Goal: Task Accomplishment & Management: Use online tool/utility

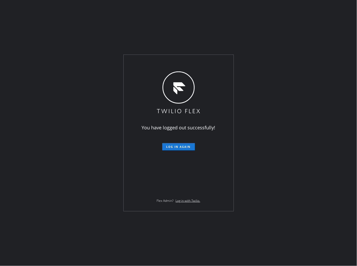
click at [70, 42] on div "You have logged out successfully! Log in again Flex Admin? Log in with Twilio." at bounding box center [178, 133] width 357 height 266
click at [178, 149] on button "Log in again" at bounding box center [178, 146] width 33 height 7
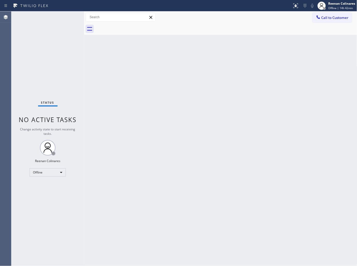
click at [238, 166] on div "Back to Dashboard Change Sender ID Customers Technicians Select a contact Outbo…" at bounding box center [220, 138] width 273 height 254
click at [180, 75] on div "Back to Dashboard Change Sender ID Customers Technicians Select a contact Outbo…" at bounding box center [220, 138] width 273 height 254
click at [205, 43] on div "Back to Dashboard Change Sender ID Customers Technicians Select a contact Outbo…" at bounding box center [220, 138] width 273 height 254
click at [61, 170] on div "Offline" at bounding box center [48, 172] width 36 height 8
click at [44, 185] on li "Available" at bounding box center [47, 186] width 35 height 6
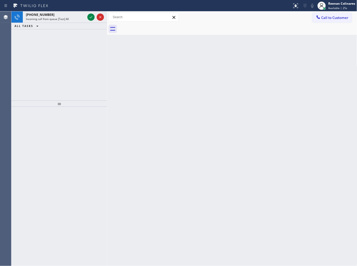
drag, startPoint x: 85, startPoint y: 17, endPoint x: 113, endPoint y: 22, distance: 28.7
click at [107, 22] on div at bounding box center [107, 138] width 0 height 254
click at [69, 16] on div "[PHONE_NUMBER]" at bounding box center [58, 14] width 65 height 4
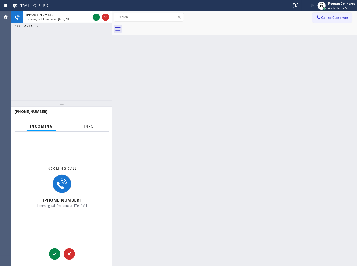
click at [84, 129] on button "Info" at bounding box center [89, 126] width 16 height 10
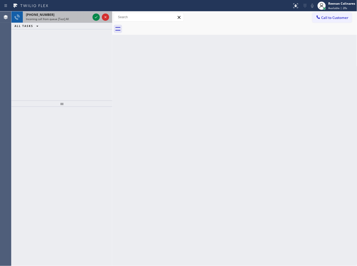
click at [55, 19] on span "Incoming call from queue [Test] All" at bounding box center [47, 19] width 43 height 4
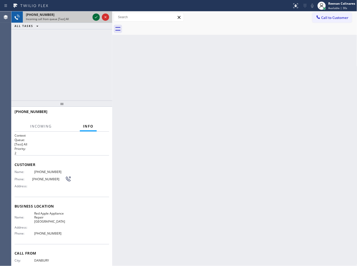
click at [97, 17] on icon at bounding box center [96, 17] width 6 height 6
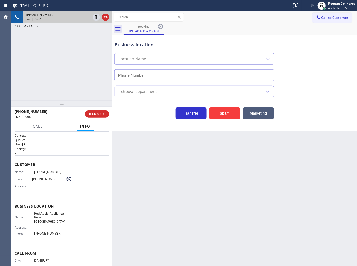
type input "[PHONE_NUMBER]"
click at [312, 6] on icon at bounding box center [313, 6] width 6 height 6
click at [312, 6] on rect at bounding box center [313, 5] width 4 height 4
click at [313, 6] on icon at bounding box center [313, 6] width 6 height 6
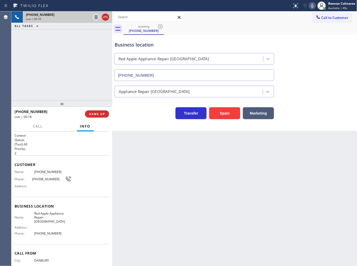
click at [311, 6] on icon at bounding box center [313, 6] width 6 height 6
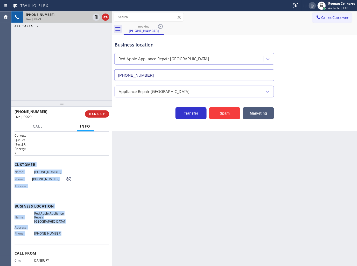
drag, startPoint x: 13, startPoint y: 164, endPoint x: 101, endPoint y: 225, distance: 106.1
click at [77, 232] on div "Context Queue: [Test] All Priority: 2 Customer Name: [PHONE_NUMBER] Phone: [PHO…" at bounding box center [61, 199] width 101 height 134
copy div "Customer Name: [PHONE_NUMBER] Phone: [PHONE_NUMBER] Address: Business location …"
drag, startPoint x: 313, startPoint y: 5, endPoint x: 308, endPoint y: 16, distance: 11.8
click at [313, 5] on icon at bounding box center [313, 6] width 6 height 6
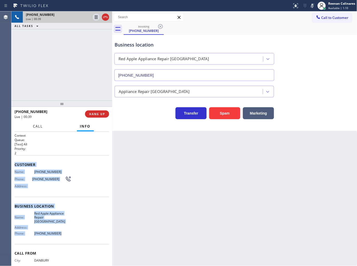
click at [34, 128] on span "Call" at bounding box center [38, 126] width 10 height 5
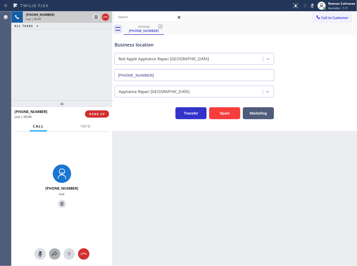
click at [52, 252] on icon at bounding box center [55, 254] width 6 height 6
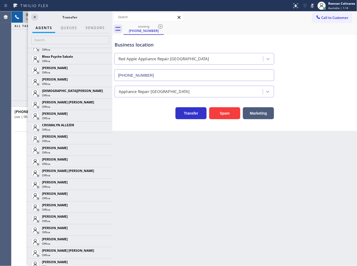
scroll to position [340, 0]
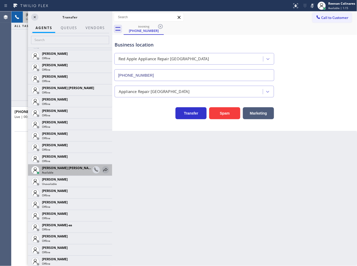
click at [102, 170] on icon at bounding box center [105, 170] width 6 height 6
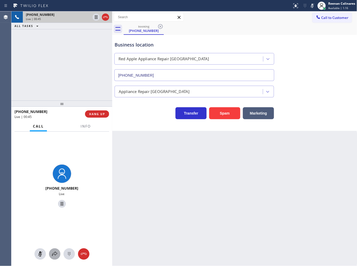
click at [55, 252] on icon at bounding box center [55, 254] width 6 height 6
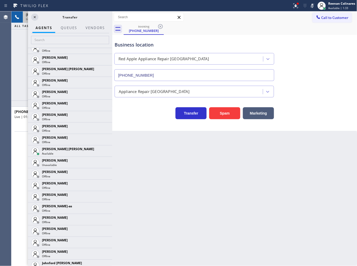
scroll to position [380, 0]
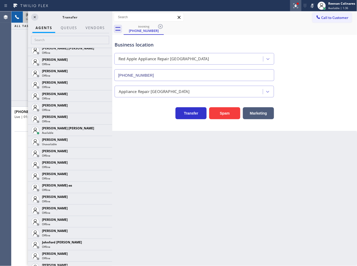
click at [296, 6] on icon at bounding box center [295, 5] width 3 height 4
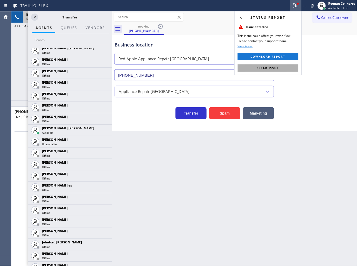
click at [286, 67] on button "Clear issue" at bounding box center [268, 67] width 61 height 7
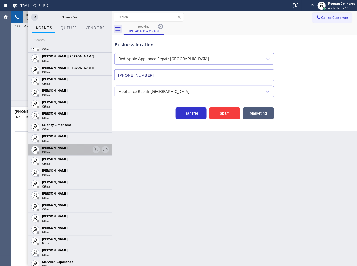
scroll to position [565, 0]
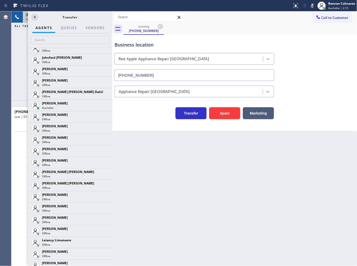
click at [20, 58] on div "[PHONE_NUMBER] Live | 01:42 ALL TASKS ALL TASKS ACTIVE TASKS TASKS IN WRAP UP" at bounding box center [61, 55] width 101 height 89
click at [32, 17] on icon at bounding box center [35, 17] width 6 height 6
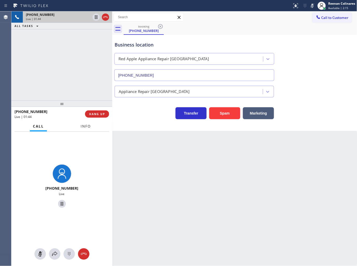
drag, startPoint x: 139, startPoint y: 192, endPoint x: 86, endPoint y: 128, distance: 82.7
click at [85, 128] on span "Info" at bounding box center [86, 126] width 10 height 5
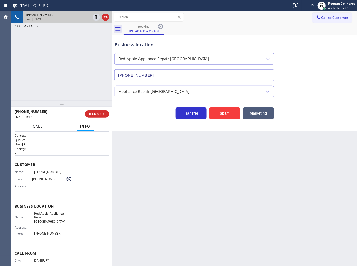
click at [36, 126] on span "Call" at bounding box center [38, 126] width 10 height 5
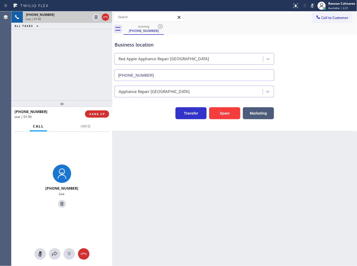
click at [51, 259] on div at bounding box center [61, 253] width 101 height 11
click at [52, 256] on icon at bounding box center [55, 254] width 6 height 6
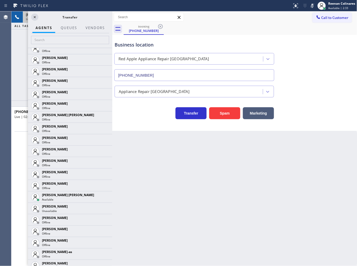
scroll to position [305, 0]
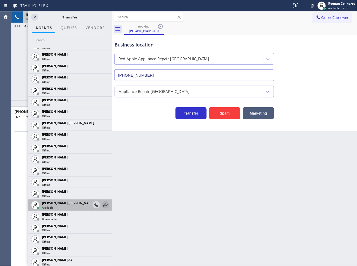
click at [104, 204] on icon at bounding box center [106, 204] width 4 height 3
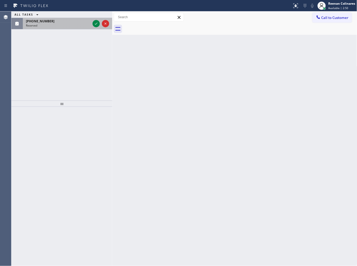
click at [67, 25] on div "Reserved" at bounding box center [58, 26] width 65 height 4
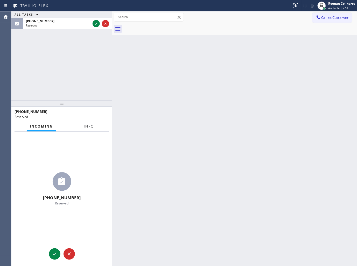
click at [89, 128] on span "Info" at bounding box center [89, 126] width 10 height 5
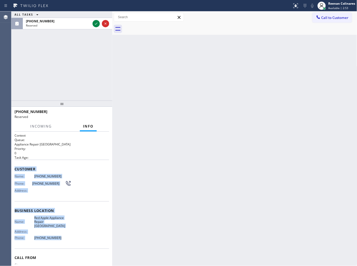
drag, startPoint x: 53, startPoint y: 213, endPoint x: 98, endPoint y: 238, distance: 50.8
click at [90, 241] on div "Context Queue: Appliance Repair High End Priority: 0 Task Age: Customer Name: […" at bounding box center [62, 210] width 95 height 155
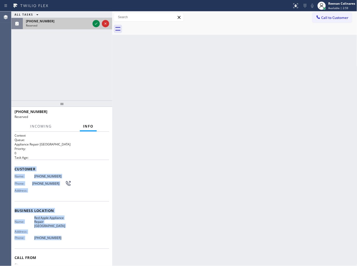
click at [83, 22] on div "[PHONE_NUMBER]" at bounding box center [58, 21] width 65 height 4
click at [97, 22] on icon at bounding box center [96, 23] width 6 height 6
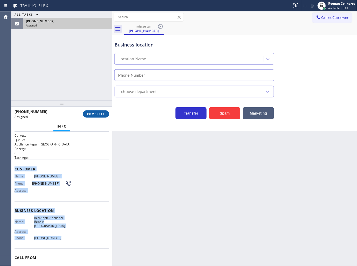
type input "[PHONE_NUMBER]"
click at [98, 114] on span "COMPLETE" at bounding box center [96, 114] width 18 height 4
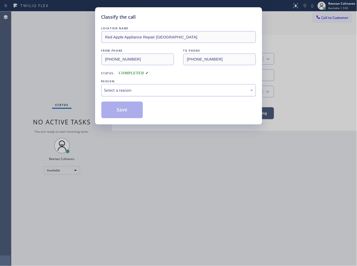
click at [125, 91] on div "Select a reason" at bounding box center [178, 90] width 149 height 6
click at [115, 113] on button "Save" at bounding box center [122, 109] width 42 height 17
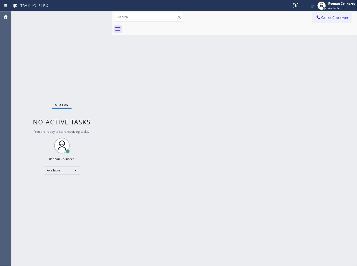
click at [182, 132] on div "Back to Dashboard Change Sender ID Customers Technicians Select a contact Outbo…" at bounding box center [234, 138] width 245 height 254
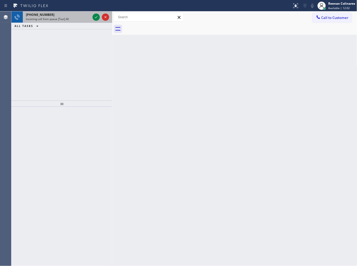
click at [72, 20] on div "Incoming call from queue [Test] All" at bounding box center [58, 19] width 65 height 4
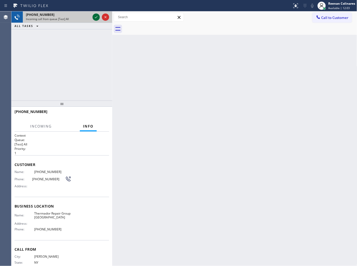
click at [96, 17] on icon at bounding box center [96, 17] width 3 height 2
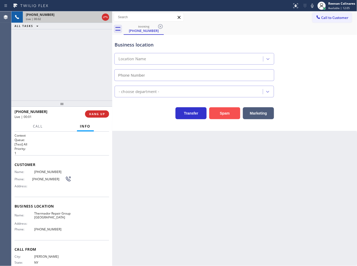
type input "[PHONE_NUMBER]"
click at [228, 114] on button "Spam" at bounding box center [224, 113] width 31 height 12
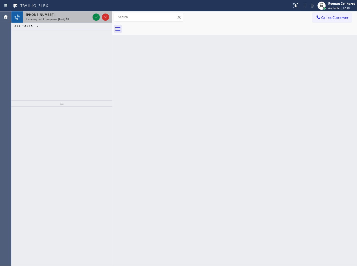
click at [57, 16] on div "[PHONE_NUMBER]" at bounding box center [58, 14] width 65 height 4
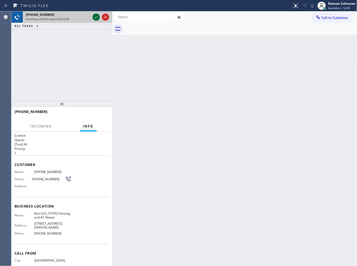
click at [95, 16] on icon at bounding box center [96, 17] width 6 height 6
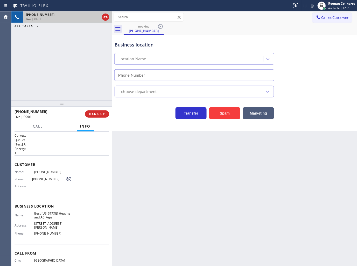
type input "[PHONE_NUMBER]"
click at [312, 6] on icon at bounding box center [313, 6] width 6 height 6
click at [107, 114] on button "HANG UP" at bounding box center [97, 113] width 24 height 7
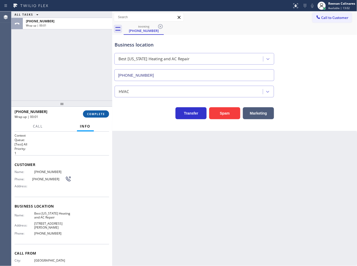
click at [107, 114] on button "COMPLETE" at bounding box center [96, 113] width 26 height 7
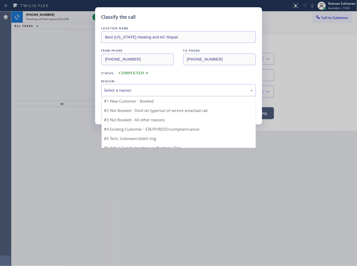
click at [130, 88] on div "Select a reason" at bounding box center [178, 90] width 149 height 6
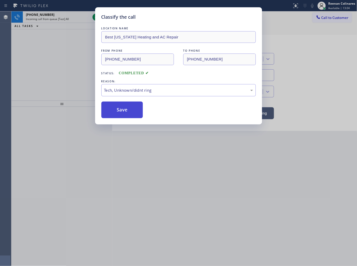
click at [121, 113] on button "Save" at bounding box center [122, 109] width 42 height 17
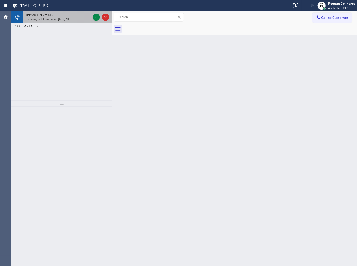
click at [59, 15] on div "[PHONE_NUMBER]" at bounding box center [58, 14] width 65 height 4
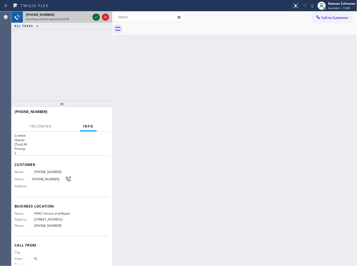
click at [95, 16] on icon at bounding box center [96, 17] width 6 height 6
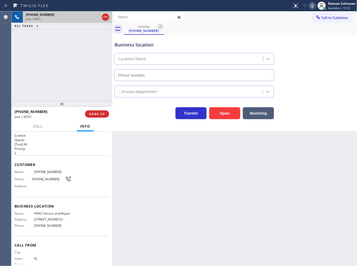
type input "[PHONE_NUMBER]"
click at [315, 4] on icon at bounding box center [313, 6] width 6 height 6
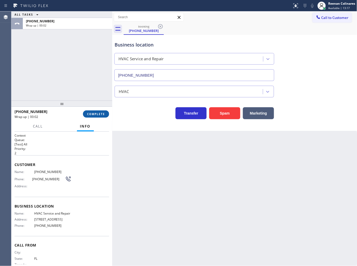
click at [92, 116] on button "COMPLETE" at bounding box center [96, 113] width 26 height 7
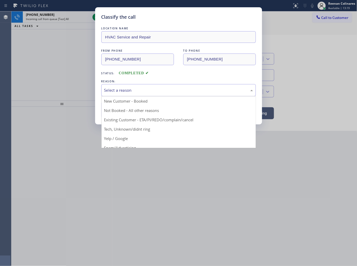
click at [120, 90] on div "Select a reason" at bounding box center [178, 90] width 149 height 6
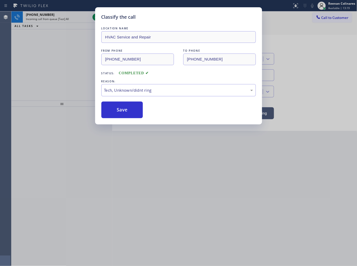
click at [113, 111] on button "Save" at bounding box center [122, 109] width 42 height 17
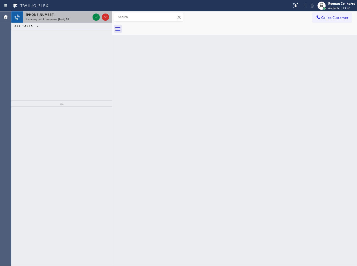
click at [79, 19] on div "Incoming call from queue [Test] All" at bounding box center [58, 19] width 65 height 4
drag, startPoint x: 79, startPoint y: 15, endPoint x: 96, endPoint y: 15, distance: 17.6
click at [80, 15] on div "[PHONE_NUMBER]" at bounding box center [58, 14] width 65 height 4
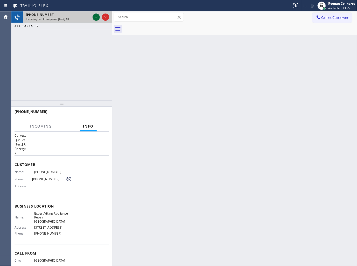
click at [95, 16] on icon at bounding box center [96, 17] width 6 height 6
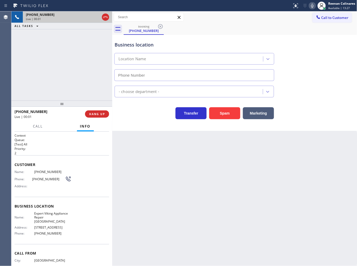
type input "[PHONE_NUMBER]"
click at [313, 6] on icon at bounding box center [313, 6] width 6 height 6
click at [313, 6] on icon at bounding box center [312, 6] width 3 height 4
click at [103, 114] on span "HANG UP" at bounding box center [97, 114] width 16 height 4
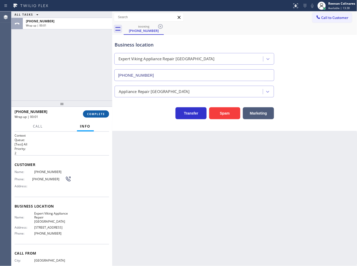
click at [103, 114] on span "COMPLETE" at bounding box center [96, 114] width 18 height 4
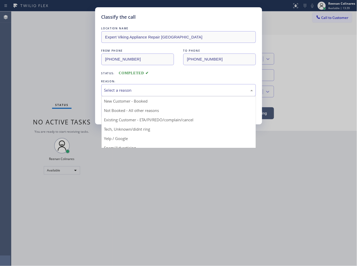
click at [132, 90] on div "Select a reason" at bounding box center [178, 90] width 149 height 6
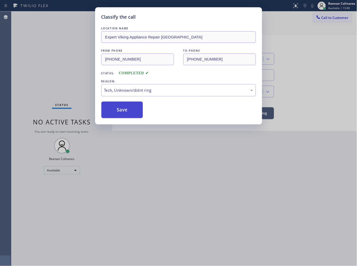
click at [119, 112] on button "Save" at bounding box center [122, 109] width 42 height 17
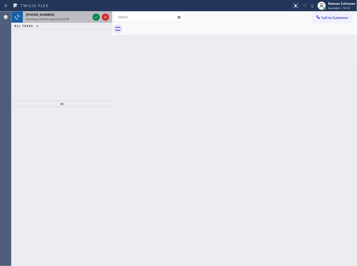
click at [76, 15] on div "[PHONE_NUMBER]" at bounding box center [58, 14] width 65 height 4
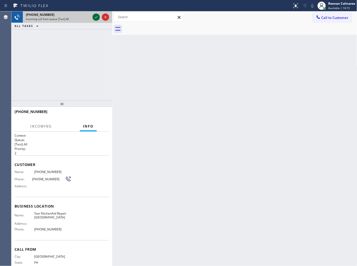
click at [95, 16] on icon at bounding box center [96, 17] width 6 height 6
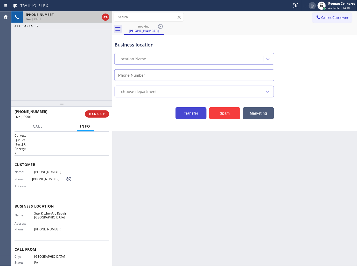
type input "[PHONE_NUMBER]"
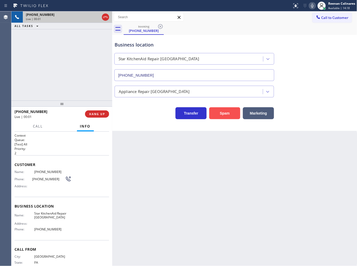
click at [226, 115] on button "Spam" at bounding box center [224, 113] width 31 height 12
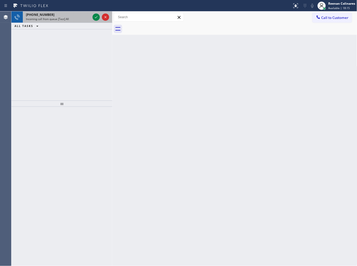
click at [79, 16] on div "[PHONE_NUMBER]" at bounding box center [58, 14] width 65 height 4
click at [79, 19] on div "Incoming call from queue [Test] All" at bounding box center [58, 19] width 65 height 4
click at [69, 16] on div "[PHONE_NUMBER]" at bounding box center [58, 14] width 65 height 4
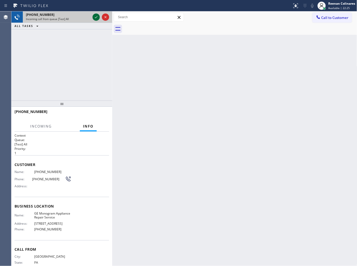
click at [94, 17] on icon at bounding box center [96, 17] width 6 height 6
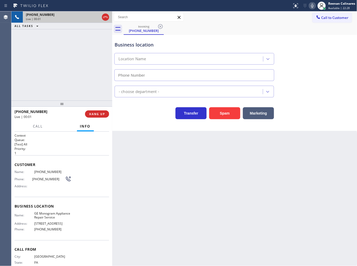
type input "[PHONE_NUMBER]"
click at [312, 8] on icon at bounding box center [313, 6] width 6 height 6
click at [312, 6] on icon at bounding box center [313, 6] width 6 height 6
click at [100, 114] on span "HANG UP" at bounding box center [97, 114] width 16 height 4
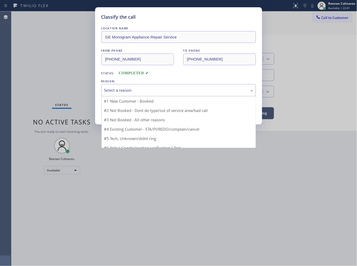
click at [125, 88] on div "Select a reason" at bounding box center [178, 90] width 149 height 6
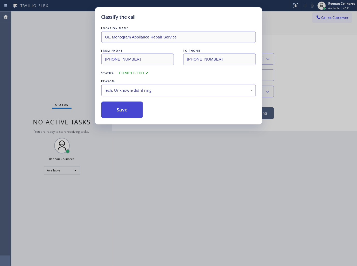
click at [119, 112] on button "Save" at bounding box center [122, 109] width 42 height 17
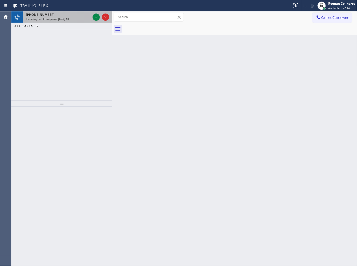
click at [69, 15] on div "[PHONE_NUMBER]" at bounding box center [58, 14] width 65 height 4
click at [76, 17] on div "[PHONE_NUMBER] Incoming call from queue [Test] All" at bounding box center [61, 16] width 101 height 11
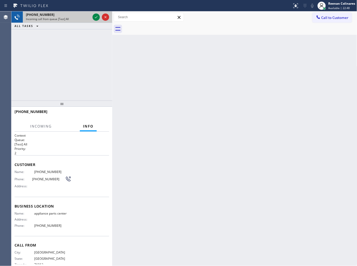
click at [76, 17] on div "Incoming call from queue [Test] All" at bounding box center [58, 19] width 65 height 4
click at [96, 17] on icon at bounding box center [96, 17] width 6 height 6
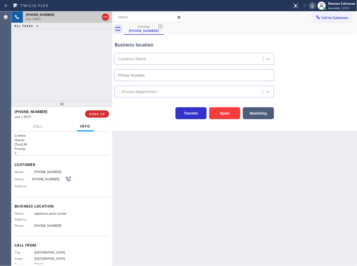
type input "[PHONE_NUMBER]"
click at [311, 7] on icon at bounding box center [313, 6] width 6 height 6
click at [312, 6] on icon at bounding box center [313, 6] width 6 height 6
click at [312, 6] on rect at bounding box center [313, 5] width 4 height 4
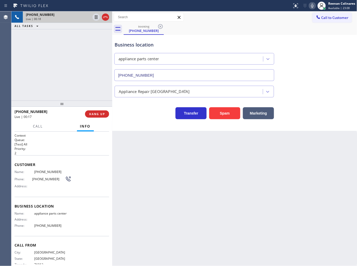
click at [311, 7] on icon at bounding box center [313, 6] width 6 height 6
click at [312, 6] on icon at bounding box center [313, 6] width 6 height 6
click at [313, 6] on icon at bounding box center [313, 6] width 6 height 6
click at [313, 5] on icon at bounding box center [313, 6] width 6 height 6
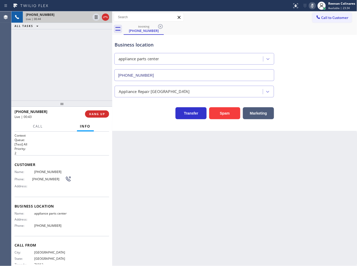
click at [312, 6] on icon at bounding box center [313, 6] width 6 height 6
click at [105, 113] on button "HANG UP" at bounding box center [97, 113] width 24 height 7
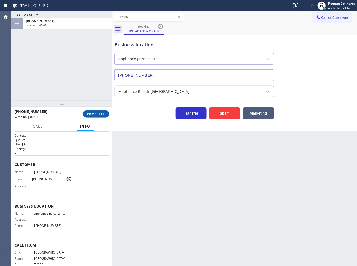
click at [105, 113] on button "COMPLETE" at bounding box center [96, 113] width 26 height 7
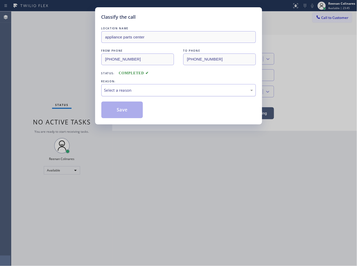
click at [119, 90] on div "Select a reason" at bounding box center [178, 90] width 149 height 6
click at [114, 112] on button "Save" at bounding box center [122, 109] width 42 height 17
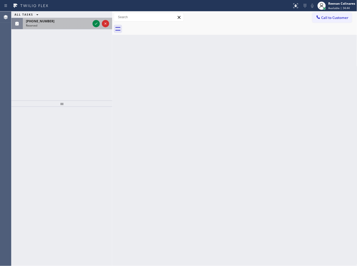
click at [65, 22] on div "[PHONE_NUMBER]" at bounding box center [58, 21] width 65 height 4
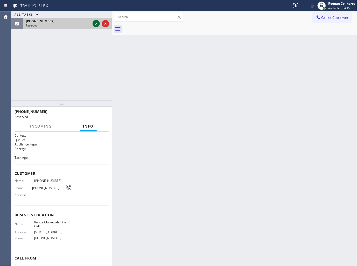
click at [94, 26] on icon at bounding box center [96, 23] width 6 height 6
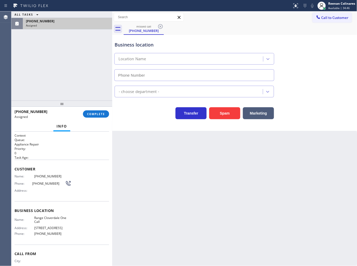
type input "[PHONE_NUMBER]"
click at [94, 113] on span "COMPLETE" at bounding box center [96, 114] width 18 height 4
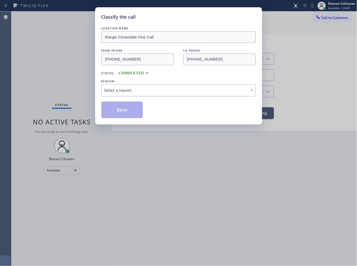
click at [121, 91] on div "Select a reason" at bounding box center [178, 90] width 149 height 6
drag, startPoint x: 114, startPoint y: 111, endPoint x: 82, endPoint y: 86, distance: 40.0
click at [114, 111] on button "Save" at bounding box center [122, 109] width 42 height 17
click at [80, 86] on div "Classify the call LOCATION NAME Range Cloverdale One Call FROM PHONE [PHONE_NUM…" at bounding box center [178, 133] width 357 height 266
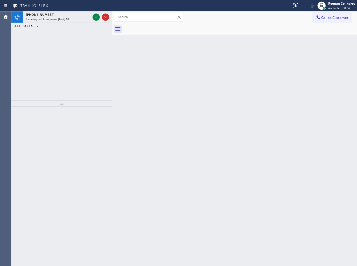
click at [54, 11] on div "Status report No issues detected If you experience an issue, please download th…" at bounding box center [178, 5] width 357 height 11
click at [58, 14] on div "[PHONE_NUMBER]" at bounding box center [58, 14] width 65 height 4
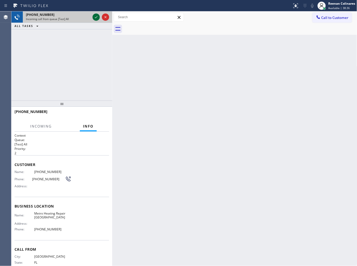
click at [95, 17] on icon at bounding box center [96, 17] width 6 height 6
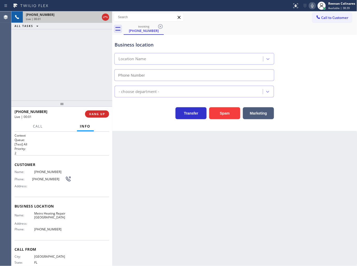
type input "[PHONE_NUMBER]"
click at [314, 2] on div "Status report No issues detected If you experience an issue, please download th…" at bounding box center [323, 5] width 67 height 11
click at [313, 4] on icon at bounding box center [313, 6] width 6 height 6
click at [312, 4] on icon at bounding box center [312, 6] width 3 height 4
click at [312, 7] on icon at bounding box center [312, 6] width 3 height 4
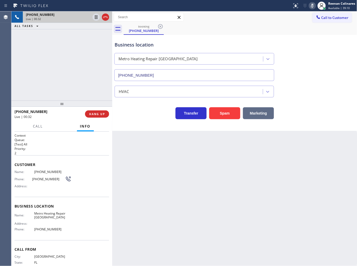
click at [269, 112] on button "Marketing" at bounding box center [258, 113] width 31 height 12
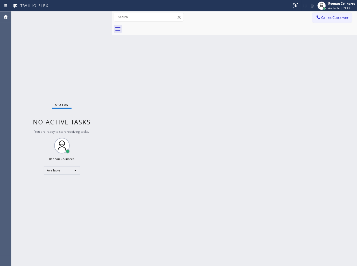
click at [179, 79] on div "Back to Dashboard Change Sender ID Customers Technicians Select a contact Outbo…" at bounding box center [234, 138] width 245 height 254
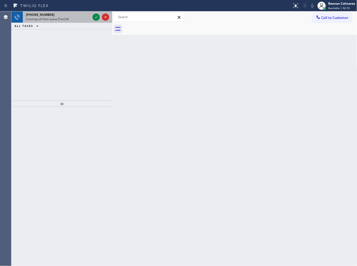
click at [69, 17] on div "Incoming call from queue [Test] All" at bounding box center [58, 19] width 65 height 4
click at [86, 18] on div "Incoming call from queue [Test] All" at bounding box center [58, 19] width 65 height 4
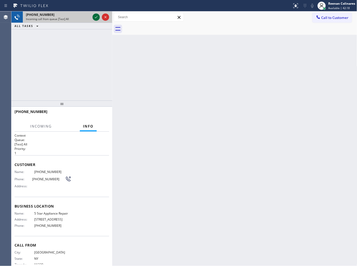
click at [94, 17] on icon at bounding box center [96, 17] width 6 height 6
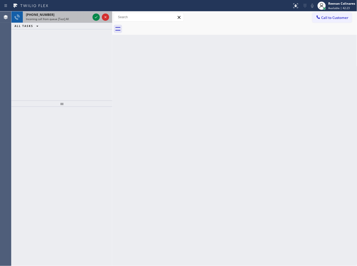
drag, startPoint x: 67, startPoint y: 22, endPoint x: 74, endPoint y: 17, distance: 8.9
click at [72, 18] on div "[PHONE_NUMBER] Incoming call from queue [Test] All" at bounding box center [57, 16] width 69 height 11
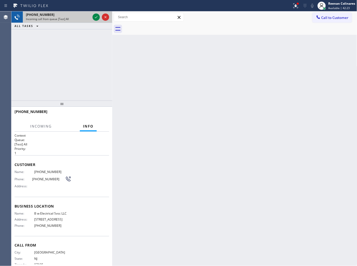
click at [74, 17] on div "[PHONE_NUMBER]" at bounding box center [58, 14] width 65 height 4
click at [93, 17] on icon at bounding box center [96, 17] width 6 height 6
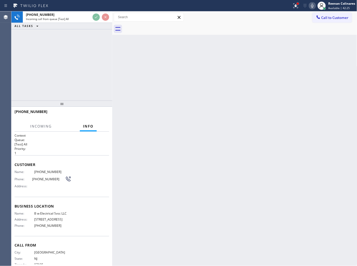
click at [296, 4] on icon at bounding box center [296, 6] width 6 height 6
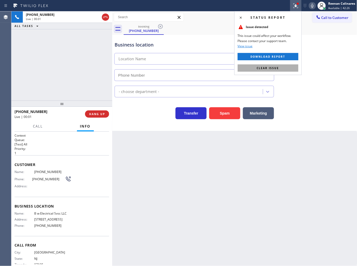
type input "[PHONE_NUMBER]"
click at [269, 68] on span "Clear issue" at bounding box center [268, 68] width 22 height 4
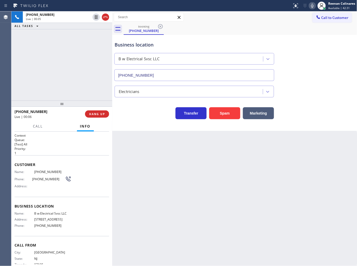
click at [313, 1] on div "Status report No issues detected If you experience an issue, please download th…" at bounding box center [323, 5] width 67 height 11
click at [314, 3] on icon at bounding box center [313, 6] width 6 height 6
click at [313, 4] on icon at bounding box center [312, 6] width 3 height 4
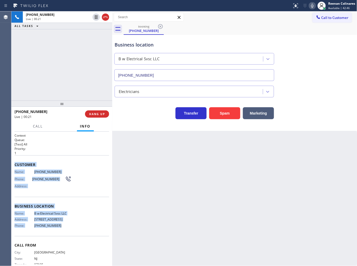
drag, startPoint x: 16, startPoint y: 163, endPoint x: 273, endPoint y: 239, distance: 268.9
click at [77, 231] on div "Context Queue: [Test] All Priority: 1 Customer Name: [PHONE_NUMBER] Phone: [PHO…" at bounding box center [62, 204] width 95 height 142
copy div "Customer Name: [PHONE_NUMBER] Phone: [PHONE_NUMBER] Address: Business location …"
click at [313, 4] on icon at bounding box center [313, 6] width 6 height 6
click at [36, 124] on span "Call" at bounding box center [38, 126] width 10 height 5
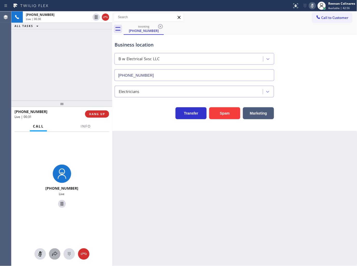
click at [55, 255] on icon at bounding box center [55, 254] width 6 height 6
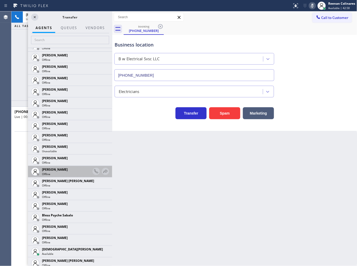
scroll to position [58, 0]
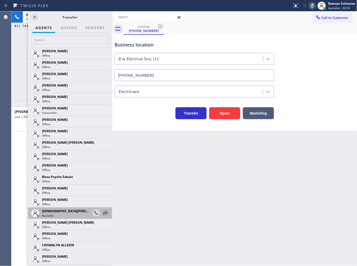
click at [102, 212] on icon at bounding box center [105, 213] width 6 height 6
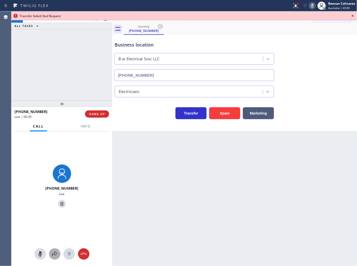
click at [54, 255] on icon at bounding box center [55, 254] width 6 height 6
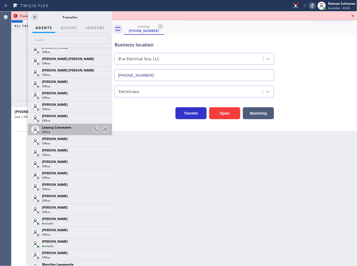
scroll to position [750, 0]
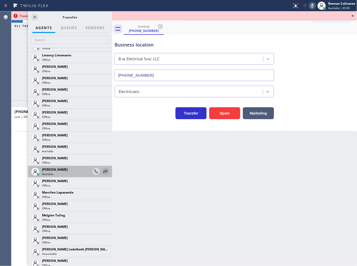
click at [104, 170] on icon at bounding box center [105, 171] width 6 height 6
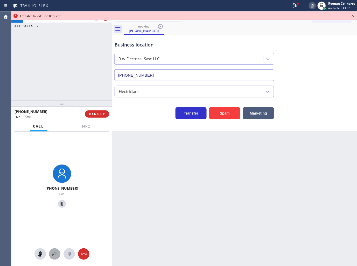
click at [56, 255] on icon at bounding box center [55, 254] width 6 height 6
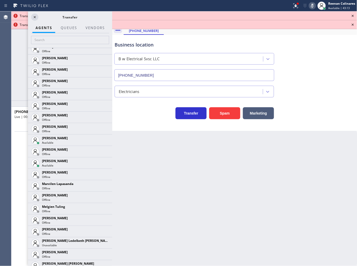
scroll to position [757, 0]
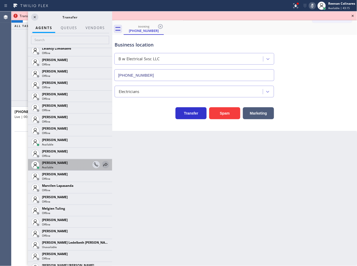
click at [103, 164] on icon at bounding box center [105, 164] width 6 height 6
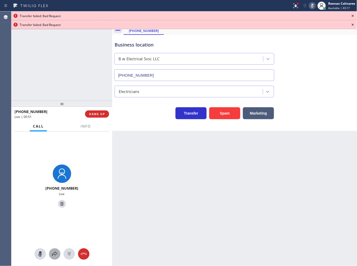
click at [53, 253] on icon at bounding box center [55, 254] width 6 height 6
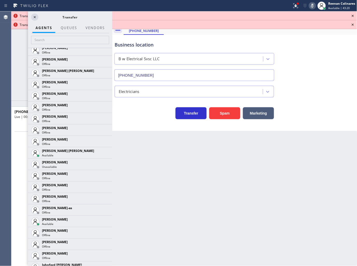
scroll to position [359, 0]
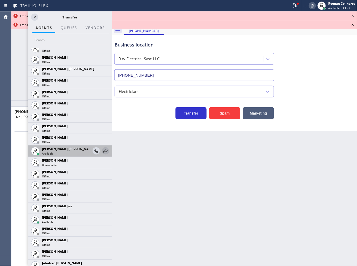
click at [104, 149] on icon at bounding box center [106, 150] width 4 height 3
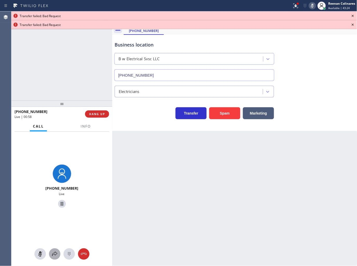
click at [53, 252] on icon at bounding box center [55, 254] width 6 height 6
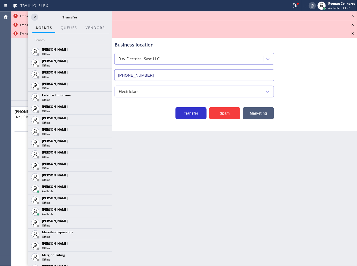
scroll to position [712, 0]
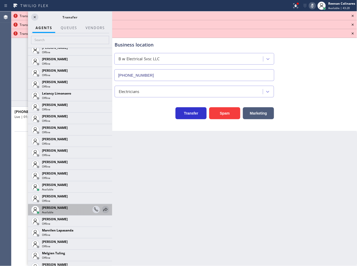
click at [102, 209] on icon at bounding box center [105, 209] width 6 height 6
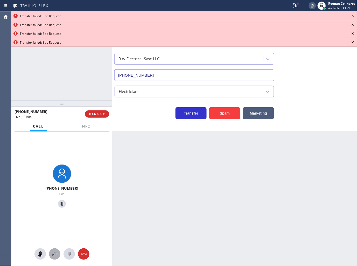
click at [52, 255] on icon at bounding box center [55, 254] width 6 height 6
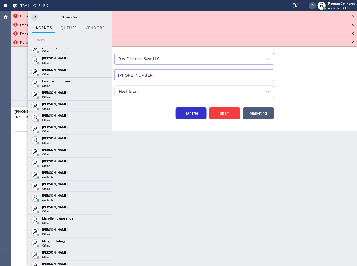
scroll to position [725, 0]
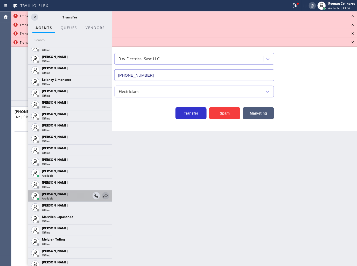
click at [104, 196] on icon at bounding box center [106, 195] width 4 height 3
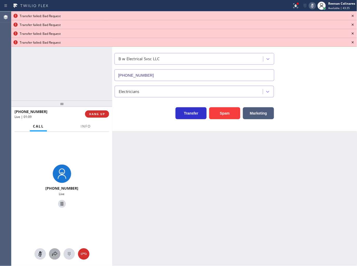
click at [56, 253] on icon at bounding box center [55, 254] width 6 height 6
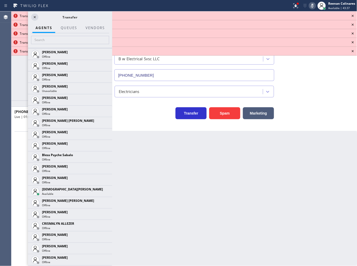
scroll to position [95, 0]
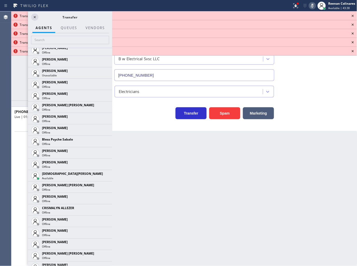
drag, startPoint x: 101, startPoint y: 173, endPoint x: 95, endPoint y: 172, distance: 6.0
click at [0, 0] on icon at bounding box center [0, 0] width 0 height 0
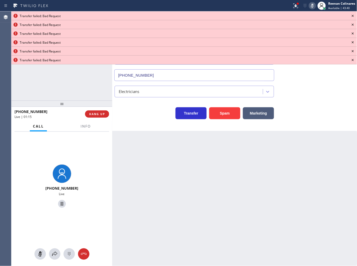
click at [353, 16] on icon at bounding box center [353, 16] width 2 height 2
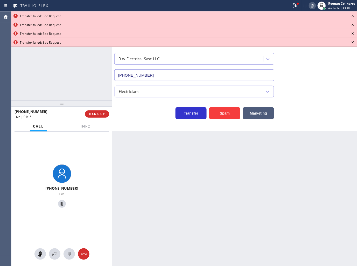
click at [353, 16] on icon at bounding box center [353, 16] width 2 height 2
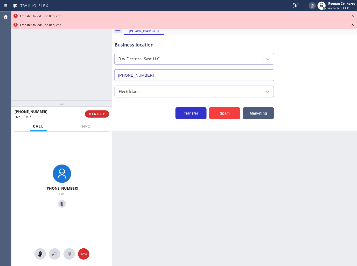
click at [353, 16] on icon at bounding box center [353, 16] width 2 height 2
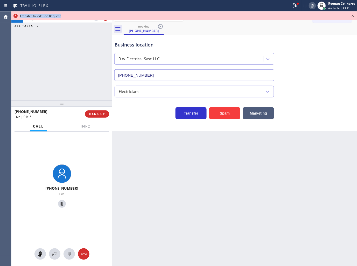
click at [353, 16] on icon at bounding box center [353, 16] width 2 height 2
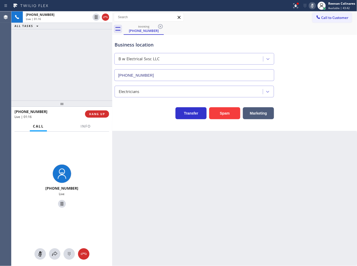
drag, startPoint x: 295, startPoint y: 4, endPoint x: 284, endPoint y: 24, distance: 23.1
click at [295, 4] on icon at bounding box center [296, 6] width 6 height 6
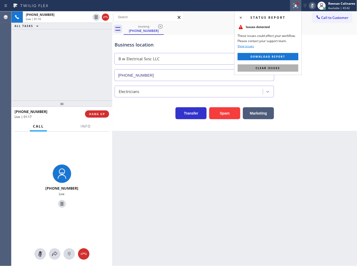
click at [285, 67] on button "Clear issues" at bounding box center [268, 67] width 61 height 7
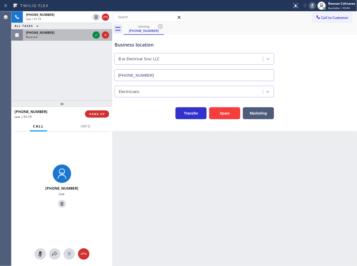
click at [42, 35] on div "Reserved" at bounding box center [58, 37] width 65 height 4
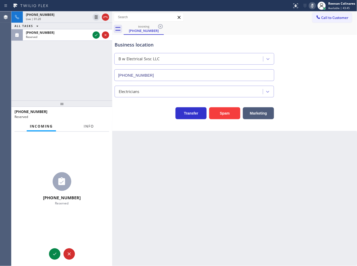
click at [90, 129] on button "Info" at bounding box center [89, 126] width 16 height 10
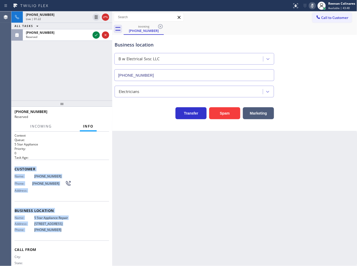
copy div "Customer Name: [PHONE_NUMBER] Phone: [PHONE_NUMBER] Address: Business location …"
drag, startPoint x: 15, startPoint y: 170, endPoint x: 101, endPoint y: 228, distance: 104.3
click at [98, 238] on div "Context Queue: 5 Star Appliance Priority: 0 Task Age: Customer Name: [PHONE_NUM…" at bounding box center [62, 206] width 95 height 147
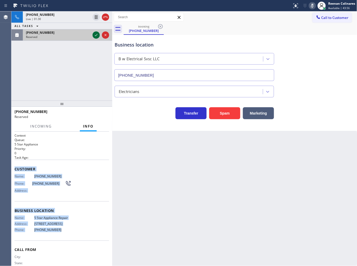
click at [94, 37] on icon at bounding box center [96, 35] width 6 height 6
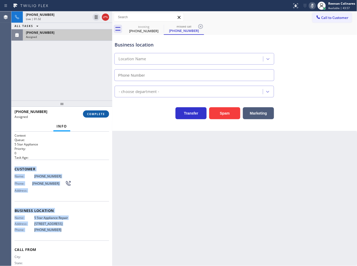
type input "[PHONE_NUMBER]"
click at [102, 113] on span "COMPLETE" at bounding box center [96, 114] width 18 height 4
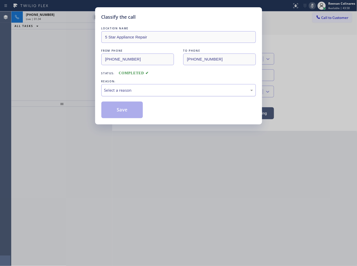
click at [125, 91] on div "Select a reason" at bounding box center [178, 90] width 149 height 6
click at [115, 113] on button "Save" at bounding box center [122, 109] width 42 height 17
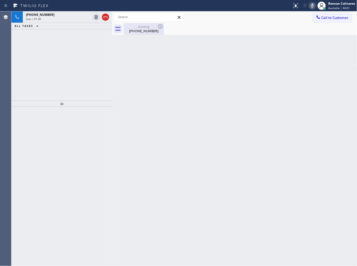
click at [131, 26] on div "booking" at bounding box center [143, 27] width 39 height 4
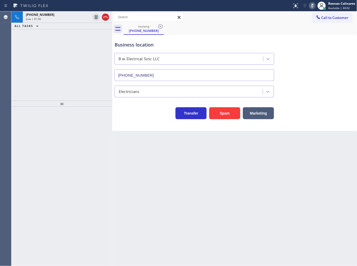
click at [312, 5] on icon at bounding box center [312, 6] width 3 height 4
click at [84, 23] on div "ALL TASKS ALL TASKS ACTIVE TASKS TASKS IN WRAP UP" at bounding box center [61, 26] width 101 height 6
click at [83, 20] on div "Live | 02:14" at bounding box center [58, 19] width 65 height 4
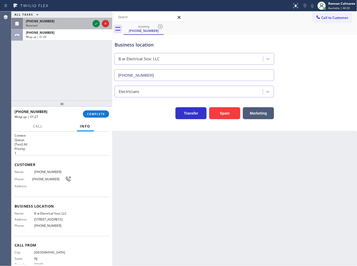
click at [66, 26] on div "Reserved" at bounding box center [58, 26] width 65 height 4
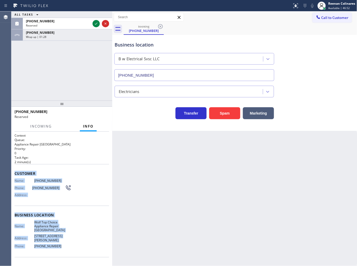
drag, startPoint x: 15, startPoint y: 171, endPoint x: 90, endPoint y: 242, distance: 103.1
click at [87, 242] on div "Context Queue: Appliance Repair High End Priority: 0 Task Age: [DEMOGRAPHIC_DAT…" at bounding box center [62, 214] width 95 height 163
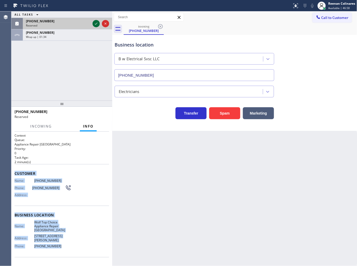
click at [95, 23] on icon at bounding box center [96, 23] width 6 height 6
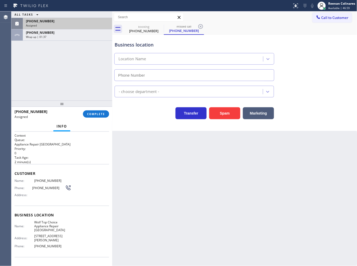
drag, startPoint x: 105, startPoint y: 110, endPoint x: 109, endPoint y: 110, distance: 4.4
click at [105, 110] on div "[PHONE_NUMBER] Assigned COMPLETE" at bounding box center [62, 113] width 95 height 13
type input "[PHONE_NUMBER]"
click at [101, 112] on span "COMPLETE" at bounding box center [96, 114] width 18 height 4
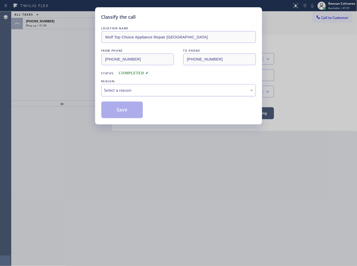
click at [116, 88] on div "Select a reason" at bounding box center [178, 90] width 149 height 6
drag, startPoint x: 112, startPoint y: 113, endPoint x: 78, endPoint y: 70, distance: 55.0
click at [112, 113] on button "Save" at bounding box center [122, 109] width 42 height 17
drag, startPoint x: 73, startPoint y: 66, endPoint x: 63, endPoint y: 35, distance: 32.7
click at [73, 62] on div "Classify the call LOCATION NAME Wolf Top Choice Appliance Repair [GEOGRAPHIC_DA…" at bounding box center [178, 133] width 357 height 266
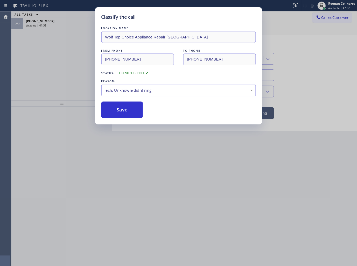
click at [63, 26] on div "Classify the call LOCATION NAME Wolf Top Choice Appliance Repair [GEOGRAPHIC_DA…" at bounding box center [178, 133] width 357 height 266
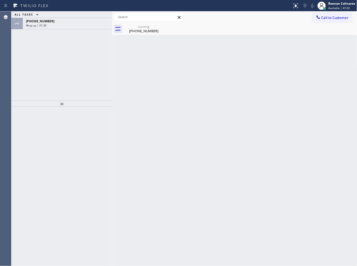
click at [63, 26] on div "Wrap up | 01:39" at bounding box center [67, 26] width 83 height 4
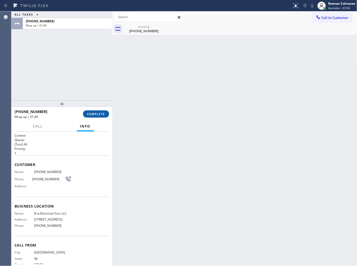
click at [100, 113] on span "COMPLETE" at bounding box center [96, 114] width 18 height 4
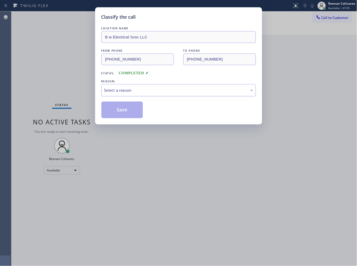
click at [130, 87] on div "Select a reason" at bounding box center [178, 90] width 155 height 12
click at [116, 114] on button "Save" at bounding box center [122, 109] width 42 height 17
click at [23, 60] on div "Classify the call LOCATION NAME B w Electrical Svsc LLC FROM PHONE [PHONE_NUMBE…" at bounding box center [178, 133] width 357 height 266
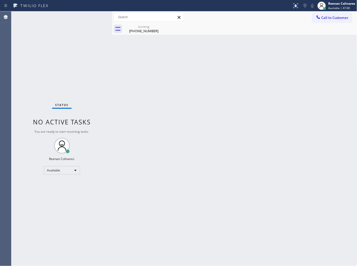
click at [158, 100] on div "Back to Dashboard Change Sender ID Customers Technicians Select a contact Outbo…" at bounding box center [234, 138] width 245 height 254
drag, startPoint x: 141, startPoint y: 29, endPoint x: 151, endPoint y: 29, distance: 9.9
click at [141, 29] on div "[PHONE_NUMBER]" at bounding box center [143, 31] width 39 height 5
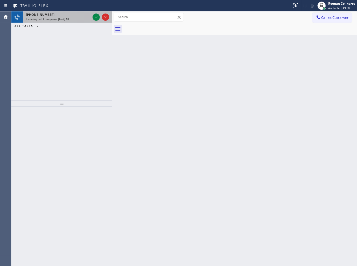
click at [84, 21] on div "Incoming call from queue [Test] All" at bounding box center [58, 19] width 65 height 4
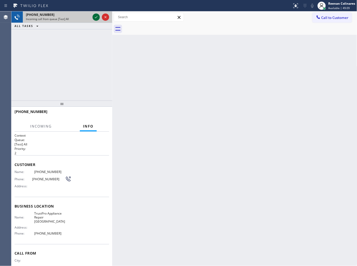
click at [97, 16] on icon at bounding box center [96, 17] width 3 height 2
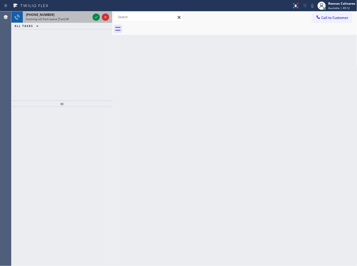
click at [69, 20] on div "Incoming call from queue [Test] All" at bounding box center [58, 19] width 65 height 4
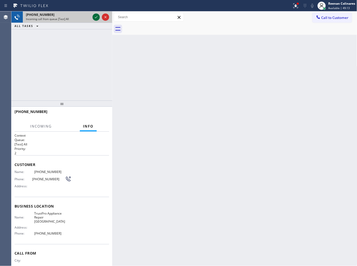
click at [97, 17] on icon at bounding box center [96, 17] width 3 height 2
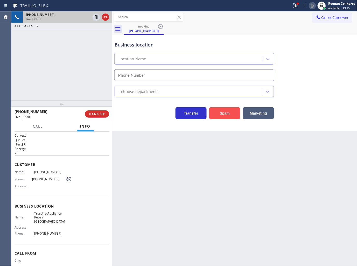
type input "[PHONE_NUMBER]"
drag, startPoint x: 224, startPoint y: 115, endPoint x: 348, endPoint y: 12, distance: 161.4
click at [224, 115] on button "Spam" at bounding box center [224, 113] width 31 height 12
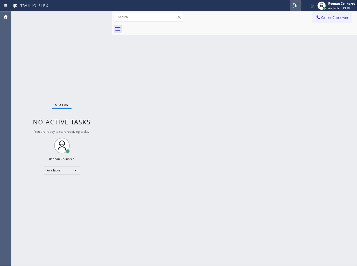
click at [294, 3] on icon at bounding box center [296, 6] width 6 height 6
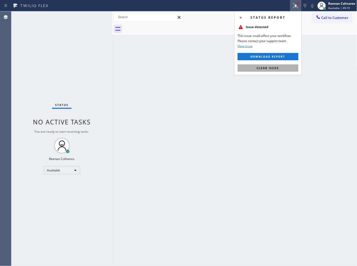
click at [276, 68] on span "Clear issue" at bounding box center [268, 68] width 22 height 4
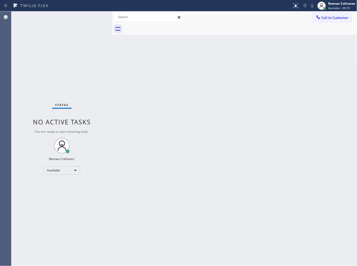
click at [234, 78] on div "Back to Dashboard Change Sender ID Customers Technicians Select a contact Outbo…" at bounding box center [234, 138] width 245 height 254
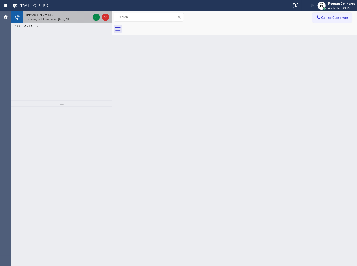
click at [70, 18] on div "Incoming call from queue [Test] All" at bounding box center [58, 19] width 65 height 4
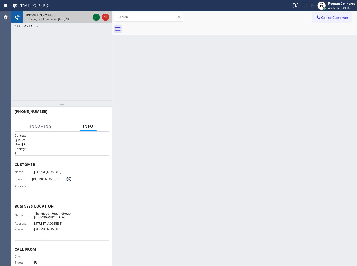
click at [95, 16] on icon at bounding box center [96, 17] width 6 height 6
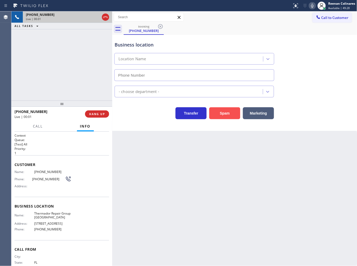
type input "[PHONE_NUMBER]"
drag, startPoint x: 223, startPoint y: 115, endPoint x: 351, endPoint y: 19, distance: 159.5
click at [224, 115] on button "Spam" at bounding box center [224, 113] width 31 height 12
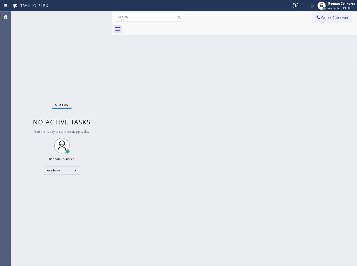
click at [188, 89] on div "Back to Dashboard Change Sender ID Customers Technicians Select a contact Outbo…" at bounding box center [234, 138] width 245 height 254
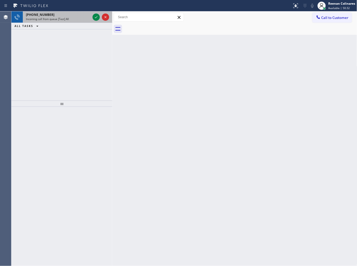
click at [62, 19] on span "Incoming call from queue [Test] All" at bounding box center [47, 19] width 43 height 4
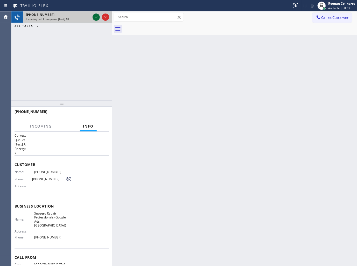
click at [95, 18] on icon at bounding box center [96, 17] width 6 height 6
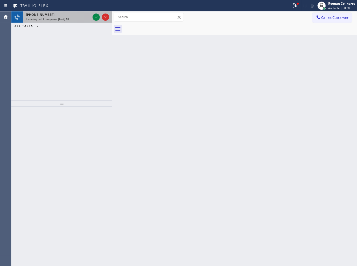
click at [78, 19] on div "Incoming call from queue [Test] All" at bounding box center [58, 19] width 65 height 4
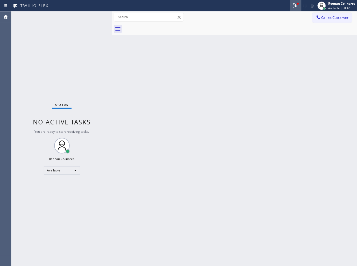
click at [292, 7] on div at bounding box center [295, 6] width 11 height 6
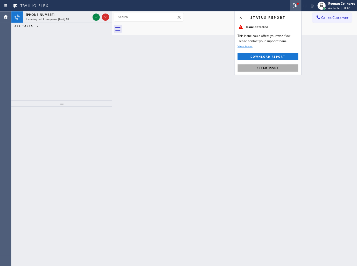
click at [269, 70] on button "Clear issue" at bounding box center [268, 67] width 61 height 7
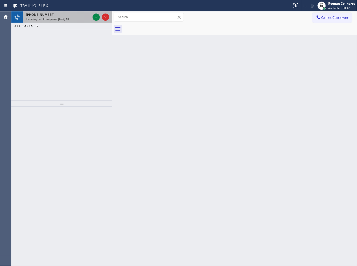
click at [65, 18] on span "Incoming call from queue [Test] All" at bounding box center [47, 19] width 43 height 4
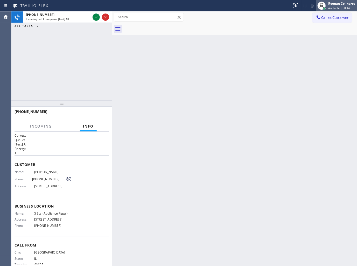
click at [333, 4] on div "Reenan Colinares" at bounding box center [342, 3] width 27 height 4
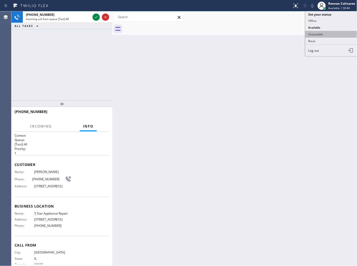
click at [315, 34] on button "Unavailable" at bounding box center [332, 34] width 52 height 7
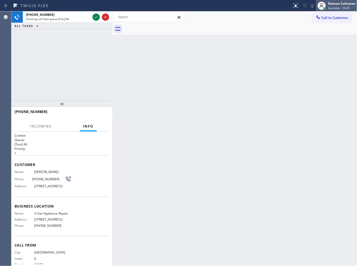
click at [334, 5] on div "Reenan Colinares" at bounding box center [342, 3] width 27 height 4
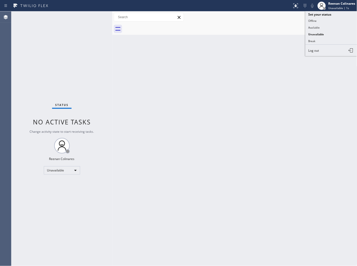
click at [316, 28] on button "Available" at bounding box center [332, 27] width 52 height 7
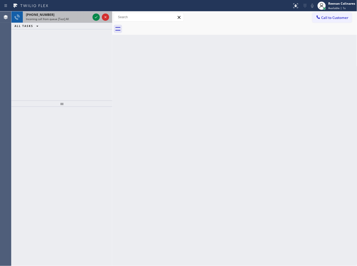
click at [76, 21] on div "Incoming call from queue [Test] All" at bounding box center [58, 19] width 65 height 4
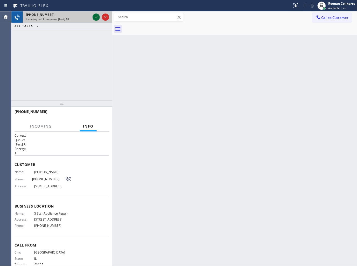
click at [95, 17] on icon at bounding box center [96, 17] width 3 height 2
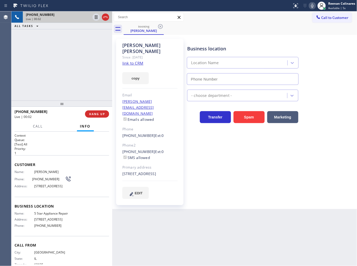
type input "[PHONE_NUMBER]"
click at [145, 77] on button "copy" at bounding box center [135, 78] width 26 height 12
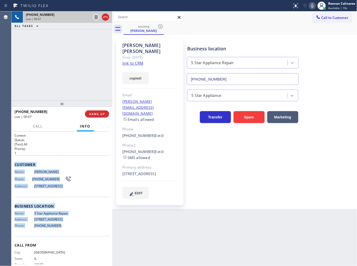
drag, startPoint x: 15, startPoint y: 163, endPoint x: 93, endPoint y: 229, distance: 102.3
click at [93, 229] on div "Context Queue: [Test] All Priority: 1 Customer Name: [PERSON_NAME] Phone: [PHON…" at bounding box center [62, 204] width 95 height 142
copy div "Customer Name: [PERSON_NAME] Phone: [PHONE_NUMBER] Address: [STREET_ADDRESS] Bu…"
click at [313, 6] on icon at bounding box center [313, 6] width 6 height 6
click at [36, 126] on span "Call" at bounding box center [38, 126] width 10 height 5
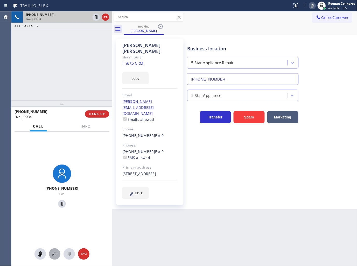
click at [54, 253] on icon at bounding box center [55, 254] width 6 height 6
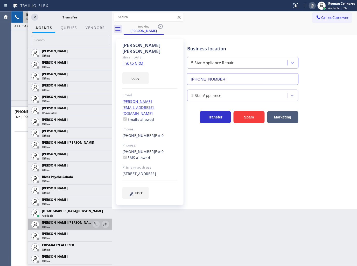
scroll to position [115, 0]
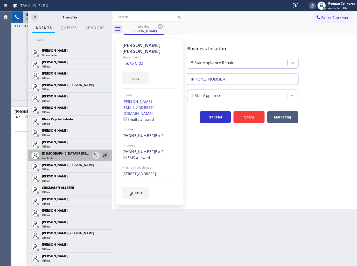
click at [104, 154] on icon at bounding box center [106, 154] width 4 height 3
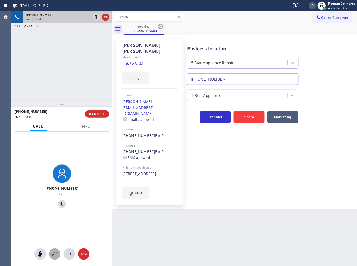
click at [54, 253] on icon at bounding box center [55, 254] width 6 height 6
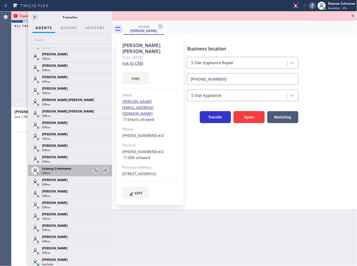
scroll to position [694, 0]
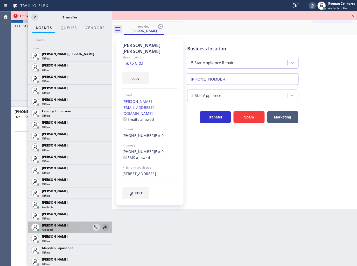
click at [102, 227] on icon at bounding box center [105, 227] width 6 height 6
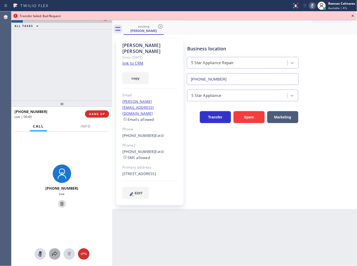
click at [55, 256] on icon at bounding box center [55, 254] width 6 height 6
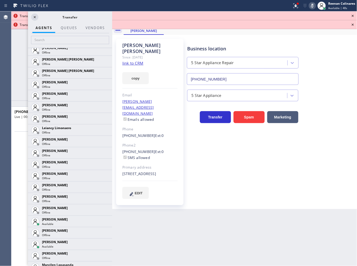
scroll to position [729, 0]
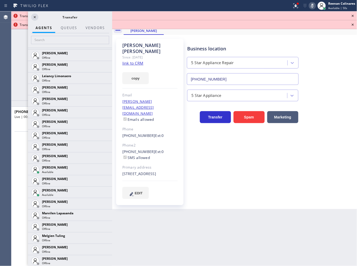
click at [0, 0] on icon at bounding box center [0, 0] width 0 height 0
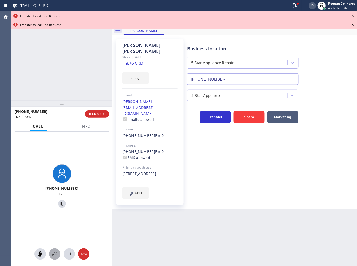
click at [57, 253] on icon at bounding box center [54, 253] width 5 height 4
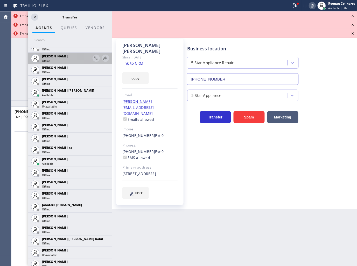
scroll to position [354, 0]
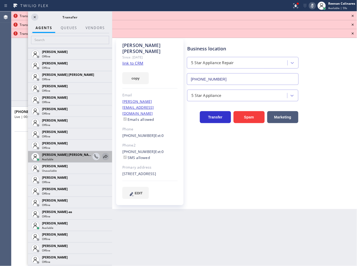
click at [102, 155] on icon at bounding box center [105, 156] width 6 height 6
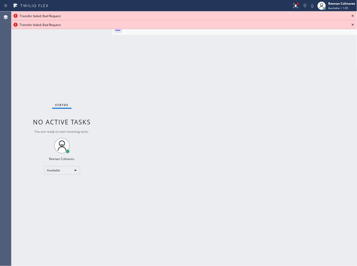
drag, startPoint x: 315, startPoint y: 180, endPoint x: 313, endPoint y: 145, distance: 35.1
click at [315, 169] on div "Back to Dashboard Change Sender ID Customers Technicians Select a contact Outbo…" at bounding box center [234, 138] width 245 height 254
click at [353, 16] on icon at bounding box center [353, 16] width 2 height 2
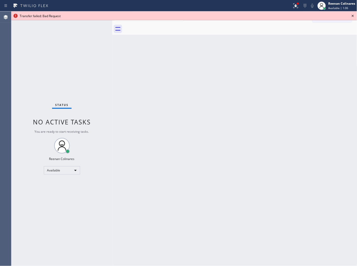
click at [353, 16] on icon at bounding box center [353, 16] width 2 height 2
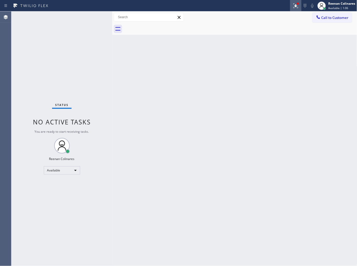
click at [293, 5] on icon at bounding box center [296, 6] width 6 height 6
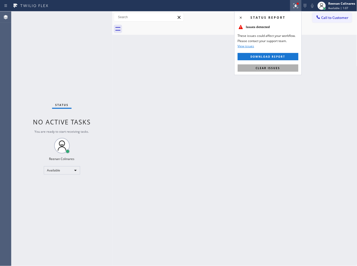
click at [269, 71] on button "Clear issues" at bounding box center [268, 67] width 61 height 7
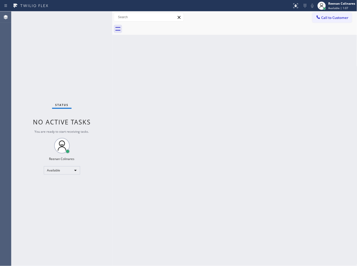
click at [198, 94] on div "Back to Dashboard Change Sender ID Customers Technicians Select a contact Outbo…" at bounding box center [234, 138] width 245 height 254
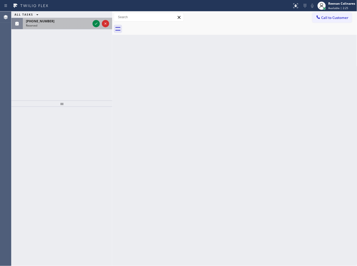
click at [53, 25] on div "Reserved" at bounding box center [58, 26] width 65 height 4
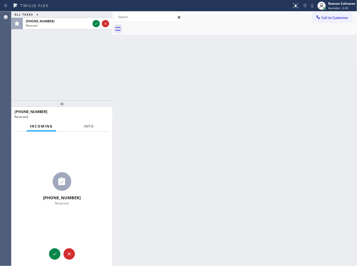
click at [86, 126] on span "Info" at bounding box center [89, 126] width 10 height 5
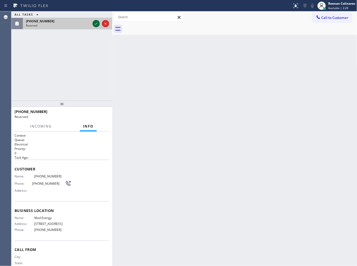
click at [94, 25] on icon at bounding box center [96, 23] width 6 height 6
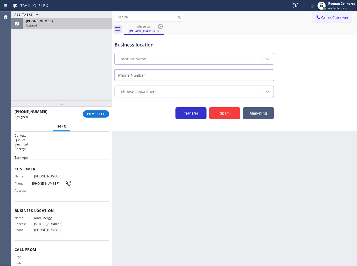
type input "[PHONE_NUMBER]"
click at [100, 113] on span "COMPLETE" at bounding box center [96, 114] width 18 height 4
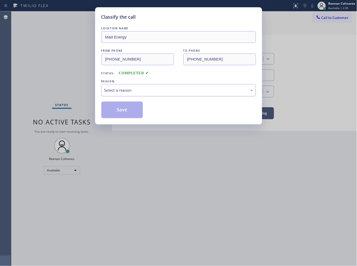
click at [127, 89] on div "Select a reason" at bounding box center [178, 90] width 149 height 6
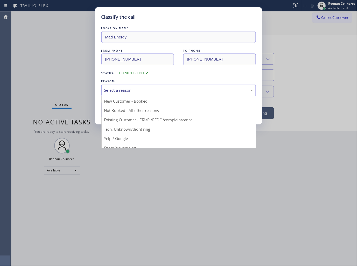
drag, startPoint x: 114, startPoint y: 128, endPoint x: 113, endPoint y: 108, distance: 20.1
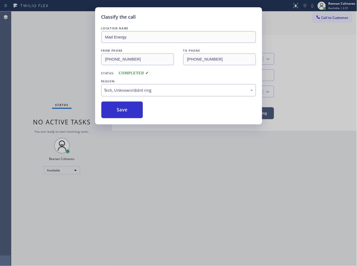
click at [113, 107] on button "Save" at bounding box center [122, 109] width 42 height 17
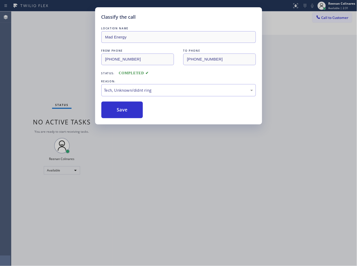
click at [45, 86] on div "Classify the call LOCATION NAME Mad Energy FROM PHONE [PHONE_NUMBER] TO PHONE […" at bounding box center [178, 133] width 357 height 266
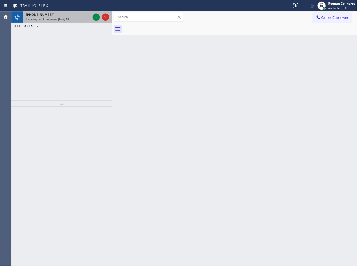
click at [51, 16] on div "[PHONE_NUMBER]" at bounding box center [58, 14] width 65 height 4
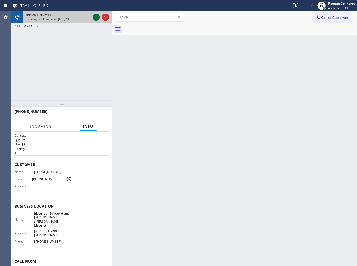
click at [95, 17] on icon at bounding box center [96, 17] width 6 height 6
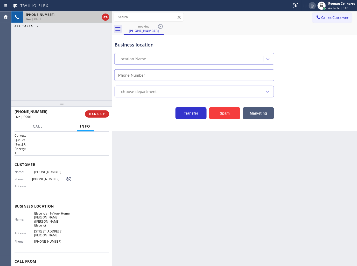
type input "[PHONE_NUMBER]"
click at [102, 114] on span "HANG UP" at bounding box center [97, 114] width 16 height 4
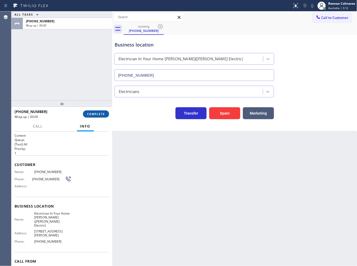
click at [102, 114] on span "COMPLETE" at bounding box center [96, 114] width 18 height 4
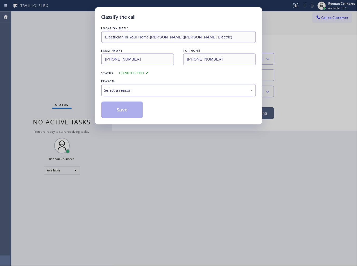
click at [121, 90] on div "Select a reason" at bounding box center [178, 90] width 149 height 6
click at [121, 112] on button "Save" at bounding box center [122, 109] width 42 height 17
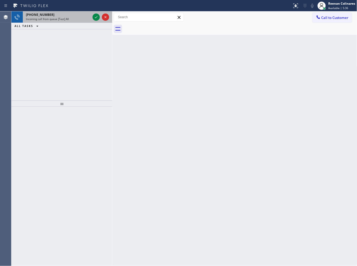
click at [72, 16] on div "[PHONE_NUMBER]" at bounding box center [58, 14] width 65 height 4
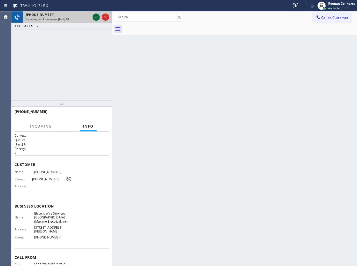
click at [95, 16] on icon at bounding box center [96, 17] width 6 height 6
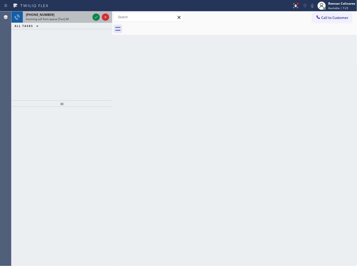
click at [69, 14] on div "[PHONE_NUMBER]" at bounding box center [58, 14] width 65 height 4
click at [297, 4] on div at bounding box center [298, 4] width 2 height 2
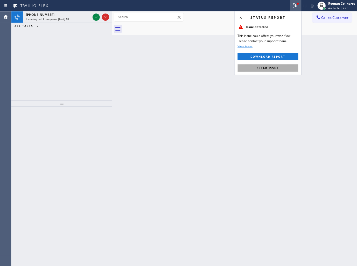
click at [269, 66] on span "Clear issue" at bounding box center [268, 68] width 22 height 4
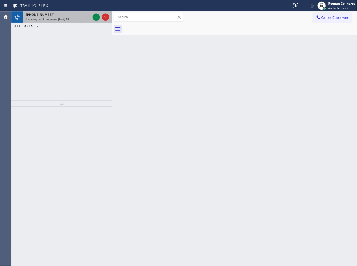
click at [74, 20] on div "Incoming call from queue [Test] All" at bounding box center [58, 19] width 65 height 4
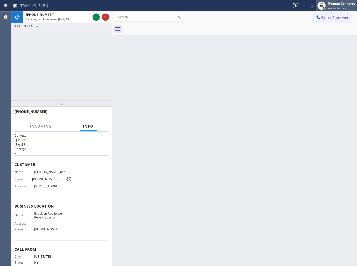
click at [337, 4] on div "Reenan Colinares" at bounding box center [342, 3] width 27 height 4
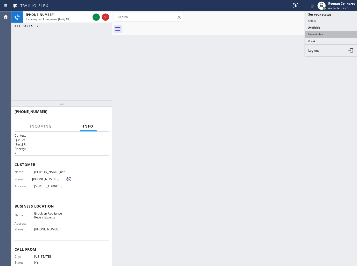
click at [320, 34] on button "Unavailable" at bounding box center [332, 34] width 52 height 7
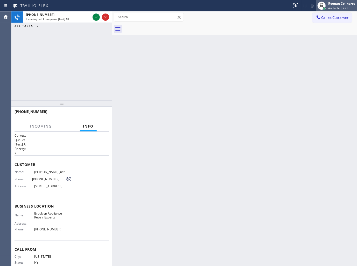
click at [331, 10] on div "Reenan Colinares Available | 7:29" at bounding box center [343, 5] width 30 height 9
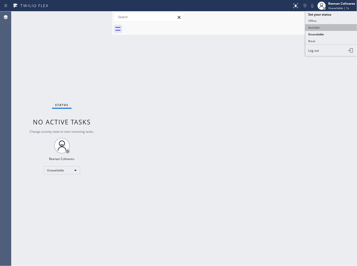
click at [318, 26] on button "Available" at bounding box center [332, 27] width 52 height 7
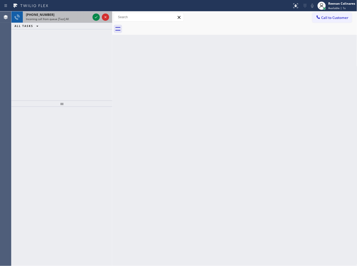
click at [77, 19] on div "Incoming call from queue [Test] All" at bounding box center [58, 19] width 65 height 4
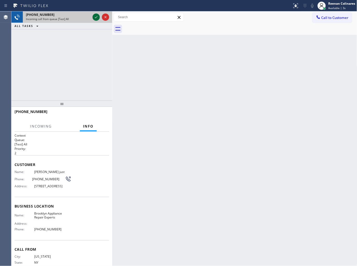
click at [94, 17] on icon at bounding box center [96, 17] width 6 height 6
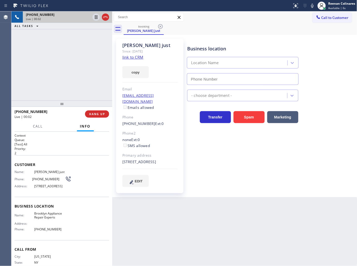
type input "[PHONE_NUMBER]"
click at [130, 74] on button "copy" at bounding box center [135, 72] width 26 height 12
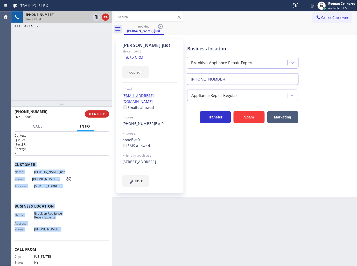
drag, startPoint x: 14, startPoint y: 164, endPoint x: 93, endPoint y: 236, distance: 106.5
click at [88, 242] on div "Context Queue: [Test] All Priority: 2 Customer Name: [PERSON_NAME] just Phone: …" at bounding box center [62, 206] width 95 height 146
copy div "Customer Name: [PERSON_NAME] just Phone: [PHONE_NUMBER] Address: [STREET_ADDRES…"
drag, startPoint x: 313, startPoint y: 8, endPoint x: 307, endPoint y: 10, distance: 6.2
click at [313, 8] on icon at bounding box center [313, 6] width 6 height 6
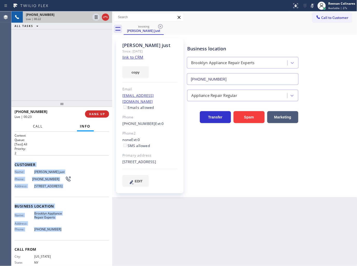
click at [34, 125] on span "Call" at bounding box center [38, 126] width 10 height 5
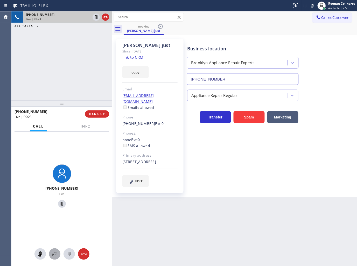
click at [52, 255] on icon at bounding box center [55, 254] width 6 height 6
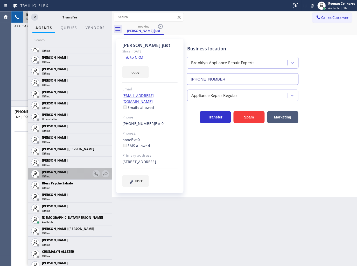
scroll to position [58, 0]
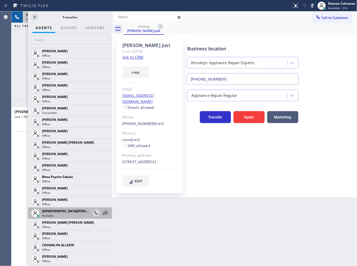
click at [102, 213] on icon at bounding box center [105, 213] width 6 height 6
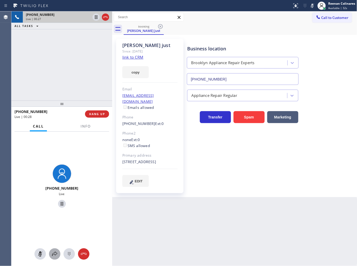
click at [57, 256] on icon at bounding box center [55, 254] width 6 height 6
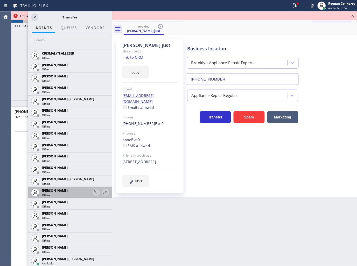
scroll to position [259, 0]
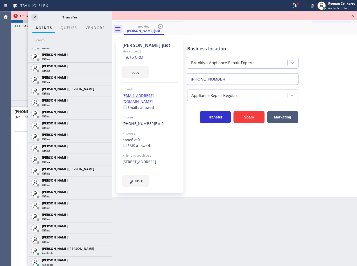
click at [0, 0] on icon at bounding box center [0, 0] width 0 height 0
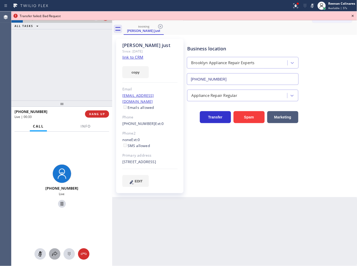
click at [53, 257] on icon at bounding box center [55, 254] width 6 height 6
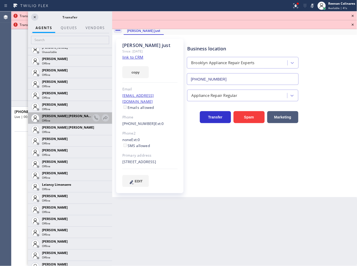
scroll to position [692, 0]
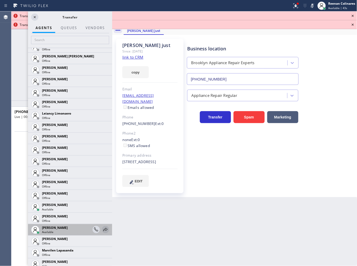
click at [102, 228] on icon at bounding box center [105, 229] width 6 height 6
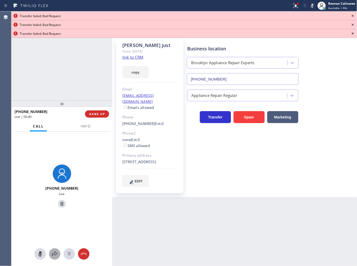
click at [55, 251] on icon at bounding box center [55, 254] width 6 height 6
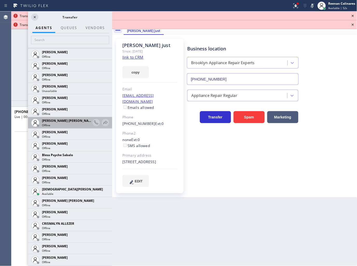
scroll to position [80, 0]
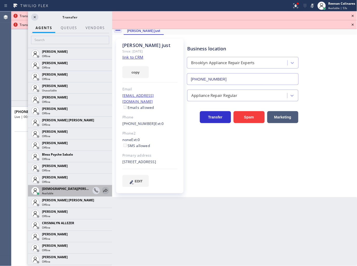
click at [102, 190] on icon at bounding box center [105, 190] width 6 height 6
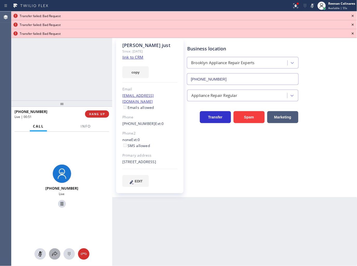
click at [56, 252] on icon at bounding box center [55, 254] width 6 height 6
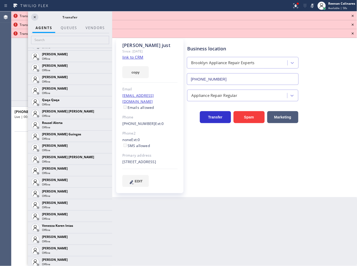
scroll to position [1026, 0]
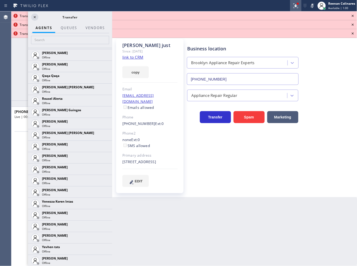
click at [294, 6] on icon at bounding box center [296, 6] width 6 height 6
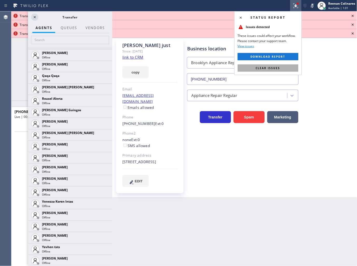
click at [289, 65] on button "Clear issues" at bounding box center [268, 67] width 61 height 7
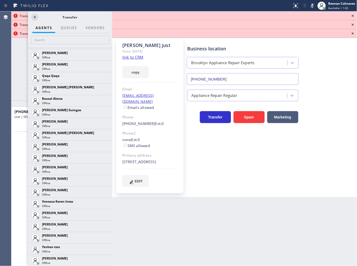
click at [354, 15] on icon at bounding box center [353, 16] width 6 height 6
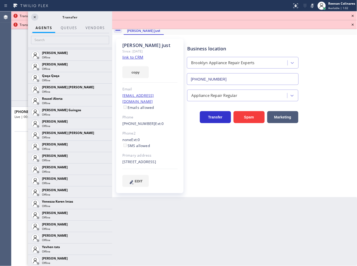
click at [354, 15] on icon at bounding box center [353, 16] width 2 height 2
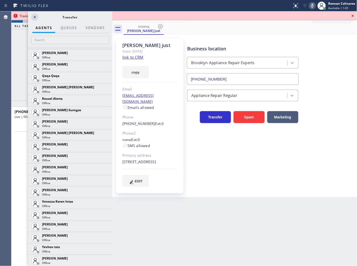
click at [311, 4] on icon at bounding box center [313, 6] width 6 height 6
click at [36, 18] on icon at bounding box center [35, 17] width 6 height 6
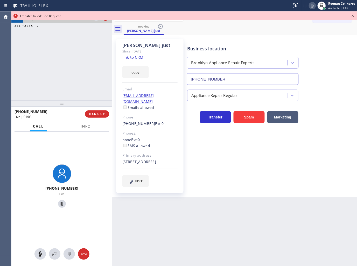
click at [87, 129] on button "Info" at bounding box center [86, 126] width 16 height 10
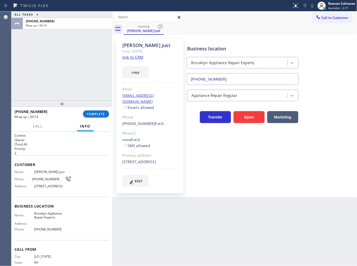
click at [123, 161] on div "[STREET_ADDRESS]" at bounding box center [149, 162] width 55 height 6
drag, startPoint x: 154, startPoint y: 155, endPoint x: 178, endPoint y: 164, distance: 26.2
click at [178, 164] on div "[PERSON_NAME] just Since: [DATE] link to CRM copy Email [EMAIL_ADDRESS][DOMAIN_…" at bounding box center [149, 116] width 67 height 154
copy div "[GEOGRAPHIC_DATA], 11222 [GEOGRAPHIC_DATA]"
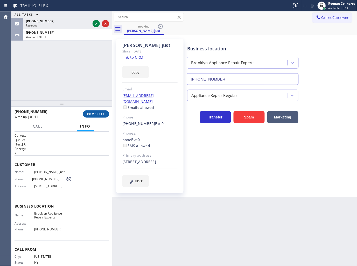
click at [97, 114] on span "COMPLETE" at bounding box center [96, 114] width 18 height 4
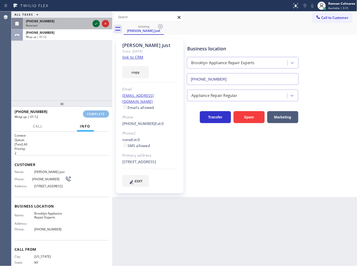
click at [94, 22] on icon at bounding box center [96, 23] width 6 height 6
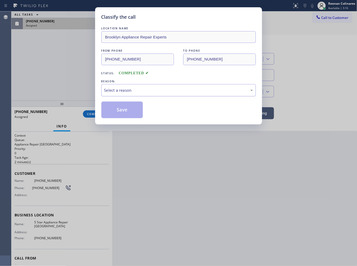
click at [120, 90] on div "Select a reason" at bounding box center [178, 90] width 149 height 6
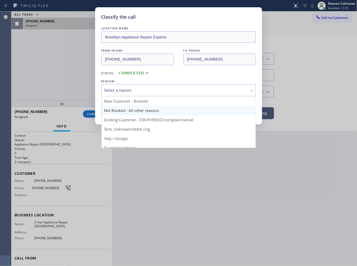
type input "[PHONE_NUMBER]"
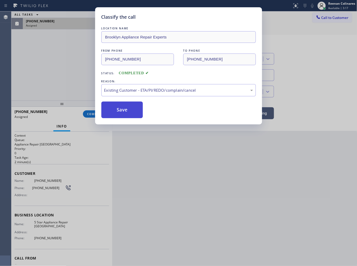
click at [122, 104] on button "Save" at bounding box center [122, 109] width 42 height 17
click at [64, 26] on div "Classify the call LOCATION NAME Brooklyn Appliance Repair Experts FROM PHONE [P…" at bounding box center [178, 133] width 357 height 266
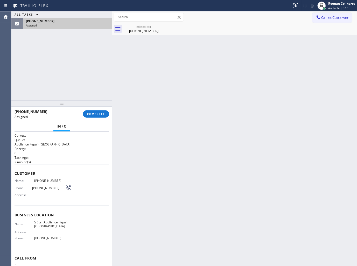
click at [64, 26] on div "Assigned" at bounding box center [67, 26] width 83 height 4
click at [97, 115] on span "COMPLETE" at bounding box center [96, 114] width 18 height 4
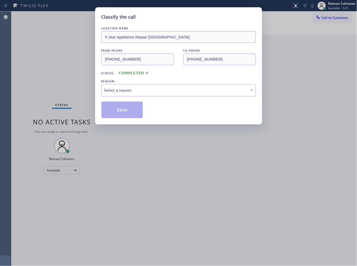
click at [136, 92] on div "Select a reason" at bounding box center [178, 90] width 149 height 6
click at [116, 109] on button "Save" at bounding box center [122, 109] width 42 height 17
click at [56, 84] on div "Classify the call LOCATION NAME 5 Star Appliance Repair [GEOGRAPHIC_DATA] FROM …" at bounding box center [178, 133] width 357 height 266
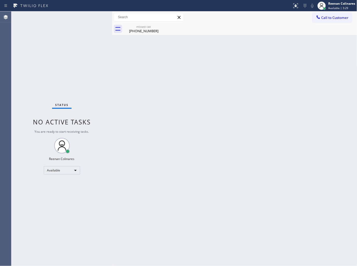
click at [263, 60] on div "Back to Dashboard Change Sender ID Customers Technicians Select a contact Outbo…" at bounding box center [234, 138] width 245 height 254
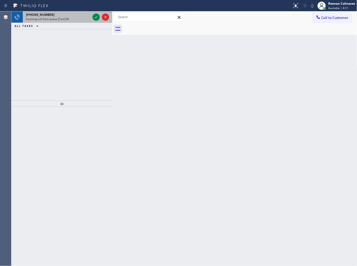
drag, startPoint x: 61, startPoint y: 15, endPoint x: 76, endPoint y: 17, distance: 14.8
click at [62, 15] on div "[PHONE_NUMBER]" at bounding box center [58, 14] width 65 height 4
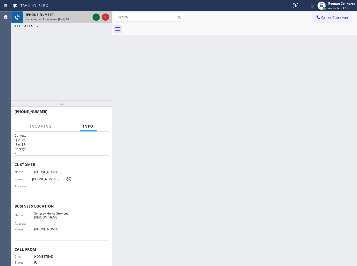
click at [96, 17] on icon at bounding box center [96, 17] width 3 height 2
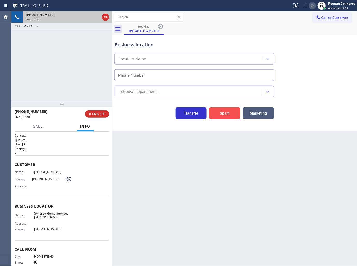
type input "[PHONE_NUMBER]"
click at [225, 111] on button "Spam" at bounding box center [224, 113] width 31 height 12
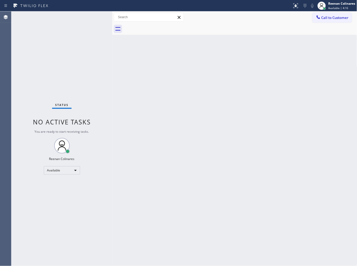
click at [160, 90] on div "Back to Dashboard Change Sender ID Customers Technicians Select a contact Outbo…" at bounding box center [234, 138] width 245 height 254
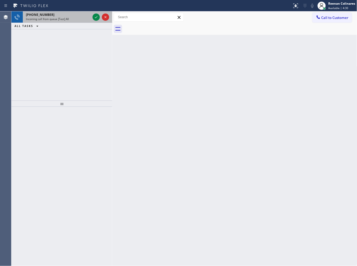
click at [68, 14] on div "[PHONE_NUMBER]" at bounding box center [58, 14] width 65 height 4
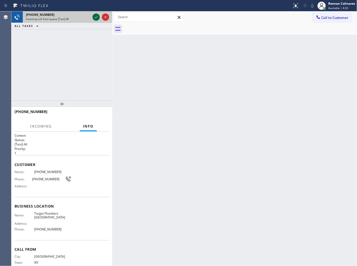
click at [95, 16] on icon at bounding box center [96, 17] width 6 height 6
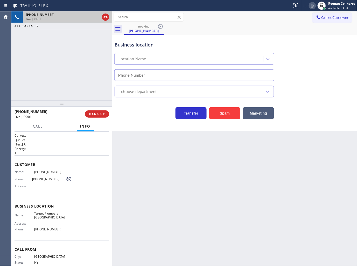
type input "[PHONE_NUMBER]"
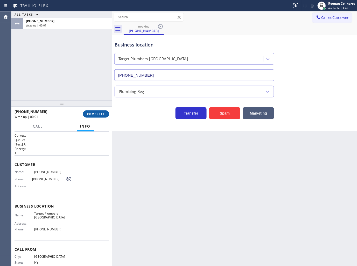
click at [93, 114] on span "COMPLETE" at bounding box center [96, 114] width 18 height 4
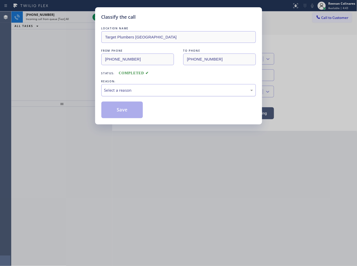
click at [124, 88] on div "Select a reason" at bounding box center [178, 90] width 149 height 6
drag, startPoint x: 116, startPoint y: 111, endPoint x: 263, endPoint y: 41, distance: 162.2
click at [116, 111] on button "Save" at bounding box center [122, 109] width 42 height 17
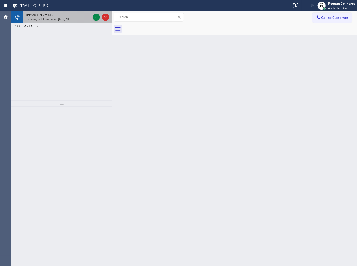
click at [86, 12] on div "[PHONE_NUMBER]" at bounding box center [58, 14] width 65 height 4
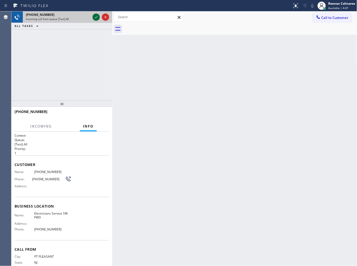
click at [98, 16] on icon at bounding box center [96, 17] width 6 height 6
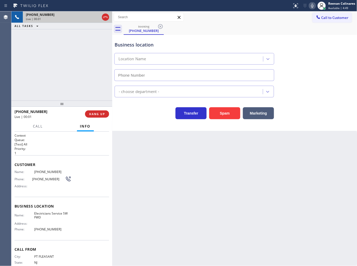
type input "[PHONE_NUMBER]"
click at [314, 7] on icon at bounding box center [313, 6] width 6 height 6
click at [104, 111] on button "HANG UP" at bounding box center [97, 113] width 24 height 7
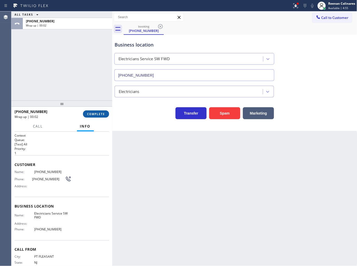
click at [107, 112] on button "COMPLETE" at bounding box center [96, 113] width 26 height 7
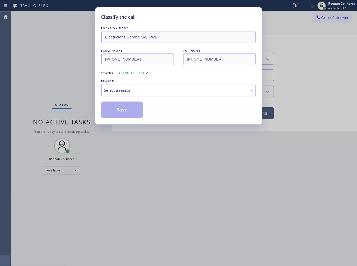
click at [121, 86] on div "Select a reason" at bounding box center [178, 90] width 155 height 12
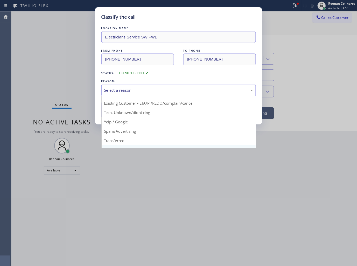
scroll to position [32, 0]
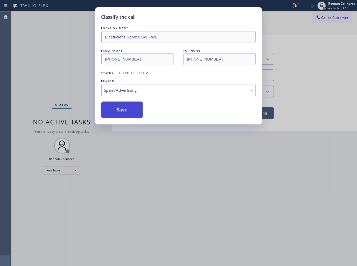
click at [119, 109] on button "Save" at bounding box center [122, 109] width 42 height 17
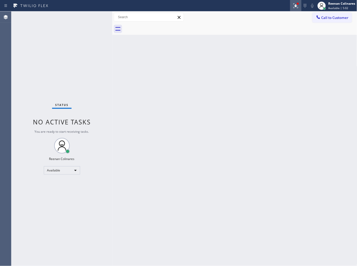
click at [296, 4] on icon at bounding box center [296, 6] width 6 height 6
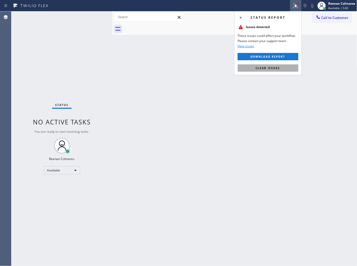
click at [274, 71] on button "Clear issues" at bounding box center [268, 67] width 61 height 7
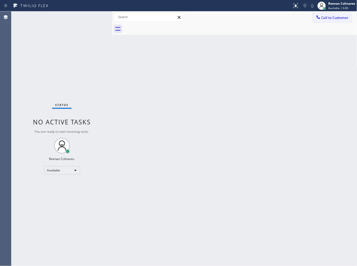
click at [229, 75] on div "Back to Dashboard Change Sender ID Customers Technicians Select a contact Outbo…" at bounding box center [234, 138] width 245 height 254
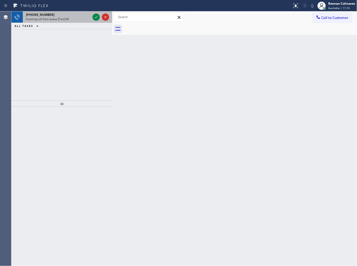
drag, startPoint x: 83, startPoint y: 18, endPoint x: 86, endPoint y: 18, distance: 3.1
click at [83, 18] on div "Incoming call from queue [Test] All" at bounding box center [58, 19] width 65 height 4
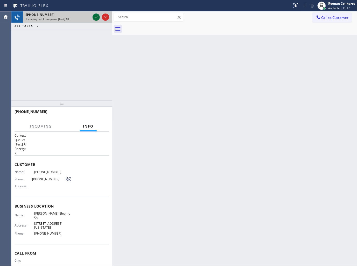
click at [95, 16] on icon at bounding box center [96, 17] width 6 height 6
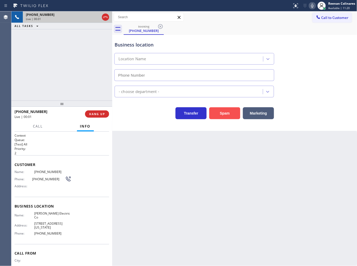
type input "[PHONE_NUMBER]"
drag, startPoint x: 221, startPoint y: 115, endPoint x: 251, endPoint y: 88, distance: 40.4
click at [223, 115] on button "Spam" at bounding box center [224, 113] width 31 height 12
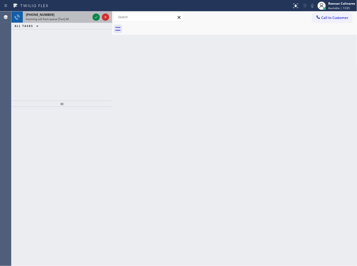
click at [81, 18] on div "Incoming call from queue [Test] All" at bounding box center [58, 19] width 65 height 4
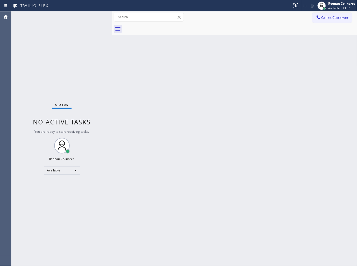
click at [95, 20] on div "Status No active tasks You are ready to start receiving tasks. Reenan Colinares…" at bounding box center [61, 138] width 101 height 254
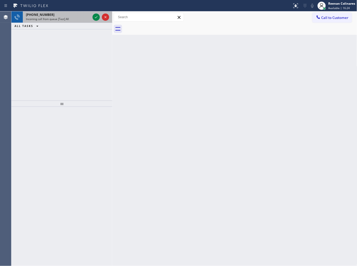
click at [78, 19] on div "Incoming call from queue [Test] All" at bounding box center [58, 19] width 65 height 4
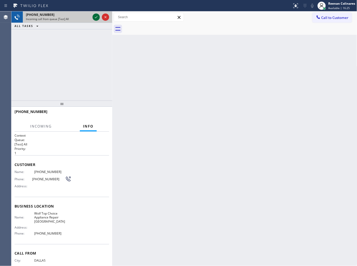
click at [95, 17] on icon at bounding box center [96, 17] width 6 height 6
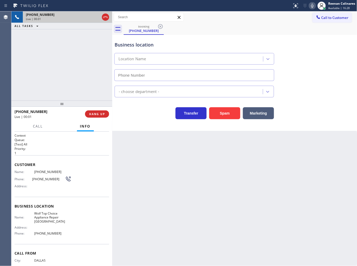
type input "[PHONE_NUMBER]"
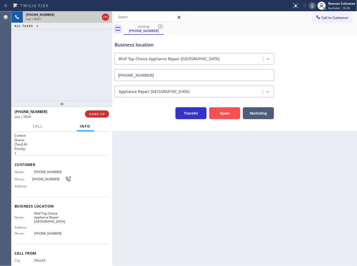
click at [223, 118] on button "Spam" at bounding box center [224, 113] width 31 height 12
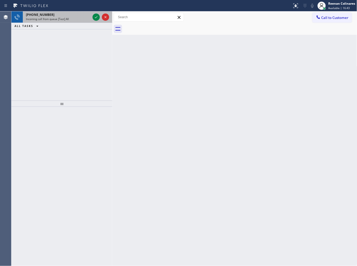
click at [61, 12] on div "[PHONE_NUMBER]" at bounding box center [58, 14] width 65 height 4
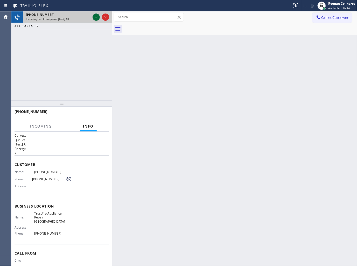
click at [96, 15] on icon at bounding box center [96, 17] width 6 height 6
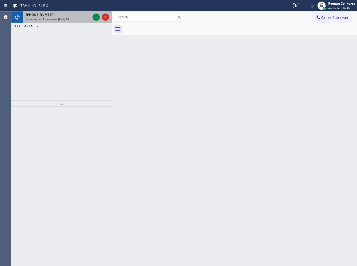
click at [86, 19] on div "Incoming call from queue [Test] All" at bounding box center [58, 19] width 65 height 4
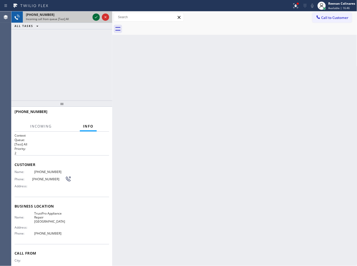
click at [94, 16] on icon at bounding box center [96, 17] width 6 height 6
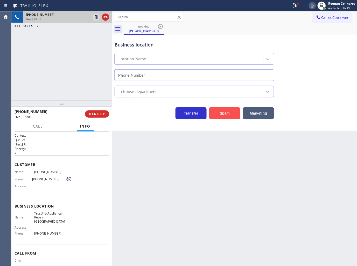
click at [233, 114] on button "Spam" at bounding box center [224, 113] width 31 height 12
type input "[PHONE_NUMBER]"
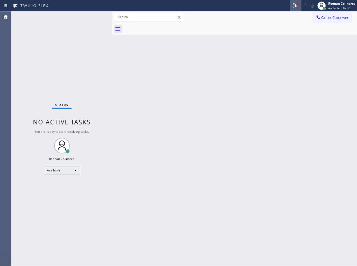
click at [299, 6] on icon at bounding box center [296, 6] width 6 height 6
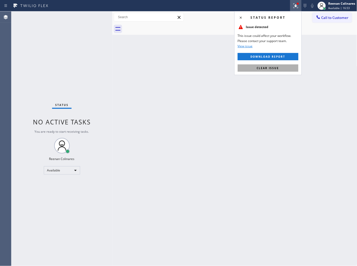
click at [269, 65] on button "Clear issue" at bounding box center [268, 67] width 61 height 7
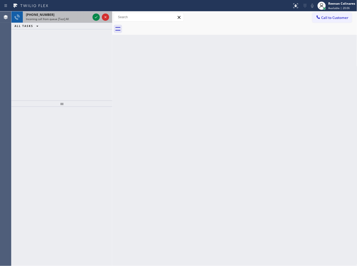
click at [64, 19] on span "Incoming call from queue [Test] All" at bounding box center [47, 19] width 43 height 4
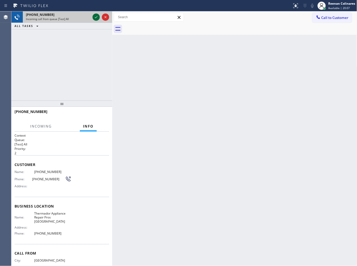
click at [96, 17] on icon at bounding box center [96, 17] width 6 height 6
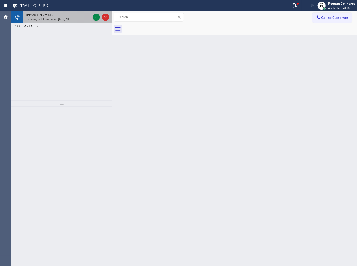
click at [77, 21] on div "[PHONE_NUMBER] Incoming call from queue [Test] All" at bounding box center [57, 16] width 69 height 11
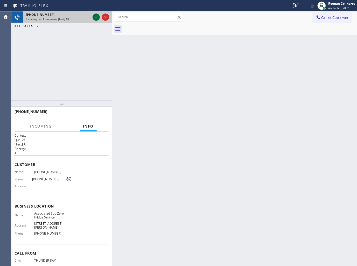
click at [95, 17] on icon at bounding box center [96, 17] width 6 height 6
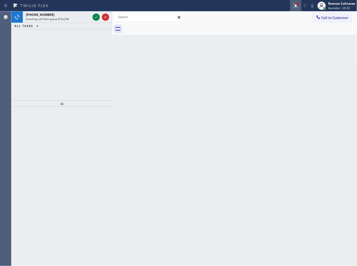
click at [300, 6] on div at bounding box center [295, 6] width 11 height 6
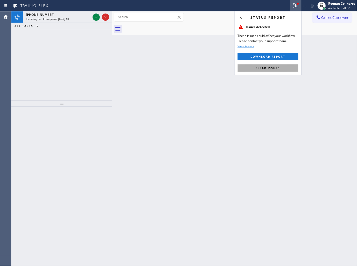
click at [263, 65] on button "Clear issues" at bounding box center [268, 67] width 61 height 7
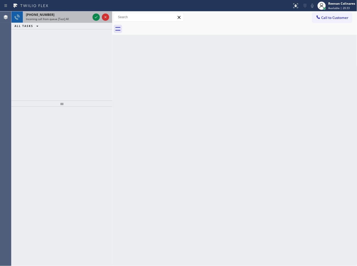
click at [51, 21] on span "Incoming call from queue [Test] All" at bounding box center [47, 19] width 43 height 4
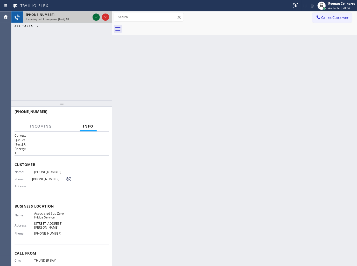
click at [95, 17] on icon at bounding box center [96, 17] width 6 height 6
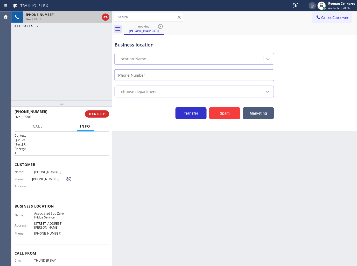
type input "[PHONE_NUMBER]"
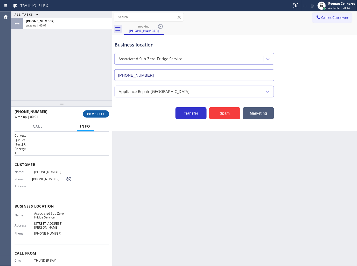
click at [89, 113] on span "COMPLETE" at bounding box center [96, 114] width 18 height 4
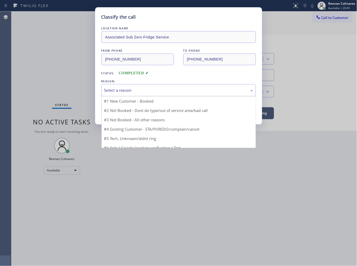
click at [121, 91] on div "Select a reason" at bounding box center [178, 90] width 149 height 6
drag, startPoint x: 115, startPoint y: 126, endPoint x: 115, endPoint y: 113, distance: 13.0
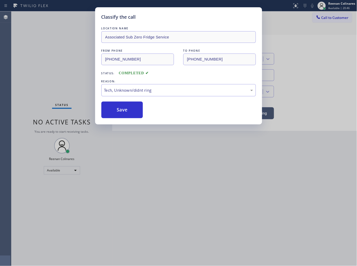
click at [116, 111] on button "Save" at bounding box center [122, 109] width 42 height 17
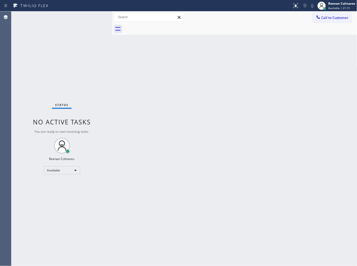
click at [194, 73] on div "Back to Dashboard Change Sender ID Customers Technicians Select a contact Outbo…" at bounding box center [234, 138] width 245 height 254
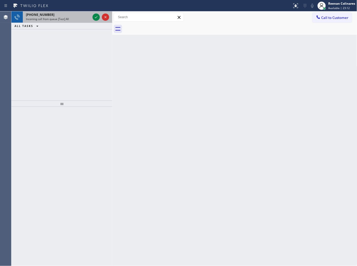
click at [76, 19] on div "Incoming call from queue [Test] All" at bounding box center [58, 19] width 65 height 4
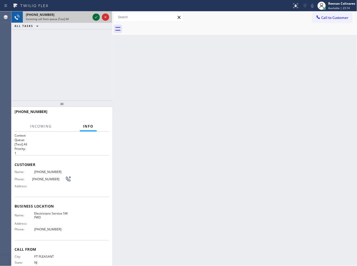
click at [97, 17] on icon at bounding box center [96, 17] width 6 height 6
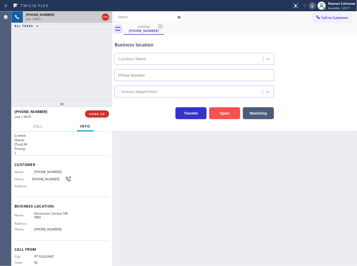
type input "[PHONE_NUMBER]"
drag, startPoint x: 226, startPoint y: 111, endPoint x: 234, endPoint y: 107, distance: 8.6
click at [227, 111] on button "Spam" at bounding box center [224, 113] width 31 height 12
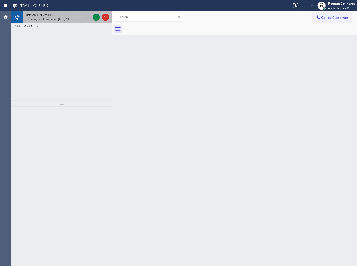
click at [65, 15] on div "[PHONE_NUMBER]" at bounding box center [58, 14] width 65 height 4
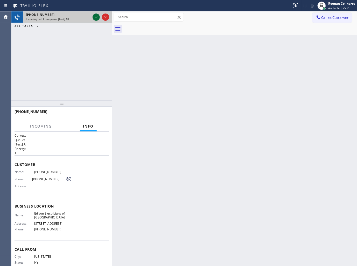
click at [95, 18] on icon at bounding box center [96, 17] width 6 height 6
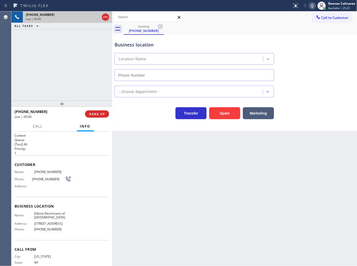
type input "[PHONE_NUMBER]"
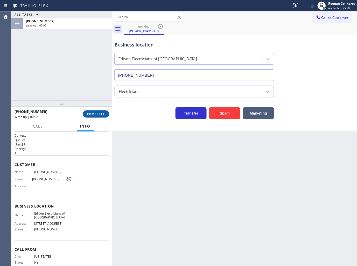
click at [92, 115] on span "COMPLETE" at bounding box center [96, 114] width 18 height 4
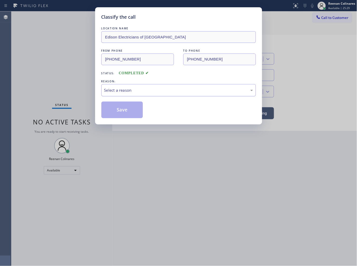
click at [129, 88] on div "Select a reason" at bounding box center [178, 90] width 149 height 6
click at [120, 109] on button "Save" at bounding box center [122, 109] width 42 height 17
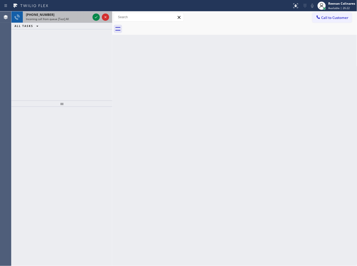
click at [42, 15] on span "[PHONE_NUMBER]" at bounding box center [40, 14] width 29 height 4
drag, startPoint x: 81, startPoint y: 19, endPoint x: 90, endPoint y: 16, distance: 9.4
click at [82, 19] on div "Incoming call from queue [Test] All" at bounding box center [58, 19] width 65 height 4
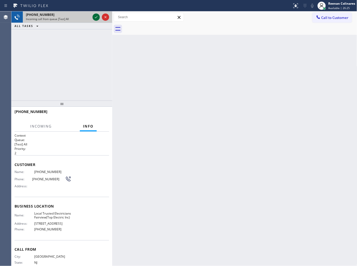
click at [97, 18] on icon at bounding box center [96, 17] width 6 height 6
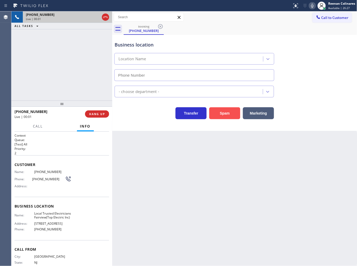
type input "[PHONE_NUMBER]"
click at [225, 118] on button "Spam" at bounding box center [224, 113] width 31 height 12
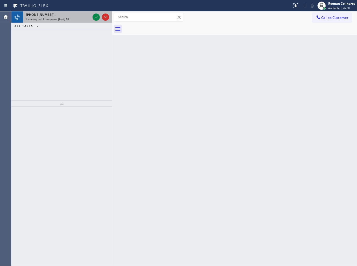
click at [77, 19] on div "Incoming call from queue [Test] All" at bounding box center [58, 19] width 65 height 4
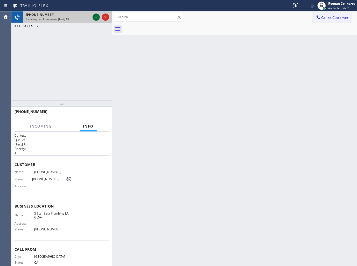
click at [95, 17] on icon at bounding box center [96, 17] width 6 height 6
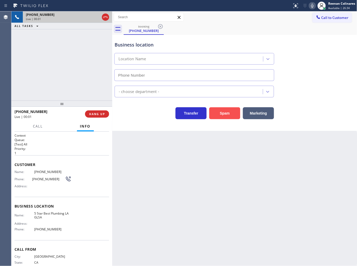
type input "[PHONE_NUMBER]"
click at [312, 4] on icon at bounding box center [313, 6] width 6 height 6
click at [313, 5] on icon at bounding box center [313, 6] width 6 height 6
click at [313, 8] on icon at bounding box center [313, 6] width 6 height 6
click at [42, 126] on span "Call" at bounding box center [38, 126] width 10 height 5
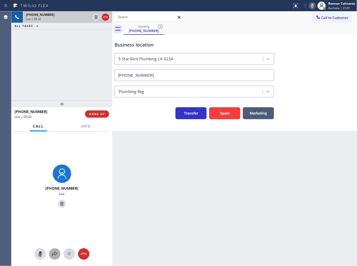
click at [55, 256] on icon at bounding box center [55, 254] width 6 height 6
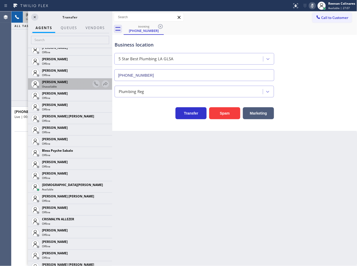
scroll to position [86, 0]
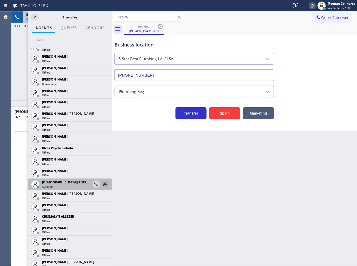
click at [105, 183] on div at bounding box center [105, 184] width 7 height 6
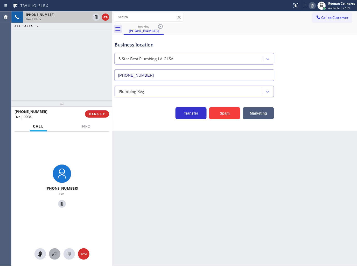
click at [54, 253] on icon at bounding box center [55, 254] width 6 height 6
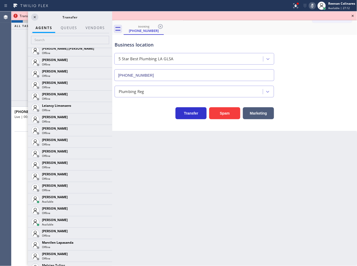
scroll to position [705, 0]
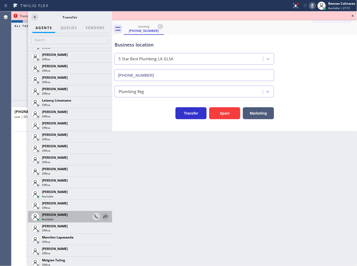
click at [102, 216] on icon at bounding box center [105, 216] width 6 height 6
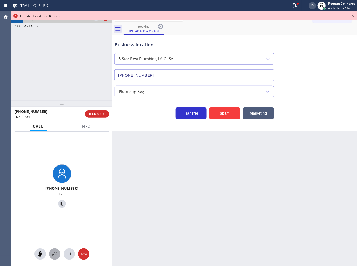
click at [54, 253] on icon at bounding box center [54, 253] width 5 height 4
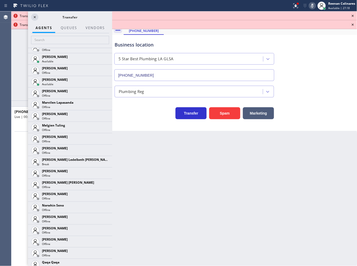
scroll to position [779, 0]
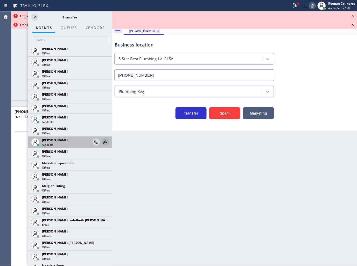
click at [102, 139] on icon at bounding box center [105, 142] width 6 height 6
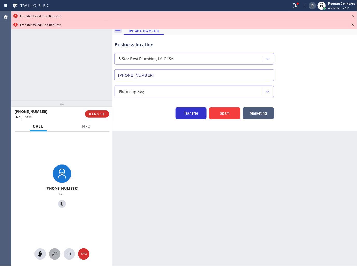
click at [53, 253] on icon at bounding box center [55, 254] width 6 height 6
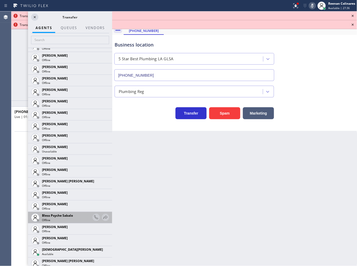
scroll to position [86, 0]
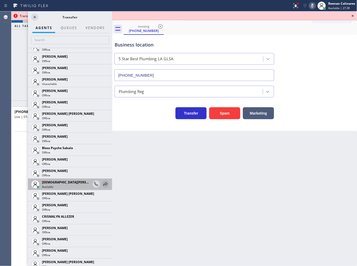
click at [104, 183] on icon at bounding box center [106, 183] width 4 height 3
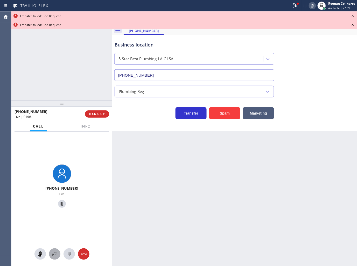
click at [52, 254] on icon at bounding box center [55, 254] width 6 height 6
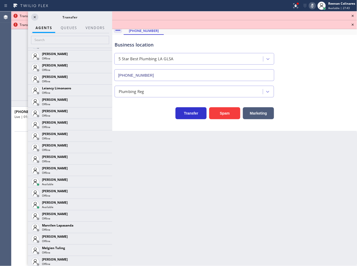
scroll to position [748, 0]
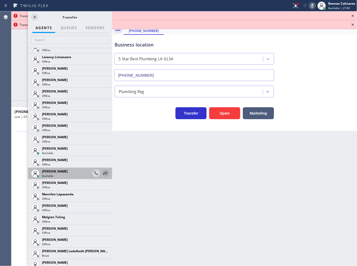
click at [102, 172] on icon at bounding box center [105, 173] width 6 height 6
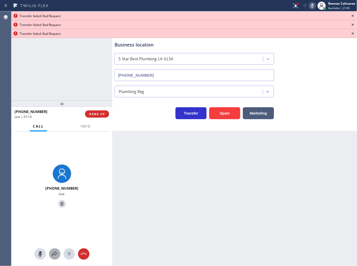
click at [56, 252] on icon at bounding box center [54, 253] width 5 height 4
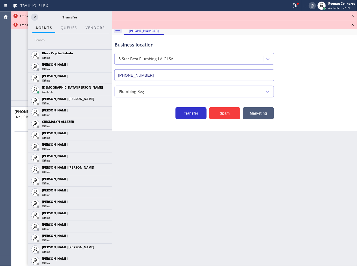
scroll to position [178, 0]
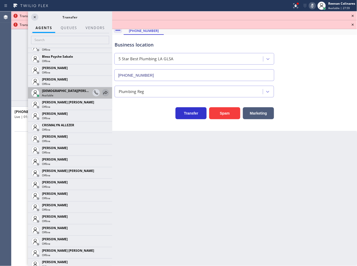
click at [102, 94] on icon at bounding box center [105, 93] width 6 height 6
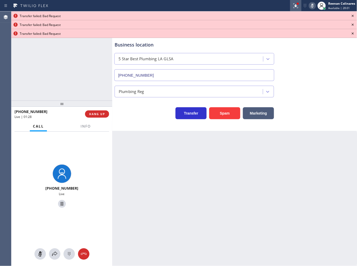
click at [296, 5] on icon at bounding box center [296, 5] width 5 height 5
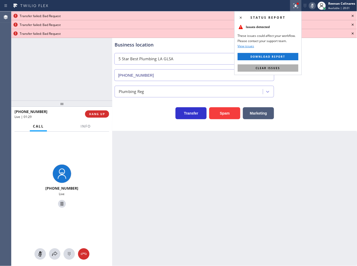
click at [285, 65] on button "Clear issues" at bounding box center [268, 67] width 61 height 7
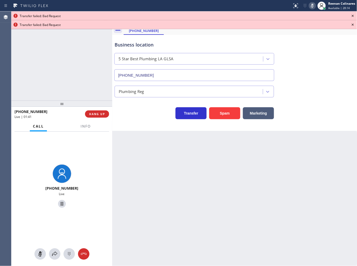
click at [90, 31] on div "[PHONE_NUMBER] Live | 01:41 ALL TASKS ALL TASKS ACTIVE TASKS TASKS IN WRAP UP" at bounding box center [61, 55] width 101 height 89
click at [354, 16] on icon at bounding box center [353, 16] width 6 height 6
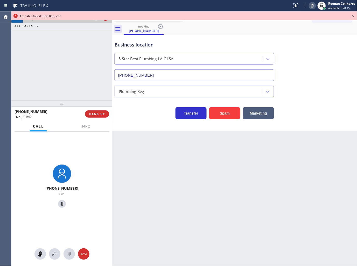
click at [354, 16] on icon at bounding box center [353, 16] width 6 height 6
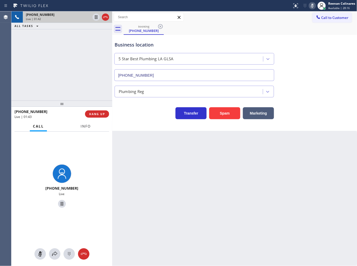
click at [84, 128] on span "Info" at bounding box center [86, 126] width 10 height 5
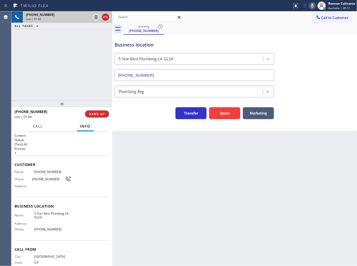
click at [37, 128] on span "Call" at bounding box center [38, 126] width 10 height 5
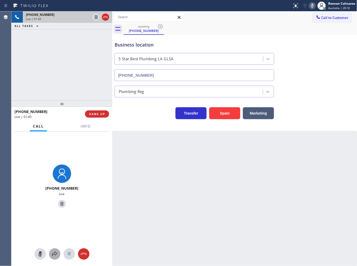
click at [56, 253] on icon at bounding box center [55, 254] width 6 height 6
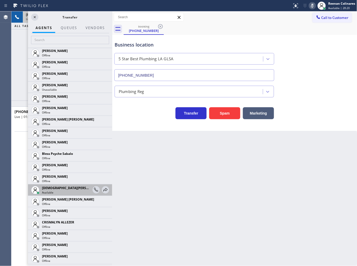
scroll to position [86, 0]
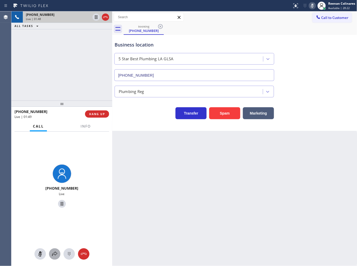
click at [56, 252] on icon at bounding box center [55, 254] width 6 height 6
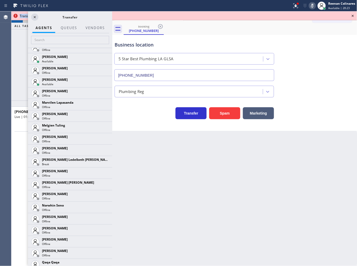
scroll to position [847, 0]
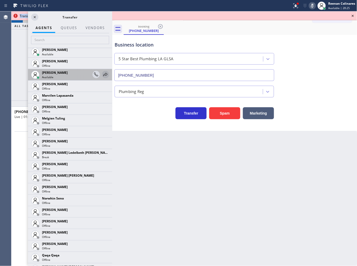
click at [102, 73] on icon at bounding box center [105, 74] width 6 height 6
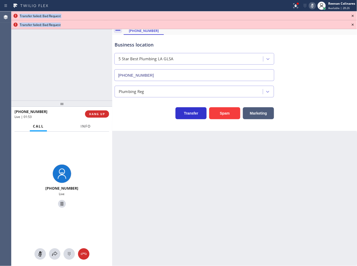
drag, startPoint x: 86, startPoint y: 127, endPoint x: 176, endPoint y: 68, distance: 107.9
click at [86, 127] on span "Info" at bounding box center [86, 126] width 10 height 5
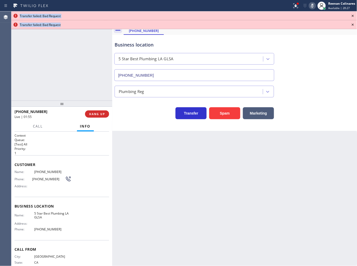
click at [352, 16] on icon at bounding box center [353, 16] width 6 height 6
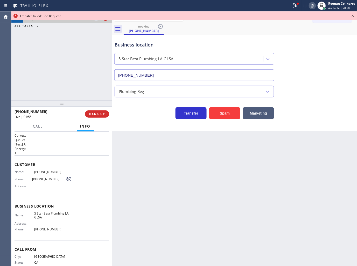
click at [352, 16] on icon at bounding box center [353, 16] width 6 height 6
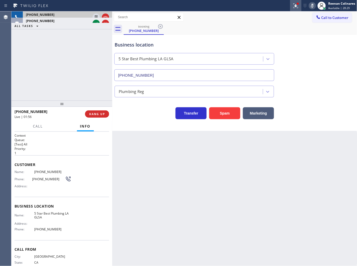
click at [291, 9] on button at bounding box center [295, 5] width 11 height 11
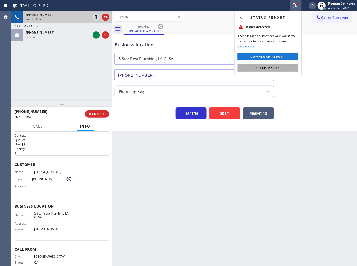
click at [279, 67] on span "Clear issues" at bounding box center [268, 68] width 24 height 4
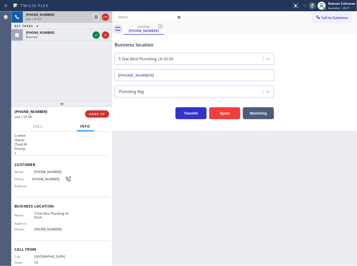
click at [313, 5] on icon at bounding box center [313, 6] width 6 height 6
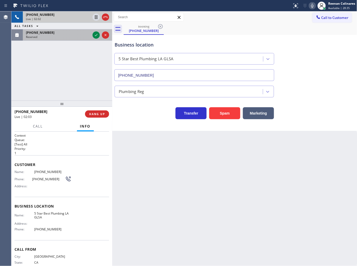
click at [66, 36] on div "Reserved" at bounding box center [58, 37] width 65 height 4
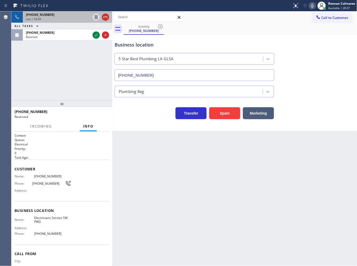
click at [73, 18] on div "Live | 02:04" at bounding box center [58, 19] width 65 height 4
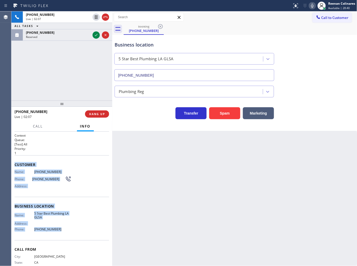
drag, startPoint x: 13, startPoint y: 163, endPoint x: 86, endPoint y: 230, distance: 99.3
click at [86, 230] on div "Context Queue: [Test] All Priority: 1 Customer Name: [PHONE_NUMBER] Phone: [PHO…" at bounding box center [61, 199] width 101 height 134
click at [63, 19] on div "Live | 02:08" at bounding box center [58, 19] width 65 height 4
click at [43, 159] on div "Customer Name: [PHONE_NUMBER] Phone: [PHONE_NUMBER] Address:" at bounding box center [62, 176] width 95 height 42
drag, startPoint x: 13, startPoint y: 162, endPoint x: 97, endPoint y: 212, distance: 97.0
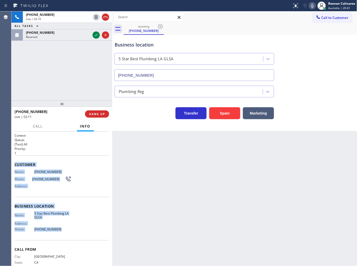
click at [97, 235] on div "Context Queue: [Test] All Priority: 1 Customer Name: [PHONE_NUMBER] Phone: [PHO…" at bounding box center [61, 199] width 101 height 134
copy div "Customer Name: [PHONE_NUMBER] Phone: [PHONE_NUMBER] Address: Business location …"
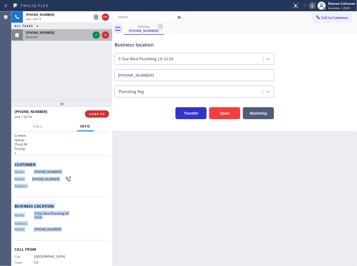
click at [73, 38] on div "Reserved" at bounding box center [58, 37] width 65 height 4
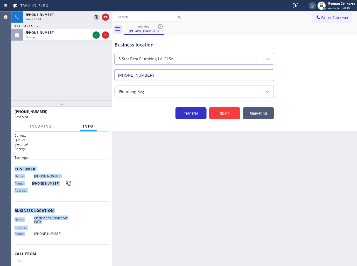
click at [42, 166] on span "Customer" at bounding box center [62, 168] width 95 height 5
drag, startPoint x: 16, startPoint y: 165, endPoint x: 84, endPoint y: 235, distance: 97.2
click at [76, 233] on div "Context Queue: Electrical Priority: 0 Task Age: Customer Name: [PHONE_NUMBER] P…" at bounding box center [62, 208] width 95 height 150
copy div "Customer Name: [PHONE_NUMBER] Phone: [PHONE_NUMBER] Address: Business location …"
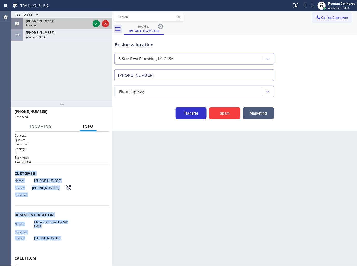
click at [56, 21] on div "[PHONE_NUMBER]" at bounding box center [58, 21] width 65 height 4
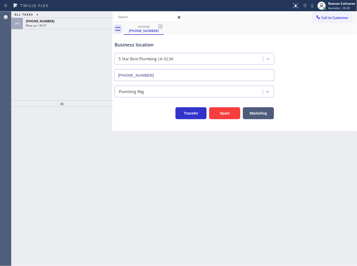
click at [70, 163] on div at bounding box center [61, 186] width 101 height 159
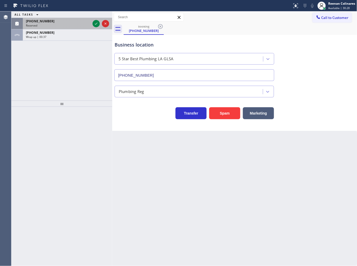
click at [49, 25] on div "Reserved" at bounding box center [58, 26] width 65 height 4
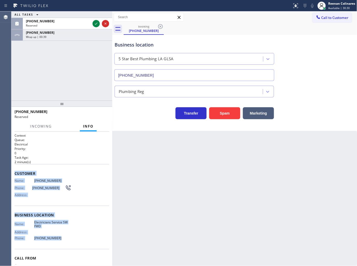
drag, startPoint x: 14, startPoint y: 167, endPoint x: 114, endPoint y: 246, distance: 127.2
click at [84, 242] on div "Context Queue: Electrical Priority: 0 Task Age: [DEMOGRAPHIC_DATA] minute(s) Cu…" at bounding box center [61, 199] width 101 height 134
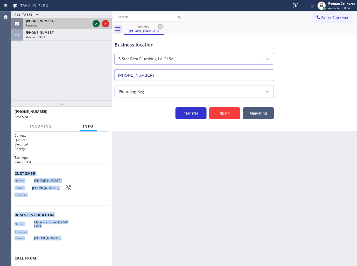
click at [95, 21] on icon at bounding box center [96, 23] width 6 height 6
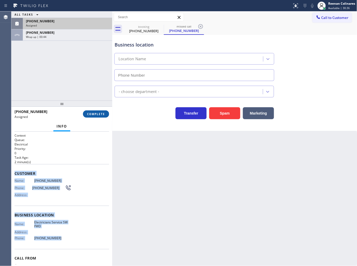
click at [104, 112] on span "COMPLETE" at bounding box center [96, 114] width 18 height 4
type input "[PHONE_NUMBER]"
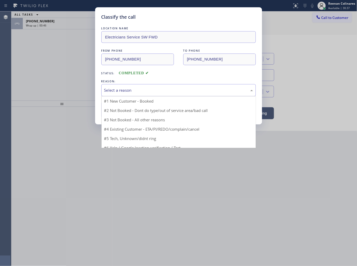
click at [120, 92] on div "Select a reason" at bounding box center [178, 90] width 149 height 6
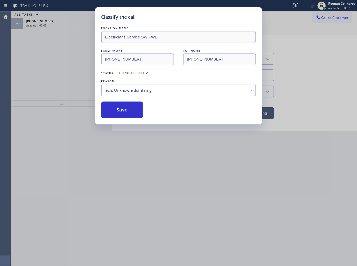
click at [113, 118] on div "Classify the call LOCATION NAME Electricians Service SW FWD FROM PHONE [PHONE_N…" at bounding box center [178, 65] width 167 height 117
drag, startPoint x: 100, startPoint y: 99, endPoint x: 107, endPoint y: 103, distance: 7.9
click at [101, 99] on div "Classify the call LOCATION NAME Electricians Service SW FWD FROM PHONE [PHONE_N…" at bounding box center [178, 65] width 167 height 117
drag, startPoint x: 112, startPoint y: 104, endPoint x: 64, endPoint y: 65, distance: 61.6
click at [112, 104] on button "Save" at bounding box center [122, 109] width 42 height 17
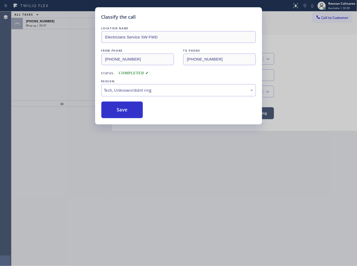
click at [57, 50] on div "Classify the call LOCATION NAME Electricians Service SW FWD FROM PHONE [PHONE_N…" at bounding box center [178, 133] width 357 height 266
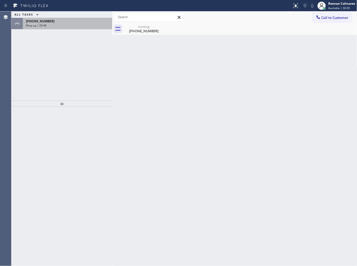
click at [68, 23] on div "[PHONE_NUMBER]" at bounding box center [67, 21] width 83 height 4
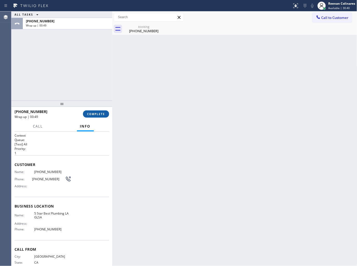
drag, startPoint x: 89, startPoint y: 112, endPoint x: 91, endPoint y: 111, distance: 2.7
click at [89, 113] on span "COMPLETE" at bounding box center [96, 114] width 18 height 4
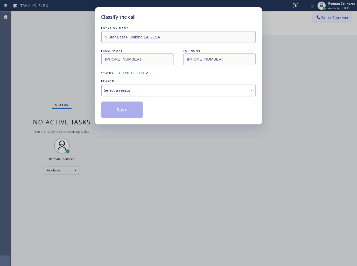
drag, startPoint x: 138, startPoint y: 86, endPoint x: 132, endPoint y: 94, distance: 9.4
click at [138, 86] on div "Select a reason" at bounding box center [178, 90] width 155 height 12
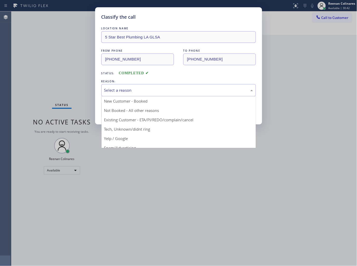
drag, startPoint x: 118, startPoint y: 127, endPoint x: 117, endPoint y: 121, distance: 6.3
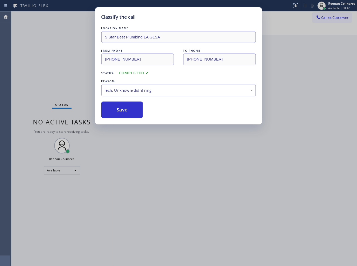
click at [116, 114] on button "Save" at bounding box center [122, 109] width 42 height 17
click at [59, 94] on div "Classify the call LOCATION NAME 5 Star Best Plumbing LA GLSA FROM PHONE [PHONE_…" at bounding box center [178, 133] width 357 height 266
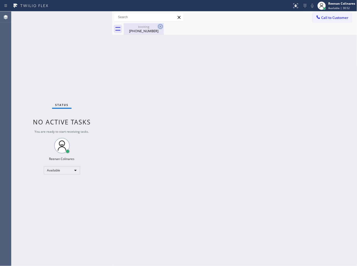
click at [161, 26] on icon at bounding box center [160, 26] width 5 height 5
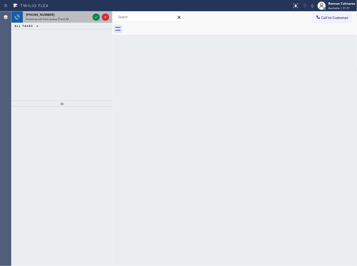
click at [66, 20] on span "Incoming call from queue [Test] All" at bounding box center [47, 19] width 43 height 4
click at [86, 13] on div "[PHONE_NUMBER]" at bounding box center [58, 14] width 65 height 4
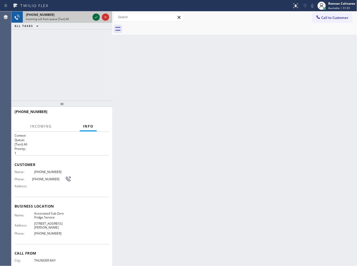
click at [94, 17] on icon at bounding box center [96, 17] width 6 height 6
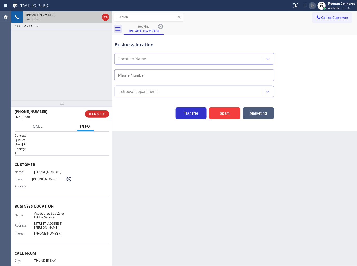
type input "[PHONE_NUMBER]"
click at [310, 4] on icon at bounding box center [313, 6] width 6 height 6
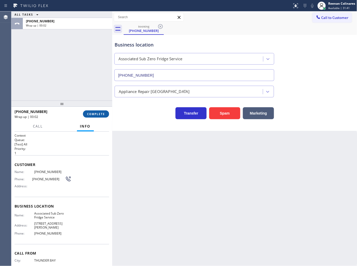
click at [96, 115] on span "COMPLETE" at bounding box center [96, 114] width 18 height 4
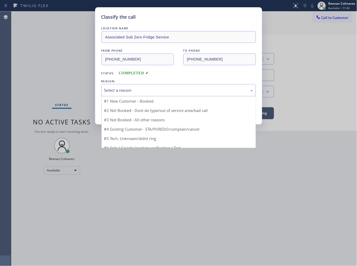
click at [124, 92] on div "Select a reason" at bounding box center [178, 90] width 149 height 6
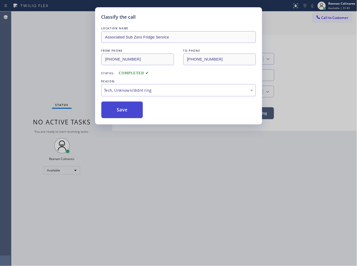
click at [116, 115] on button "Save" at bounding box center [122, 109] width 42 height 17
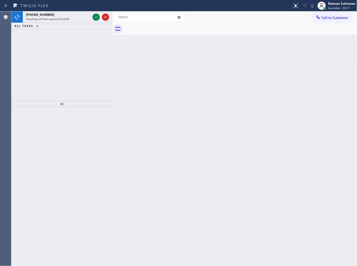
click at [74, 24] on div "ALL TASKS ALL TASKS ACTIVE TASKS TASKS IN WRAP UP" at bounding box center [61, 26] width 101 height 6
click at [74, 20] on div "Incoming call from queue [Test] All" at bounding box center [58, 19] width 65 height 4
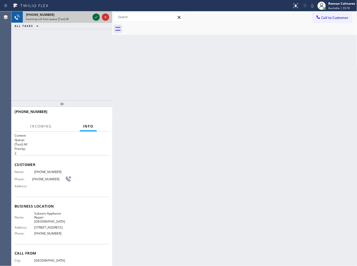
click at [95, 17] on icon at bounding box center [96, 17] width 6 height 6
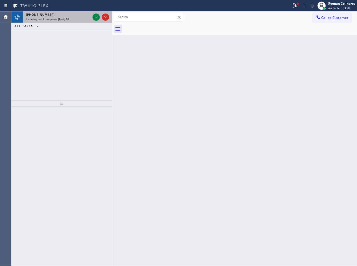
drag, startPoint x: 81, startPoint y: 12, endPoint x: 95, endPoint y: 16, distance: 14.8
click at [81, 12] on div "[PHONE_NUMBER]" at bounding box center [58, 14] width 65 height 4
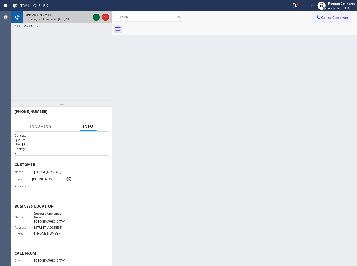
click at [96, 17] on icon at bounding box center [96, 17] width 6 height 6
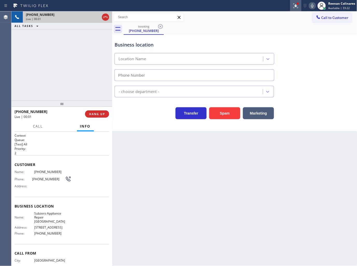
type input "[PHONE_NUMBER]"
click at [297, 9] on icon at bounding box center [296, 6] width 6 height 6
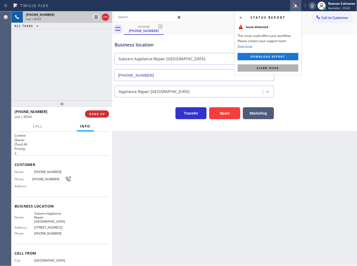
click at [285, 70] on button "Clear issue" at bounding box center [268, 67] width 61 height 7
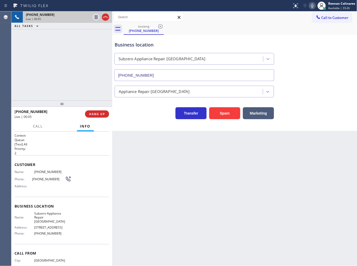
click at [309, 5] on div at bounding box center [312, 6] width 7 height 6
click at [311, 6] on icon at bounding box center [313, 6] width 6 height 6
click at [104, 112] on span "HANG UP" at bounding box center [97, 114] width 16 height 4
click at [104, 113] on span "HANG UP" at bounding box center [97, 114] width 16 height 4
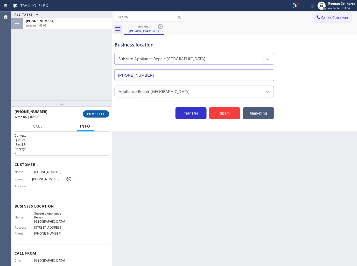
click at [104, 113] on span "COMPLETE" at bounding box center [96, 114] width 18 height 4
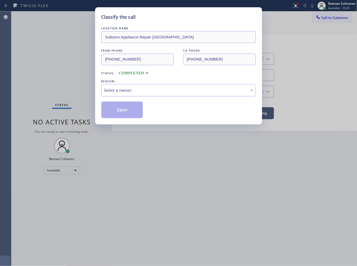
click at [133, 90] on div "Select a reason" at bounding box center [178, 90] width 149 height 6
click at [117, 114] on button "Save" at bounding box center [122, 109] width 42 height 17
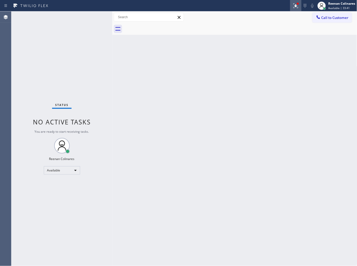
click at [294, 6] on icon at bounding box center [296, 6] width 6 height 6
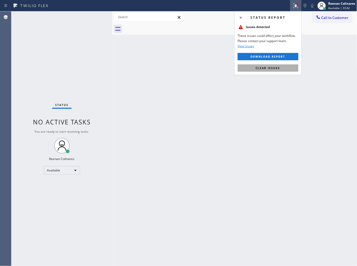
click at [273, 67] on span "Clear issues" at bounding box center [268, 68] width 24 height 4
click at [213, 80] on div "Back to Dashboard Change Sender ID Customers Technicians Select a contact Outbo…" at bounding box center [234, 138] width 245 height 254
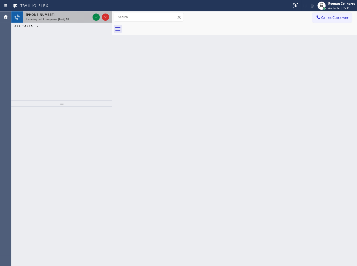
click at [50, 16] on div "[PHONE_NUMBER]" at bounding box center [58, 14] width 65 height 4
click at [90, 18] on div "Incoming call from queue [Test] All" at bounding box center [58, 19] width 65 height 4
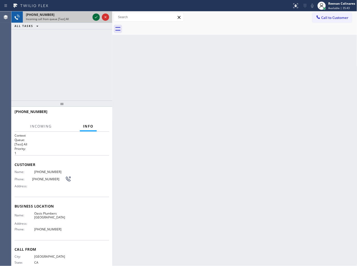
click at [95, 18] on icon at bounding box center [96, 17] width 6 height 6
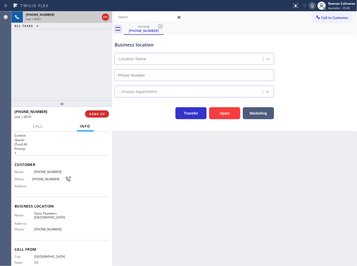
type input "[PHONE_NUMBER]"
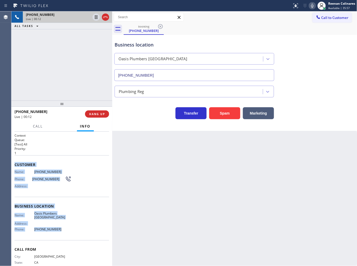
copy div "Customer Name: [PHONE_NUMBER] Phone: [PHONE_NUMBER] Address: Business location …"
drag, startPoint x: 16, startPoint y: 164, endPoint x: 80, endPoint y: 227, distance: 89.7
click at [72, 227] on div "Context Queue: [Test] All Priority: 1 Customer Name: [PHONE_NUMBER] Phone: [PHO…" at bounding box center [62, 206] width 95 height 146
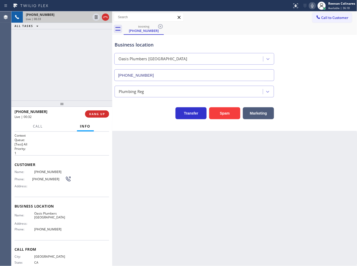
click at [310, 10] on div "Status report No issues detected If you experience an issue, please download th…" at bounding box center [323, 5] width 67 height 11
click at [310, 8] on icon at bounding box center [313, 6] width 6 height 6
click at [42, 124] on span "Call" at bounding box center [38, 126] width 10 height 5
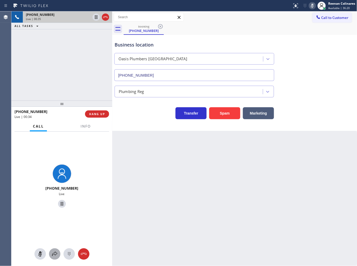
click at [56, 251] on icon at bounding box center [55, 254] width 6 height 6
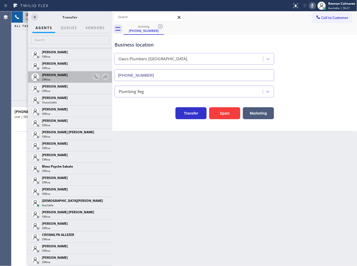
scroll to position [115, 0]
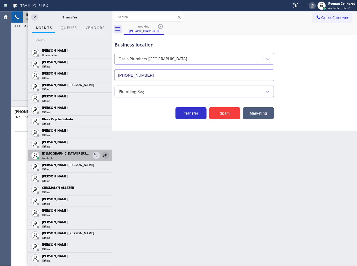
click at [102, 157] on icon at bounding box center [105, 155] width 6 height 6
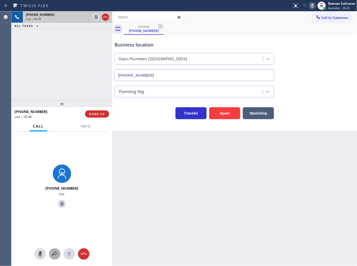
click at [54, 252] on icon at bounding box center [55, 254] width 6 height 6
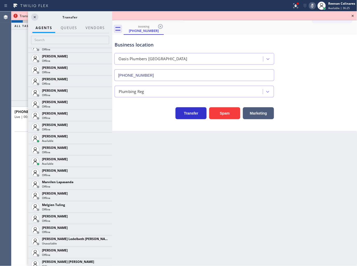
scroll to position [762, 0]
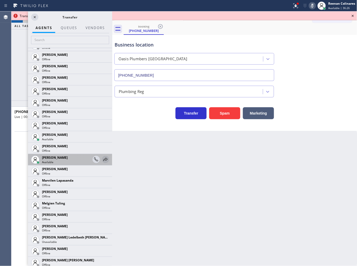
click at [102, 157] on icon at bounding box center [105, 159] width 6 height 6
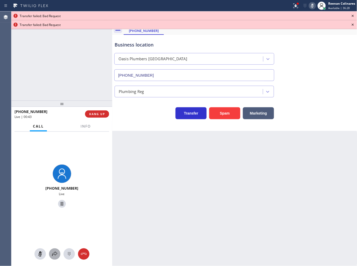
click at [55, 253] on icon at bounding box center [55, 254] width 6 height 6
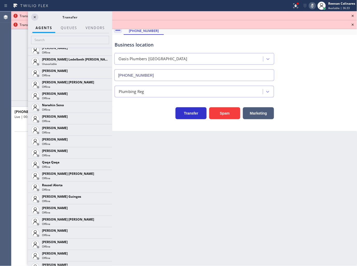
scroll to position [824, 0]
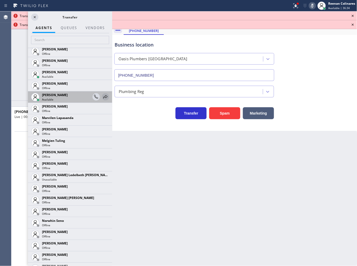
click at [102, 97] on icon at bounding box center [105, 97] width 6 height 6
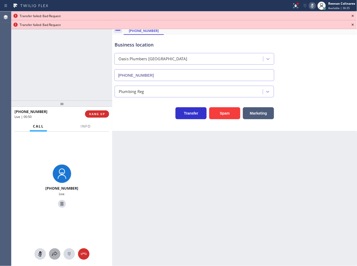
click at [54, 255] on icon at bounding box center [55, 254] width 6 height 6
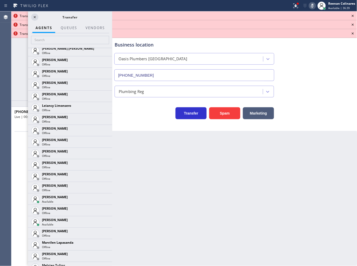
scroll to position [706, 0]
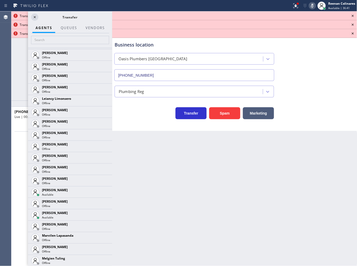
click at [0, 0] on icon at bounding box center [0, 0] width 0 height 0
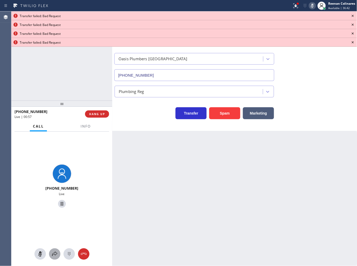
click at [54, 253] on icon at bounding box center [55, 254] width 6 height 6
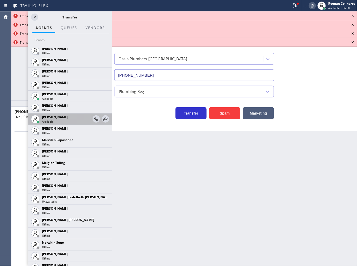
scroll to position [795, 0]
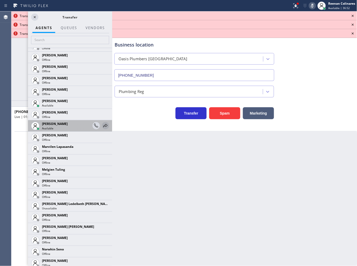
click at [102, 125] on icon at bounding box center [105, 125] width 6 height 6
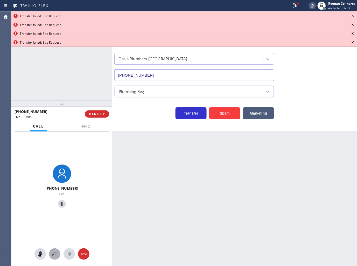
click at [56, 255] on icon at bounding box center [55, 254] width 6 height 6
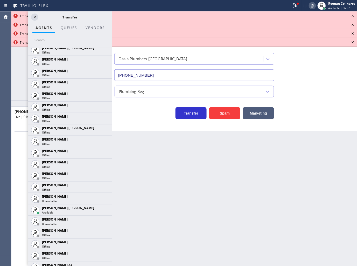
scroll to position [306, 0]
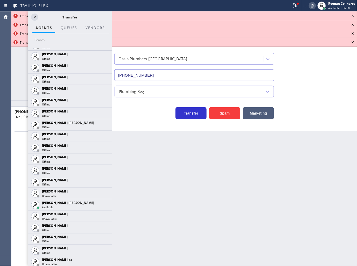
click at [0, 0] on icon at bounding box center [0, 0] width 0 height 0
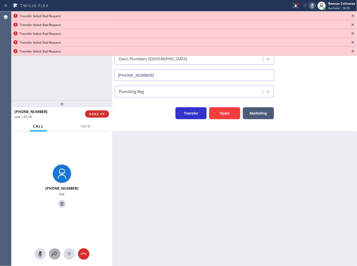
click at [55, 253] on icon at bounding box center [54, 253] width 5 height 4
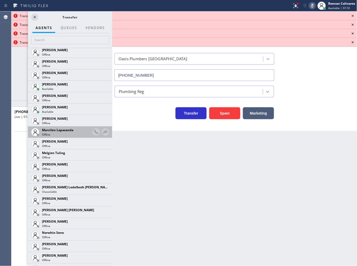
scroll to position [812, 0]
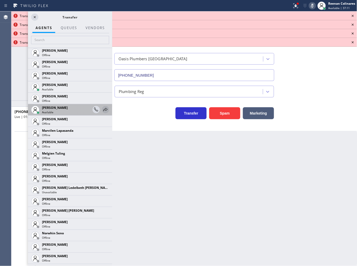
click at [104, 108] on icon at bounding box center [106, 109] width 4 height 3
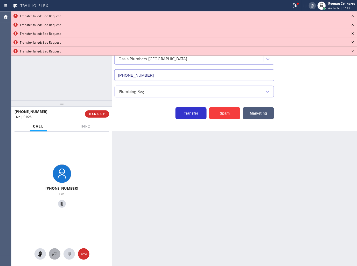
click at [55, 250] on button at bounding box center [54, 253] width 11 height 11
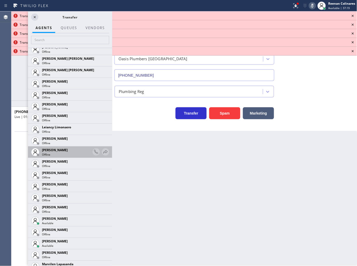
scroll to position [722, 0]
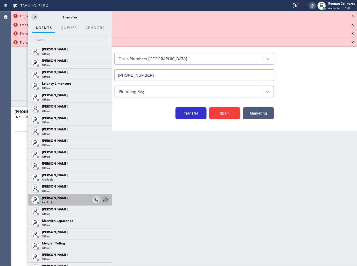
click at [102, 201] on icon at bounding box center [105, 199] width 6 height 6
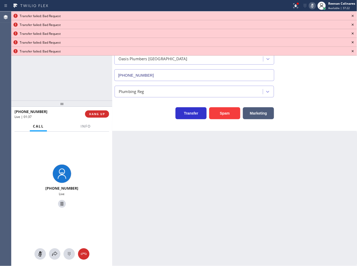
click at [354, 15] on icon at bounding box center [353, 16] width 6 height 6
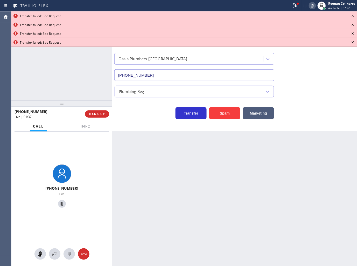
click at [354, 15] on icon at bounding box center [353, 16] width 6 height 6
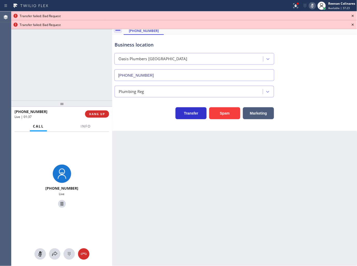
click at [354, 15] on icon at bounding box center [353, 16] width 6 height 6
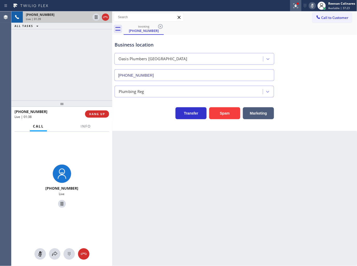
click at [294, 3] on icon at bounding box center [296, 6] width 6 height 6
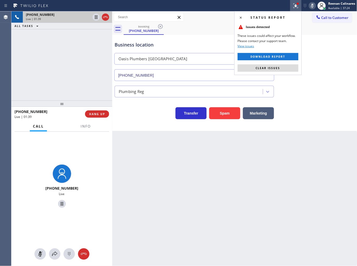
drag, startPoint x: 288, startPoint y: 67, endPoint x: 284, endPoint y: 68, distance: 3.9
click at [288, 68] on button "Clear issues" at bounding box center [268, 67] width 61 height 7
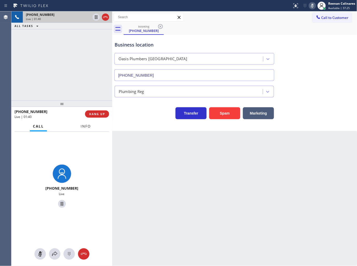
click at [84, 126] on span "Info" at bounding box center [86, 126] width 10 height 5
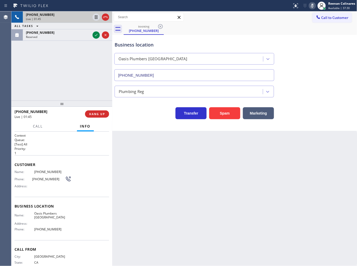
click at [312, 6] on icon at bounding box center [312, 6] width 3 height 4
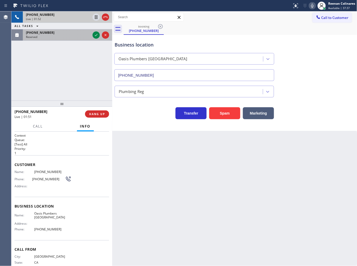
click at [68, 35] on div "[PHONE_NUMBER]" at bounding box center [58, 32] width 65 height 4
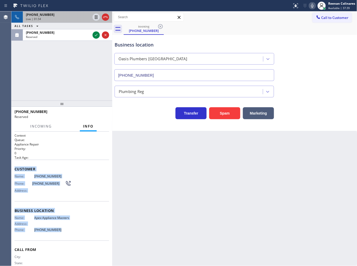
drag, startPoint x: 19, startPoint y: 173, endPoint x: 78, endPoint y: 234, distance: 84.4
click at [78, 234] on div "Context Queue: Appliance Repair Priority: 0 Task Age: Customer Name: [PHONE_NUM…" at bounding box center [62, 206] width 95 height 147
copy div "Customer Name: [PHONE_NUMBER] Phone: [PHONE_NUMBER] Address: Business location …"
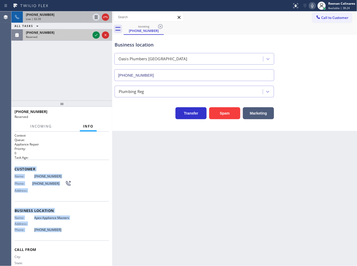
click at [60, 34] on div "[PHONE_NUMBER]" at bounding box center [58, 32] width 65 height 4
click at [68, 35] on div "Reserved" at bounding box center [58, 37] width 65 height 4
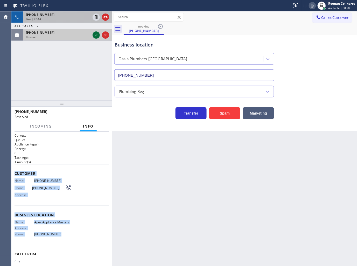
click at [94, 35] on icon at bounding box center [96, 35] width 6 height 6
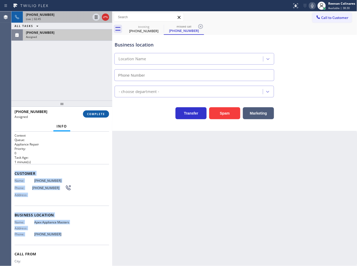
type input "[PHONE_NUMBER]"
click at [94, 114] on span "COMPLETE" at bounding box center [96, 114] width 18 height 4
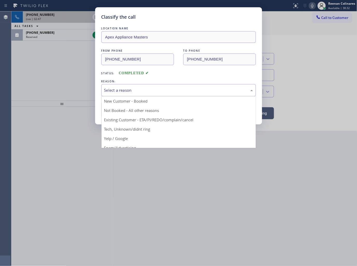
click at [122, 89] on div "Select a reason" at bounding box center [178, 90] width 149 height 6
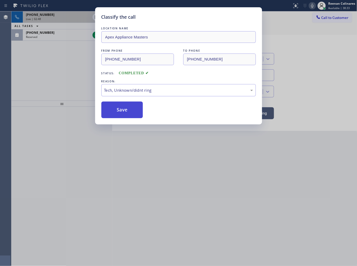
click at [118, 111] on button "Save" at bounding box center [122, 109] width 42 height 17
click at [32, 57] on div "Classify the call LOCATION NAME Apex Appliance Masters FROM PHONE [PHONE_NUMBER…" at bounding box center [178, 133] width 357 height 266
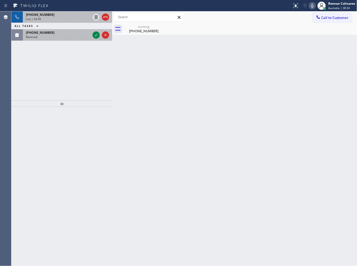
click at [57, 35] on div "Reserved" at bounding box center [58, 37] width 65 height 4
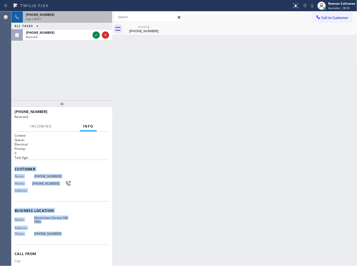
drag, startPoint x: 19, startPoint y: 173, endPoint x: 80, endPoint y: 235, distance: 87.2
click at [80, 235] on div "Context Queue: Electrical Priority: 0 Task Age: Customer Name: [PHONE_NUMBER] P…" at bounding box center [62, 208] width 95 height 150
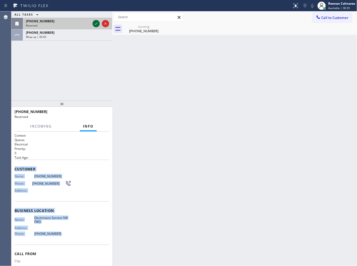
click at [97, 22] on icon at bounding box center [96, 23] width 6 height 6
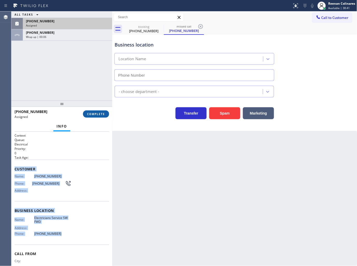
type input "[PHONE_NUMBER]"
click at [92, 113] on span "COMPLETE" at bounding box center [96, 114] width 18 height 4
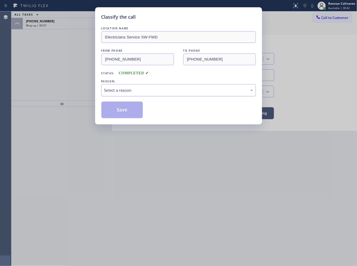
click at [126, 90] on div "Select a reason" at bounding box center [178, 90] width 149 height 6
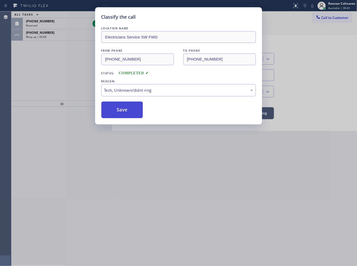
click at [116, 112] on button "Save" at bounding box center [122, 109] width 42 height 17
drag, startPoint x: 41, startPoint y: 17, endPoint x: 43, endPoint y: 24, distance: 7.0
click at [41, 17] on div "Classify the call LOCATION NAME Electricians Service SW FWD FROM PHONE [PHONE_N…" at bounding box center [178, 133] width 357 height 266
click at [43, 24] on div "Classify the call LOCATION NAME Electricians Service SW FWD FROM PHONE [PHONE_N…" at bounding box center [178, 133] width 357 height 266
click at [43, 24] on div "Classify the call LOCATION NAME Red Apple Appliance Repair [GEOGRAPHIC_DATA] FR…" at bounding box center [184, 138] width 346 height 254
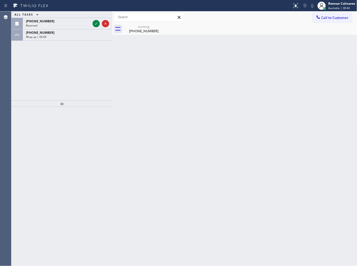
click at [43, 24] on div "Reserved" at bounding box center [58, 26] width 65 height 4
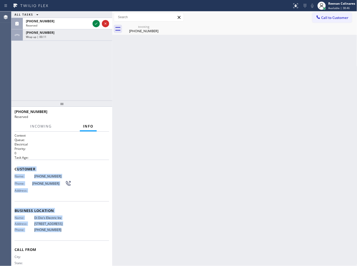
drag, startPoint x: 16, startPoint y: 171, endPoint x: 103, endPoint y: 246, distance: 114.5
click at [76, 238] on div "Context Queue: Electrical Priority: 0 Task Age: Customer Name: [PHONE_NUMBER] P…" at bounding box center [62, 206] width 95 height 147
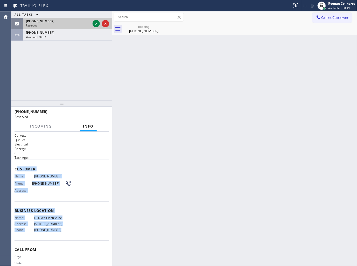
drag, startPoint x: 96, startPoint y: 22, endPoint x: 91, endPoint y: 20, distance: 5.1
click at [96, 22] on icon at bounding box center [96, 23] width 6 height 6
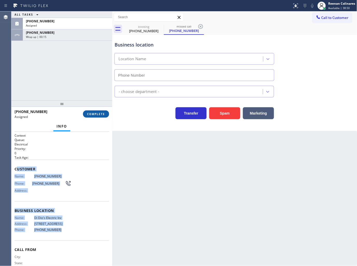
click at [100, 112] on button "COMPLETE" at bounding box center [96, 113] width 26 height 7
type input "[PHONE_NUMBER]"
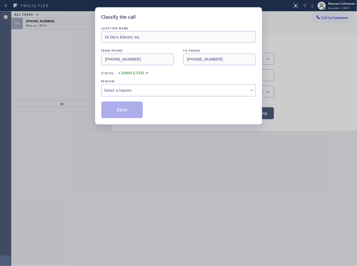
click at [121, 88] on div "Select a reason" at bounding box center [178, 90] width 149 height 6
click at [118, 111] on button "Save" at bounding box center [122, 109] width 42 height 17
drag, startPoint x: 9, startPoint y: 58, endPoint x: 15, endPoint y: 60, distance: 6.4
click at [12, 59] on div "Classify the call LOCATION NAME Di Dio's Electric Inc FROM PHONE [PHONE_NUMBER]…" at bounding box center [178, 133] width 357 height 266
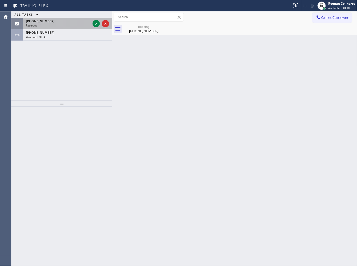
click at [66, 24] on div "Reserved" at bounding box center [58, 26] width 65 height 4
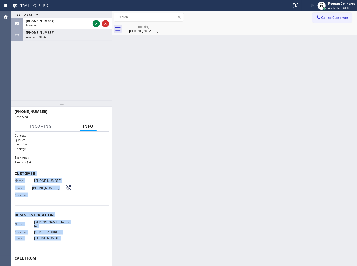
drag, startPoint x: 16, startPoint y: 171, endPoint x: 145, endPoint y: 256, distance: 154.5
click at [87, 241] on div "Context Queue: Electrical Priority: 0 Task Age: [DEMOGRAPHIC_DATA] minute(s) Cu…" at bounding box center [62, 210] width 95 height 155
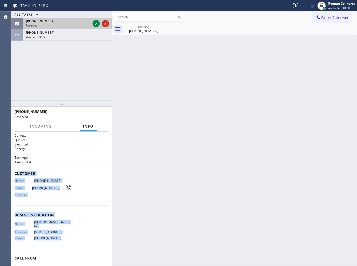
click at [71, 23] on div "[PHONE_NUMBER]" at bounding box center [58, 21] width 65 height 4
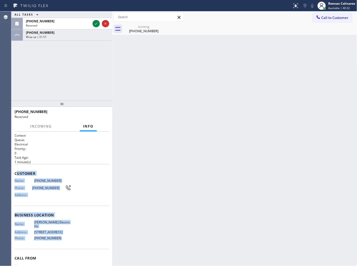
click at [42, 168] on div "Customer Name: [PHONE_NUMBER] Phone: [PHONE_NUMBER] Address:" at bounding box center [62, 185] width 95 height 42
drag, startPoint x: 58, startPoint y: 206, endPoint x: 95, endPoint y: 239, distance: 49.8
click at [95, 239] on div "Context Queue: Electrical Priority: 0 Task Age: [DEMOGRAPHIC_DATA] minute(s) Cu…" at bounding box center [61, 199] width 101 height 134
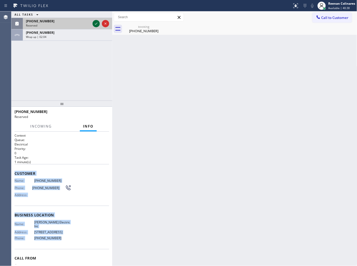
click at [94, 25] on icon at bounding box center [96, 23] width 6 height 6
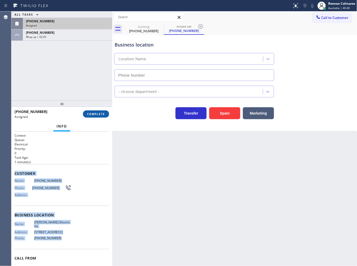
click at [98, 113] on span "COMPLETE" at bounding box center [96, 114] width 18 height 4
type input "[PHONE_NUMBER]"
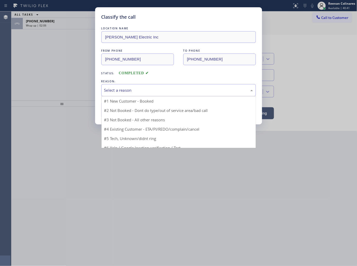
click at [120, 92] on div "Select a reason" at bounding box center [178, 90] width 149 height 6
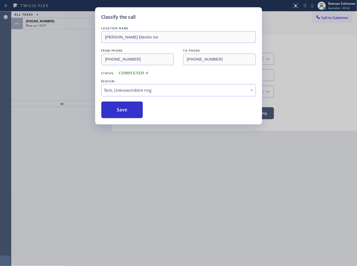
drag, startPoint x: 116, startPoint y: 111, endPoint x: 63, endPoint y: 51, distance: 80.2
click at [116, 111] on button "Save" at bounding box center [122, 109] width 42 height 17
click at [61, 47] on div "Classify the call LOCATION NAME [PERSON_NAME] Electric Inc FROM PHONE [PHONE_NU…" at bounding box center [178, 133] width 357 height 266
click at [52, 23] on div "Classify the call LOCATION NAME [PERSON_NAME] Electric Inc FROM PHONE [PHONE_NU…" at bounding box center [178, 133] width 357 height 266
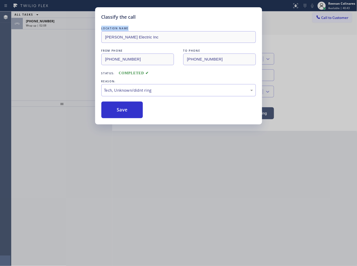
click at [52, 23] on div "Classify the call LOCATION NAME [PERSON_NAME] Electric Inc FROM PHONE [PHONE_NU…" at bounding box center [178, 133] width 357 height 266
click at [52, 23] on div "Classify the call LOCATION NAME Red Apple Appliance Repair [GEOGRAPHIC_DATA] FR…" at bounding box center [184, 138] width 346 height 254
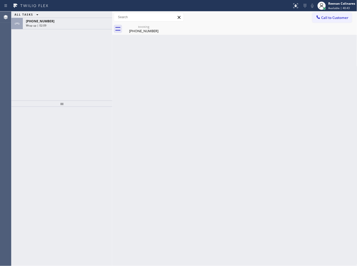
click at [52, 23] on div "[PHONE_NUMBER]" at bounding box center [67, 21] width 83 height 4
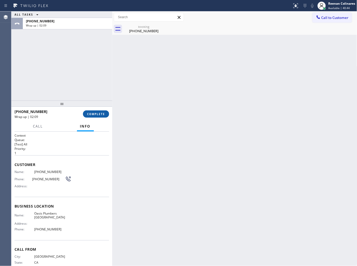
click at [92, 114] on span "COMPLETE" at bounding box center [96, 114] width 18 height 4
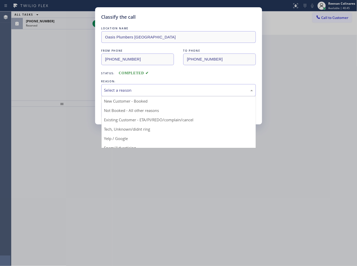
click at [113, 89] on div "Select a reason" at bounding box center [178, 90] width 149 height 6
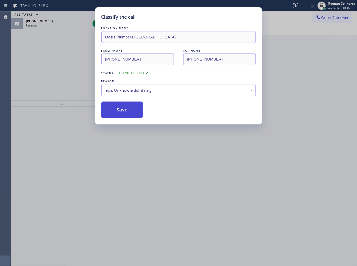
click at [110, 117] on button "Save" at bounding box center [122, 109] width 42 height 17
click at [110, 110] on button "Save" at bounding box center [122, 109] width 42 height 17
click at [59, 70] on div "Classify the call LOCATION NAME Oasis Plumbers [GEOGRAPHIC_DATA] FROM PHONE [PH…" at bounding box center [178, 133] width 357 height 266
click at [54, 26] on div "Classify the call LOCATION NAME Red Apple Appliance Repair [GEOGRAPHIC_DATA] FR…" at bounding box center [184, 138] width 346 height 254
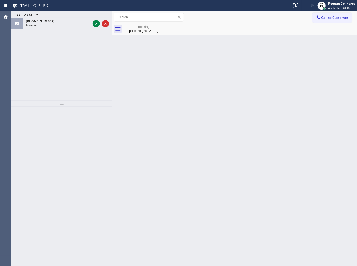
click at [54, 26] on div "Reserved" at bounding box center [58, 26] width 65 height 4
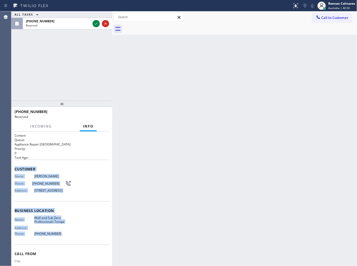
drag, startPoint x: 13, startPoint y: 170, endPoint x: 97, endPoint y: 244, distance: 112.1
click at [80, 242] on div "Context Queue: Appliance Repair High End Priority: 0 Task Age: Customer Name: […" at bounding box center [61, 199] width 101 height 134
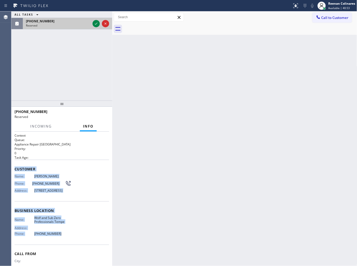
click at [77, 20] on div "[PHONE_NUMBER]" at bounding box center [58, 21] width 65 height 4
click at [96, 24] on icon at bounding box center [96, 23] width 6 height 6
click at [93, 113] on span "COMPLETE" at bounding box center [96, 114] width 18 height 4
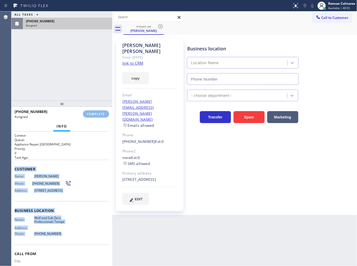
type input "[PHONE_NUMBER]"
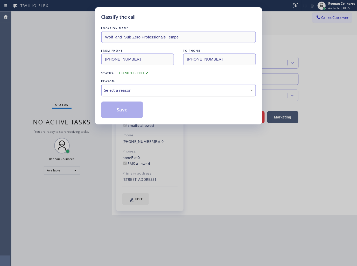
click at [122, 92] on div "Select a reason" at bounding box center [178, 90] width 149 height 6
click at [113, 106] on button "Save" at bounding box center [122, 109] width 42 height 17
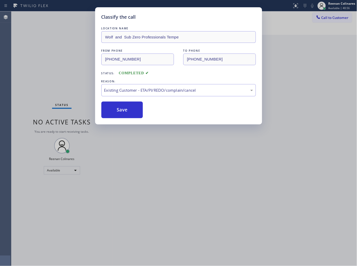
click at [56, 83] on div "Classify the call LOCATION NAME Wolf and Sub Zero Professionals Tempe FROM PHON…" at bounding box center [178, 133] width 357 height 266
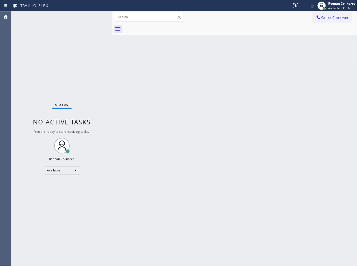
click at [204, 65] on div "Back to Dashboard Change Sender ID Customers Technicians Select a contact Outbo…" at bounding box center [234, 138] width 245 height 254
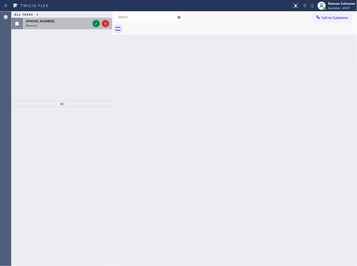
click at [82, 22] on div "[PHONE_NUMBER]" at bounding box center [58, 21] width 65 height 4
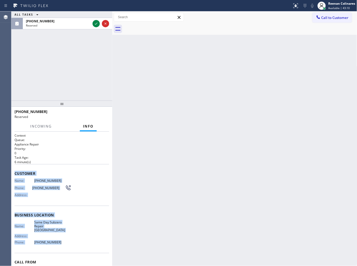
drag, startPoint x: 16, startPoint y: 172, endPoint x: 81, endPoint y: 240, distance: 94.5
click at [81, 240] on div "Context Queue: Appliance Repair Priority: 0 Task Age: [DEMOGRAPHIC_DATA] minute…" at bounding box center [61, 199] width 101 height 134
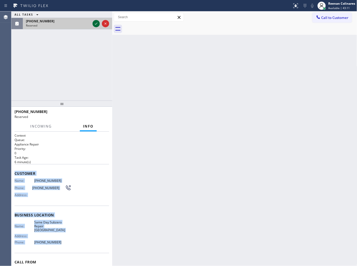
click at [94, 23] on icon at bounding box center [96, 23] width 6 height 6
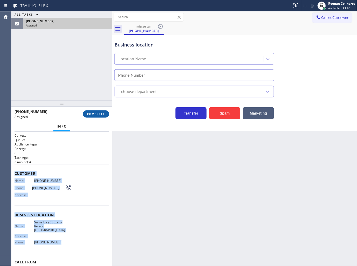
type input "[PHONE_NUMBER]"
click at [106, 115] on button "COMPLETE" at bounding box center [96, 113] width 26 height 7
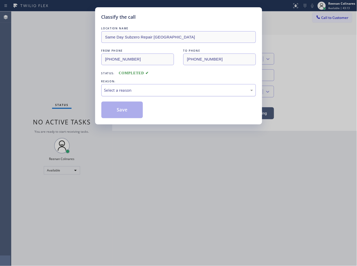
click at [122, 90] on div "Select a reason" at bounding box center [178, 90] width 149 height 6
click at [121, 112] on button "Save" at bounding box center [122, 109] width 42 height 17
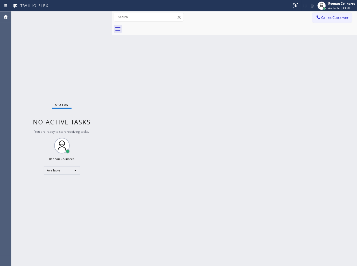
click at [213, 68] on div "Back to Dashboard Change Sender ID Customers Technicians Select a contact Outbo…" at bounding box center [234, 138] width 245 height 254
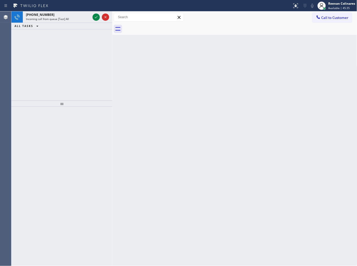
click at [67, 24] on div "ALL TASKS ALL TASKS ACTIVE TASKS TASKS IN WRAP UP" at bounding box center [61, 26] width 101 height 6
click at [68, 21] on div "[PHONE_NUMBER] Incoming call from queue [Test] All" at bounding box center [57, 16] width 69 height 11
click at [72, 20] on div "Incoming call from queue [Test] All" at bounding box center [58, 19] width 65 height 4
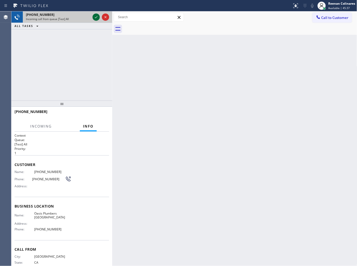
click at [95, 16] on icon at bounding box center [96, 17] width 6 height 6
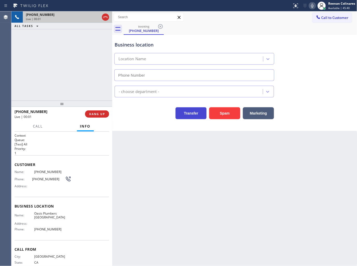
type input "[PHONE_NUMBER]"
click at [310, 5] on icon at bounding box center [313, 6] width 6 height 6
click at [310, 6] on icon at bounding box center [313, 6] width 6 height 6
click at [312, 6] on icon at bounding box center [312, 6] width 3 height 4
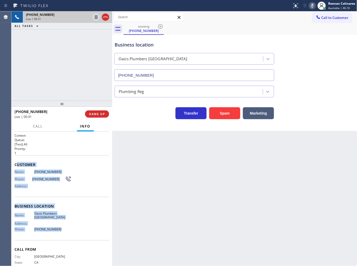
drag, startPoint x: 16, startPoint y: 161, endPoint x: 103, endPoint y: 232, distance: 112.5
click at [86, 233] on div "Context Queue: [Test] All Priority: 1 Customer Name: [PHONE_NUMBER] Phone: [PHO…" at bounding box center [62, 206] width 95 height 146
click at [35, 125] on span "Call" at bounding box center [38, 126] width 10 height 5
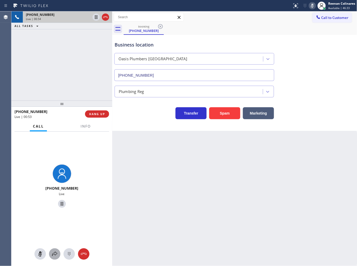
click at [55, 256] on icon at bounding box center [55, 254] width 6 height 6
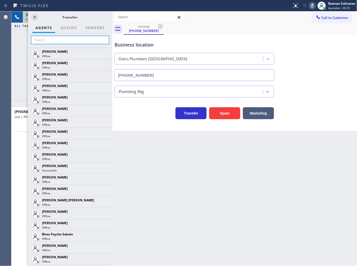
click at [45, 40] on input "text" at bounding box center [70, 40] width 78 height 8
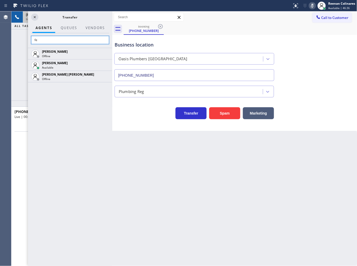
type input "fe"
click at [0, 0] on icon at bounding box center [0, 0] width 0 height 0
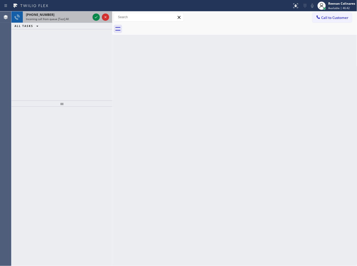
click at [79, 19] on div "Incoming call from queue [Test] All" at bounding box center [58, 19] width 65 height 4
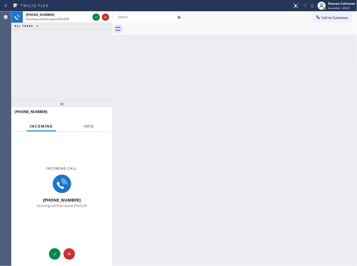
click at [92, 128] on span "Info" at bounding box center [89, 126] width 10 height 5
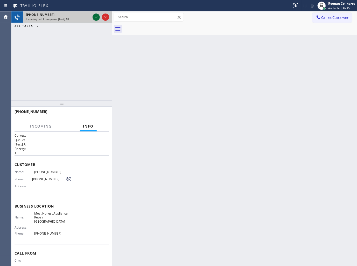
click at [95, 17] on icon at bounding box center [96, 17] width 6 height 6
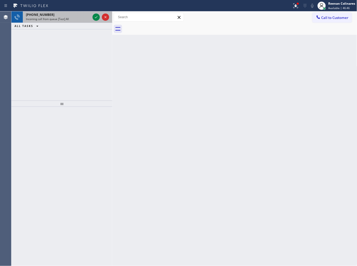
click at [56, 15] on div "[PHONE_NUMBER]" at bounding box center [58, 14] width 65 height 4
click at [71, 16] on div "[PHONE_NUMBER]" at bounding box center [58, 14] width 65 height 4
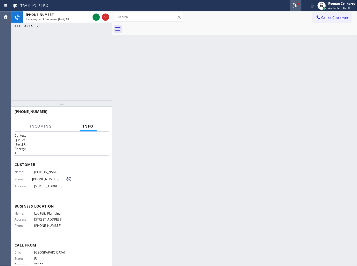
click at [295, 7] on icon at bounding box center [296, 5] width 5 height 5
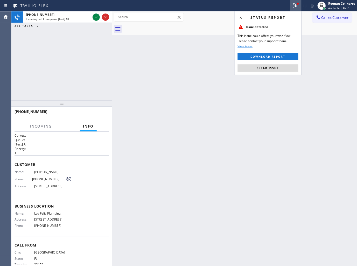
click at [273, 66] on span "Clear issue" at bounding box center [268, 68] width 22 height 4
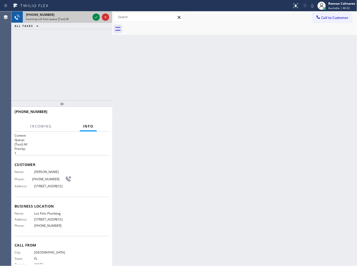
click at [75, 16] on div "[PHONE_NUMBER]" at bounding box center [58, 14] width 65 height 4
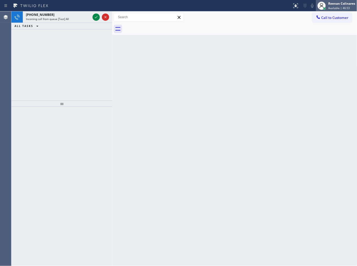
click at [344, 7] on span "Available | 46:53" at bounding box center [340, 8] width 22 height 4
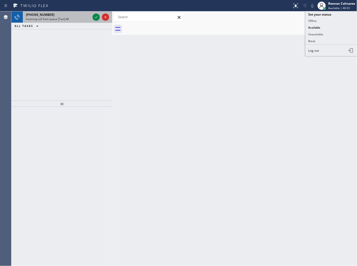
click at [56, 20] on span "Incoming call from queue [Test] All" at bounding box center [47, 19] width 43 height 4
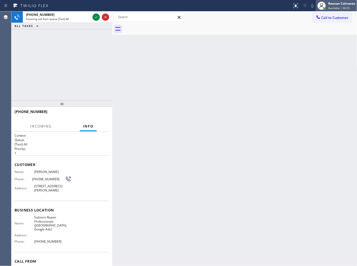
click at [341, 4] on div "Reenan Colinares" at bounding box center [342, 3] width 27 height 4
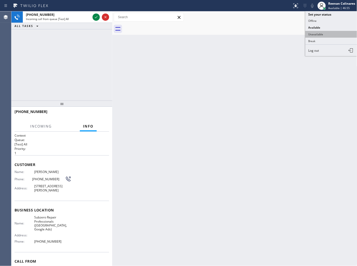
click at [314, 34] on button "Unavailable" at bounding box center [332, 34] width 52 height 7
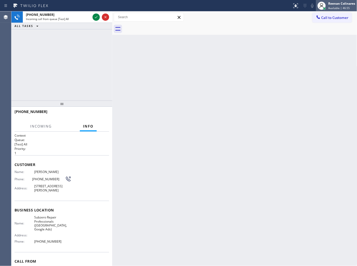
click at [341, 3] on div "Reenan Colinares" at bounding box center [342, 3] width 27 height 4
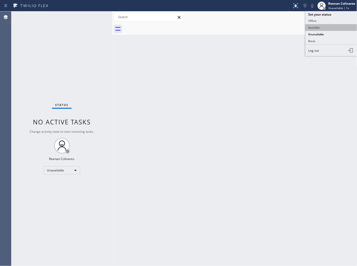
click at [313, 27] on button "Available" at bounding box center [332, 27] width 52 height 7
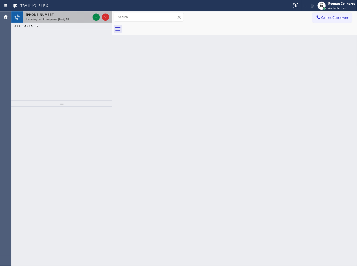
click at [68, 16] on div "[PHONE_NUMBER]" at bounding box center [58, 14] width 65 height 4
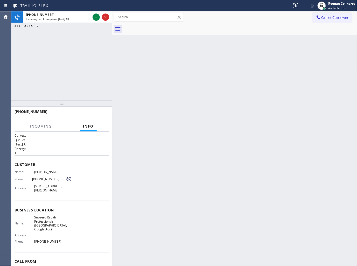
click at [269, 36] on div "Back to Dashboard Change Sender ID Customers Technicians Select a contact Outbo…" at bounding box center [234, 138] width 245 height 254
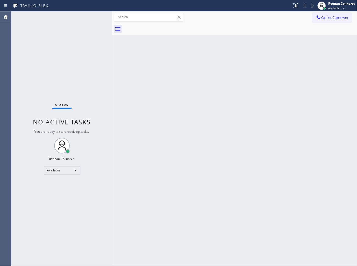
click at [72, 18] on div "Status No active tasks You are ready to start receiving tasks. Reenan Colinares…" at bounding box center [61, 138] width 101 height 254
click at [73, 18] on div "Status No active tasks You are ready to start receiving tasks. Reenan Colinares…" at bounding box center [61, 138] width 101 height 254
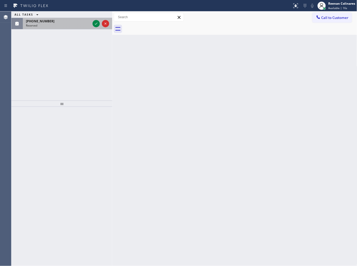
click at [55, 21] on div "[PHONE_NUMBER]" at bounding box center [58, 21] width 65 height 4
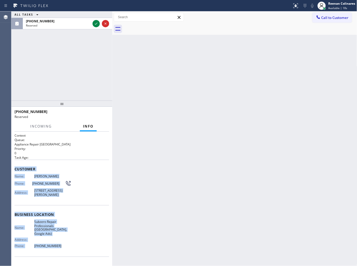
drag, startPoint x: 12, startPoint y: 170, endPoint x: 138, endPoint y: 257, distance: 152.2
click at [83, 247] on div "Context Queue: Appliance Repair High End Priority: 0 Task Age: Customer Name: […" at bounding box center [61, 199] width 101 height 134
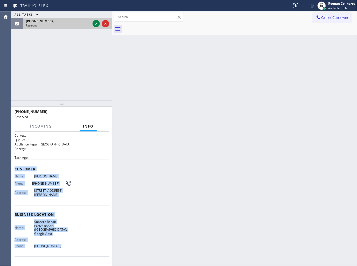
click at [76, 24] on div "Reserved" at bounding box center [58, 26] width 65 height 4
click at [96, 24] on icon at bounding box center [96, 23] width 6 height 6
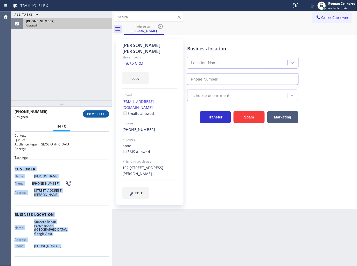
click at [99, 113] on span "COMPLETE" at bounding box center [96, 114] width 18 height 4
type input "[PHONE_NUMBER]"
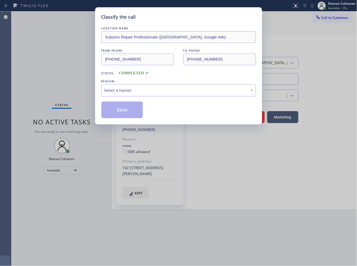
click at [123, 90] on div "Select a reason" at bounding box center [178, 90] width 149 height 6
drag, startPoint x: 112, startPoint y: 109, endPoint x: 48, endPoint y: 98, distance: 64.8
click at [112, 109] on button "Save" at bounding box center [122, 109] width 42 height 17
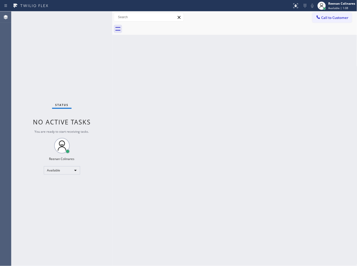
click at [204, 72] on div "Back to Dashboard Change Sender ID Customers Technicians Select a contact Outbo…" at bounding box center [234, 138] width 245 height 254
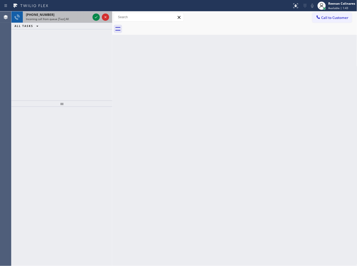
click at [66, 15] on div "[PHONE_NUMBER]" at bounding box center [58, 14] width 65 height 4
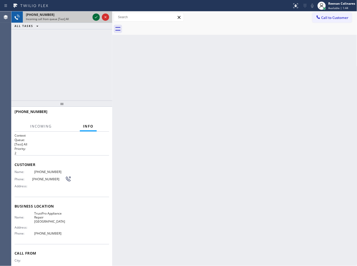
click at [94, 17] on icon at bounding box center [96, 17] width 6 height 6
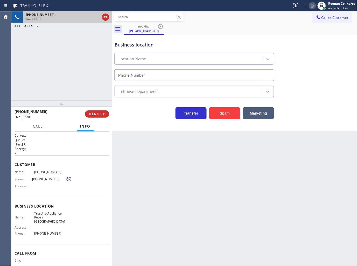
type input "[PHONE_NUMBER]"
click at [226, 117] on button "Spam" at bounding box center [224, 113] width 31 height 12
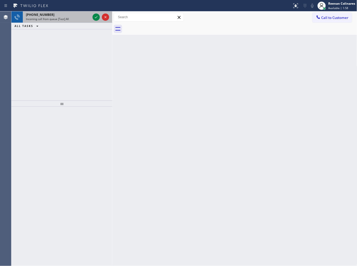
click at [69, 17] on div "Incoming call from queue [Test] All" at bounding box center [58, 19] width 65 height 4
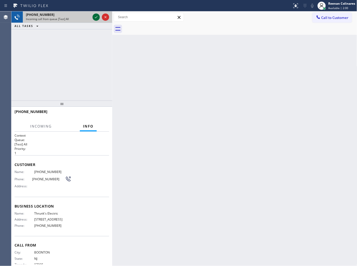
click at [95, 16] on icon at bounding box center [96, 17] width 6 height 6
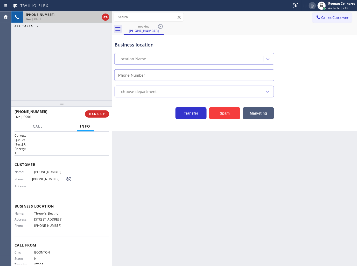
type input "[PHONE_NUMBER]"
click at [313, 6] on icon at bounding box center [313, 6] width 6 height 6
click at [313, 6] on icon at bounding box center [312, 6] width 3 height 4
click at [311, 7] on icon at bounding box center [313, 6] width 6 height 6
click at [312, 6] on rect at bounding box center [313, 5] width 4 height 4
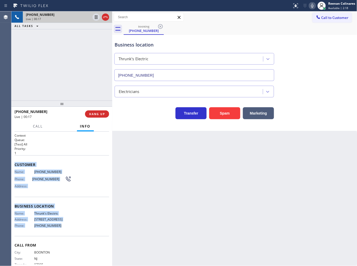
drag, startPoint x: 14, startPoint y: 162, endPoint x: 118, endPoint y: 222, distance: 120.1
click at [90, 237] on div "Context Queue: [Test] All Priority: 1 Customer Name: [PHONE_NUMBER] Phone: [PHO…" at bounding box center [62, 204] width 95 height 142
drag, startPoint x: 314, startPoint y: 5, endPoint x: 253, endPoint y: 118, distance: 128.9
click at [314, 6] on icon at bounding box center [313, 6] width 6 height 6
click at [38, 125] on span "Call" at bounding box center [38, 126] width 10 height 5
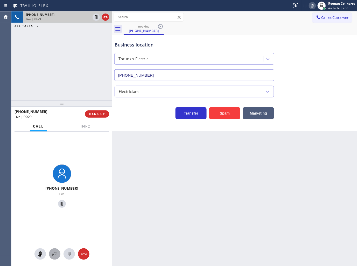
click at [55, 256] on icon at bounding box center [55, 254] width 6 height 6
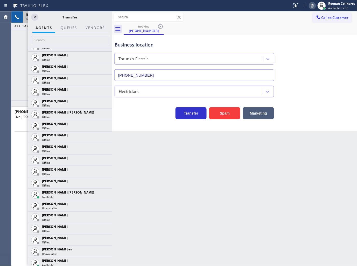
scroll to position [330, 0]
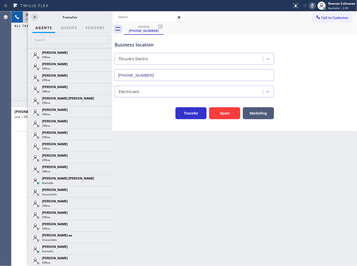
click at [0, 0] on icon at bounding box center [0, 0] width 0 height 0
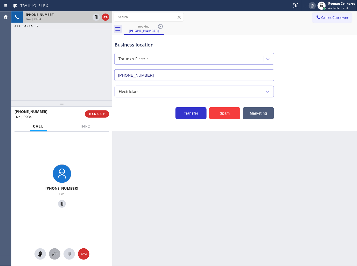
click at [55, 253] on icon at bounding box center [55, 254] width 6 height 6
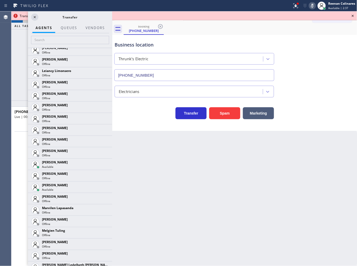
scroll to position [750, 0]
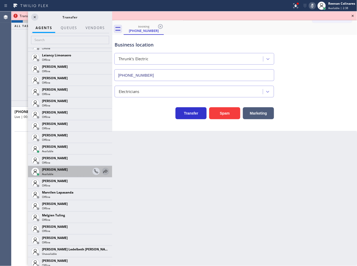
click at [102, 169] on icon at bounding box center [105, 171] width 6 height 6
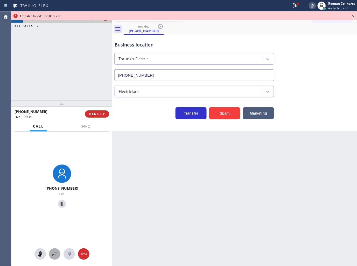
click at [54, 252] on icon at bounding box center [55, 254] width 6 height 6
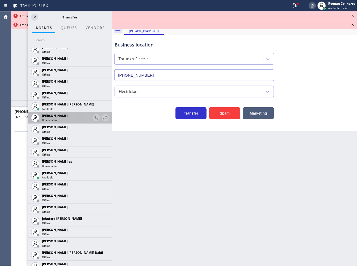
scroll to position [402, 0]
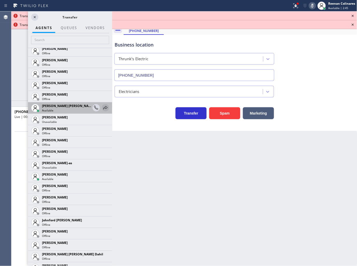
click at [104, 107] on icon at bounding box center [106, 107] width 4 height 3
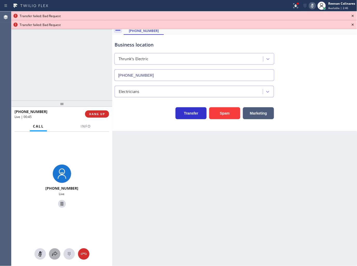
click at [53, 255] on icon at bounding box center [55, 254] width 6 height 6
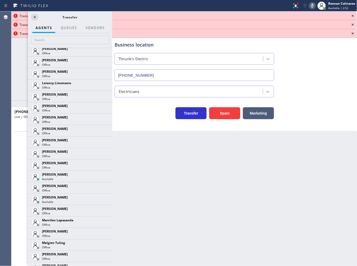
scroll to position [731, 0]
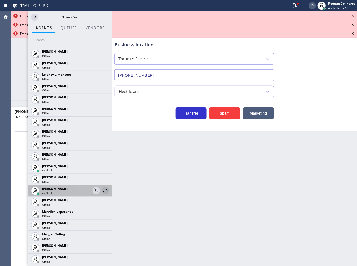
click at [104, 190] on icon at bounding box center [106, 190] width 4 height 3
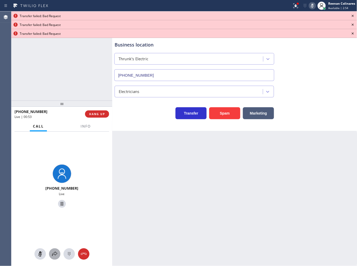
click at [52, 256] on icon at bounding box center [55, 254] width 6 height 6
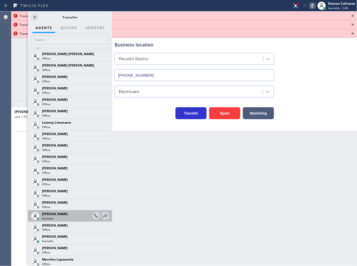
scroll to position [692, 0]
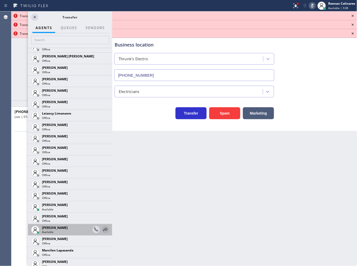
click at [102, 230] on icon at bounding box center [105, 229] width 6 height 6
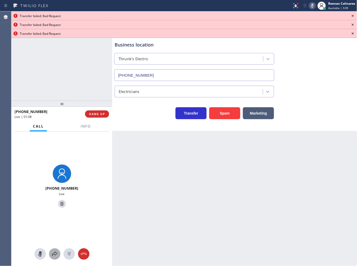
click at [52, 255] on icon at bounding box center [54, 253] width 5 height 4
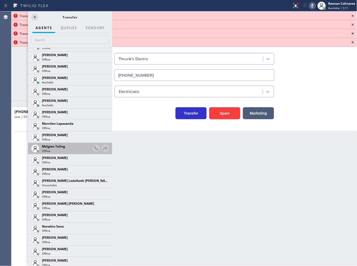
scroll to position [795, 0]
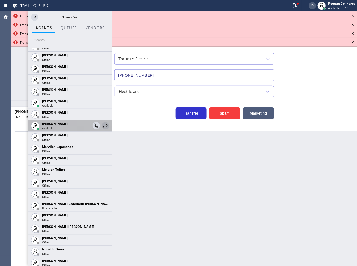
click at [104, 125] on icon at bounding box center [106, 125] width 4 height 3
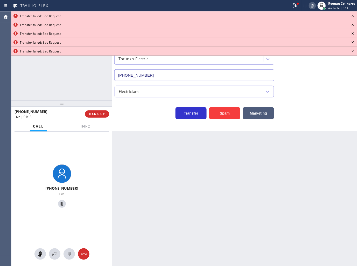
click at [354, 16] on icon at bounding box center [353, 16] width 6 height 6
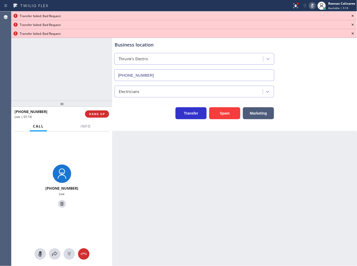
click at [354, 16] on icon at bounding box center [353, 16] width 6 height 6
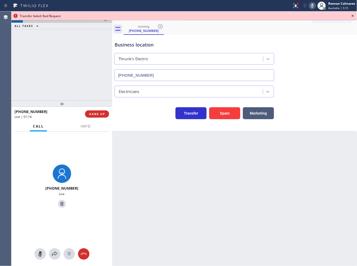
click at [354, 16] on icon at bounding box center [353, 16] width 6 height 6
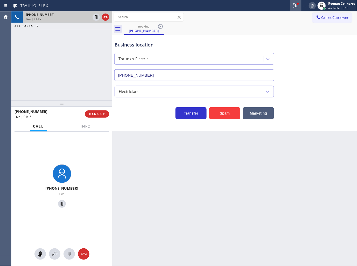
click at [295, 5] on icon at bounding box center [296, 5] width 5 height 5
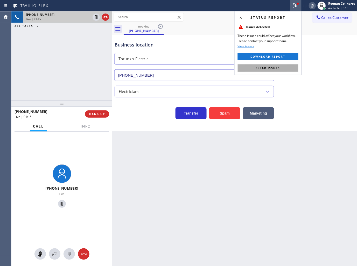
click at [284, 65] on button "Clear issues" at bounding box center [268, 67] width 61 height 7
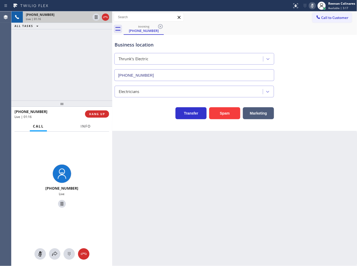
click at [87, 126] on span "Info" at bounding box center [86, 126] width 10 height 5
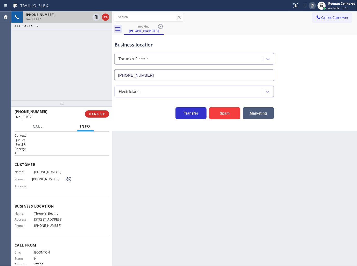
click at [313, 5] on rect at bounding box center [313, 5] width 4 height 4
click at [313, 6] on icon at bounding box center [313, 6] width 6 height 6
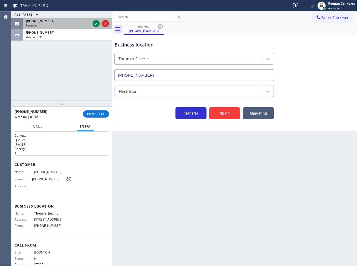
click at [76, 18] on div "[PHONE_NUMBER] Reserved" at bounding box center [57, 23] width 69 height 11
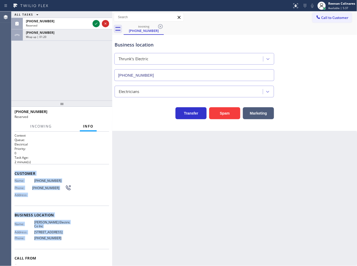
drag, startPoint x: 14, startPoint y: 171, endPoint x: 161, endPoint y: 256, distance: 170.2
click at [78, 235] on div "Context Queue: Electrical Priority: 0 Task Age: [DEMOGRAPHIC_DATA] minute(s) Cu…" at bounding box center [62, 210] width 95 height 155
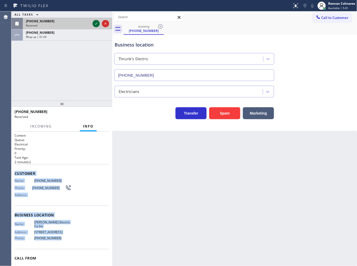
click at [95, 24] on icon at bounding box center [96, 24] width 3 height 2
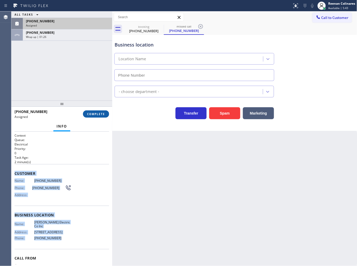
type input "[PHONE_NUMBER]"
click at [102, 112] on button "COMPLETE" at bounding box center [96, 113] width 26 height 7
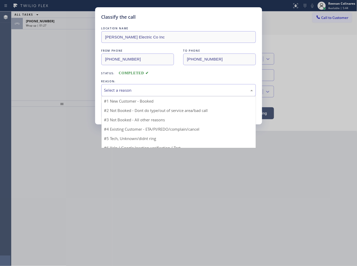
click at [120, 90] on div "Select a reason" at bounding box center [178, 90] width 149 height 6
drag, startPoint x: 113, startPoint y: 126, endPoint x: 113, endPoint y: 114, distance: 12.5
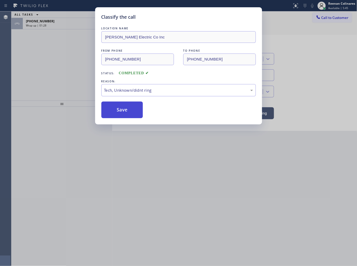
click at [114, 111] on button "Save" at bounding box center [122, 109] width 42 height 17
drag, startPoint x: 47, startPoint y: 53, endPoint x: 49, endPoint y: 47, distance: 5.9
click at [47, 53] on div "Classify the call LOCATION NAME [PERSON_NAME] Electric Co Inc FROM PHONE [PHONE…" at bounding box center [178, 133] width 357 height 266
click at [56, 30] on div "Classify the call LOCATION NAME [PERSON_NAME] Electric Co Inc FROM PHONE [PHONE…" at bounding box center [178, 133] width 357 height 266
click at [59, 25] on div "Classify the call LOCATION NAME [PERSON_NAME] Electric Co Inc FROM PHONE [PHONE…" at bounding box center [178, 133] width 357 height 266
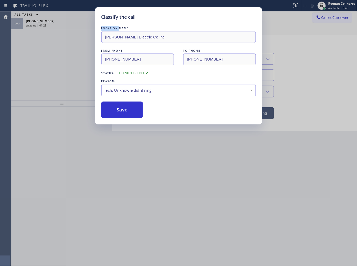
click at [59, 25] on div "Classify the call LOCATION NAME [PERSON_NAME] Electric Co Inc FROM PHONE [PHONE…" at bounding box center [178, 133] width 357 height 266
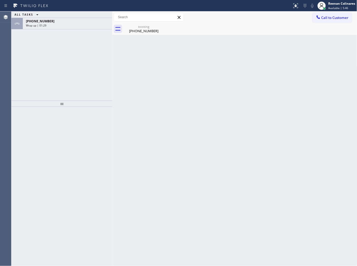
click at [59, 25] on div "Wrap up | 01:29" at bounding box center [67, 26] width 83 height 4
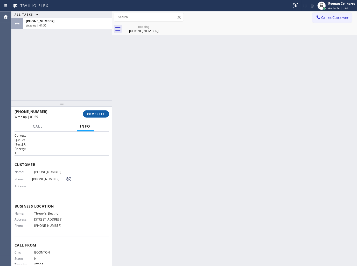
click at [95, 113] on span "COMPLETE" at bounding box center [96, 114] width 18 height 4
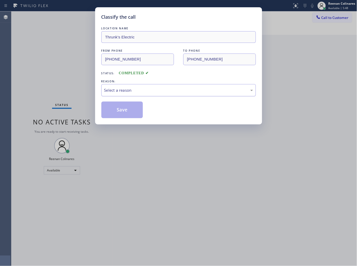
click at [126, 92] on div "Select a reason" at bounding box center [178, 90] width 149 height 6
click at [118, 112] on button "Save" at bounding box center [122, 109] width 42 height 17
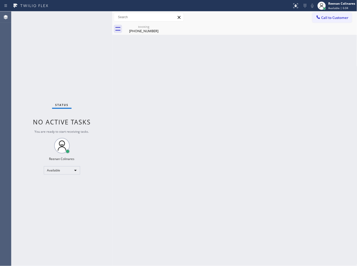
click at [246, 71] on div "Back to Dashboard Change Sender ID Customers Technicians Select a contact Outbo…" at bounding box center [234, 138] width 245 height 254
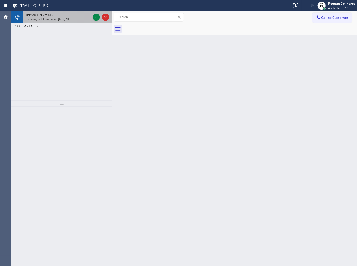
click at [69, 19] on div "Incoming call from queue [Test] All" at bounding box center [58, 19] width 65 height 4
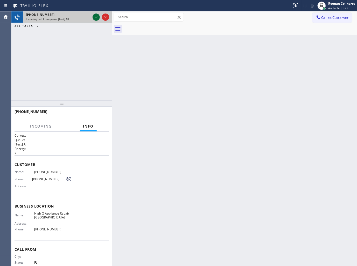
click at [95, 17] on icon at bounding box center [96, 17] width 6 height 6
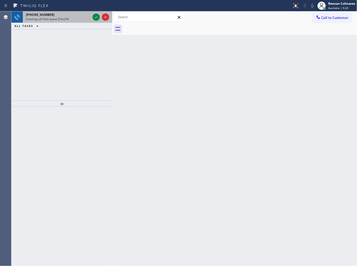
click at [70, 17] on div "[PHONE_NUMBER]" at bounding box center [58, 14] width 65 height 4
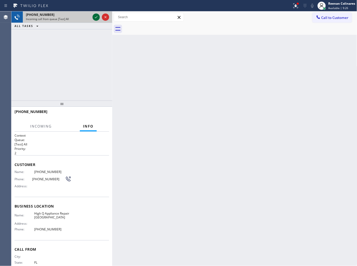
click at [95, 17] on icon at bounding box center [96, 17] width 6 height 6
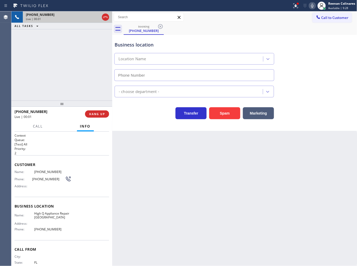
type input "[PHONE_NUMBER]"
click at [296, 6] on icon at bounding box center [295, 5] width 3 height 4
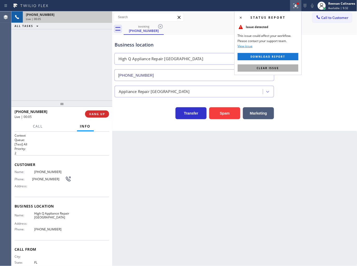
click at [287, 68] on button "Clear issue" at bounding box center [268, 67] width 61 height 7
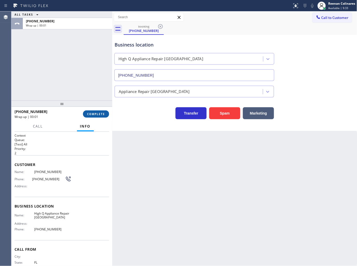
click at [105, 116] on button "COMPLETE" at bounding box center [96, 113] width 26 height 7
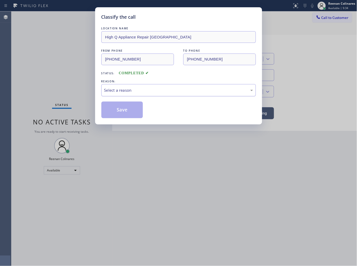
click at [125, 92] on div "Select a reason" at bounding box center [178, 90] width 149 height 6
drag, startPoint x: 121, startPoint y: 110, endPoint x: 245, endPoint y: 68, distance: 131.0
click at [121, 110] on button "Save" at bounding box center [122, 109] width 42 height 17
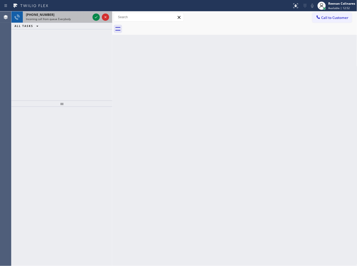
click at [68, 12] on div "[PHONE_NUMBER]" at bounding box center [58, 14] width 65 height 4
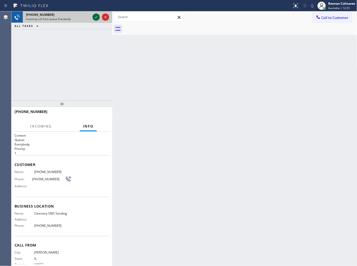
click at [94, 17] on icon at bounding box center [96, 17] width 6 height 6
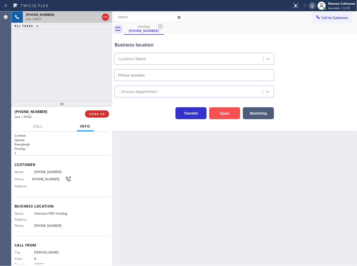
type input "[PHONE_NUMBER]"
click at [230, 113] on button "Spam" at bounding box center [224, 113] width 31 height 12
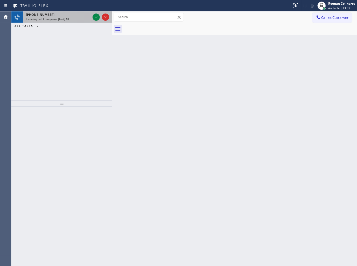
click at [51, 18] on span "Incoming call from queue [Test] All" at bounding box center [47, 19] width 43 height 4
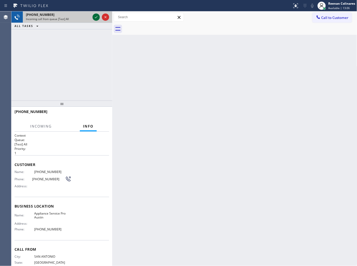
click at [96, 17] on icon at bounding box center [96, 17] width 6 height 6
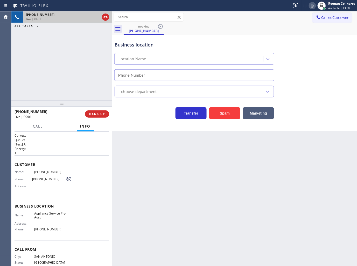
type input "[PHONE_NUMBER]"
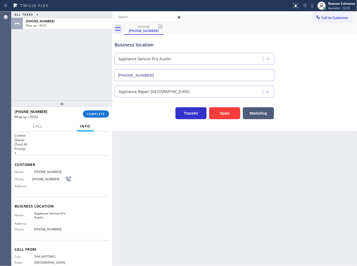
click at [95, 107] on div at bounding box center [61, 103] width 101 height 6
click at [100, 113] on span "COMPLETE" at bounding box center [96, 114] width 18 height 4
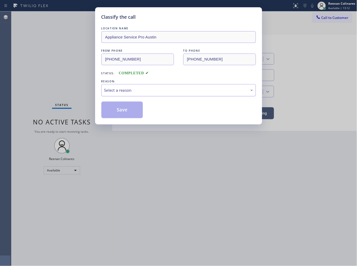
click at [123, 84] on div "Select a reason" at bounding box center [178, 90] width 155 height 12
drag, startPoint x: 117, startPoint y: 109, endPoint x: 226, endPoint y: 57, distance: 120.9
click at [118, 109] on button "Save" at bounding box center [122, 109] width 42 height 17
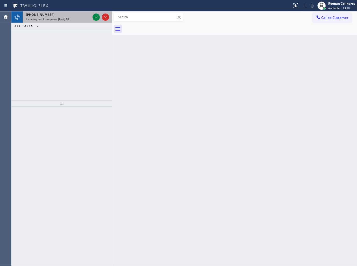
click at [81, 19] on div "Incoming call from queue [Test] All" at bounding box center [58, 19] width 65 height 4
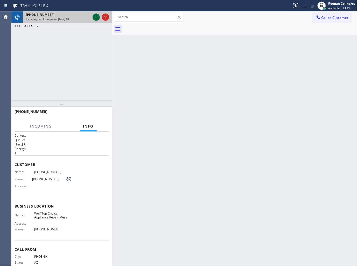
click at [95, 17] on icon at bounding box center [96, 17] width 6 height 6
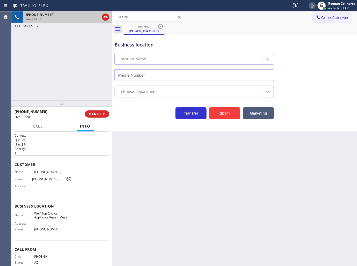
type input "[PHONE_NUMBER]"
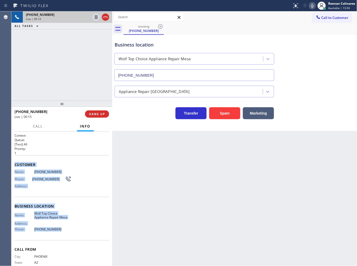
drag, startPoint x: 15, startPoint y: 164, endPoint x: 191, endPoint y: 241, distance: 192.3
click at [79, 227] on div "Context Queue: [Test] All Priority: 1 Customer Name: [PHONE_NUMBER] Phone: [PHO…" at bounding box center [62, 206] width 95 height 146
click at [312, 6] on icon at bounding box center [313, 6] width 6 height 6
click at [41, 129] on button "Call" at bounding box center [38, 126] width 16 height 10
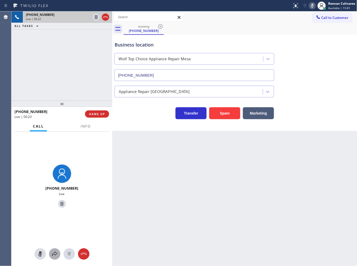
click at [56, 251] on icon at bounding box center [55, 254] width 6 height 6
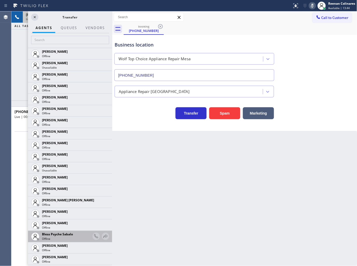
scroll to position [58, 0]
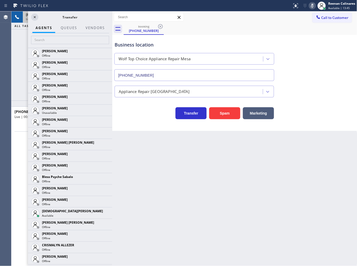
click at [0, 0] on icon at bounding box center [0, 0] width 0 height 0
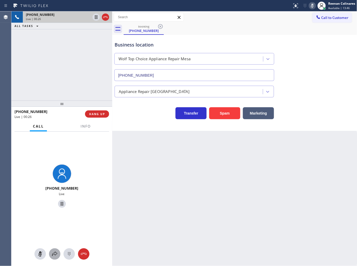
click at [54, 252] on icon at bounding box center [55, 254] width 6 height 6
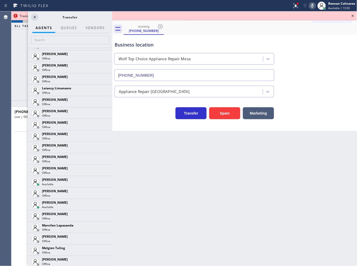
scroll to position [722, 0]
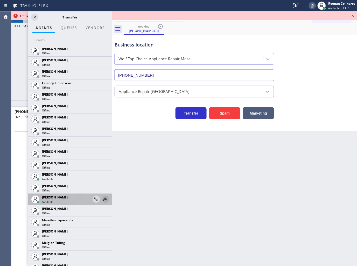
click at [102, 198] on icon at bounding box center [105, 199] width 6 height 6
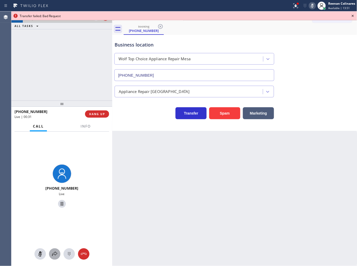
click at [54, 254] on icon at bounding box center [55, 254] width 6 height 6
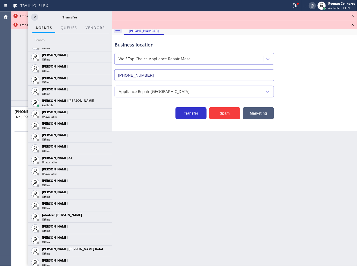
scroll to position [406, 0]
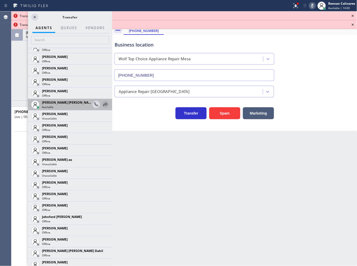
click at [102, 107] on icon at bounding box center [105, 104] width 6 height 6
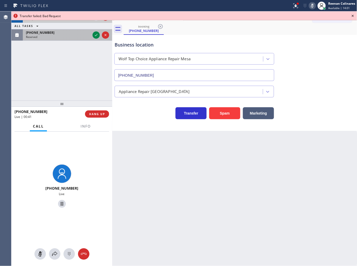
click at [64, 37] on div "Reserved" at bounding box center [58, 37] width 65 height 4
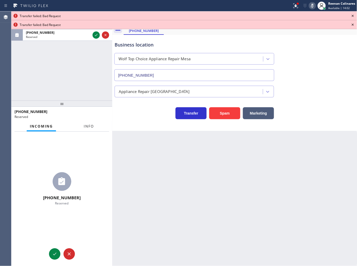
click at [81, 126] on button "Info" at bounding box center [89, 126] width 16 height 10
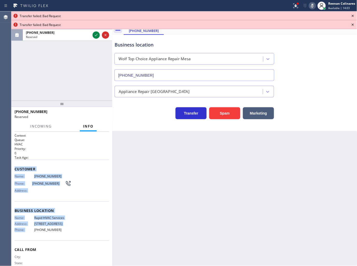
click at [81, 164] on div "Customer Name: [PHONE_NUMBER] Phone: [PHONE_NUMBER] Address:" at bounding box center [62, 181] width 95 height 42
drag, startPoint x: 15, startPoint y: 165, endPoint x: 84, endPoint y: 235, distance: 98.1
click at [73, 235] on div "Context Queue: HVAC Priority: 0 Task Age: Customer Name: [PHONE_NUMBER] Phone: …" at bounding box center [62, 206] width 95 height 147
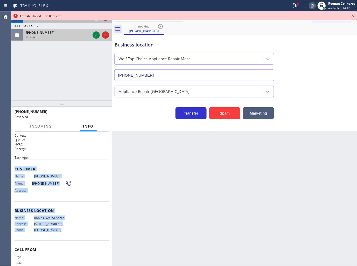
click at [84, 35] on div "[PHONE_NUMBER]" at bounding box center [58, 32] width 65 height 4
click at [94, 35] on icon at bounding box center [96, 35] width 6 height 6
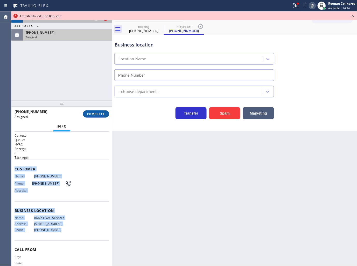
type input "[PHONE_NUMBER]"
click at [94, 114] on span "COMPLETE" at bounding box center [96, 114] width 18 height 4
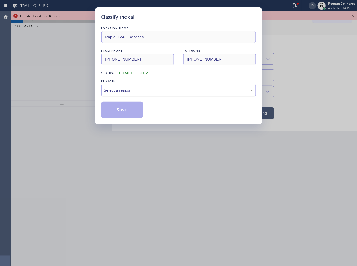
click at [130, 94] on div "Select a reason" at bounding box center [178, 90] width 155 height 12
click at [118, 111] on button "Save" at bounding box center [122, 109] width 42 height 17
click at [67, 68] on div "Classify the call LOCATION NAME Rapid HVAC Services FROM PHONE [PHONE_NUMBER] T…" at bounding box center [178, 133] width 357 height 266
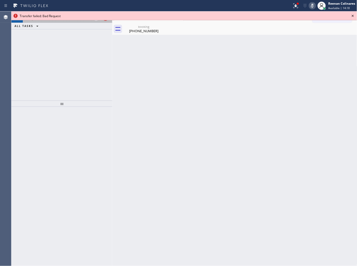
click at [352, 15] on icon at bounding box center [353, 16] width 6 height 6
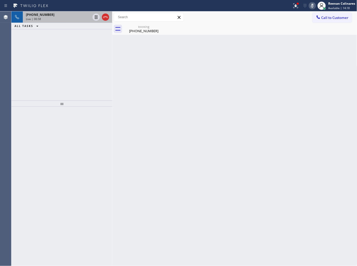
click at [72, 24] on div "ALL TASKS ALL TASKS ACTIVE TASKS TASKS IN WRAP UP" at bounding box center [61, 26] width 101 height 6
click at [81, 19] on div "Live | 00:58" at bounding box center [58, 19] width 65 height 4
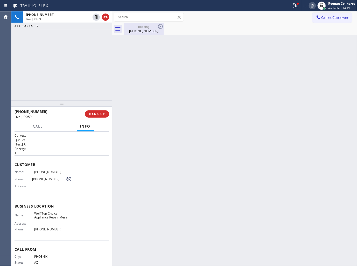
click at [140, 30] on div "[PHONE_NUMBER]" at bounding box center [143, 31] width 39 height 5
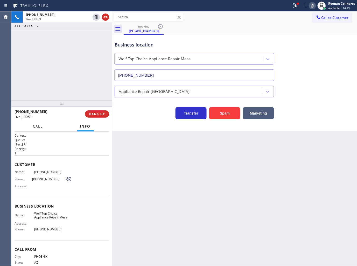
drag, startPoint x: 29, startPoint y: 123, endPoint x: 30, endPoint y: 129, distance: 5.5
click at [29, 123] on div "Call Info" at bounding box center [62, 126] width 95 height 10
click at [39, 125] on span "Call" at bounding box center [38, 126] width 10 height 5
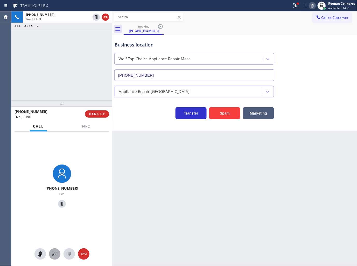
click at [56, 253] on icon at bounding box center [55, 254] width 6 height 6
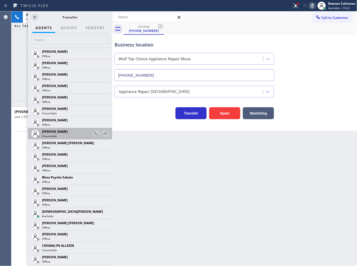
scroll to position [58, 0]
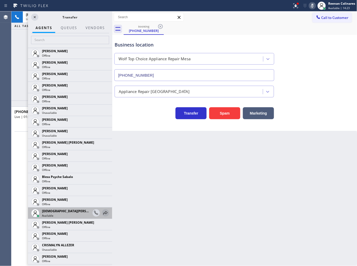
click at [102, 214] on icon at bounding box center [105, 213] width 6 height 6
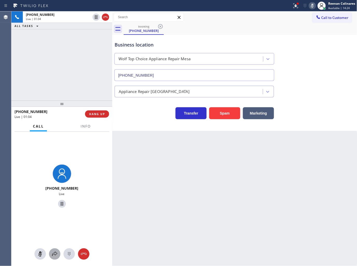
click at [52, 256] on icon at bounding box center [55, 254] width 6 height 6
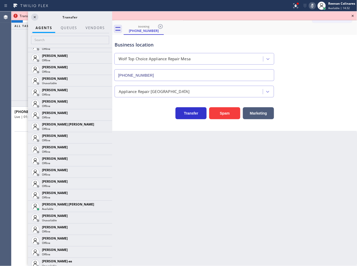
scroll to position [316, 0]
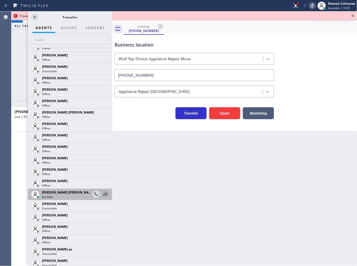
click at [102, 195] on icon at bounding box center [105, 194] width 6 height 6
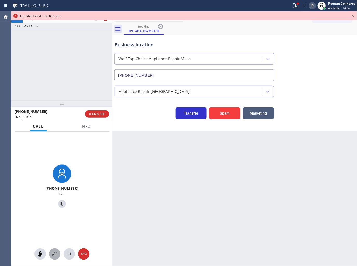
click at [53, 255] on icon at bounding box center [55, 254] width 6 height 6
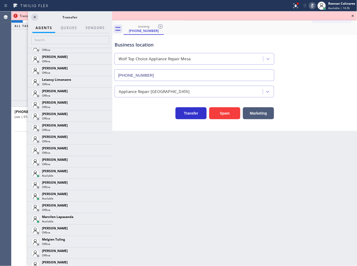
scroll to position [727, 0]
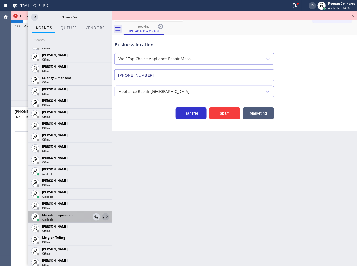
click at [102, 216] on icon at bounding box center [105, 217] width 6 height 6
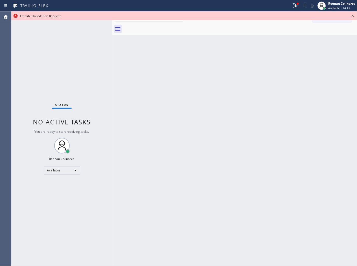
click at [316, 175] on div "Back to Dashboard Change Sender ID Customers Technicians Select a contact Outbo…" at bounding box center [234, 138] width 245 height 254
click at [297, 7] on icon at bounding box center [296, 5] width 5 height 5
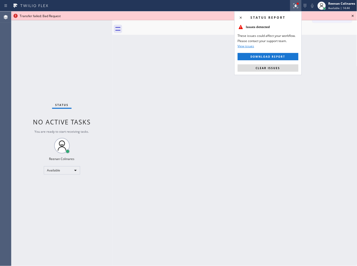
click at [277, 67] on span "Clear issues" at bounding box center [268, 68] width 24 height 4
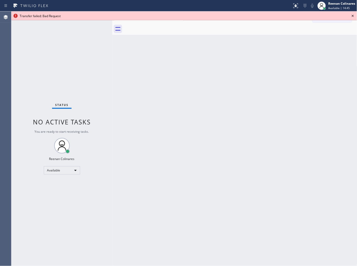
click at [354, 14] on icon at bounding box center [353, 16] width 6 height 6
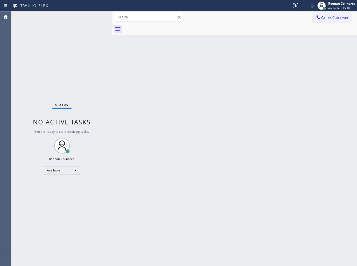
click at [212, 92] on div "Back to Dashboard Change Sender ID Customers Technicians Select a contact Outbo…" at bounding box center [234, 138] width 245 height 254
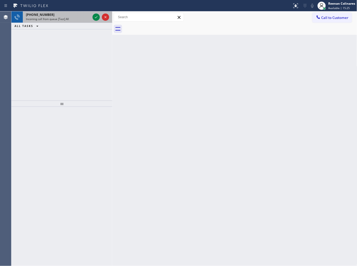
click at [78, 22] on div "[PHONE_NUMBER] Incoming call from queue [Test] All" at bounding box center [57, 16] width 69 height 11
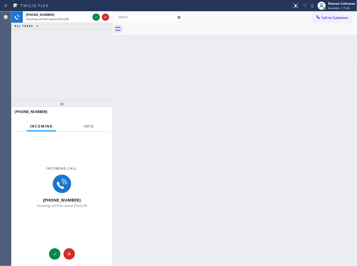
click at [86, 127] on span "Info" at bounding box center [89, 126] width 10 height 5
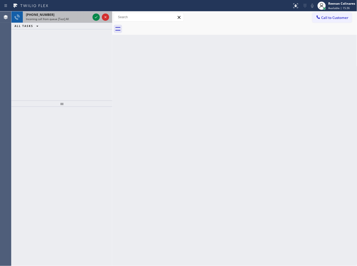
click at [74, 16] on div "[PHONE_NUMBER]" at bounding box center [58, 14] width 65 height 4
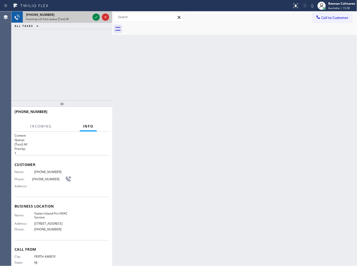
click at [92, 17] on div at bounding box center [101, 16] width 19 height 11
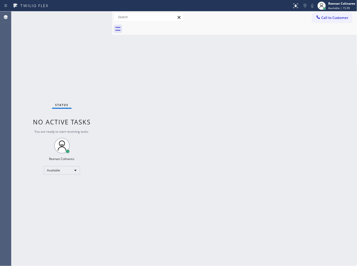
click at [77, 17] on div "Status No active tasks You are ready to start receiving tasks. Reenan Colinares…" at bounding box center [61, 138] width 101 height 254
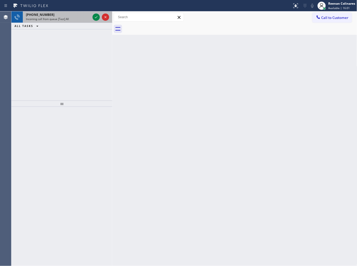
click at [73, 18] on div "Incoming call from queue [Test] All" at bounding box center [58, 19] width 65 height 4
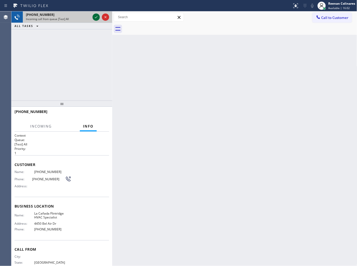
click at [95, 17] on icon at bounding box center [96, 17] width 6 height 6
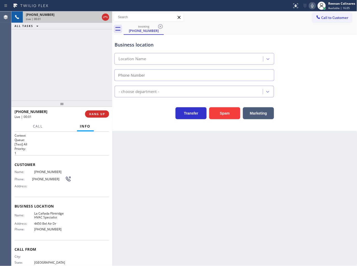
type input "[PHONE_NUMBER]"
click at [313, 6] on icon at bounding box center [313, 6] width 6 height 6
click at [35, 125] on span "Call" at bounding box center [38, 126] width 10 height 5
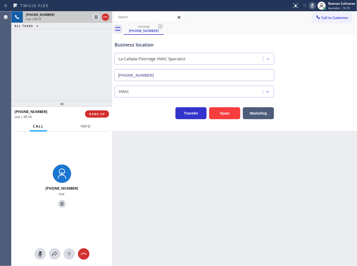
click at [85, 126] on span "Info" at bounding box center [86, 126] width 10 height 5
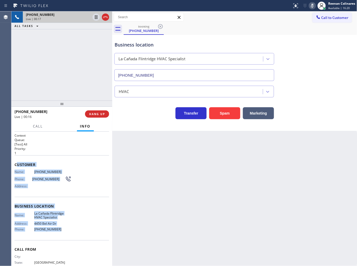
drag, startPoint x: 16, startPoint y: 161, endPoint x: 70, endPoint y: 231, distance: 88.6
click at [70, 231] on div "Context Queue: [Test] All Priority: 1 Customer Name: [PHONE_NUMBER] Phone: [PHO…" at bounding box center [62, 206] width 95 height 146
click at [314, 6] on icon at bounding box center [313, 6] width 6 height 6
drag, startPoint x: 313, startPoint y: 4, endPoint x: 301, endPoint y: 12, distance: 13.6
click at [313, 4] on icon at bounding box center [313, 6] width 6 height 6
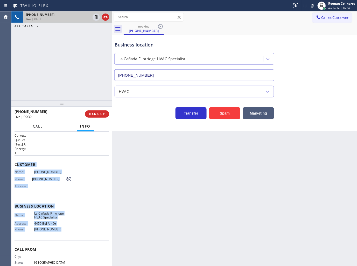
click at [36, 128] on span "Call" at bounding box center [38, 126] width 10 height 5
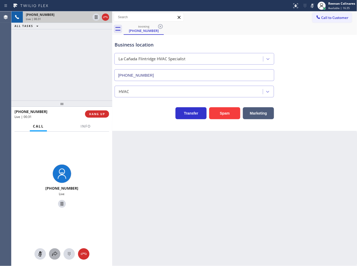
click at [55, 256] on icon at bounding box center [55, 254] width 6 height 6
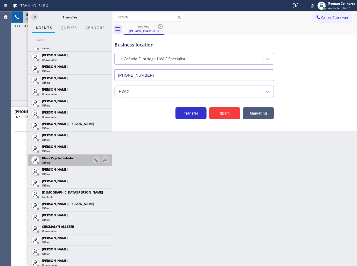
scroll to position [86, 0]
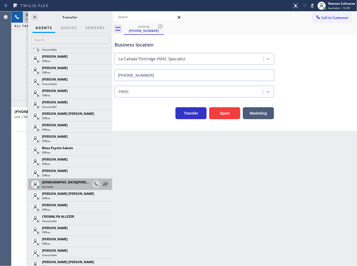
click at [102, 185] on icon at bounding box center [105, 184] width 6 height 6
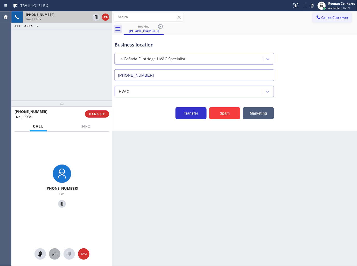
click at [52, 254] on icon at bounding box center [55, 254] width 6 height 6
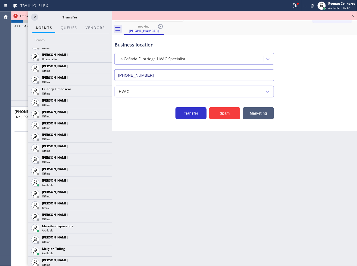
scroll to position [813, 0]
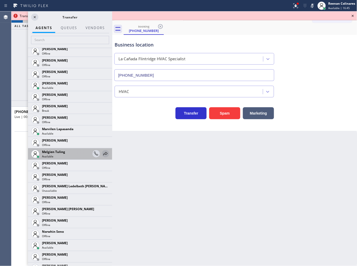
click at [102, 155] on icon at bounding box center [105, 153] width 6 height 6
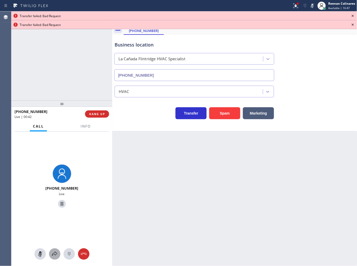
click at [53, 256] on icon at bounding box center [55, 254] width 6 height 6
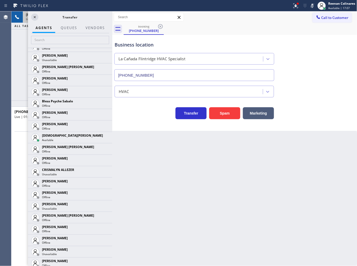
scroll to position [133, 0]
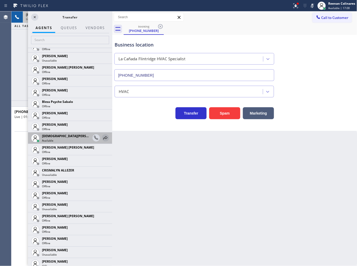
click at [103, 138] on icon at bounding box center [105, 138] width 6 height 6
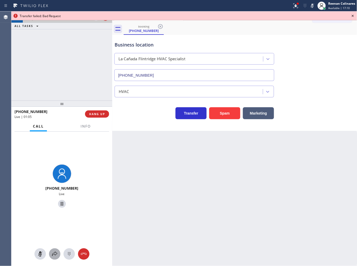
click at [54, 252] on icon at bounding box center [55, 254] width 6 height 6
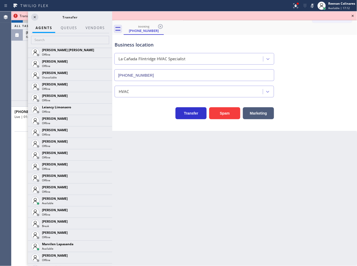
scroll to position [698, 0]
click at [296, 5] on icon at bounding box center [295, 5] width 3 height 4
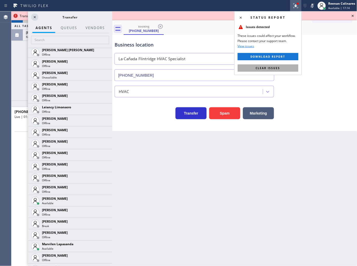
click at [294, 68] on button "Clear issues" at bounding box center [268, 67] width 61 height 7
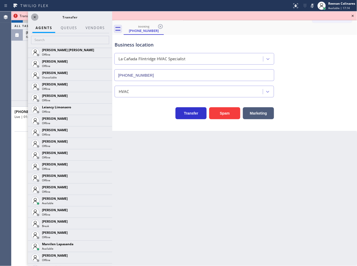
click at [35, 16] on icon at bounding box center [35, 17] width 6 height 6
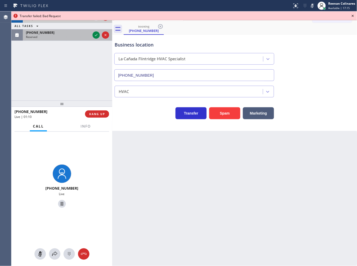
drag, startPoint x: 45, startPoint y: 38, endPoint x: 58, endPoint y: 36, distance: 12.6
click at [46, 38] on div "Reserved" at bounding box center [58, 37] width 65 height 4
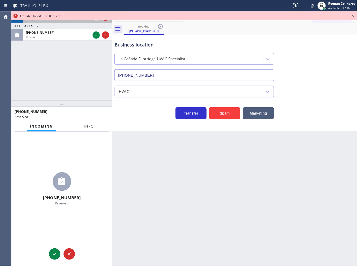
click at [89, 128] on span "Info" at bounding box center [89, 126] width 10 height 5
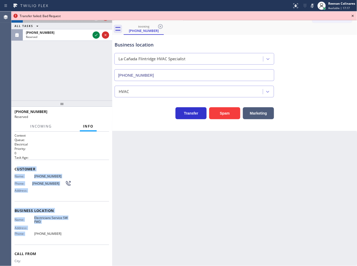
click at [66, 167] on span "Customer" at bounding box center [62, 168] width 95 height 5
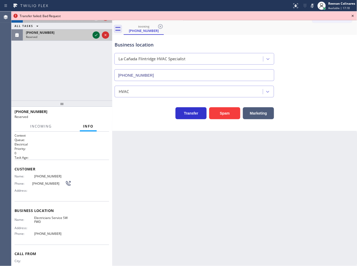
click at [94, 35] on icon at bounding box center [96, 35] width 6 height 6
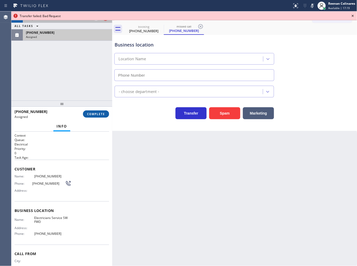
click at [98, 115] on span "COMPLETE" at bounding box center [96, 114] width 18 height 4
type input "[PHONE_NUMBER]"
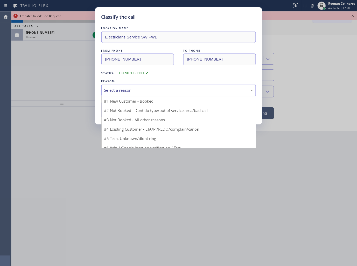
click at [125, 89] on div "Select a reason" at bounding box center [178, 90] width 149 height 6
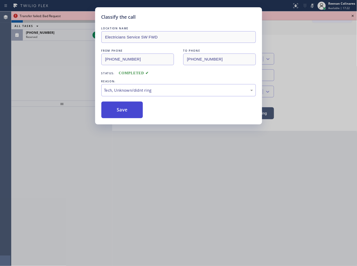
click at [117, 109] on button "Save" at bounding box center [122, 109] width 42 height 17
drag, startPoint x: 42, startPoint y: 44, endPoint x: 41, endPoint y: 32, distance: 11.7
click at [42, 43] on div "Classify the call LOCATION NAME Electricians Service SW FWD FROM PHONE [PHONE_N…" at bounding box center [178, 133] width 357 height 266
click at [41, 32] on div "Classify the call LOCATION NAME Electricians Service SW FWD FROM PHONE [PHONE_N…" at bounding box center [178, 133] width 357 height 266
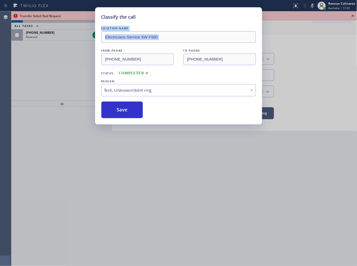
click at [41, 32] on div "Classify the call LOCATION NAME Red Apple Appliance Repair [GEOGRAPHIC_DATA] FR…" at bounding box center [184, 138] width 346 height 254
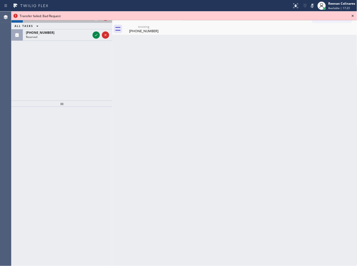
click at [41, 32] on span "[PHONE_NUMBER]" at bounding box center [40, 32] width 29 height 4
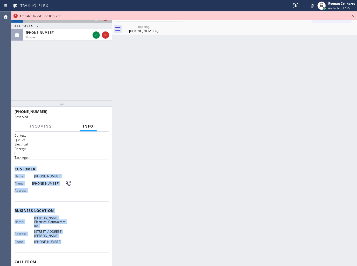
drag, startPoint x: 14, startPoint y: 168, endPoint x: 79, endPoint y: 244, distance: 100.6
click at [79, 244] on div "Context Queue: Electrical Priority: 0 Task Age: Customer Name: [PHONE_NUMBER] P…" at bounding box center [61, 199] width 101 height 134
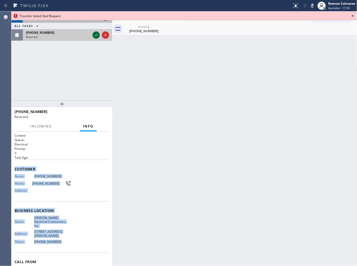
click at [97, 35] on icon at bounding box center [96, 35] width 3 height 2
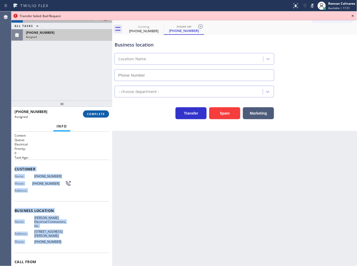
type input "[PHONE_NUMBER]"
click at [106, 113] on button "COMPLETE" at bounding box center [96, 113] width 26 height 7
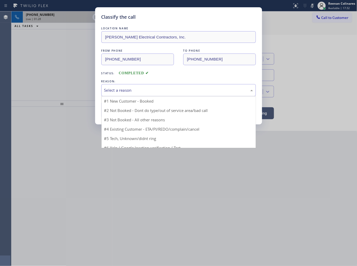
click at [125, 92] on div "Select a reason" at bounding box center [178, 90] width 149 height 6
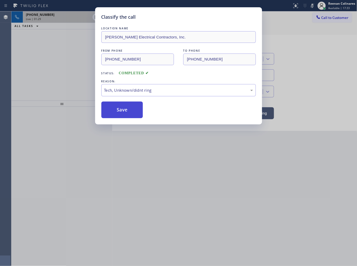
click at [120, 108] on button "Save" at bounding box center [122, 109] width 42 height 17
click at [38, 17] on div "Classify the call LOCATION NAME [PERSON_NAME] Electrical Contractors, Inc. FROM…" at bounding box center [178, 133] width 357 height 266
click at [51, 16] on div "Classify the call LOCATION NAME [PERSON_NAME] Electrical Contractors, Inc. FROM…" at bounding box center [178, 133] width 357 height 266
click at [52, 16] on div "Classify the call LOCATION NAME [PERSON_NAME] Electrical Contractors, Inc. FROM…" at bounding box center [178, 133] width 357 height 266
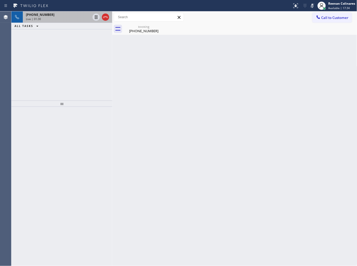
click at [52, 17] on div "Live | 01:30" at bounding box center [58, 19] width 65 height 4
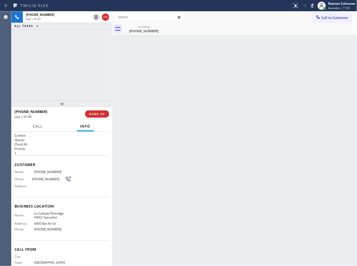
click at [38, 124] on span "Call" at bounding box center [38, 126] width 10 height 5
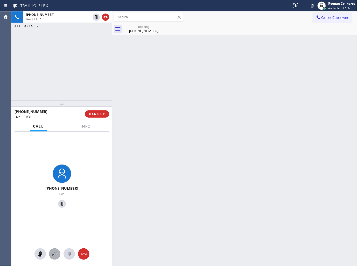
click at [53, 253] on icon at bounding box center [55, 254] width 6 height 6
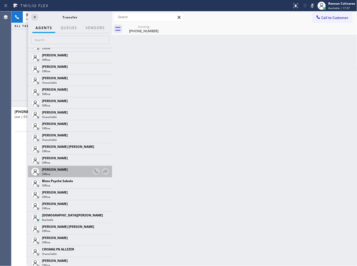
scroll to position [58, 0]
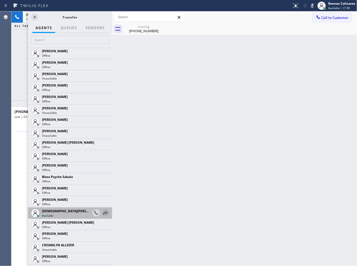
click at [104, 211] on icon at bounding box center [106, 212] width 4 height 3
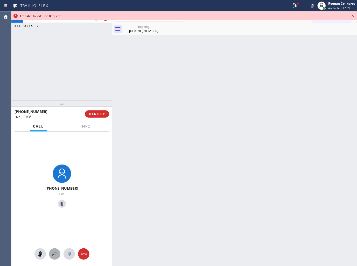
click at [57, 252] on icon at bounding box center [55, 254] width 6 height 6
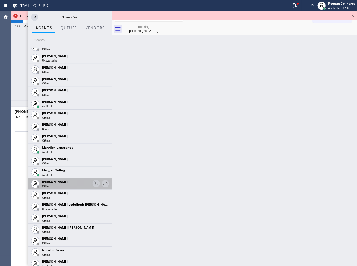
scroll to position [793, 0]
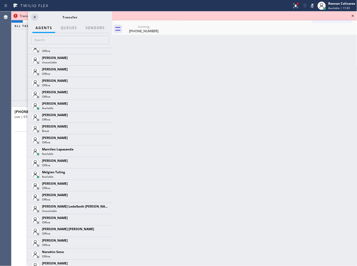
click at [0, 0] on icon at bounding box center [0, 0] width 0 height 0
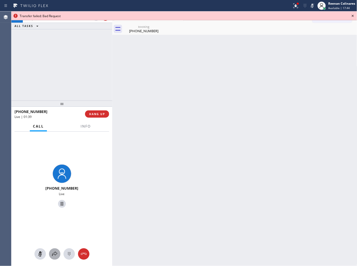
click at [53, 256] on icon at bounding box center [55, 254] width 6 height 6
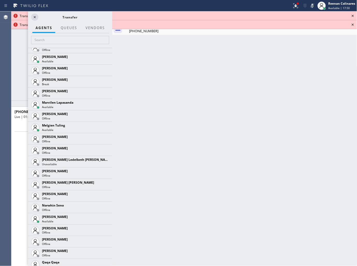
scroll to position [838, 0]
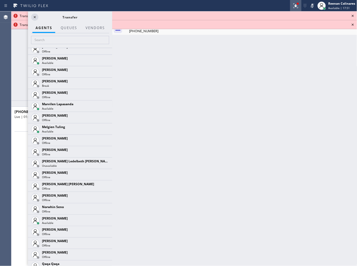
click at [298, 8] on icon at bounding box center [296, 6] width 6 height 6
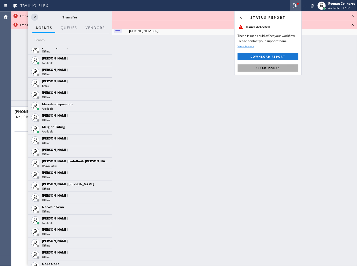
click at [278, 67] on span "Clear issues" at bounding box center [268, 68] width 24 height 4
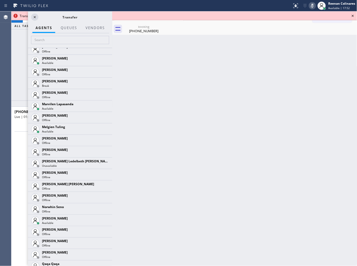
click at [311, 4] on icon at bounding box center [313, 6] width 6 height 6
click at [33, 17] on icon at bounding box center [35, 17] width 6 height 6
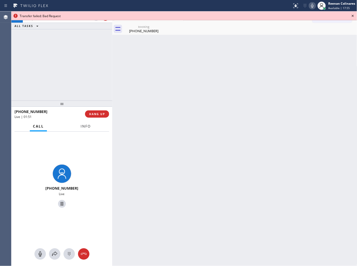
click at [86, 127] on span "Info" at bounding box center [86, 126] width 10 height 5
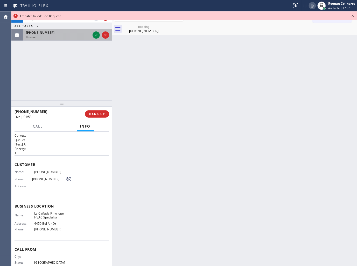
click at [63, 38] on div "Reserved" at bounding box center [58, 37] width 65 height 4
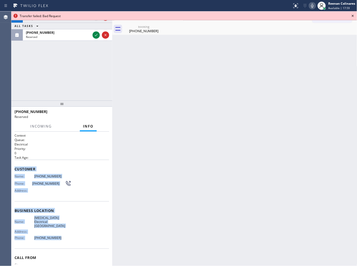
drag, startPoint x: 13, startPoint y: 168, endPoint x: 144, endPoint y: 249, distance: 154.0
click at [89, 240] on div "Context Queue: Electrical Priority: 0 Task Age: Customer Name: [PHONE_NUMBER] P…" at bounding box center [61, 199] width 101 height 134
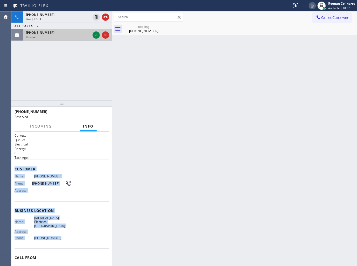
click at [88, 38] on div "Reserved" at bounding box center [58, 37] width 65 height 4
click at [95, 35] on icon at bounding box center [96, 35] width 3 height 2
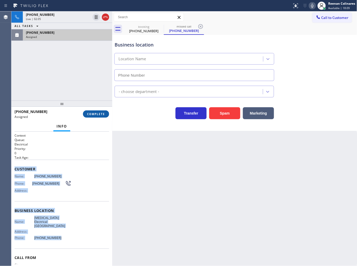
type input "[PHONE_NUMBER]"
click at [104, 113] on span "COMPLETE" at bounding box center [96, 114] width 18 height 4
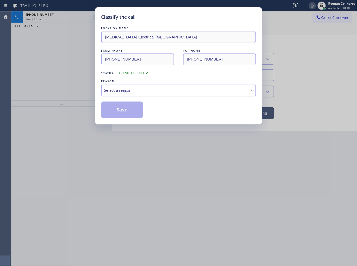
click at [122, 94] on div "Select a reason" at bounding box center [178, 90] width 155 height 12
click at [114, 111] on button "Save" at bounding box center [122, 109] width 42 height 17
drag, startPoint x: 51, startPoint y: 75, endPoint x: 351, endPoint y: 187, distance: 320.0
click at [56, 78] on div "Classify the call LOCATION NAME [MEDICAL_DATA] Electrical [GEOGRAPHIC_DATA] FRO…" at bounding box center [178, 133] width 357 height 266
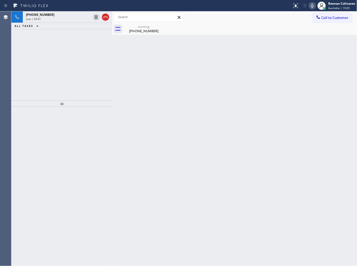
click at [70, 16] on div "[PHONE_NUMBER]" at bounding box center [58, 14] width 65 height 4
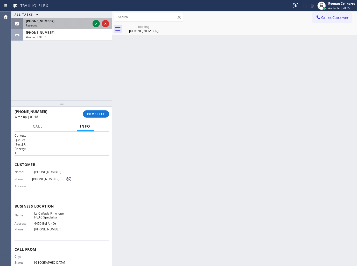
click at [76, 23] on div "[PHONE_NUMBER]" at bounding box center [58, 21] width 65 height 4
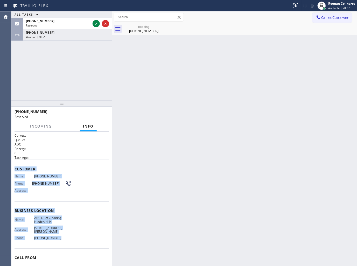
drag, startPoint x: 12, startPoint y: 168, endPoint x: 88, endPoint y: 238, distance: 103.2
click at [77, 239] on div "Context Queue: ADC Priority: 0 Task Age: Customer Name: [PHONE_NUMBER] Phone: […" at bounding box center [61, 199] width 101 height 134
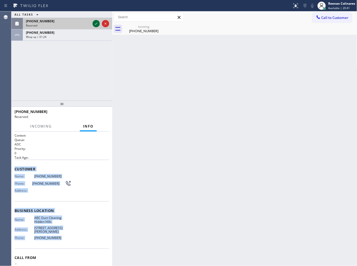
click at [97, 24] on icon at bounding box center [96, 23] width 6 height 6
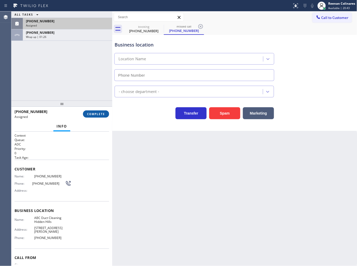
drag, startPoint x: 103, startPoint y: 109, endPoint x: 104, endPoint y: 114, distance: 4.8
click at [104, 113] on div "[PHONE_NUMBER] Assigned COMPLETE" at bounding box center [62, 113] width 95 height 13
type input "[PHONE_NUMBER]"
click at [104, 114] on span "COMPLETE" at bounding box center [96, 114] width 18 height 4
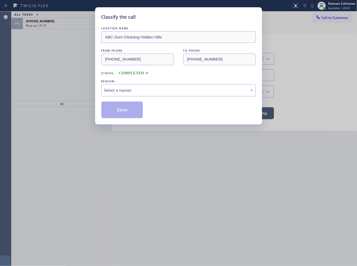
click at [125, 92] on div "Select a reason" at bounding box center [178, 90] width 149 height 6
click at [120, 115] on button "Save" at bounding box center [122, 109] width 42 height 17
click at [42, 26] on div "Classify the call LOCATION NAME ABC Duct Cleaning Hidden Hills FROM PHONE [PHON…" at bounding box center [178, 133] width 357 height 266
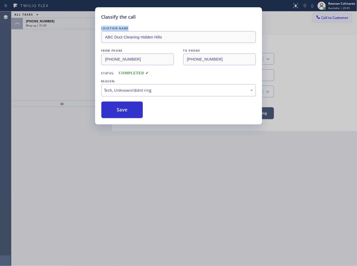
click at [42, 26] on div "Classify the call LOCATION NAME ABC Duct Cleaning Hidden Hills FROM PHONE [PHON…" at bounding box center [178, 133] width 357 height 266
click at [42, 26] on div "Classify the call LOCATION NAME Red Apple Appliance Repair [GEOGRAPHIC_DATA] FR…" at bounding box center [184, 138] width 346 height 254
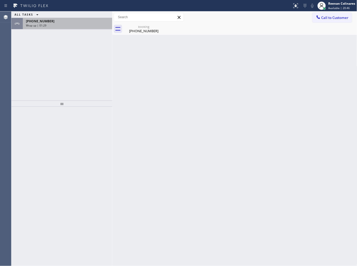
click at [43, 26] on span "Wrap up | 01:29" at bounding box center [36, 26] width 20 height 4
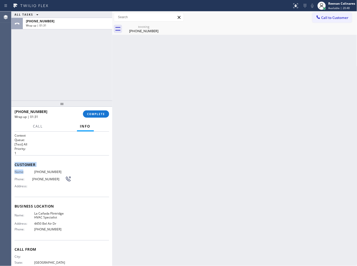
drag, startPoint x: 18, startPoint y: 164, endPoint x: 23, endPoint y: 170, distance: 7.7
click at [23, 170] on div "Customer Name: [PHONE_NUMBER] Phone: [PHONE_NUMBER] Address:" at bounding box center [62, 176] width 95 height 42
click at [87, 114] on span "COMPLETE" at bounding box center [96, 114] width 18 height 4
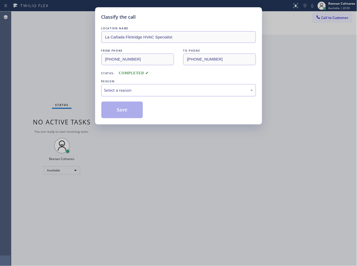
click at [142, 90] on div "Select a reason" at bounding box center [178, 90] width 149 height 6
click at [116, 116] on button "Save" at bounding box center [122, 109] width 42 height 17
click at [68, 94] on div "Classify the call LOCATION NAME [GEOGRAPHIC_DATA] HVAC Specialist FROM PHONE [P…" at bounding box center [178, 133] width 357 height 266
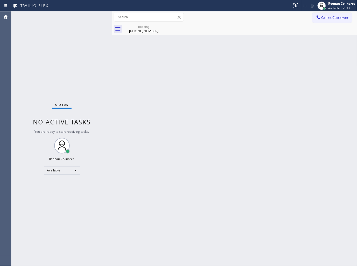
click at [250, 75] on div "Back to Dashboard Change Sender ID Customers Technicians Select a contact Outbo…" at bounding box center [234, 138] width 245 height 254
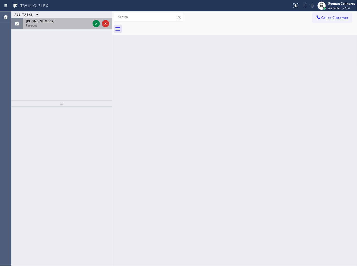
click at [61, 27] on div "Reserved" at bounding box center [58, 26] width 65 height 4
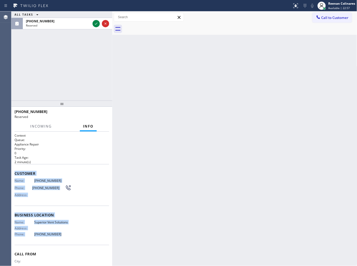
drag, startPoint x: 34, startPoint y: 191, endPoint x: 95, endPoint y: 66, distance: 138.7
click at [80, 231] on div "Context Queue: Appliance Repair Priority: 0 Task Age: [DEMOGRAPHIC_DATA] minute…" at bounding box center [61, 199] width 101 height 134
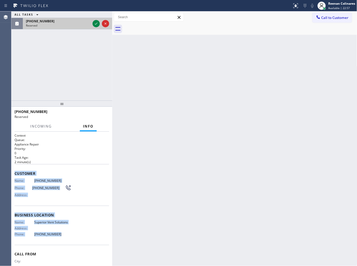
click at [97, 28] on div at bounding box center [101, 23] width 19 height 11
click at [94, 24] on icon at bounding box center [96, 23] width 6 height 6
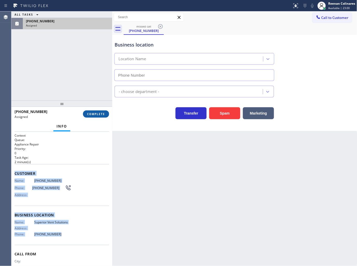
type input "[PHONE_NUMBER]"
click at [93, 116] on button "COMPLETE" at bounding box center [96, 113] width 26 height 7
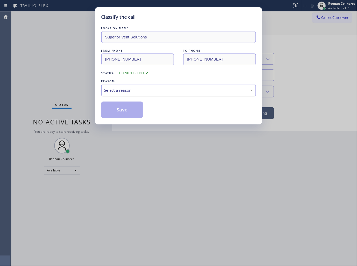
click at [122, 88] on div "Select a reason" at bounding box center [178, 90] width 149 height 6
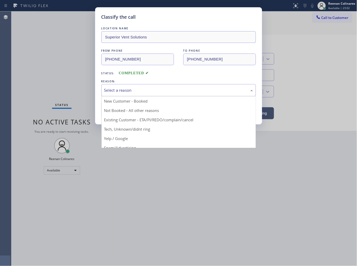
drag, startPoint x: 119, startPoint y: 127, endPoint x: 118, endPoint y: 121, distance: 6.4
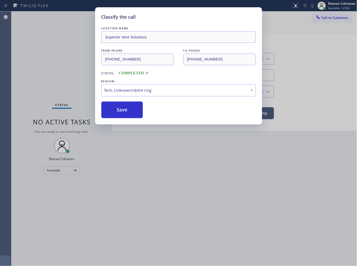
click at [118, 111] on button "Save" at bounding box center [122, 109] width 42 height 17
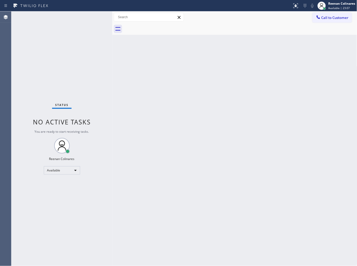
click at [232, 74] on div "Back to Dashboard Change Sender ID Customers Technicians Select a contact Outbo…" at bounding box center [234, 138] width 245 height 254
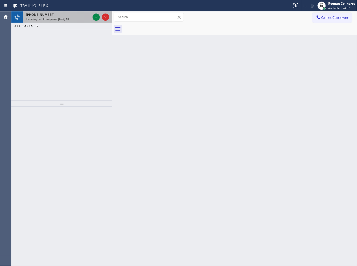
click at [78, 21] on div "[PHONE_NUMBER] Incoming call from queue [Test] All" at bounding box center [57, 16] width 69 height 11
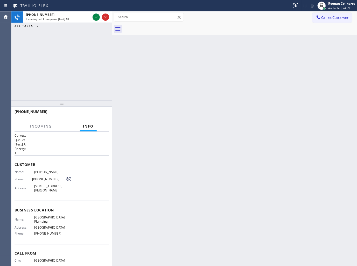
click at [51, 58] on div "[PHONE_NUMBER] Incoming call from queue [Test] All ALL TASKS ALL TASKS ACTIVE T…" at bounding box center [61, 55] width 101 height 89
click at [74, 18] on div "Incoming call from queue [Test] All" at bounding box center [58, 19] width 65 height 4
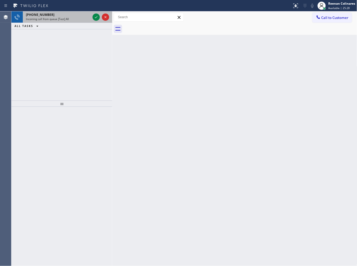
click at [67, 16] on div "[PHONE_NUMBER]" at bounding box center [58, 14] width 65 height 4
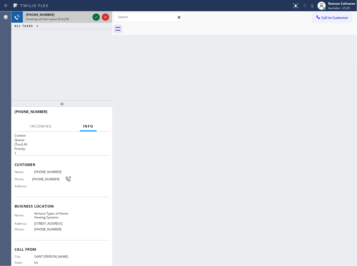
click at [94, 18] on icon at bounding box center [96, 17] width 6 height 6
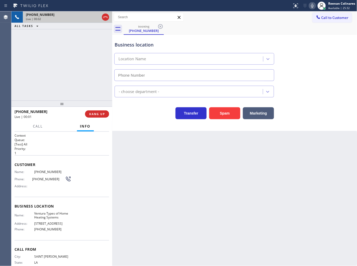
type input "[PHONE_NUMBER]"
click at [101, 113] on span "HANG UP" at bounding box center [97, 114] width 16 height 4
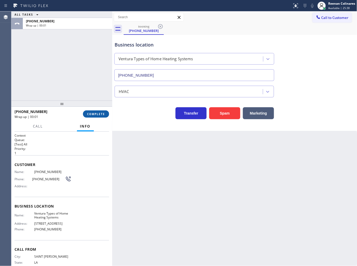
click at [101, 113] on span "COMPLETE" at bounding box center [96, 114] width 18 height 4
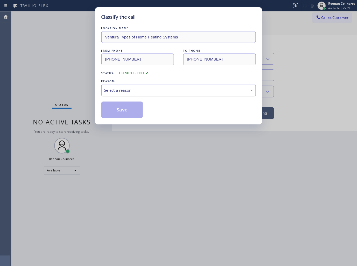
click at [121, 89] on div "Select a reason" at bounding box center [178, 90] width 149 height 6
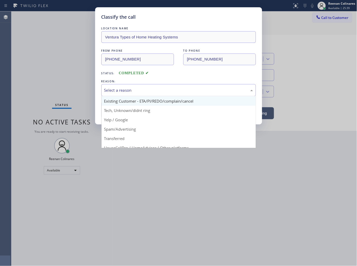
scroll to position [29, 0]
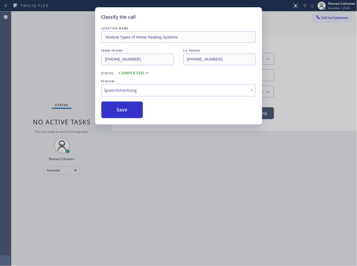
click at [118, 106] on button "Save" at bounding box center [122, 109] width 42 height 17
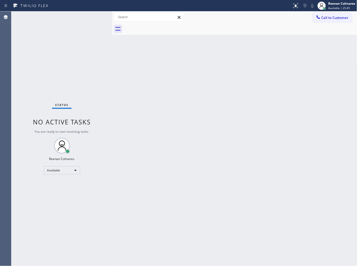
click at [232, 149] on div "Back to Dashboard Change Sender ID Customers Technicians Select a contact Outbo…" at bounding box center [234, 138] width 245 height 254
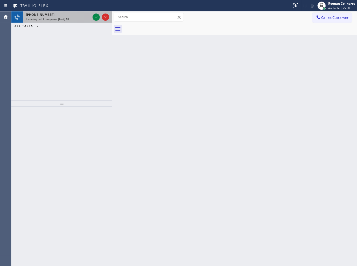
click at [72, 19] on div "Incoming call from queue [Test] All" at bounding box center [58, 19] width 65 height 4
click at [83, 16] on div "[PHONE_NUMBER]" at bounding box center [58, 14] width 65 height 4
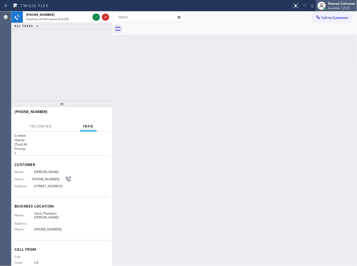
click at [334, 6] on div "[PERSON_NAME] Available | 25:55" at bounding box center [343, 5] width 30 height 9
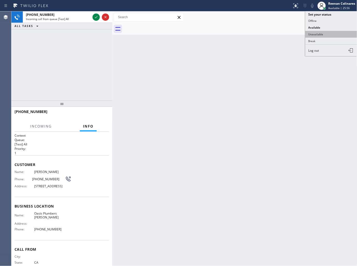
click at [319, 35] on button "Unavailable" at bounding box center [332, 34] width 52 height 7
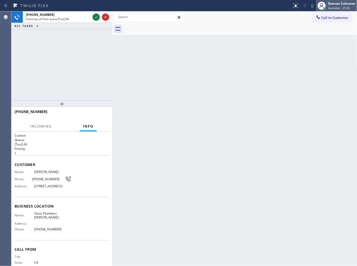
click at [335, 3] on div "Reenan Colinares" at bounding box center [342, 3] width 27 height 4
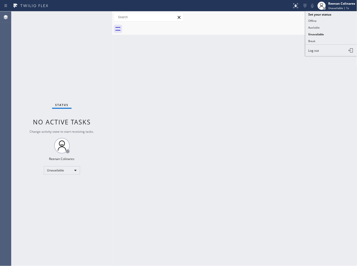
drag, startPoint x: 317, startPoint y: 26, endPoint x: 253, endPoint y: 31, distance: 63.5
click at [317, 26] on button "Available" at bounding box center [332, 27] width 52 height 7
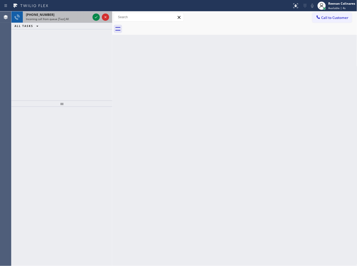
click at [72, 21] on div "Incoming call from queue [Test] All" at bounding box center [58, 19] width 65 height 4
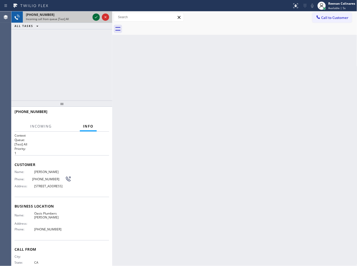
click at [94, 17] on icon at bounding box center [96, 17] width 6 height 6
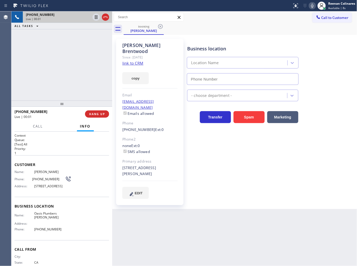
type input "[PHONE_NUMBER]"
click at [139, 73] on button "copy" at bounding box center [135, 78] width 26 height 12
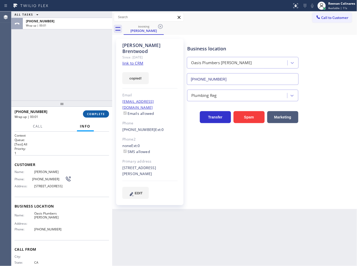
click at [102, 114] on span "COMPLETE" at bounding box center [96, 114] width 18 height 4
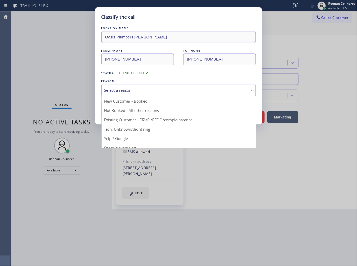
click at [132, 90] on div "Select a reason" at bounding box center [178, 90] width 149 height 6
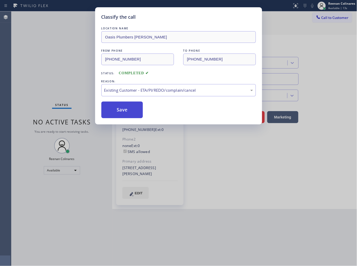
click at [122, 112] on button "Save" at bounding box center [122, 109] width 42 height 17
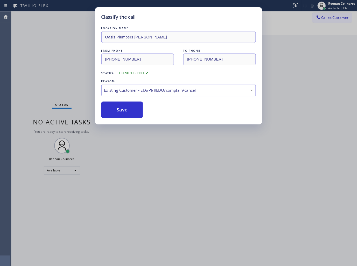
click at [53, 93] on div "Classify the call LOCATION NAME Oasis Plumbers [PERSON_NAME] FROM PHONE [PHONE_…" at bounding box center [178, 133] width 357 height 266
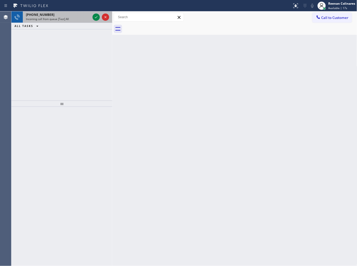
click at [71, 17] on div "Incoming call from queue [Test] All" at bounding box center [58, 19] width 65 height 4
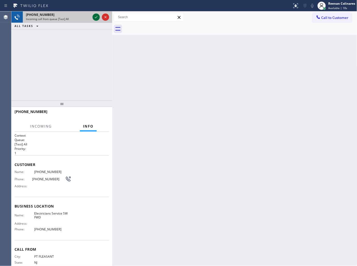
click at [97, 16] on icon at bounding box center [96, 17] width 6 height 6
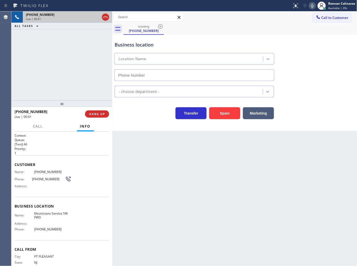
type input "[PHONE_NUMBER]"
click at [218, 113] on button "Spam" at bounding box center [224, 113] width 31 height 12
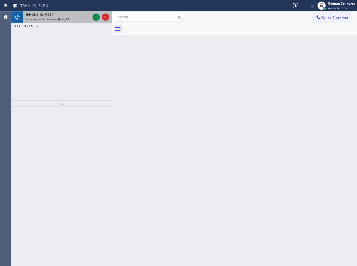
click at [74, 19] on div "Incoming call from queue [Test] All" at bounding box center [58, 19] width 65 height 4
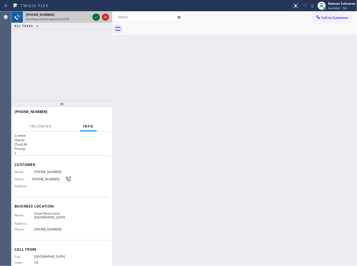
click at [96, 15] on icon at bounding box center [96, 17] width 6 height 6
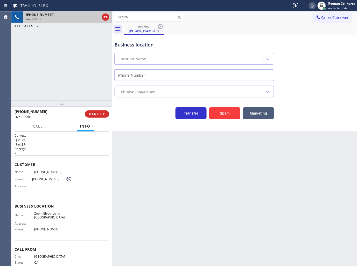
type input "[PHONE_NUMBER]"
click at [226, 119] on button "Spam" at bounding box center [224, 113] width 31 height 12
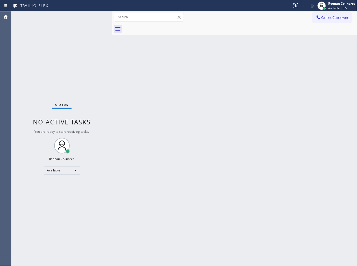
click at [149, 97] on div "Back to Dashboard Change Sender ID Customers Technicians Select a contact Outbo…" at bounding box center [234, 138] width 245 height 254
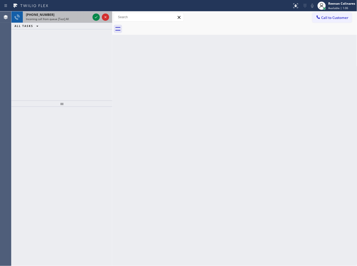
click at [82, 16] on div "[PHONE_NUMBER]" at bounding box center [58, 14] width 65 height 4
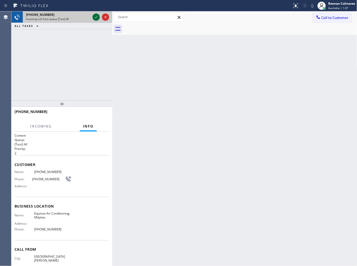
click at [96, 16] on icon at bounding box center [96, 17] width 6 height 6
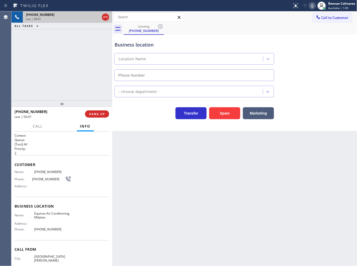
type input "[PHONE_NUMBER]"
click at [228, 112] on button "Spam" at bounding box center [224, 113] width 31 height 12
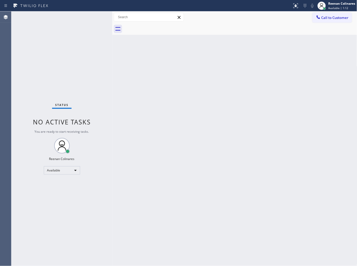
click at [219, 127] on div "Back to Dashboard Change Sender ID Customers Technicians Select a contact Outbo…" at bounding box center [234, 138] width 245 height 254
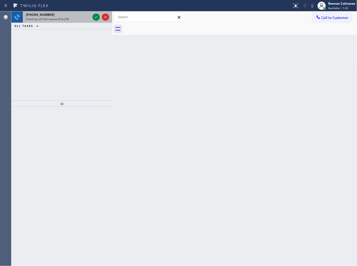
click at [66, 16] on div "[PHONE_NUMBER]" at bounding box center [58, 14] width 65 height 4
click at [77, 17] on div "Incoming call from queue [Test] All" at bounding box center [58, 19] width 65 height 4
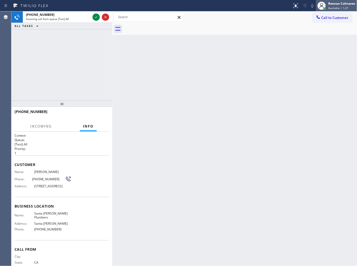
click at [342, 11] on div "[PERSON_NAME] Available | 1:27" at bounding box center [336, 5] width 41 height 11
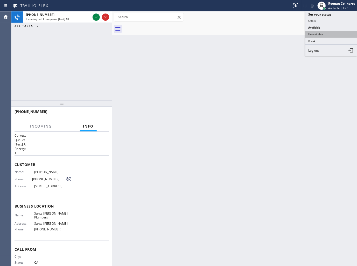
click at [318, 35] on button "Unavailable" at bounding box center [332, 34] width 52 height 7
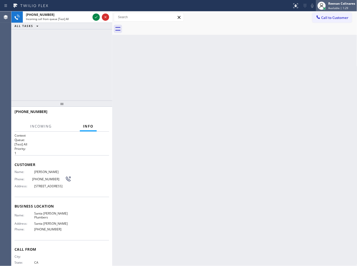
click at [336, 4] on div "Reenan Colinares" at bounding box center [342, 3] width 27 height 4
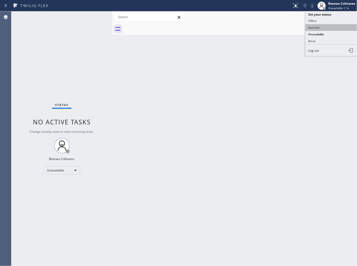
click at [319, 26] on button "Available" at bounding box center [332, 27] width 52 height 7
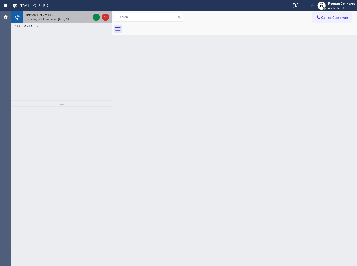
click at [61, 18] on span "Incoming call from queue [Test] All" at bounding box center [47, 19] width 43 height 4
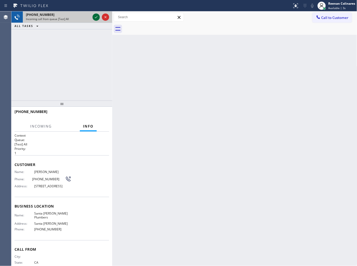
click at [94, 16] on icon at bounding box center [96, 17] width 6 height 6
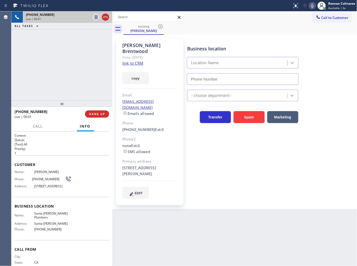
type input "[PHONE_NUMBER]"
drag, startPoint x: 133, startPoint y: 73, endPoint x: 270, endPoint y: 161, distance: 163.0
click at [133, 73] on button "copy" at bounding box center [135, 78] width 26 height 12
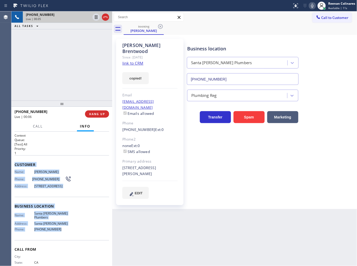
drag, startPoint x: 16, startPoint y: 167, endPoint x: 160, endPoint y: 240, distance: 161.5
click at [69, 231] on div "Context Queue: [Test] All Priority: 1 Customer Name: [PERSON_NAME] Phone: [PHON…" at bounding box center [61, 199] width 101 height 134
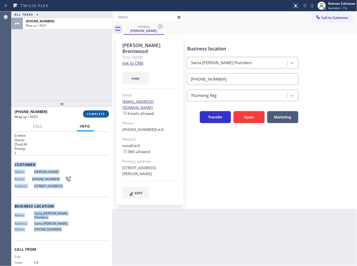
click at [98, 114] on span "COMPLETE" at bounding box center [96, 114] width 18 height 4
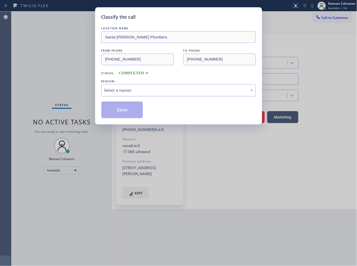
click at [122, 87] on div "Select a reason" at bounding box center [178, 90] width 149 height 6
click at [121, 106] on button "Save" at bounding box center [122, 109] width 42 height 17
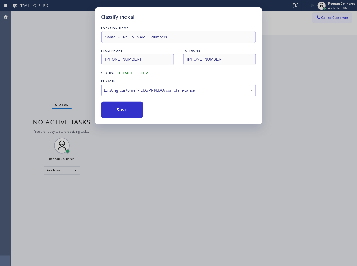
click at [73, 90] on div "Classify the call LOCATION NAME [GEOGRAPHIC_DATA][PERSON_NAME] Plumbers FROM PH…" at bounding box center [178, 133] width 357 height 266
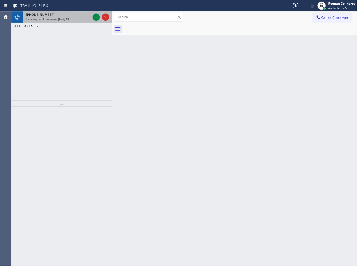
click at [61, 18] on span "Incoming call from queue [Test] All" at bounding box center [47, 19] width 43 height 4
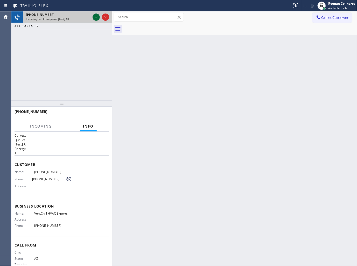
click at [94, 16] on icon at bounding box center [96, 17] width 6 height 6
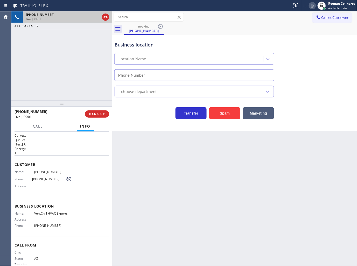
type input "[PHONE_NUMBER]"
click at [229, 113] on button "Spam" at bounding box center [224, 113] width 31 height 12
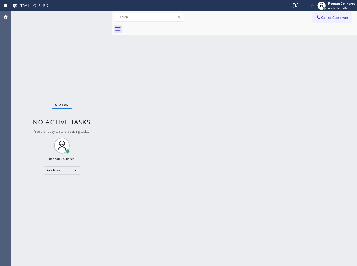
drag, startPoint x: 231, startPoint y: 127, endPoint x: 226, endPoint y: 125, distance: 5.3
click at [230, 127] on div "Back to Dashboard Change Sender ID Customers Technicians Select a contact Outbo…" at bounding box center [234, 138] width 245 height 254
click at [213, 69] on div "Back to Dashboard Change Sender ID Customers Technicians Select a contact Outbo…" at bounding box center [234, 138] width 245 height 254
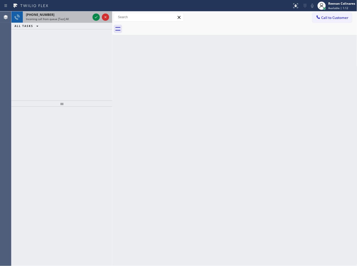
click at [68, 22] on div "[PHONE_NUMBER] Incoming call from queue [Test] All" at bounding box center [57, 16] width 69 height 11
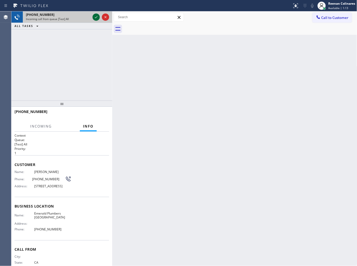
click at [96, 15] on icon at bounding box center [96, 17] width 6 height 6
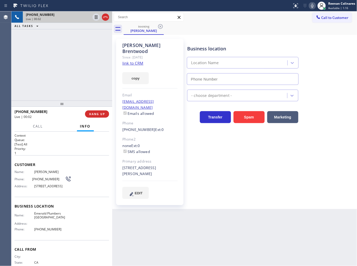
type input "[PHONE_NUMBER]"
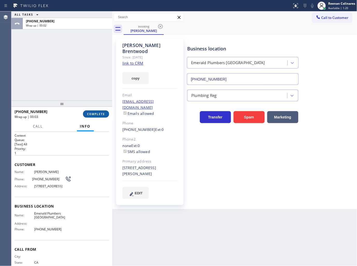
click at [100, 112] on span "COMPLETE" at bounding box center [96, 114] width 18 height 4
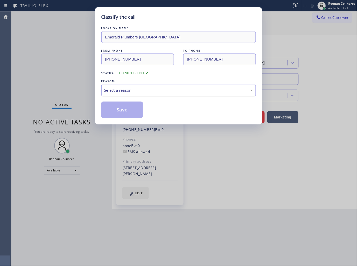
click at [125, 88] on div "Select a reason" at bounding box center [178, 90] width 149 height 6
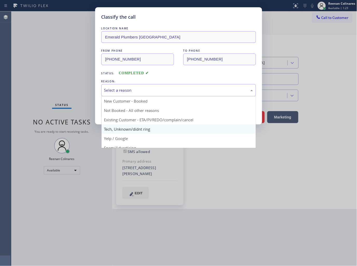
scroll to position [32, 0]
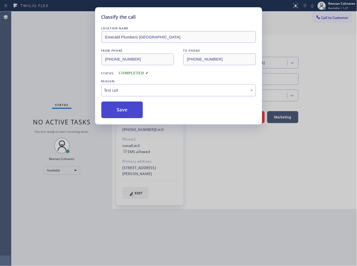
click at [113, 110] on button "Save" at bounding box center [122, 109] width 42 height 17
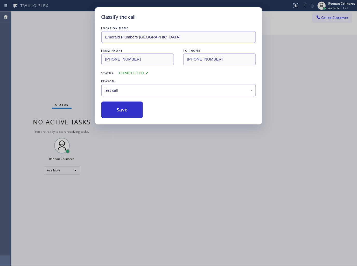
click at [78, 97] on div "Classify the call LOCATION NAME [GEOGRAPHIC_DATA] FROM PHONE [PHONE_NUMBER] TO …" at bounding box center [178, 133] width 357 height 266
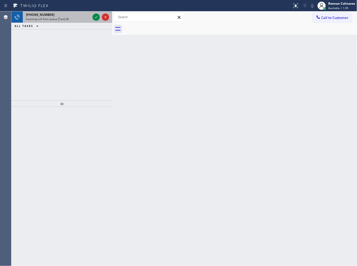
click at [79, 17] on div "Incoming call from queue [Test] All" at bounding box center [58, 19] width 65 height 4
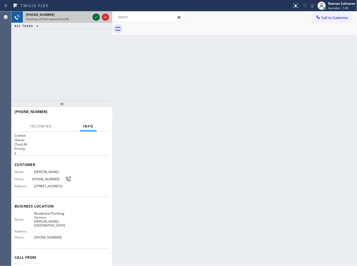
click at [94, 17] on icon at bounding box center [96, 17] width 6 height 6
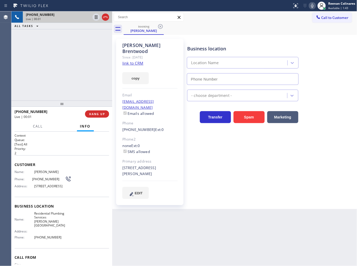
type input "[PHONE_NUMBER]"
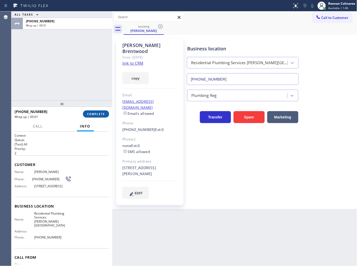
click at [99, 113] on span "COMPLETE" at bounding box center [96, 114] width 18 height 4
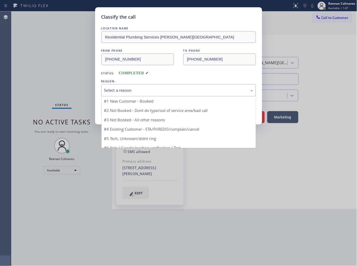
click at [125, 92] on div "Select a reason" at bounding box center [178, 90] width 149 height 6
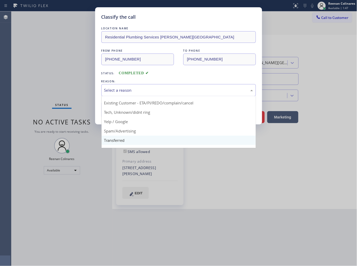
scroll to position [32, 0]
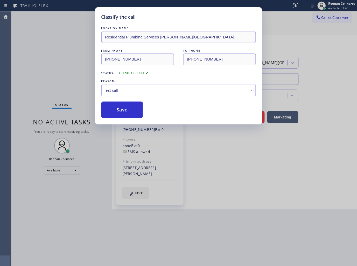
click at [114, 119] on div "Classify the call LOCATION NAME Residential Plumbing Services [PERSON_NAME][GEO…" at bounding box center [178, 65] width 167 height 117
click at [113, 111] on button "Save" at bounding box center [122, 109] width 42 height 17
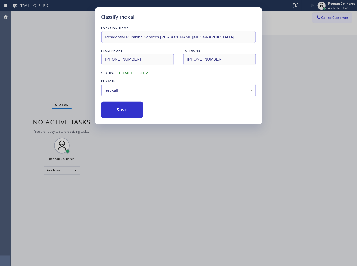
click at [50, 92] on div "Classify the call LOCATION NAME Residential Plumbing Services [PERSON_NAME][GEO…" at bounding box center [178, 133] width 357 height 266
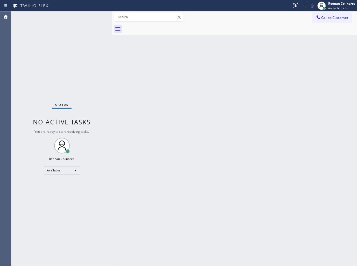
click at [211, 80] on div "Back to Dashboard Change Sender ID Customers Technicians Select a contact Outbo…" at bounding box center [234, 138] width 245 height 254
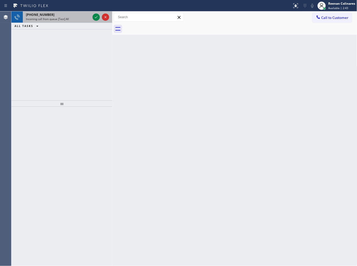
click at [71, 17] on div "Incoming call from queue [Test] All" at bounding box center [58, 19] width 65 height 4
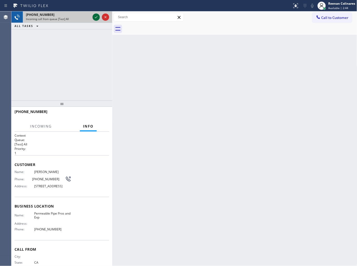
click at [95, 17] on icon at bounding box center [96, 17] width 6 height 6
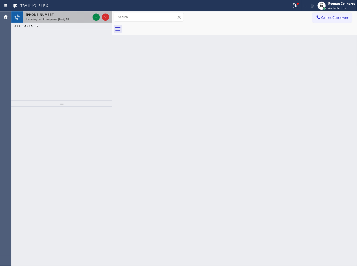
drag, startPoint x: 51, startPoint y: 18, endPoint x: 87, endPoint y: 20, distance: 36.9
click at [51, 18] on span "Incoming call from queue [Test] All" at bounding box center [47, 19] width 43 height 4
click at [79, 20] on div "Incoming call from queue [Test] All" at bounding box center [58, 19] width 65 height 4
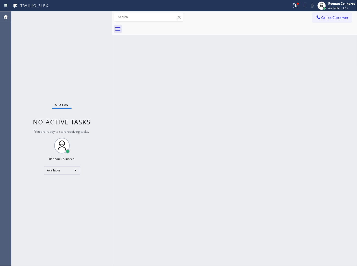
click at [94, 16] on div "Status No active tasks You are ready to start receiving tasks. Reenan Colinares…" at bounding box center [61, 138] width 101 height 254
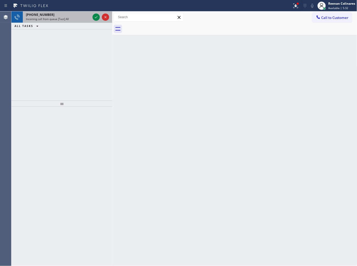
click at [80, 21] on div "[PHONE_NUMBER] Incoming call from queue [Test] All" at bounding box center [57, 16] width 69 height 11
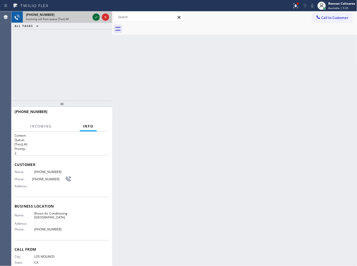
click at [95, 17] on icon at bounding box center [96, 17] width 6 height 6
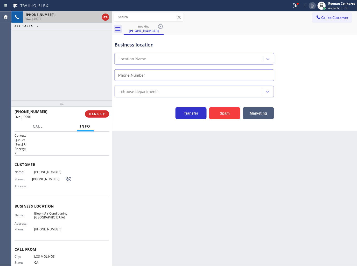
type input "[PHONE_NUMBER]"
click at [219, 111] on button "Spam" at bounding box center [224, 113] width 31 height 12
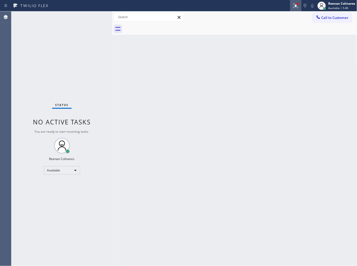
click at [299, 5] on div at bounding box center [295, 6] width 11 height 6
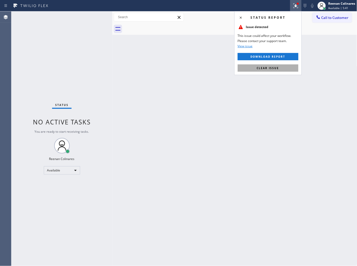
click at [272, 68] on span "Clear issue" at bounding box center [268, 68] width 22 height 4
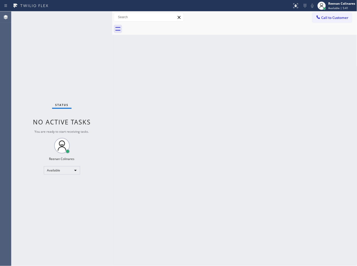
click at [163, 87] on div "Back to Dashboard Change Sender ID Customers Technicians Select a contact Outbo…" at bounding box center [234, 138] width 245 height 254
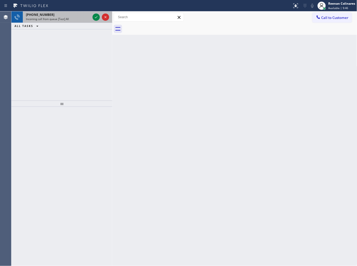
click at [72, 20] on div "Incoming call from queue [Test] All" at bounding box center [58, 19] width 65 height 4
click at [61, 19] on span "Incoming call from queue [Test] All" at bounding box center [47, 19] width 43 height 4
click at [65, 18] on span "Incoming call from queue [Test] All" at bounding box center [47, 19] width 43 height 4
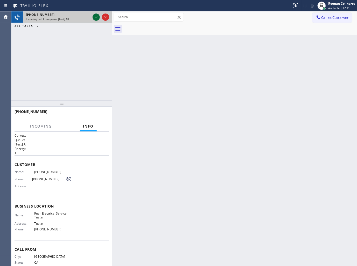
click at [95, 16] on icon at bounding box center [96, 17] width 6 height 6
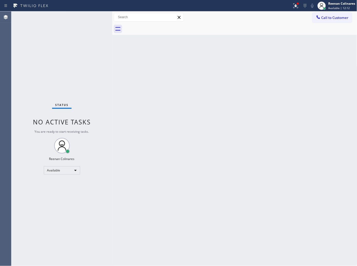
click at [76, 21] on div "Status No active tasks You are ready to start receiving tasks. Reenan Colinares…" at bounding box center [61, 138] width 101 height 254
click at [297, 6] on icon at bounding box center [296, 5] width 5 height 5
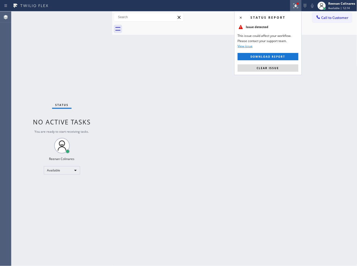
click at [274, 65] on button "Clear issue" at bounding box center [268, 67] width 61 height 7
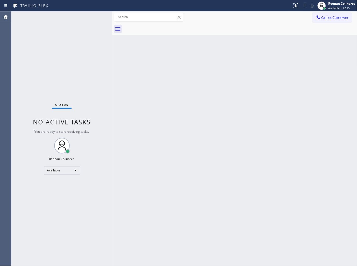
click at [225, 128] on div "Back to Dashboard Change Sender ID Customers Technicians Select a contact Outbo…" at bounding box center [234, 138] width 245 height 254
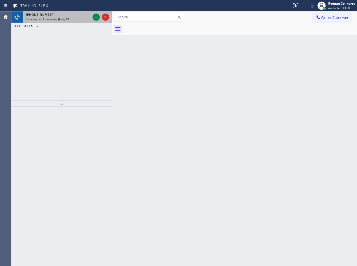
click at [81, 21] on div "[PHONE_NUMBER] Incoming call from queue [Test] All" at bounding box center [57, 16] width 69 height 11
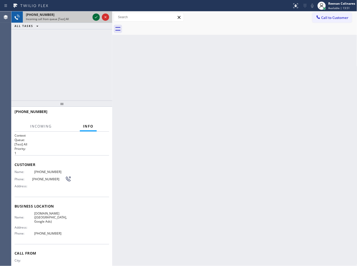
click at [96, 17] on icon at bounding box center [96, 17] width 6 height 6
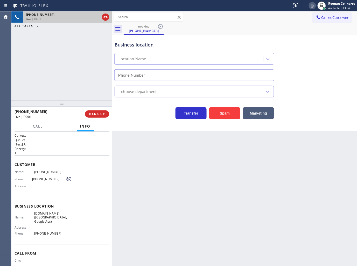
type input "[PHONE_NUMBER]"
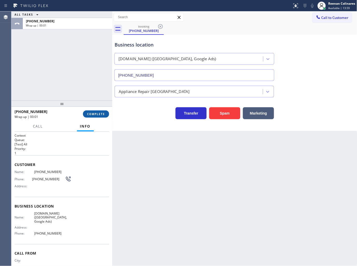
click at [103, 112] on button "COMPLETE" at bounding box center [96, 113] width 26 height 7
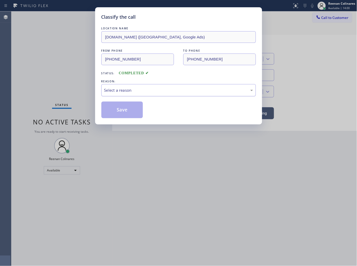
click at [128, 91] on div "Select a reason" at bounding box center [178, 90] width 149 height 6
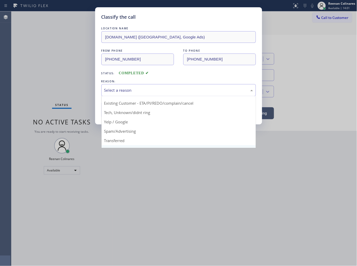
scroll to position [32, 0]
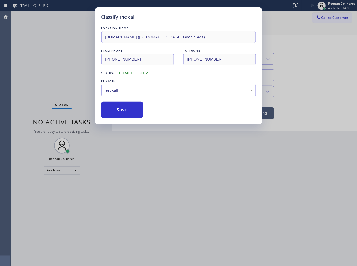
click at [113, 112] on button "Save" at bounding box center [122, 109] width 42 height 17
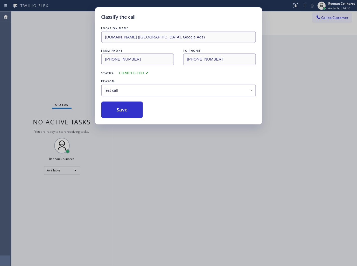
click at [45, 85] on div "Classify the call LOCATION NAME [DOMAIN_NAME] ([GEOGRAPHIC_DATA], Google Ads) F…" at bounding box center [178, 133] width 357 height 266
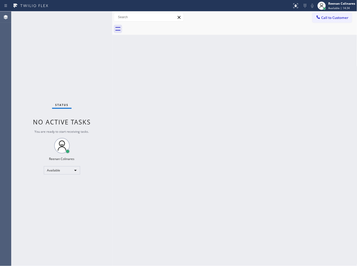
click at [66, 18] on div "Status No active tasks You are ready to start receiving tasks. Reenan Colinares…" at bounding box center [61, 138] width 101 height 254
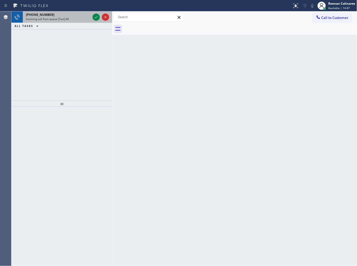
click at [70, 16] on div "[PHONE_NUMBER]" at bounding box center [58, 14] width 65 height 4
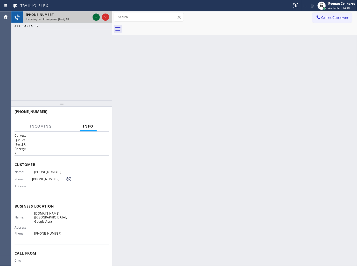
click at [95, 17] on icon at bounding box center [96, 17] width 6 height 6
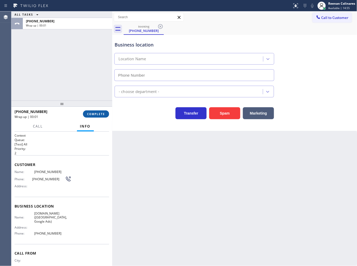
click at [107, 113] on button "COMPLETE" at bounding box center [96, 113] width 26 height 7
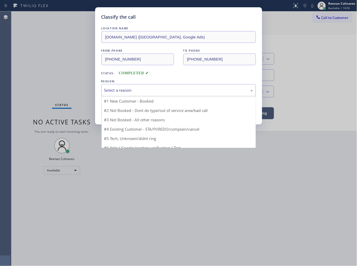
click at [123, 92] on div "Select a reason" at bounding box center [178, 90] width 149 height 6
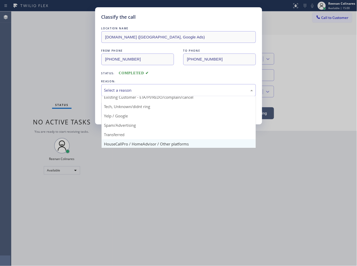
scroll to position [32, 0]
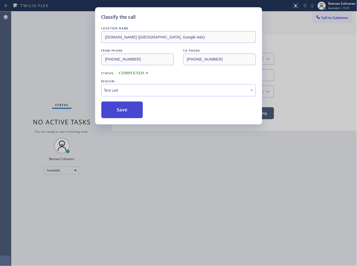
type input "[PHONE_NUMBER]"
click at [112, 108] on button "Save" at bounding box center [122, 109] width 42 height 17
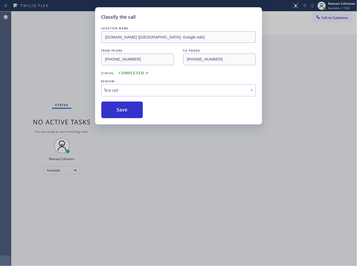
click at [60, 68] on div "Classify the call LOCATION NAME [DOMAIN_NAME] ([GEOGRAPHIC_DATA], Google Ads) F…" at bounding box center [178, 133] width 357 height 266
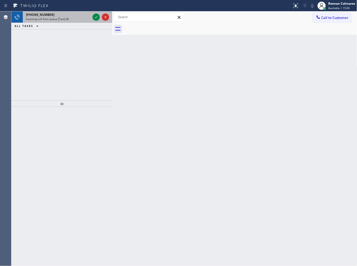
click at [43, 16] on span "[PHONE_NUMBER]" at bounding box center [40, 14] width 29 height 4
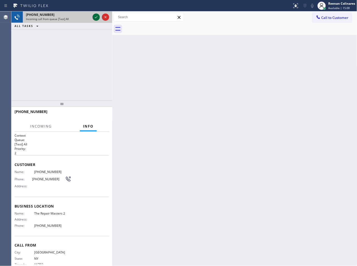
click at [95, 17] on icon at bounding box center [96, 17] width 3 height 2
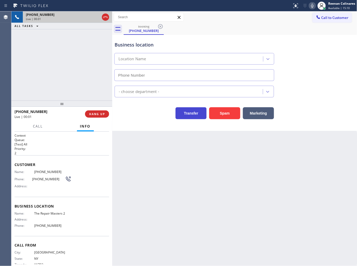
type input "[PHONE_NUMBER]"
click at [100, 115] on span "HANG UP" at bounding box center [97, 114] width 16 height 4
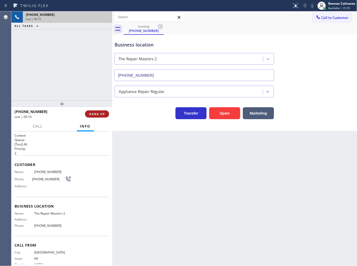
click at [100, 115] on span "HANG UP" at bounding box center [97, 114] width 16 height 4
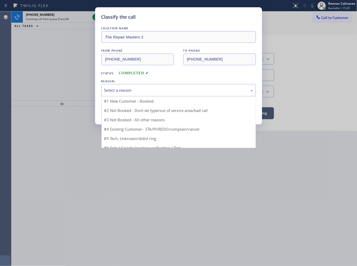
click at [118, 90] on div "Select a reason" at bounding box center [178, 90] width 149 height 6
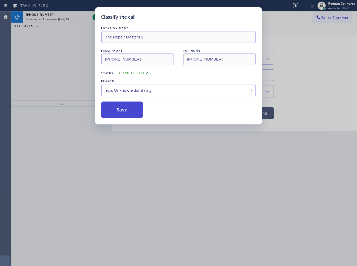
click at [116, 112] on button "Save" at bounding box center [122, 109] width 42 height 17
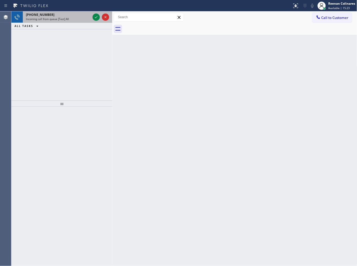
drag, startPoint x: 71, startPoint y: 17, endPoint x: 84, endPoint y: 18, distance: 13.2
click at [71, 17] on div "Incoming call from queue [Test] All" at bounding box center [58, 19] width 65 height 4
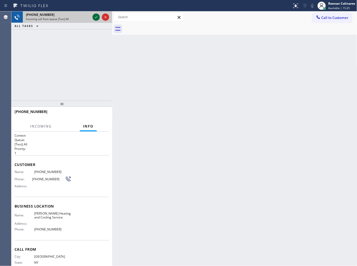
click at [95, 18] on icon at bounding box center [96, 17] width 3 height 2
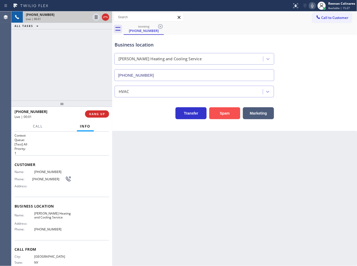
type input "[PHONE_NUMBER]"
click at [222, 118] on button "Spam" at bounding box center [224, 113] width 31 height 12
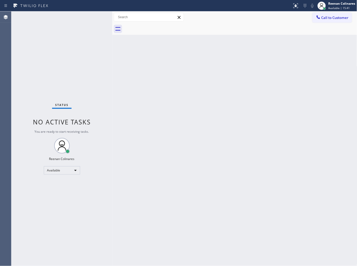
click at [81, 20] on div "Status No active tasks You are ready to start receiving tasks. Reenan Colinares…" at bounding box center [61, 138] width 101 height 254
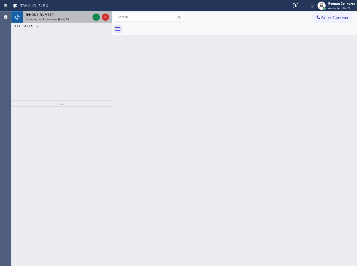
click at [73, 15] on div "[PHONE_NUMBER]" at bounding box center [58, 14] width 65 height 4
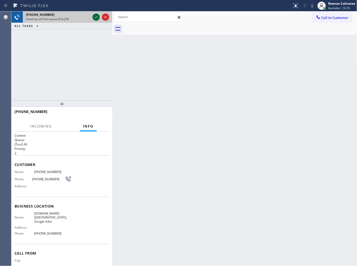
click at [97, 16] on icon at bounding box center [96, 17] width 3 height 2
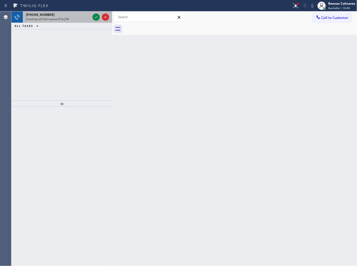
click at [64, 16] on div "[PHONE_NUMBER]" at bounding box center [58, 14] width 65 height 4
click at [81, 22] on div "[PHONE_NUMBER] Incoming call from queue [Test] All" at bounding box center [57, 16] width 69 height 11
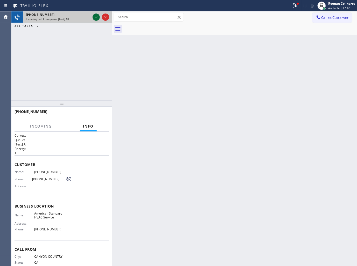
click at [95, 17] on icon at bounding box center [96, 17] width 6 height 6
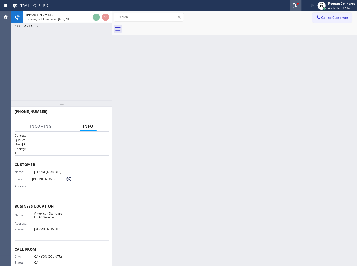
click at [296, 5] on icon at bounding box center [296, 5] width 5 height 5
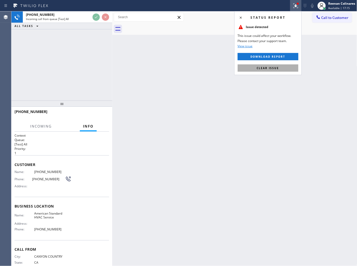
click at [263, 65] on button "Clear issue" at bounding box center [268, 67] width 61 height 7
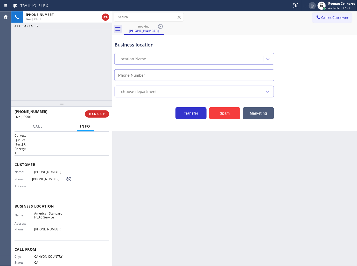
type input "[PHONE_NUMBER]"
click at [313, 5] on icon at bounding box center [313, 6] width 6 height 6
click at [312, 7] on icon at bounding box center [313, 6] width 6 height 6
click at [313, 7] on icon at bounding box center [312, 6] width 3 height 4
click at [36, 124] on span "Call" at bounding box center [38, 126] width 10 height 5
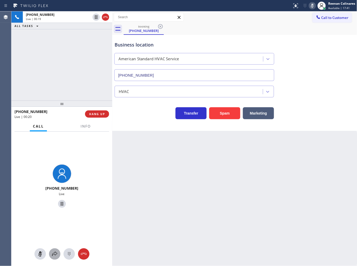
click at [58, 252] on div at bounding box center [54, 254] width 11 height 6
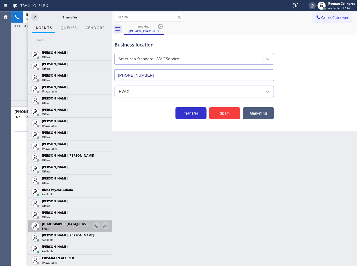
scroll to position [58, 0]
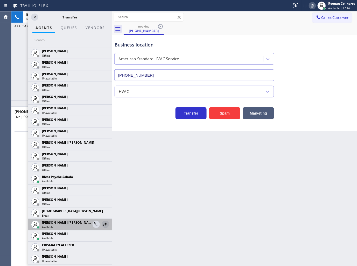
click at [104, 225] on icon at bounding box center [106, 223] width 4 height 3
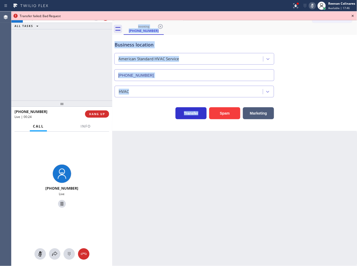
drag, startPoint x: 102, startPoint y: 225, endPoint x: 105, endPoint y: 139, distance: 85.9
click at [126, 156] on div "[PHONE_NUMBER] Live | 00:24 ALL TASKS ALL TASKS ACTIVE TASKS TASKS IN WRAP UP […" at bounding box center [184, 138] width 346 height 254
click at [56, 250] on button at bounding box center [54, 253] width 11 height 11
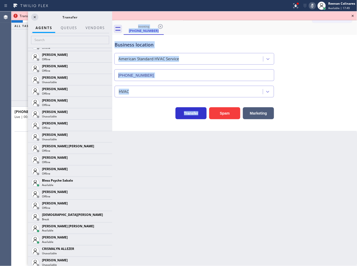
scroll to position [86, 0]
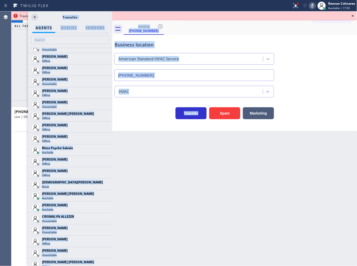
click at [132, 142] on div "Back to Dashboard Change Sender ID Customers Technicians Select a contact Outbo…" at bounding box center [234, 138] width 245 height 254
click at [130, 114] on div "Transfer Spam Marketing" at bounding box center [195, 112] width 162 height 15
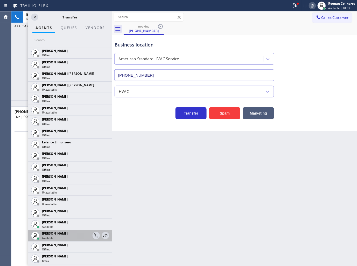
scroll to position [720, 0]
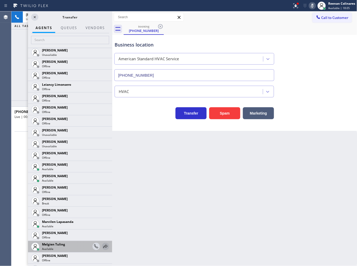
click at [102, 245] on icon at bounding box center [105, 246] width 6 height 6
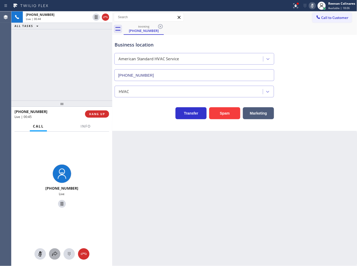
click at [55, 254] on icon at bounding box center [55, 254] width 6 height 6
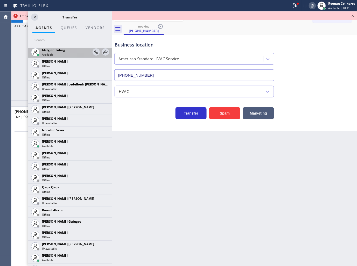
scroll to position [844, 0]
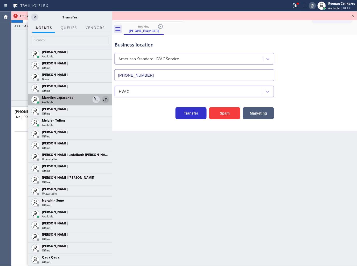
click at [102, 96] on icon at bounding box center [105, 99] width 6 height 6
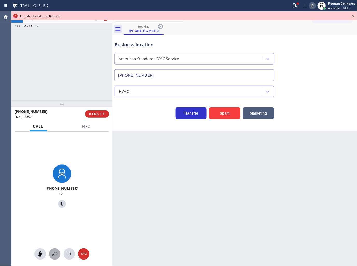
click at [52, 254] on icon at bounding box center [55, 254] width 6 height 6
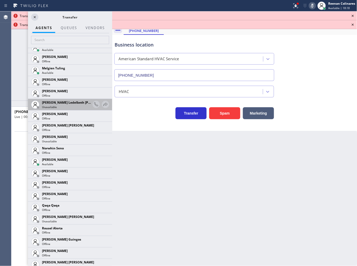
scroll to position [824, 0]
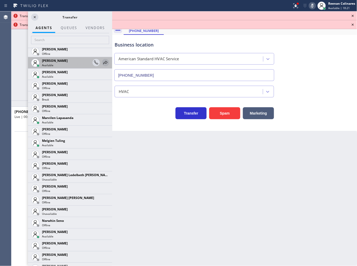
click at [104, 63] on icon at bounding box center [105, 62] width 6 height 6
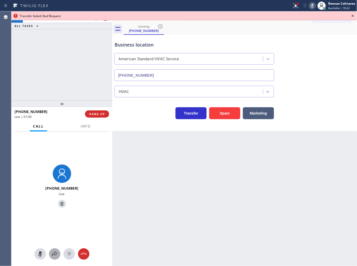
click at [54, 256] on icon at bounding box center [55, 254] width 6 height 6
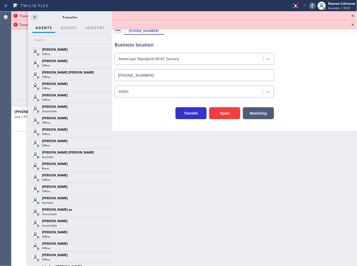
scroll to position [361, 0]
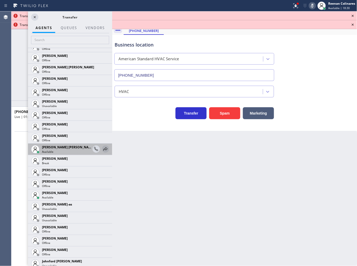
click at [102, 149] on icon at bounding box center [105, 149] width 6 height 6
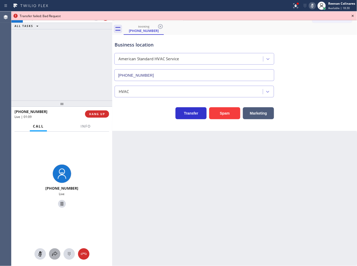
click at [54, 253] on icon at bounding box center [55, 254] width 6 height 6
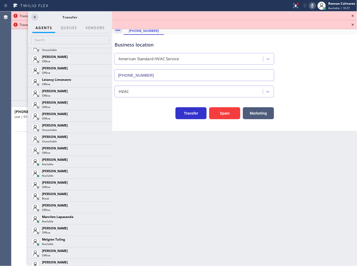
scroll to position [734, 0]
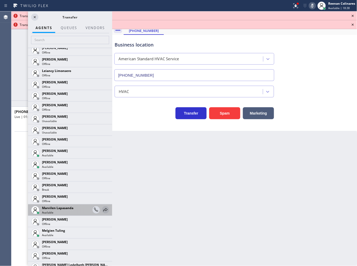
click at [103, 211] on icon at bounding box center [105, 210] width 6 height 6
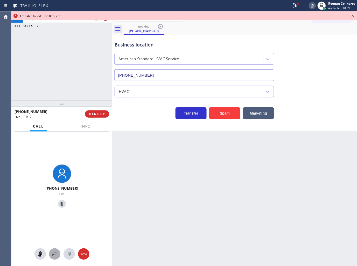
click at [54, 252] on icon at bounding box center [55, 254] width 6 height 6
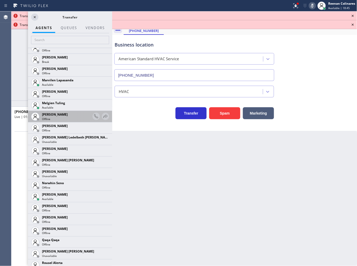
scroll to position [853, 0]
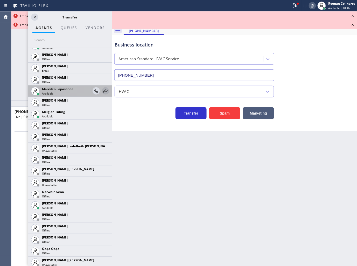
click at [102, 91] on icon at bounding box center [105, 91] width 6 height 6
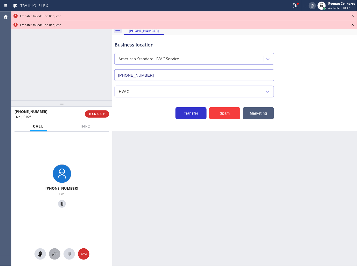
click at [57, 255] on icon at bounding box center [55, 254] width 6 height 6
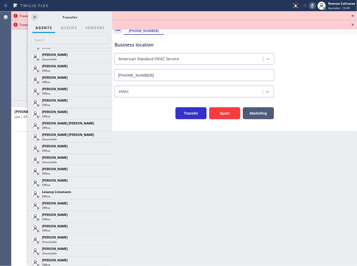
scroll to position [817, 0]
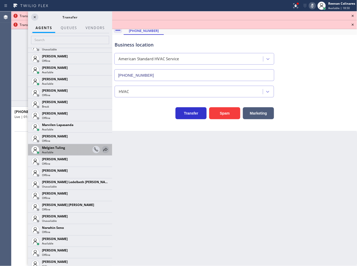
click at [104, 150] on icon at bounding box center [105, 149] width 6 height 6
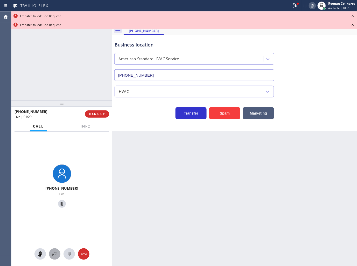
click at [53, 252] on icon at bounding box center [55, 254] width 6 height 6
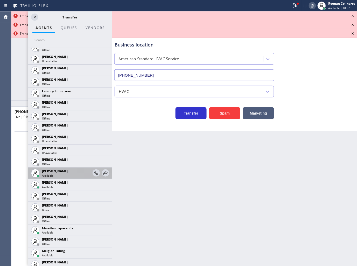
scroll to position [723, 0]
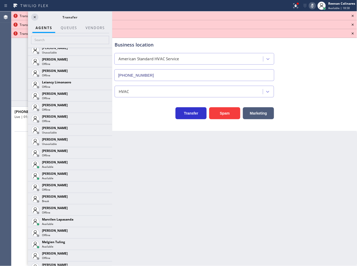
drag, startPoint x: 100, startPoint y: 161, endPoint x: 85, endPoint y: 178, distance: 23.5
click at [0, 0] on icon at bounding box center [0, 0] width 0 height 0
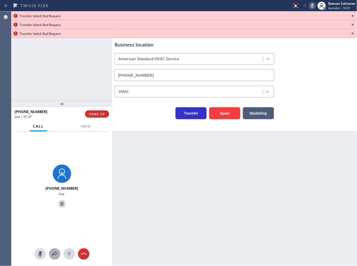
click at [55, 255] on icon at bounding box center [55, 254] width 6 height 6
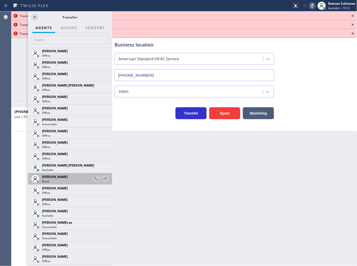
scroll to position [375, 0]
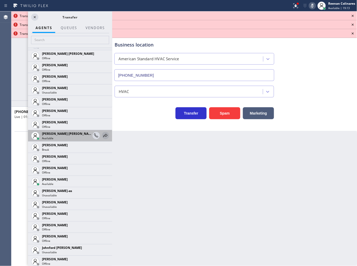
click at [102, 133] on icon at bounding box center [105, 135] width 6 height 6
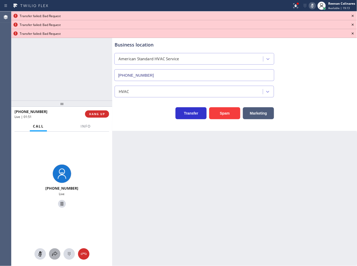
click at [55, 250] on button at bounding box center [54, 253] width 11 height 11
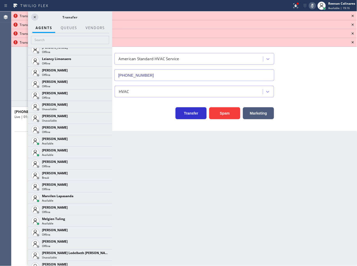
scroll to position [764, 0]
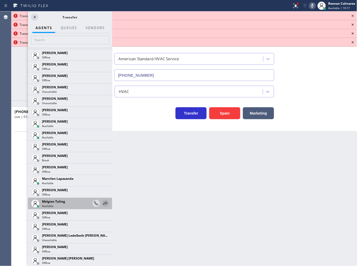
click at [102, 202] on icon at bounding box center [105, 203] width 6 height 6
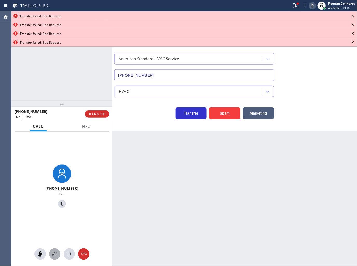
click at [52, 255] on icon at bounding box center [54, 253] width 5 height 4
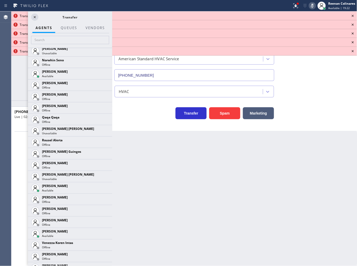
scroll to position [988, 0]
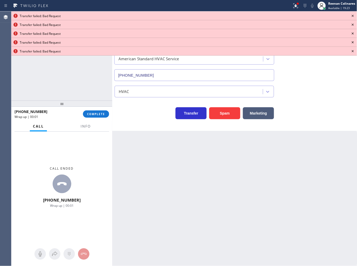
drag, startPoint x: 110, startPoint y: 66, endPoint x: 120, endPoint y: 209, distance: 142.8
click at [352, 15] on icon at bounding box center [353, 16] width 6 height 6
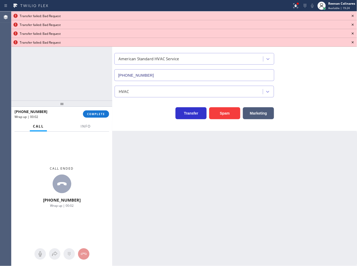
click at [352, 15] on icon at bounding box center [353, 16] width 6 height 6
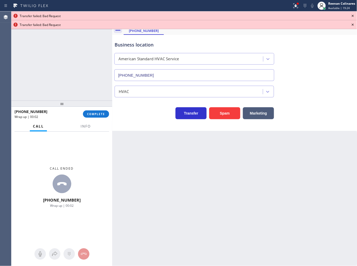
click at [352, 15] on icon at bounding box center [353, 16] width 6 height 6
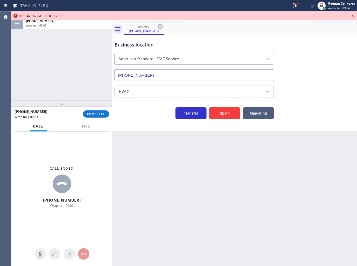
click at [352, 15] on icon at bounding box center [353, 16] width 6 height 6
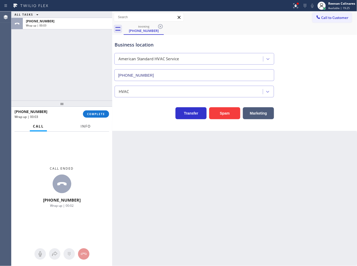
click at [86, 124] on span "Info" at bounding box center [86, 126] width 10 height 5
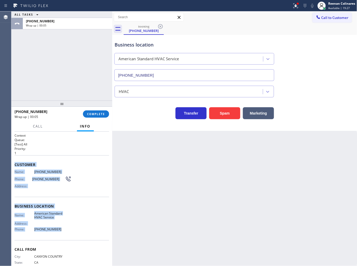
drag, startPoint x: 15, startPoint y: 161, endPoint x: 123, endPoint y: 232, distance: 129.4
click at [80, 230] on div "Context Queue: [Test] All Priority: 1 Customer Name: [PHONE_NUMBER] Phone: [PHO…" at bounding box center [62, 206] width 95 height 146
click at [332, 3] on div "Reenan Colinares" at bounding box center [342, 3] width 27 height 4
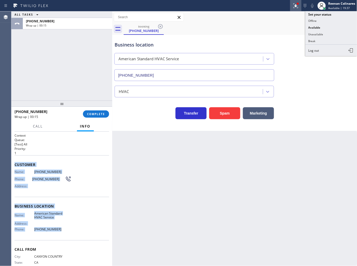
click at [296, 6] on icon at bounding box center [295, 5] width 3 height 4
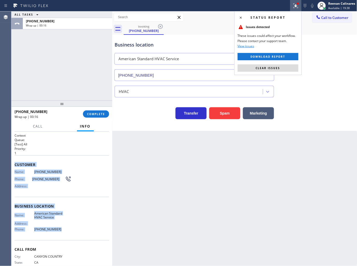
click at [284, 68] on button "Clear issues" at bounding box center [268, 67] width 61 height 7
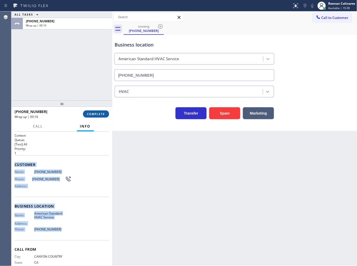
click at [99, 116] on button "COMPLETE" at bounding box center [96, 113] width 26 height 7
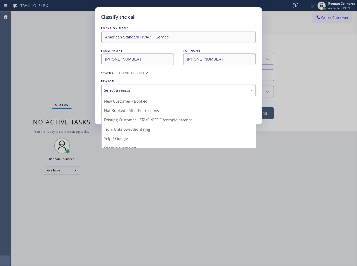
click at [123, 90] on div "Select a reason" at bounding box center [178, 90] width 149 height 6
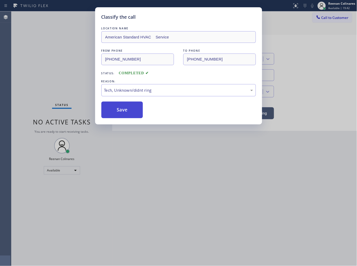
click at [116, 103] on button "Save" at bounding box center [122, 109] width 42 height 17
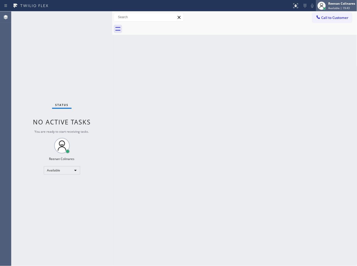
click at [331, 9] on span "Available | 19:43" at bounding box center [340, 8] width 22 height 4
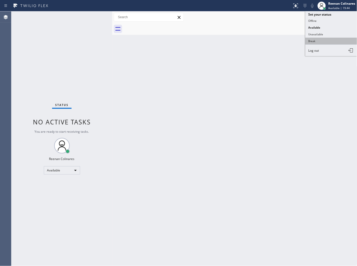
click at [318, 39] on button "Break" at bounding box center [332, 41] width 52 height 7
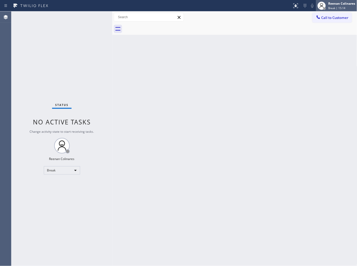
click at [344, 5] on div "Reenan Colinares" at bounding box center [342, 3] width 27 height 4
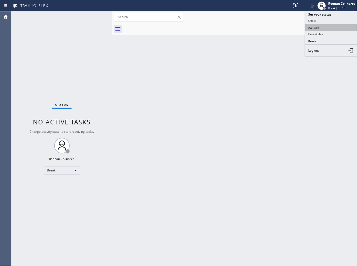
click at [317, 28] on button "Available" at bounding box center [332, 27] width 52 height 7
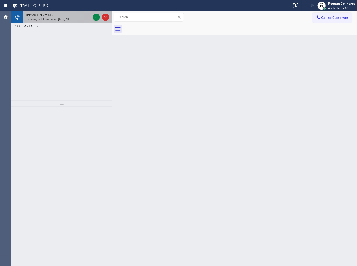
click at [74, 18] on div "Incoming call from queue [Test] All" at bounding box center [58, 19] width 65 height 4
click at [79, 16] on div "[PHONE_NUMBER]" at bounding box center [58, 14] width 65 height 4
click at [68, 16] on div "[PHONE_NUMBER]" at bounding box center [58, 14] width 65 height 4
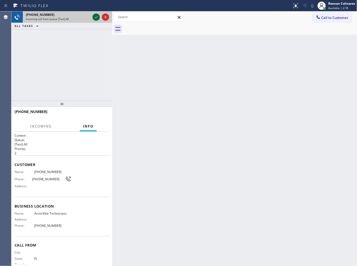
click at [96, 18] on icon at bounding box center [96, 17] width 6 height 6
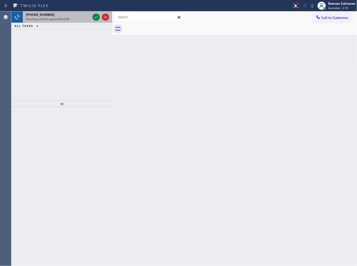
click at [79, 19] on div "Incoming call from queue [Test] All" at bounding box center [58, 19] width 65 height 4
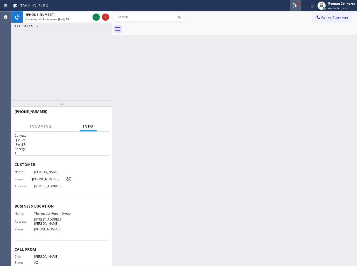
click at [292, 6] on div at bounding box center [295, 6] width 11 height 6
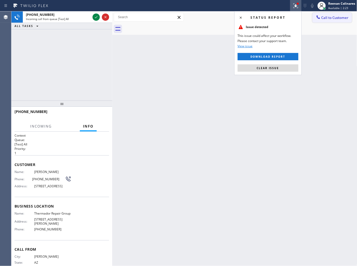
drag, startPoint x: 264, startPoint y: 68, endPoint x: 330, endPoint y: 22, distance: 80.5
click at [272, 63] on div "Status report Issue detected This issue could affect your workflow. Please cont…" at bounding box center [268, 43] width 67 height 64
click at [335, 8] on span "Available | 2:23" at bounding box center [339, 8] width 20 height 4
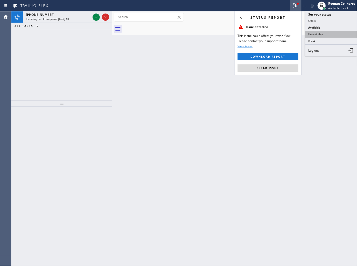
click at [315, 33] on button "Unavailable" at bounding box center [332, 34] width 52 height 7
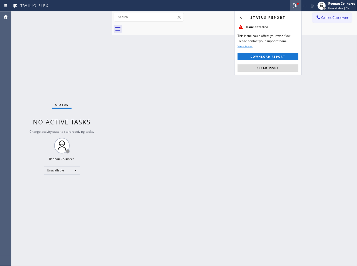
click at [201, 88] on div "Back to Dashboard Change Sender ID Customers Technicians Select a contact Outbo…" at bounding box center [234, 138] width 245 height 254
click at [265, 71] on button "Clear issue" at bounding box center [268, 67] width 61 height 7
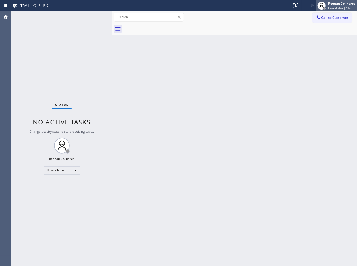
click at [345, 4] on div "Reenan Colinares" at bounding box center [342, 3] width 27 height 4
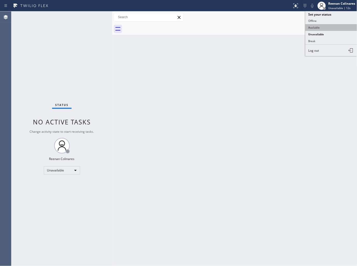
click at [317, 25] on button "Available" at bounding box center [332, 27] width 52 height 7
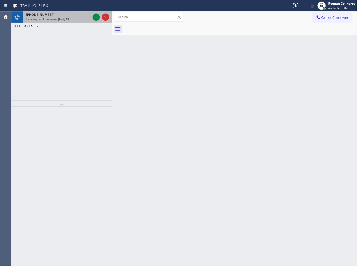
click at [66, 20] on span "Incoming call from queue [Test] All" at bounding box center [47, 19] width 43 height 4
drag, startPoint x: 54, startPoint y: 45, endPoint x: 58, endPoint y: 35, distance: 11.0
click at [56, 42] on div "[PHONE_NUMBER] Incoming call from queue [Test] All ALL TASKS ALL TASKS ACTIVE T…" at bounding box center [61, 55] width 101 height 89
click at [65, 19] on span "Incoming call from queue [Test] All" at bounding box center [47, 19] width 43 height 4
click at [74, 18] on div "Incoming call from queue [Test] All" at bounding box center [58, 19] width 65 height 4
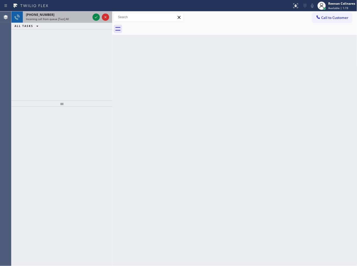
click at [80, 18] on div "Incoming call from queue [Test] All" at bounding box center [58, 19] width 65 height 4
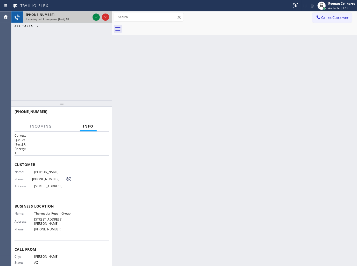
click at [86, 18] on div "Incoming call from queue [Test] All" at bounding box center [58, 19] width 65 height 4
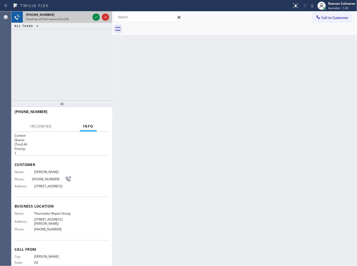
click at [86, 18] on div "Incoming call from queue [Test] All" at bounding box center [58, 19] width 65 height 4
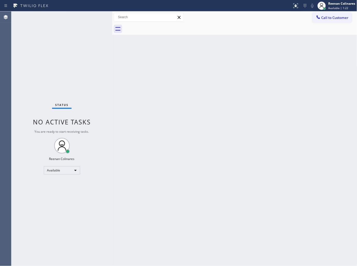
click at [88, 16] on div "Status No active tasks You are ready to start receiving tasks. Reenan Colinares…" at bounding box center [61, 138] width 101 height 254
click at [138, 51] on div "Back to Dashboard Change Sender ID Customers Technicians Select a contact Outbo…" at bounding box center [234, 138] width 245 height 254
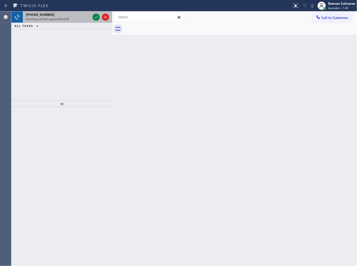
click at [77, 20] on div "Incoming call from queue [Test] All" at bounding box center [58, 19] width 65 height 4
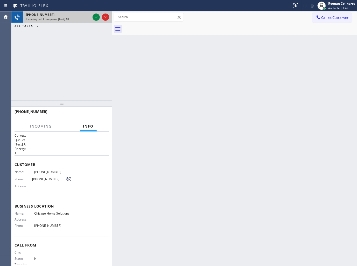
click at [83, 17] on div "Incoming call from queue [Test] All" at bounding box center [58, 19] width 65 height 4
click at [95, 17] on icon at bounding box center [96, 17] width 6 height 6
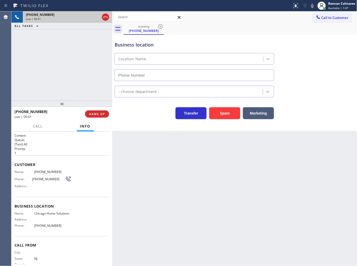
type input "(201) 613-7592"
click at [314, 6] on icon at bounding box center [312, 6] width 3 height 4
click at [312, 6] on icon at bounding box center [313, 6] width 6 height 6
click at [312, 7] on icon at bounding box center [312, 6] width 3 height 4
click at [37, 126] on span "Call" at bounding box center [38, 126] width 10 height 5
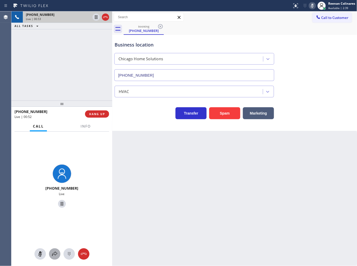
click at [54, 257] on icon at bounding box center [55, 254] width 6 height 6
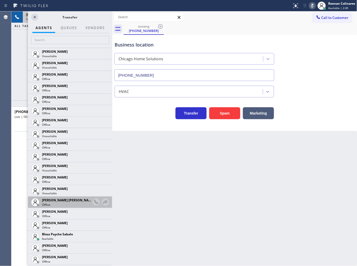
scroll to position [86, 0]
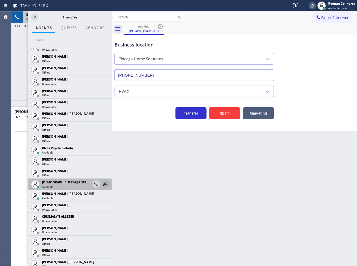
click at [102, 185] on icon at bounding box center [105, 184] width 6 height 6
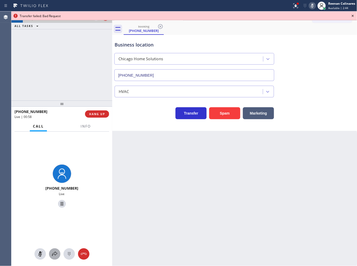
click at [56, 255] on icon at bounding box center [55, 254] width 6 height 6
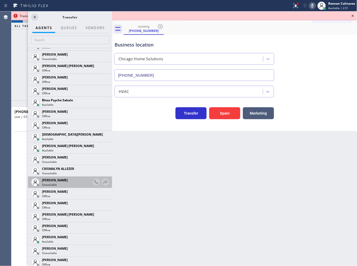
scroll to position [0, 0]
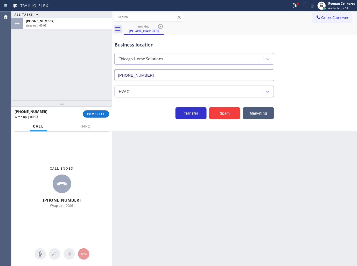
drag, startPoint x: 294, startPoint y: 6, endPoint x: 293, endPoint y: 11, distance: 6.0
click at [295, 6] on icon at bounding box center [296, 6] width 6 height 6
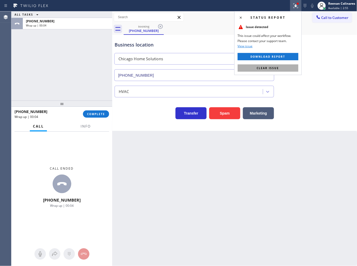
click at [277, 69] on span "Clear issue" at bounding box center [268, 68] width 22 height 4
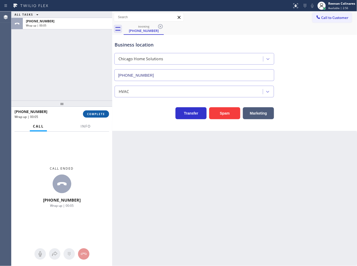
click at [97, 113] on span "COMPLETE" at bounding box center [96, 114] width 18 height 4
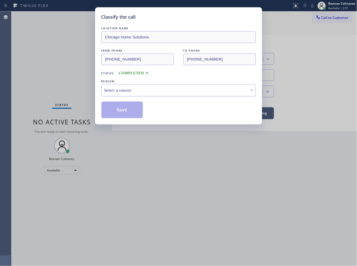
click at [133, 88] on div "Select a reason" at bounding box center [178, 90] width 149 height 6
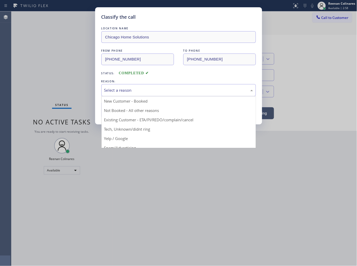
drag, startPoint x: 115, startPoint y: 126, endPoint x: 118, endPoint y: 118, distance: 8.7
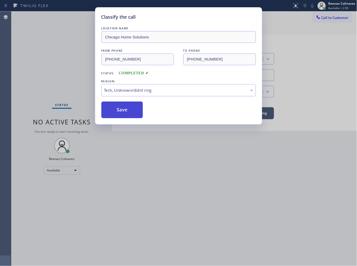
click at [120, 113] on button "Save" at bounding box center [122, 109] width 42 height 17
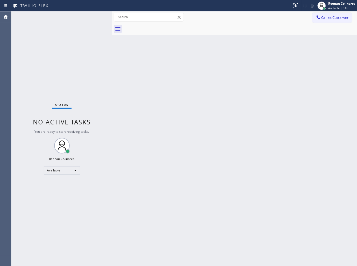
click at [196, 32] on div at bounding box center [241, 29] width 234 height 12
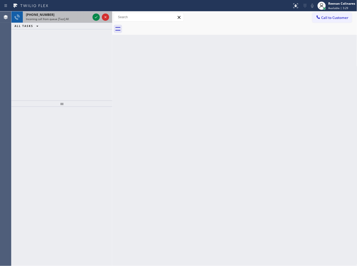
click at [68, 15] on div "+15619083199" at bounding box center [58, 14] width 65 height 4
click at [70, 16] on div "[PHONE_NUMBER]" at bounding box center [58, 14] width 65 height 4
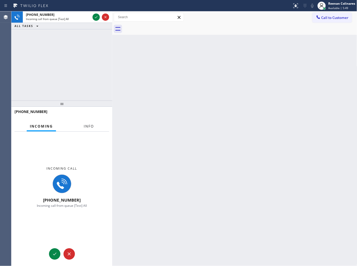
click at [91, 123] on button "Info" at bounding box center [89, 126] width 16 height 10
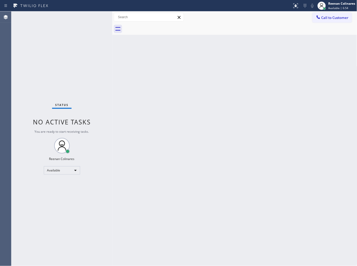
click at [75, 14] on div "Status No active tasks You are ready to start receiving tasks. Reenan Colinares…" at bounding box center [61, 138] width 101 height 254
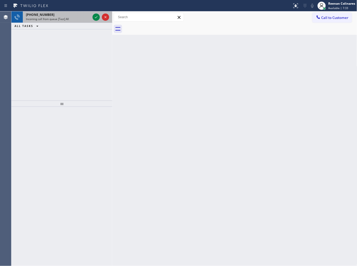
click at [73, 18] on div "Incoming call from queue [Test] All" at bounding box center [58, 19] width 65 height 4
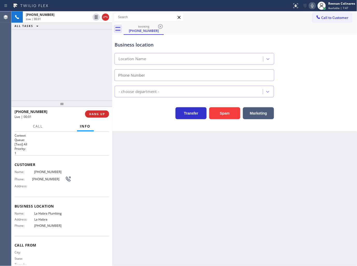
type input "(562) 553-3424"
click at [97, 113] on span "HANG UP" at bounding box center [97, 114] width 16 height 4
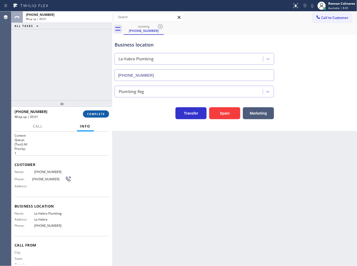
click at [101, 113] on span "COMPLETE" at bounding box center [96, 114] width 18 height 4
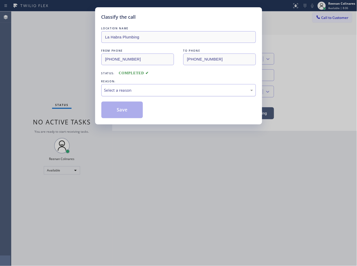
click at [128, 92] on div "Select a reason" at bounding box center [178, 90] width 149 height 6
click at [117, 91] on div "Tech, Unknown/didnt ring" at bounding box center [178, 90] width 149 height 6
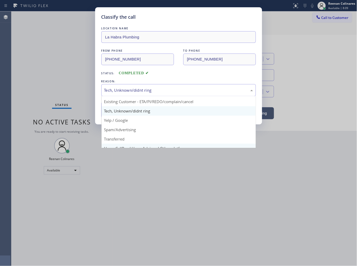
scroll to position [32, 0]
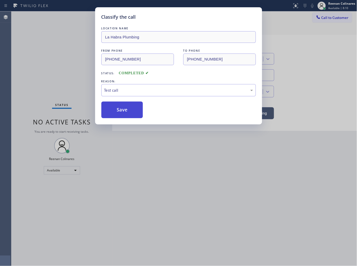
click at [119, 108] on button "Save" at bounding box center [122, 109] width 42 height 17
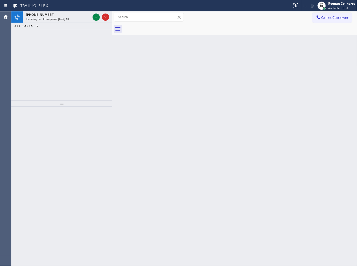
click at [160, 44] on div "Back to Dashboard Change Sender ID Customers Technicians Select a contact Outbo…" at bounding box center [234, 138] width 245 height 254
click at [77, 21] on div "+18889090120 Incoming call from queue [Test] All" at bounding box center [57, 16] width 69 height 11
click at [71, 20] on div "Incoming call from queue [Test] All" at bounding box center [58, 19] width 65 height 4
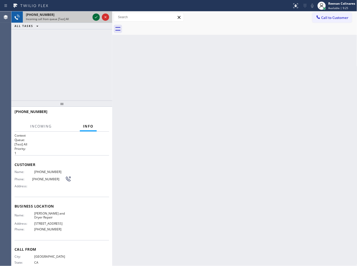
click at [94, 19] on icon at bounding box center [96, 17] width 6 height 6
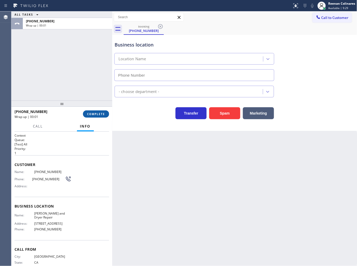
type input "(510) 822-7716"
click at [100, 113] on span "COMPLETE" at bounding box center [96, 114] width 18 height 4
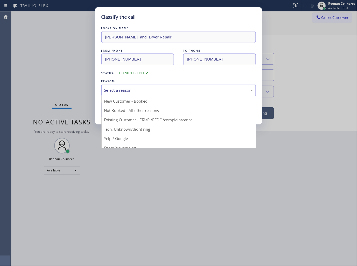
click at [133, 92] on div "Select a reason" at bounding box center [178, 90] width 149 height 6
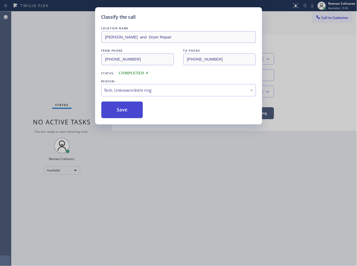
click at [118, 114] on button "Save" at bounding box center [122, 109] width 42 height 17
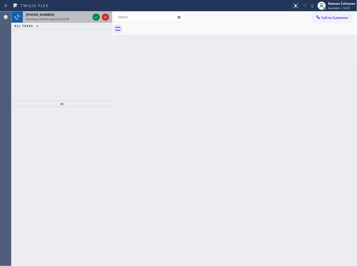
click at [71, 14] on div "+14802438412" at bounding box center [58, 14] width 65 height 4
drag, startPoint x: 80, startPoint y: 17, endPoint x: 94, endPoint y: 18, distance: 14.4
click at [81, 17] on div "Incoming call from queue [Test] All" at bounding box center [58, 19] width 65 height 4
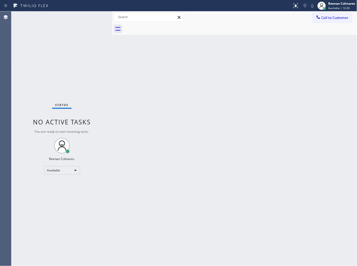
click at [95, 18] on div "Status No active tasks You are ready to start receiving tasks. Reenan Colinares…" at bounding box center [61, 138] width 101 height 254
click at [85, 17] on div "Status No active tasks You are ready to start receiving tasks. Reenan Colinares…" at bounding box center [61, 138] width 101 height 254
click at [90, 18] on div "Status No active tasks You are ready to start receiving tasks. Reenan Colinares…" at bounding box center [61, 138] width 101 height 254
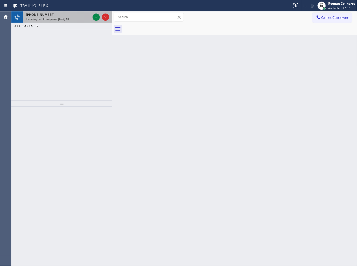
click at [71, 16] on div "+18664691354" at bounding box center [58, 14] width 65 height 4
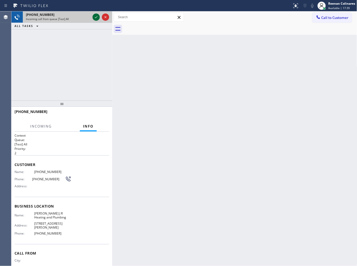
click at [96, 16] on icon at bounding box center [96, 17] width 6 height 6
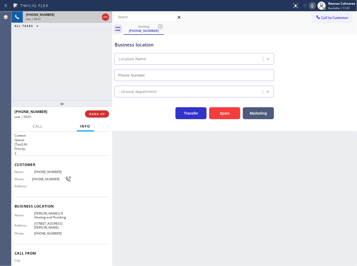
type input "(626) 684-4866"
click at [222, 113] on button "Spam" at bounding box center [224, 113] width 31 height 12
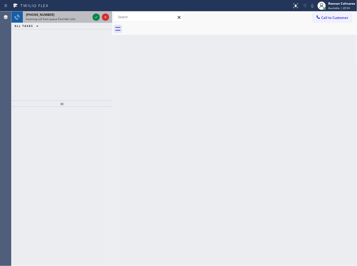
click at [69, 20] on span "Incoming call from queue Paid Ads Calls" at bounding box center [51, 19] width 50 height 4
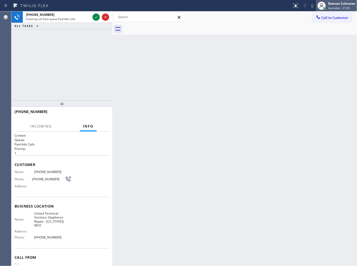
click at [344, 7] on span "Available | 21:03" at bounding box center [340, 8] width 22 height 4
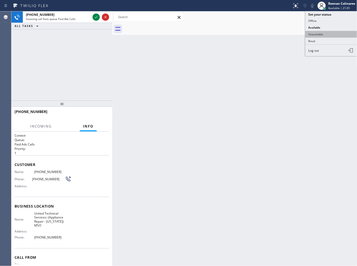
click at [320, 34] on button "Unavailable" at bounding box center [332, 34] width 52 height 7
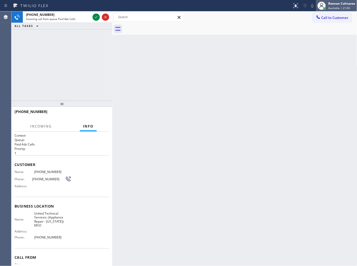
click at [335, 9] on span "Available | 21:04" at bounding box center [340, 8] width 22 height 4
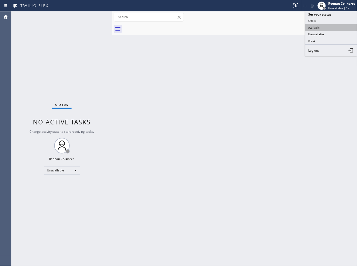
click at [313, 27] on button "Available" at bounding box center [332, 27] width 52 height 7
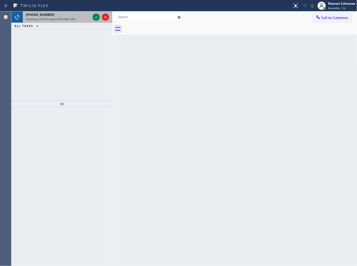
click at [67, 13] on div "+16313652473" at bounding box center [58, 14] width 65 height 4
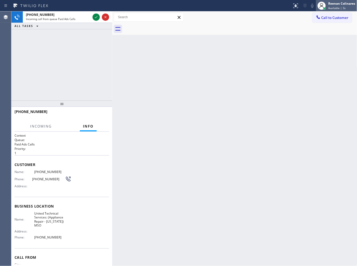
click at [335, 4] on div "Reenan Colinares" at bounding box center [342, 3] width 27 height 4
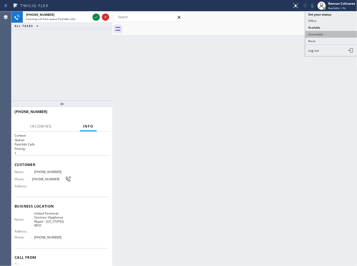
click at [313, 34] on button "Unavailable" at bounding box center [332, 34] width 52 height 7
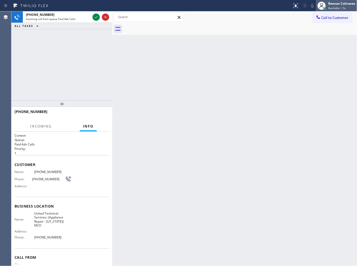
click at [337, 5] on div "Reenan Colinares" at bounding box center [342, 3] width 27 height 4
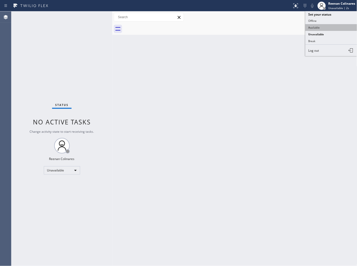
click at [317, 26] on button "Available" at bounding box center [332, 27] width 52 height 7
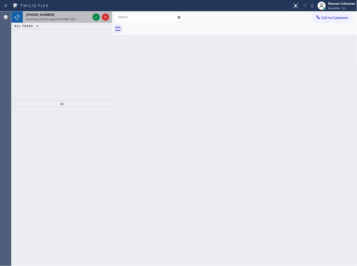
click at [56, 14] on div "+16313652473" at bounding box center [58, 14] width 65 height 4
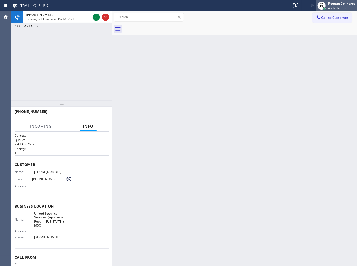
drag, startPoint x: 334, startPoint y: 6, endPoint x: 328, endPoint y: 11, distance: 7.4
click at [335, 6] on span "Available | 3s" at bounding box center [337, 8] width 17 height 4
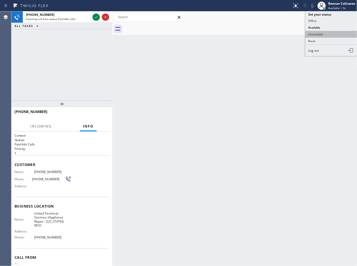
click at [320, 32] on button "Unavailable" at bounding box center [332, 34] width 52 height 7
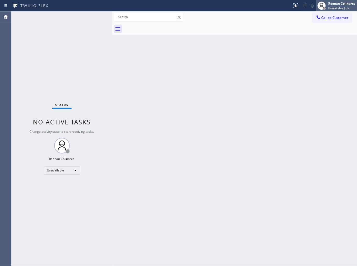
click at [336, 6] on span "Unavailable | 3s" at bounding box center [339, 8] width 21 height 4
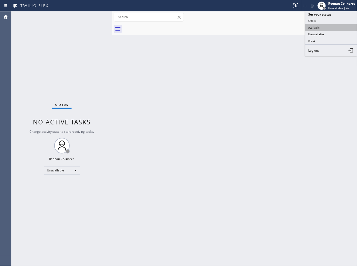
click at [311, 26] on button "Available" at bounding box center [332, 27] width 52 height 7
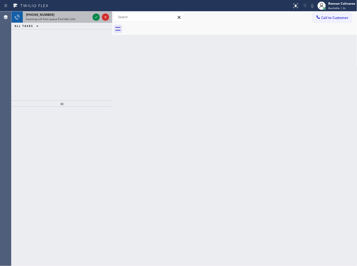
click at [68, 22] on div "+16313652473 Incoming call from queue Paid Ads Calls" at bounding box center [57, 16] width 69 height 11
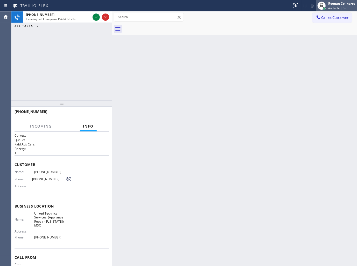
click at [327, 3] on div at bounding box center [321, 5] width 11 height 11
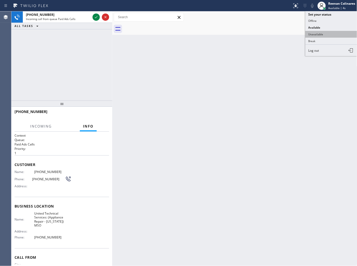
click at [321, 35] on button "Unavailable" at bounding box center [332, 34] width 52 height 7
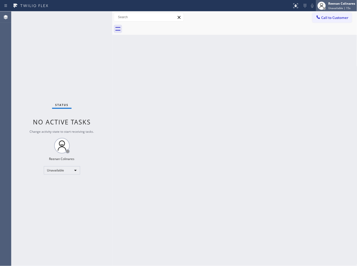
drag, startPoint x: 269, startPoint y: 36, endPoint x: 322, endPoint y: 9, distance: 59.5
click at [274, 36] on div "Back to Dashboard Change Sender ID Customers Technicians Select a contact Outbo…" at bounding box center [234, 138] width 245 height 254
click at [329, 4] on div "Reenan Colinares" at bounding box center [342, 3] width 27 height 4
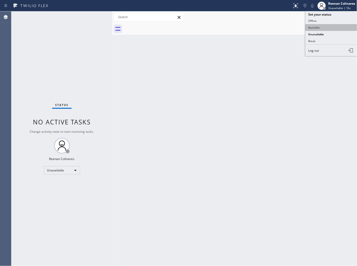
click at [318, 24] on button "Available" at bounding box center [332, 27] width 52 height 7
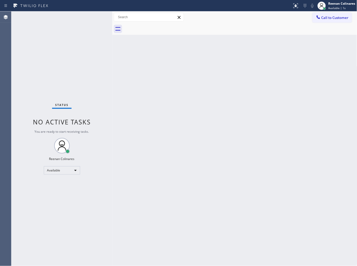
click at [69, 17] on div "Status No active tasks You are ready to start receiving tasks. Reenan Colinares…" at bounding box center [61, 138] width 101 height 254
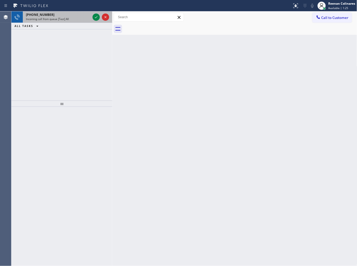
click at [60, 20] on span "Incoming call from queue [Test] All" at bounding box center [47, 19] width 43 height 4
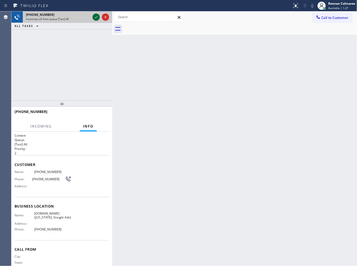
click at [94, 16] on icon at bounding box center [96, 17] width 6 height 6
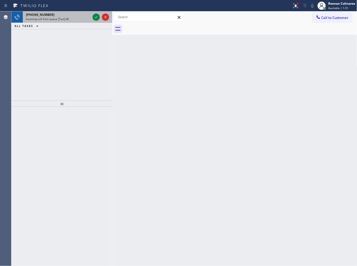
click at [66, 20] on span "Incoming call from queue [Test] All" at bounding box center [47, 19] width 43 height 4
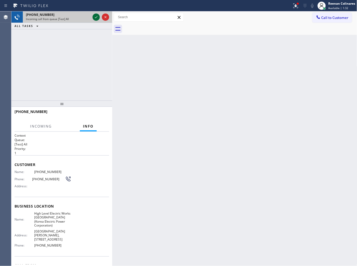
click at [95, 17] on icon at bounding box center [96, 17] width 6 height 6
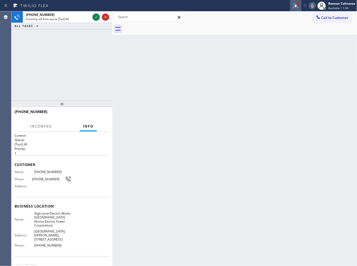
click at [295, 4] on icon at bounding box center [296, 6] width 6 height 6
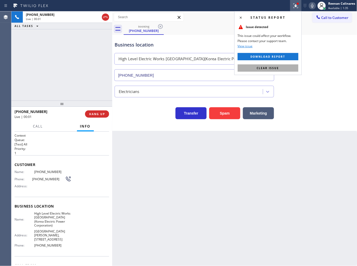
type input "(551) 367-1413"
click at [276, 65] on button "Clear issue" at bounding box center [268, 67] width 61 height 7
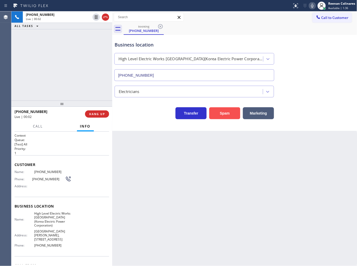
click at [226, 115] on button "Spam" at bounding box center [224, 113] width 31 height 12
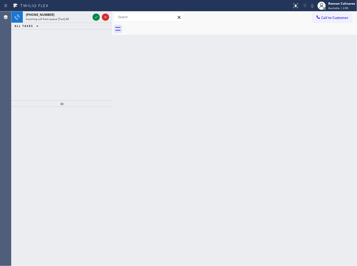
click at [50, 53] on div "+18777770796 Incoming call from queue [Test] All ALL TASKS ALL TASKS ACTIVE TAS…" at bounding box center [61, 55] width 101 height 89
click at [76, 15] on div "[PHONE_NUMBER]" at bounding box center [58, 14] width 65 height 4
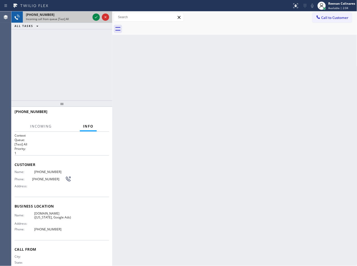
click at [84, 18] on div "Incoming call from queue [Test] All" at bounding box center [58, 19] width 65 height 4
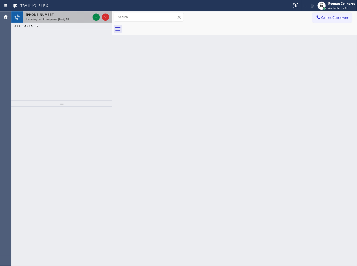
click at [75, 19] on div "Incoming call from queue [Test] All" at bounding box center [58, 19] width 65 height 4
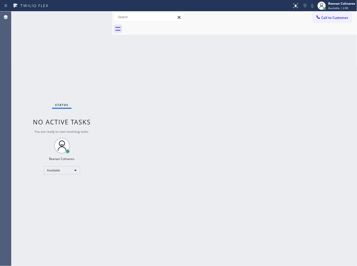
click at [70, 18] on div "Status No active tasks You are ready to start receiving tasks. Reenan Colinares…" at bounding box center [61, 138] width 101 height 254
click at [167, 113] on div "Back to Dashboard Change Sender ID Customers Technicians Select a contact Outbo…" at bounding box center [234, 138] width 245 height 254
click at [225, 87] on div "Back to Dashboard Change Sender ID Customers Technicians Select a contact Outbo…" at bounding box center [234, 138] width 245 height 254
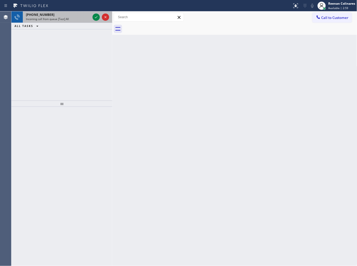
click at [71, 14] on div "[PHONE_NUMBER]" at bounding box center [58, 14] width 65 height 4
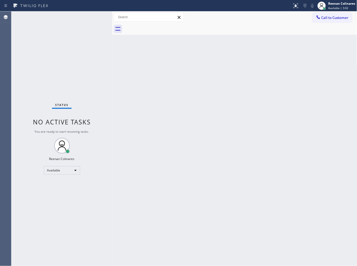
click at [267, 78] on div "Back to Dashboard Change Sender ID Customers Technicians Select a contact Outbo…" at bounding box center [234, 138] width 245 height 254
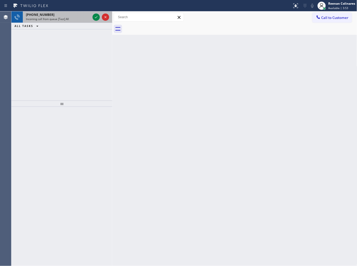
click at [67, 21] on div "[PHONE_NUMBER] Incoming call from queue [Test] All" at bounding box center [57, 16] width 69 height 11
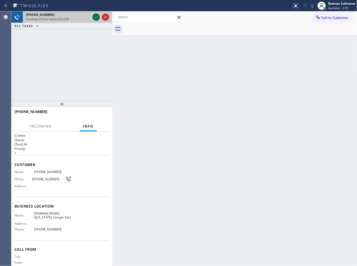
click at [94, 17] on icon at bounding box center [96, 17] width 6 height 6
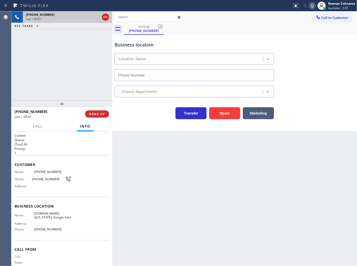
type input "(315) 610-7907"
click at [313, 5] on icon at bounding box center [313, 6] width 6 height 6
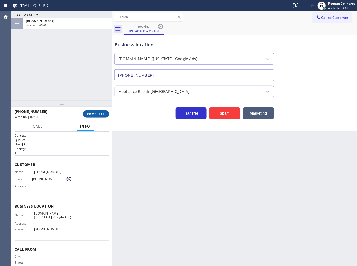
click at [99, 114] on span "COMPLETE" at bounding box center [96, 114] width 18 height 4
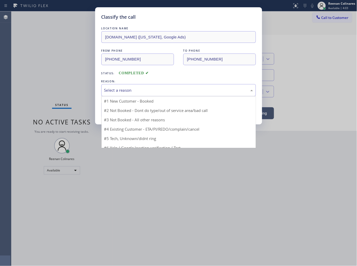
click at [137, 88] on div "Select a reason" at bounding box center [178, 90] width 149 height 6
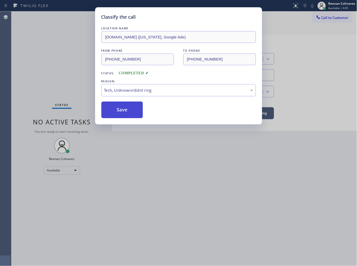
click at [121, 111] on button "Save" at bounding box center [122, 109] width 42 height 17
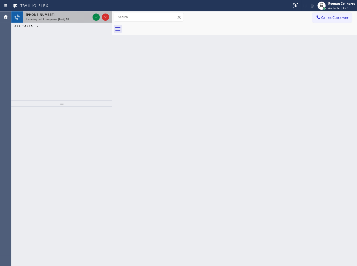
click at [64, 19] on span "Incoming call from queue [Test] All" at bounding box center [47, 19] width 43 height 4
click at [67, 18] on span "Incoming call from queue Everybody" at bounding box center [48, 19] width 45 height 4
click at [79, 16] on div "[PHONE_NUMBER]" at bounding box center [58, 14] width 65 height 4
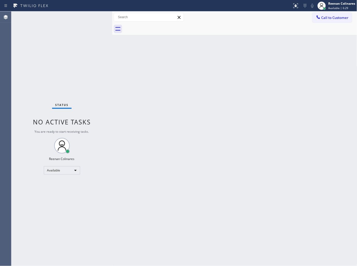
click at [81, 18] on div "Status No active tasks You are ready to start receiving tasks. Reenan Colinares…" at bounding box center [61, 138] width 101 height 254
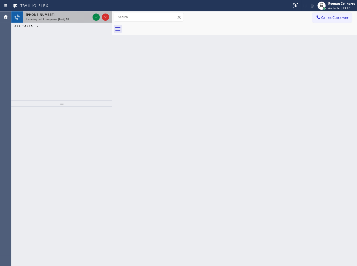
click at [71, 15] on div "+12135100142" at bounding box center [58, 14] width 65 height 4
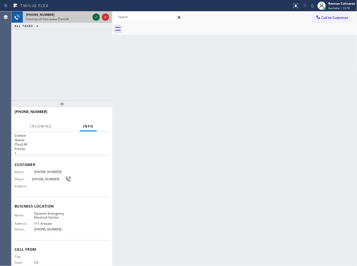
click at [95, 16] on icon at bounding box center [96, 17] width 6 height 6
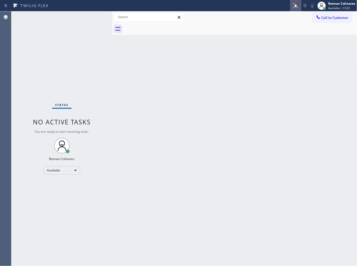
click at [297, 9] on button at bounding box center [295, 5] width 11 height 11
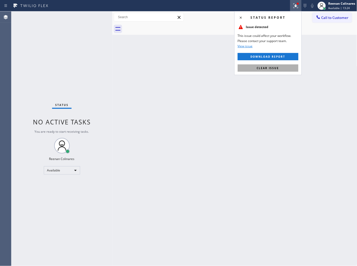
click at [280, 68] on button "Clear issue" at bounding box center [268, 67] width 61 height 7
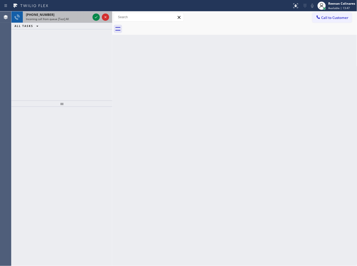
click at [64, 18] on span "Incoming call from queue [Test] All" at bounding box center [47, 19] width 43 height 4
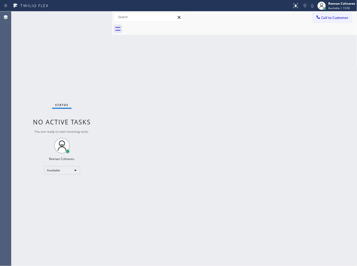
drag, startPoint x: 87, startPoint y: 17, endPoint x: 96, endPoint y: 25, distance: 12.1
click at [87, 17] on div "Status No active tasks You are ready to start receiving tasks. Reenan Colinares…" at bounding box center [61, 138] width 101 height 254
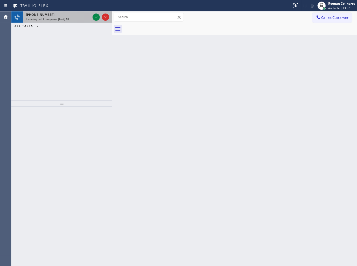
click at [69, 21] on div "Incoming call from queue [Test] All" at bounding box center [58, 19] width 65 height 4
click at [68, 22] on div "+14082237675 Incoming call from queue [Test] All" at bounding box center [57, 16] width 69 height 11
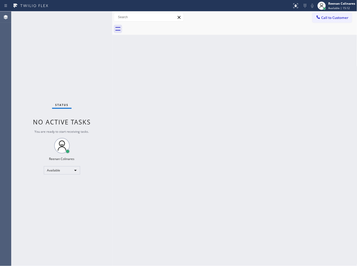
click at [246, 68] on div "Back to Dashboard Change Sender ID Customers Technicians Select a contact Outbo…" at bounding box center [234, 138] width 245 height 254
click at [79, 44] on div "Status No active tasks You are ready to start receiving tasks. Reenan Colinares…" at bounding box center [61, 138] width 101 height 254
click at [160, 88] on div "Back to Dashboard Change Sender ID Customers Technicians Select a contact Outbo…" at bounding box center [234, 138] width 245 height 254
click at [68, 19] on div "Status No active tasks You are ready to start receiving tasks. Reenan Colinares…" at bounding box center [61, 138] width 101 height 254
click at [69, 19] on div "Status No active tasks You are ready to start receiving tasks. Reenan Colinares…" at bounding box center [61, 138] width 101 height 254
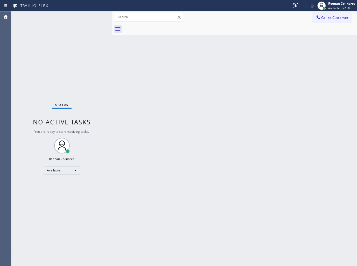
click at [69, 20] on div "Status No active tasks You are ready to start receiving tasks. Reenan Colinares…" at bounding box center [61, 138] width 101 height 254
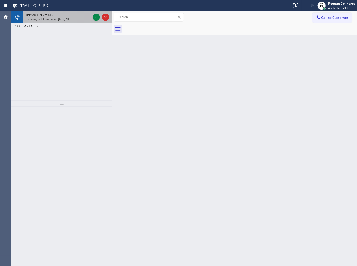
click at [82, 19] on div "Incoming call from queue [Test] All" at bounding box center [58, 19] width 65 height 4
click at [77, 18] on div "Incoming call from queue [Test] All" at bounding box center [58, 19] width 65 height 4
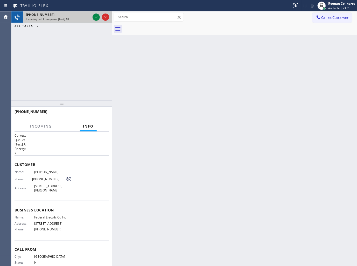
click at [79, 20] on div "Incoming call from queue [Test] All" at bounding box center [58, 19] width 65 height 4
click at [96, 17] on icon at bounding box center [96, 17] width 6 height 6
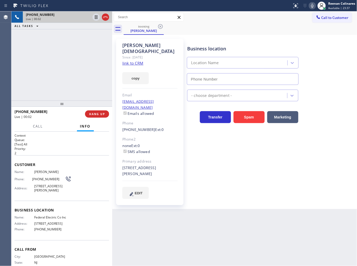
type input "(201) 992-8442"
click at [141, 76] on button "copy" at bounding box center [135, 78] width 26 height 12
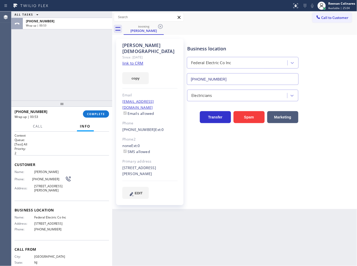
click at [135, 60] on link "link to CRM" at bounding box center [132, 62] width 21 height 5
click at [94, 115] on span "COMPLETE" at bounding box center [96, 114] width 18 height 4
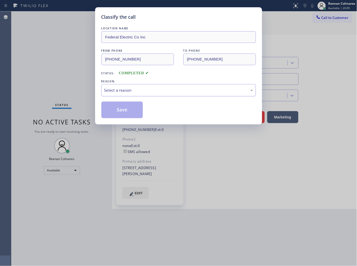
click at [115, 88] on div "Select a reason" at bounding box center [178, 90] width 149 height 6
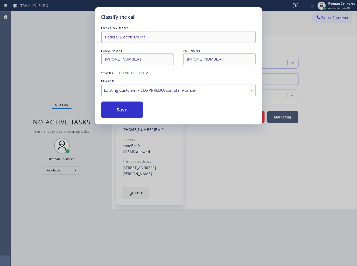
click at [117, 106] on button "Save" at bounding box center [122, 109] width 42 height 17
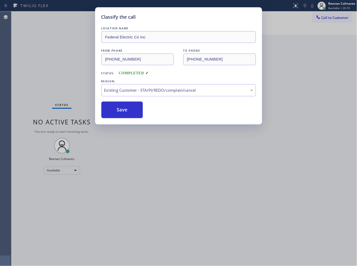
click at [59, 95] on div "Classify the call LOCATION NAME Federal Electric Co Inc FROM PHONE (201) 334-23…" at bounding box center [178, 133] width 357 height 266
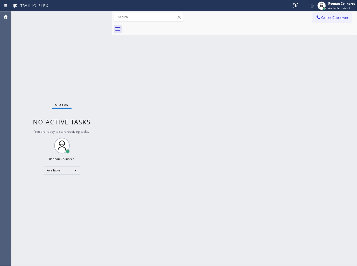
click at [262, 71] on div "Back to Dashboard Change Sender ID Customers Technicians Select a contact Outbo…" at bounding box center [234, 138] width 245 height 254
click at [65, 17] on div "Status No active tasks You are ready to start receiving tasks. Reenan Colinares…" at bounding box center [61, 138] width 101 height 254
click at [69, 17] on div "Status No active tasks You are ready to start receiving tasks. Reenan Colinares…" at bounding box center [61, 138] width 101 height 254
click at [177, 108] on div "Back to Dashboard Change Sender ID Customers Technicians Select a contact Outbo…" at bounding box center [234, 138] width 245 height 254
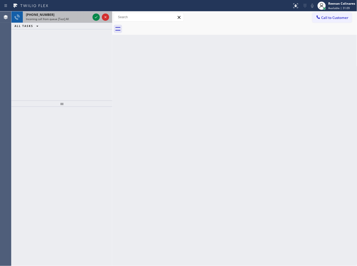
click at [65, 17] on div "+16312004137" at bounding box center [58, 14] width 65 height 4
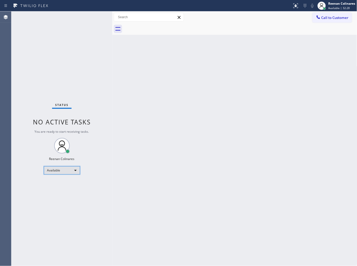
click at [75, 167] on div "Available" at bounding box center [62, 170] width 36 height 8
click at [59, 195] on li "Break" at bounding box center [61, 197] width 35 height 6
click at [333, 6] on div "Reenan Colinares Break | 2:11" at bounding box center [343, 5] width 30 height 9
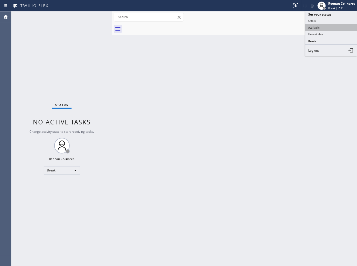
click at [315, 27] on button "Available" at bounding box center [332, 27] width 52 height 7
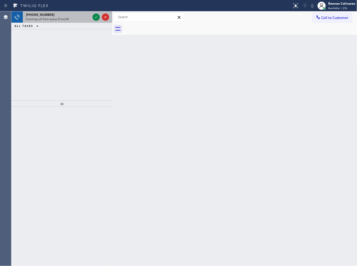
click at [61, 16] on div "+8618945311123" at bounding box center [58, 14] width 65 height 4
drag, startPoint x: 61, startPoint y: 25, endPoint x: 63, endPoint y: 19, distance: 6.4
click at [61, 25] on div "ALL TASKS ALL TASKS ACTIVE TASKS TASKS IN WRAP UP" at bounding box center [61, 26] width 101 height 6
click at [63, 19] on span "Incoming call from queue [Test] All" at bounding box center [47, 19] width 43 height 4
click at [65, 19] on span "Incoming call from queue [Test] All" at bounding box center [47, 19] width 43 height 4
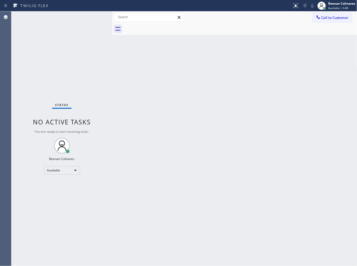
click at [183, 80] on div "Back to Dashboard Change Sender ID Customers Technicians Select a contact Outbo…" at bounding box center [234, 138] width 245 height 254
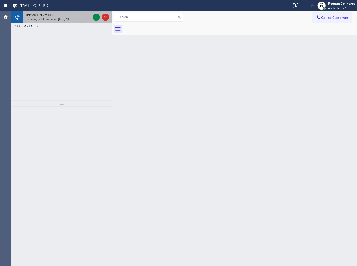
click at [70, 17] on div "Incoming call from queue [Test] All" at bounding box center [58, 19] width 65 height 4
click at [78, 21] on div "Incoming call from queue [Test] All" at bounding box center [58, 19] width 65 height 4
click at [68, 13] on div "[PHONE_NUMBER]" at bounding box center [58, 14] width 65 height 4
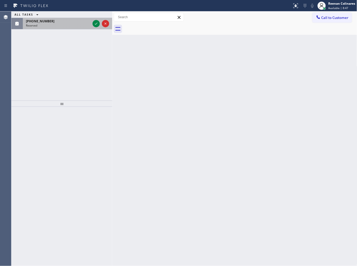
click at [66, 24] on div "Reserved" at bounding box center [58, 26] width 65 height 4
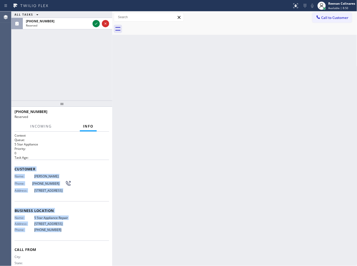
copy div "Customer Name: Sharon Clisham Phone: (415) 505-3655 Address: 92 Brentwood Avenu…"
drag, startPoint x: 15, startPoint y: 167, endPoint x: 197, endPoint y: 256, distance: 203.1
click at [82, 237] on div "Context Queue: 5 Star Appliance Priority: 0 Task Age: Customer Name: Sharon Cli…" at bounding box center [62, 206] width 95 height 147
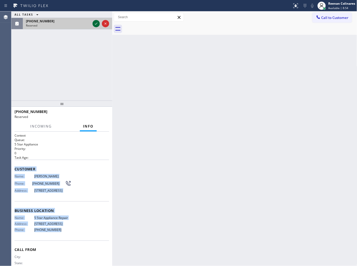
click at [95, 25] on icon at bounding box center [96, 23] width 6 height 6
click at [102, 114] on span "COMPLETE" at bounding box center [96, 114] width 18 height 4
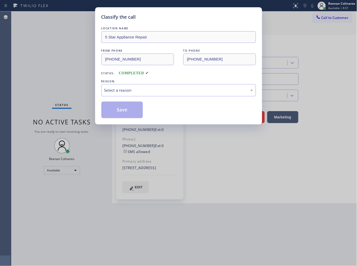
type input "[PHONE_NUMBER]"
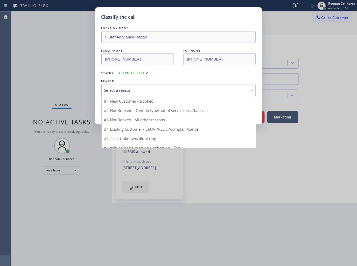
click at [122, 89] on div "Select a reason" at bounding box center [178, 90] width 149 height 6
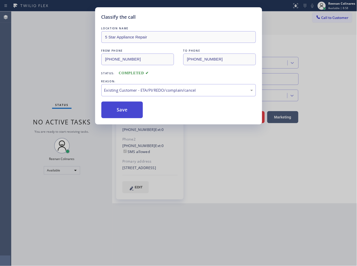
click at [115, 108] on button "Save" at bounding box center [122, 109] width 42 height 17
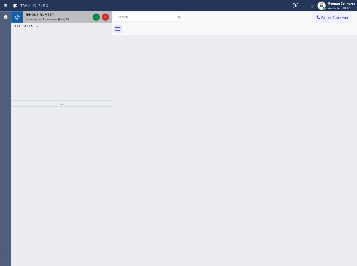
drag, startPoint x: 72, startPoint y: 7, endPoint x: 77, endPoint y: 16, distance: 10.2
click at [73, 7] on div at bounding box center [146, 6] width 288 height 8
click at [77, 16] on div "+14152161225" at bounding box center [58, 14] width 65 height 4
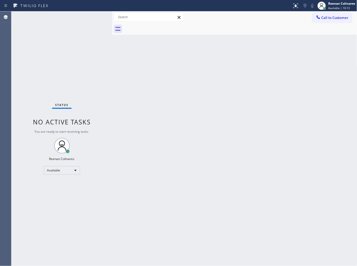
click at [78, 24] on div "Status No active tasks You are ready to start receiving tasks. Reenan Colinares…" at bounding box center [61, 138] width 101 height 254
click at [79, 23] on div "Status No active tasks You are ready to start receiving tasks. Reenan Colinares…" at bounding box center [61, 138] width 101 height 254
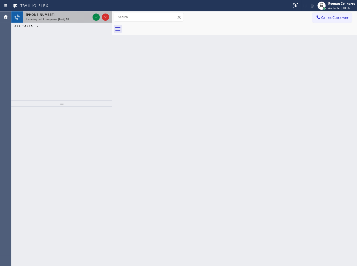
click at [78, 19] on div "Incoming call from queue [Test] All" at bounding box center [58, 19] width 65 height 4
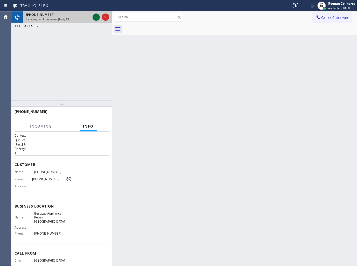
click at [95, 16] on icon at bounding box center [96, 17] width 6 height 6
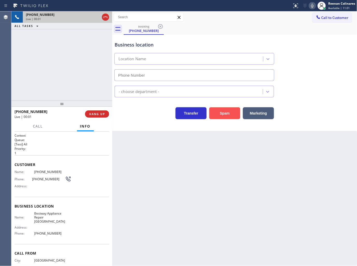
click at [231, 115] on button "Spam" at bounding box center [224, 113] width 31 height 12
type input "(650) 239-2334"
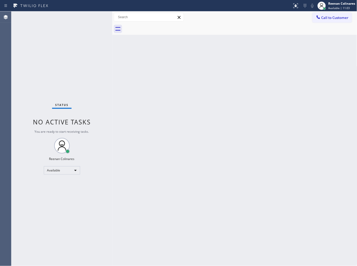
click at [269, 90] on div "Back to Dashboard Change Sender ID Customers Technicians Select a contact Outbo…" at bounding box center [234, 138] width 245 height 254
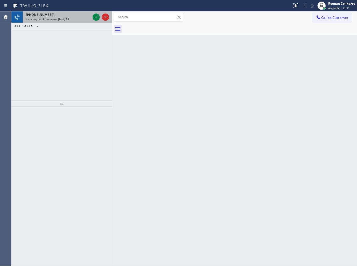
click at [75, 20] on div "Incoming call from queue [Test] All" at bounding box center [58, 19] width 65 height 4
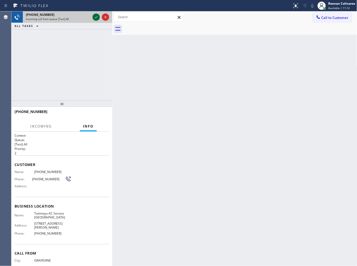
click at [95, 16] on icon at bounding box center [96, 17] width 6 height 6
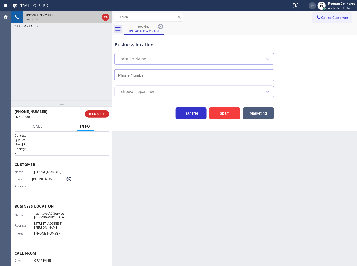
type input "(682) 424-7197"
click at [220, 116] on button "Spam" at bounding box center [224, 113] width 31 height 12
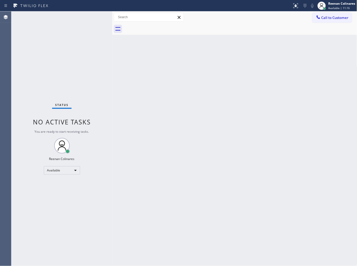
click at [243, 126] on div "Back to Dashboard Change Sender ID Customers Technicians Select a contact Outbo…" at bounding box center [234, 138] width 245 height 254
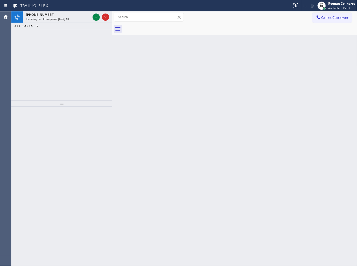
click at [74, 46] on div "+13102198174 Incoming call from queue [Test] All ALL TASKS ALL TASKS ACTIVE TAS…" at bounding box center [61, 55] width 101 height 89
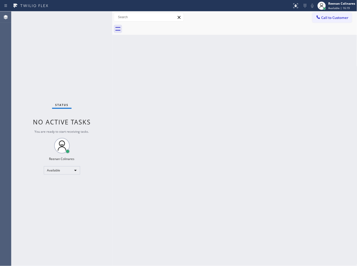
click at [230, 82] on div "Back to Dashboard Change Sender ID Customers Technicians Select a contact Outbo…" at bounding box center [234, 138] width 245 height 254
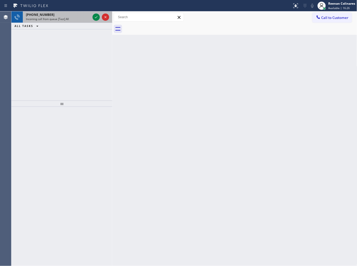
click at [65, 16] on div "+14424655462" at bounding box center [58, 14] width 65 height 4
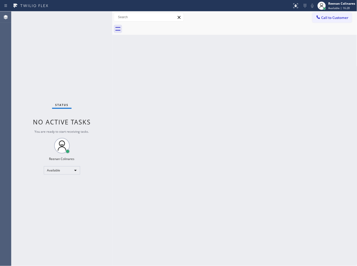
click at [83, 18] on div "Status No active tasks You are ready to start receiving tasks. Reenan Colinares…" at bounding box center [61, 138] width 101 height 254
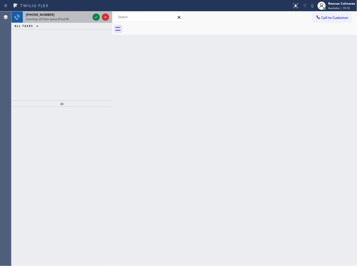
click at [62, 20] on span "Incoming call from queue [Test] All" at bounding box center [47, 19] width 43 height 4
click at [66, 20] on span "Incoming call from queue [Test] All" at bounding box center [47, 19] width 43 height 4
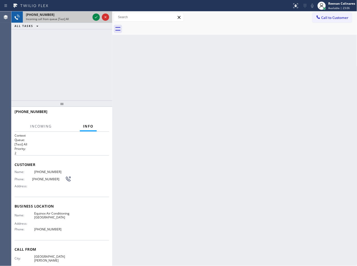
click at [71, 18] on div "Incoming call from queue [Test] All" at bounding box center [58, 19] width 65 height 4
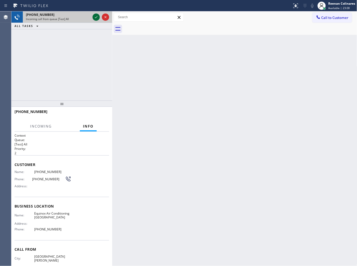
click at [94, 17] on icon at bounding box center [96, 17] width 6 height 6
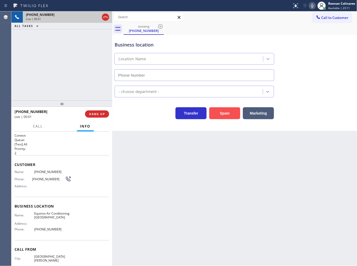
type input "(510) 781-9747"
click at [234, 112] on button "Spam" at bounding box center [224, 113] width 31 height 12
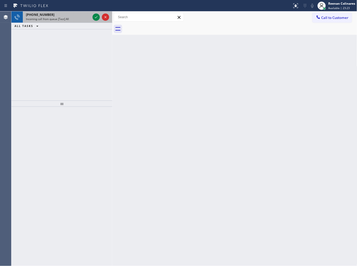
drag, startPoint x: 69, startPoint y: 17, endPoint x: 66, endPoint y: 21, distance: 5.1
click at [69, 17] on div "Incoming call from queue [Test] All" at bounding box center [58, 19] width 65 height 4
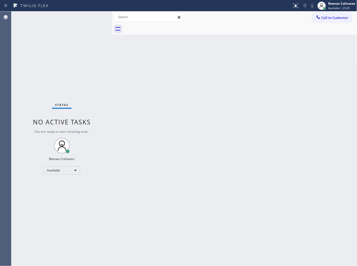
click at [81, 20] on div "Status No active tasks You are ready to start receiving tasks. Reenan Colinares…" at bounding box center [61, 138] width 101 height 254
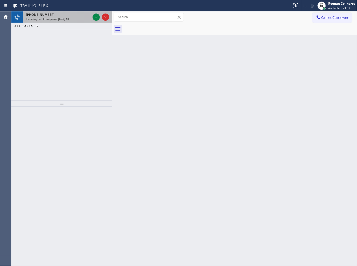
click at [76, 18] on div "Incoming call from queue [Test] All" at bounding box center [58, 19] width 65 height 4
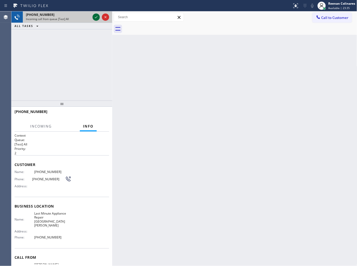
click at [93, 16] on icon at bounding box center [96, 17] width 6 height 6
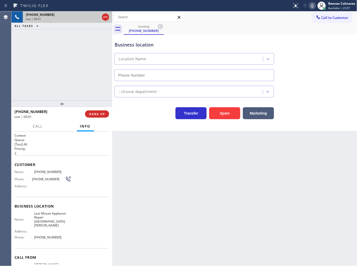
type input "(805) 600-8595"
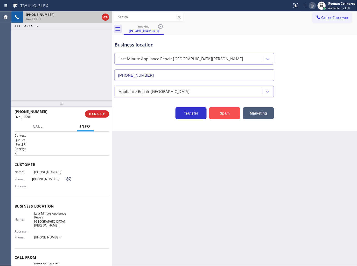
click at [227, 112] on button "Spam" at bounding box center [224, 113] width 31 height 12
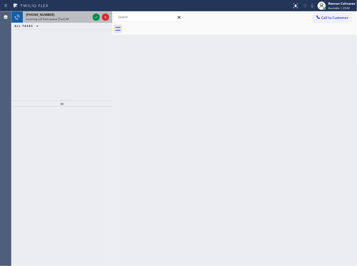
click at [45, 18] on span "Incoming call from queue [Test] All" at bounding box center [47, 19] width 43 height 4
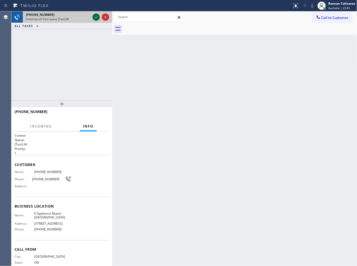
click at [94, 16] on icon at bounding box center [96, 17] width 6 height 6
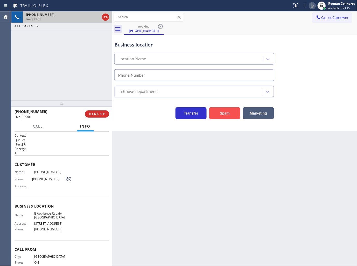
type input "(415) 930-4061"
click at [312, 5] on icon at bounding box center [313, 6] width 6 height 6
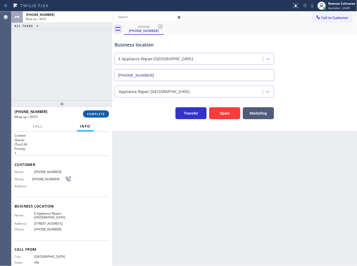
click at [103, 113] on span "COMPLETE" at bounding box center [96, 114] width 18 height 4
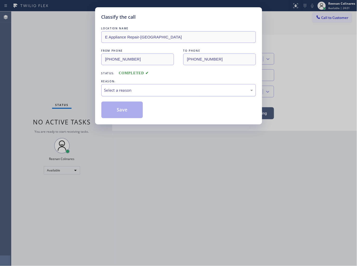
click at [127, 90] on div "Select a reason" at bounding box center [178, 90] width 149 height 6
click at [115, 114] on button "Save" at bounding box center [122, 109] width 42 height 17
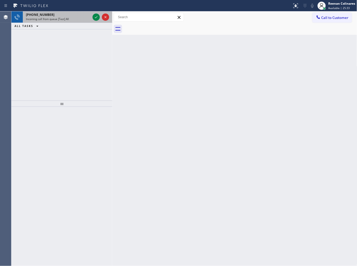
click at [73, 13] on div "+14424655462" at bounding box center [58, 14] width 65 height 4
click at [86, 17] on div "Incoming call from queue [Test] All" at bounding box center [58, 19] width 65 height 4
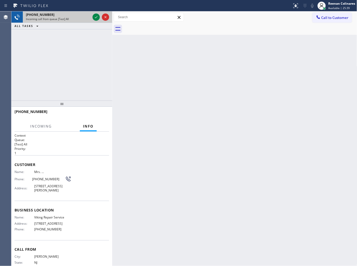
click at [60, 17] on div "+12014521176" at bounding box center [58, 14] width 65 height 4
click at [61, 17] on div "+12014521176" at bounding box center [58, 14] width 65 height 4
click at [79, 18] on div "Incoming call from queue [Test] All" at bounding box center [58, 19] width 65 height 4
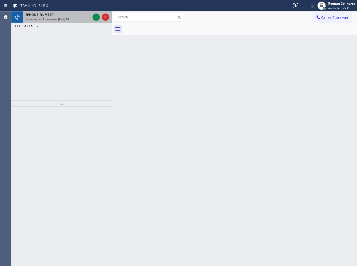
click at [84, 17] on div "Incoming call from queue [Test] All" at bounding box center [58, 19] width 65 height 4
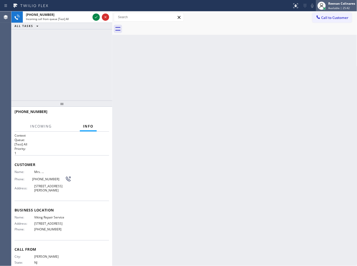
click at [338, 6] on span "Available | 25:42" at bounding box center [340, 8] width 22 height 4
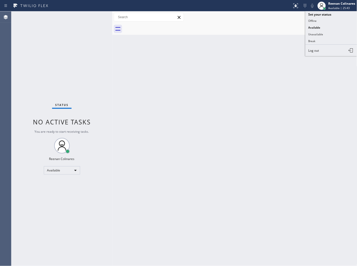
click at [159, 57] on div "Back to Dashboard Change Sender ID Customers Technicians Select a contact Outbo…" at bounding box center [234, 138] width 245 height 254
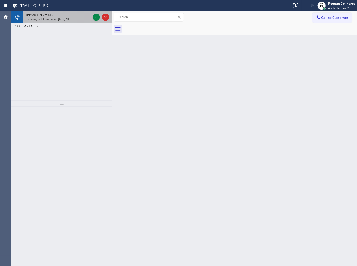
click at [70, 22] on div "+16262021143 Incoming call from queue [Test] All" at bounding box center [57, 16] width 69 height 11
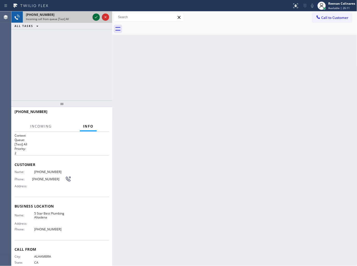
click at [93, 18] on icon at bounding box center [96, 17] width 6 height 6
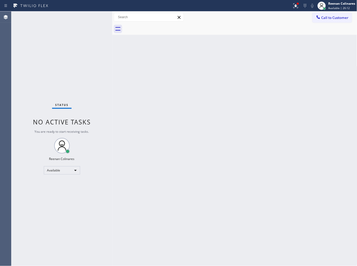
click at [81, 20] on div "Status No active tasks You are ready to start receiving tasks. Reenan Colinares…" at bounding box center [61, 138] width 101 height 254
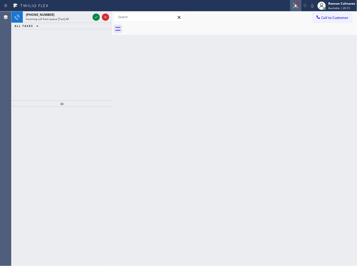
click at [296, 9] on button at bounding box center [295, 5] width 11 height 11
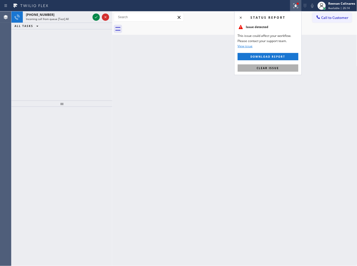
click at [259, 67] on span "Clear issue" at bounding box center [268, 68] width 22 height 4
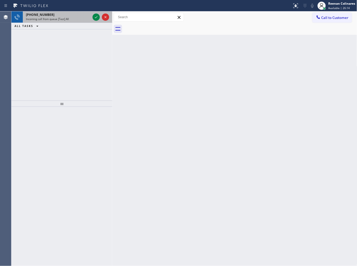
click at [78, 16] on div "+15102005333" at bounding box center [58, 14] width 65 height 4
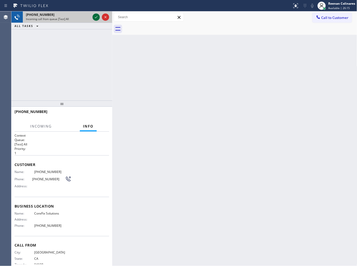
click at [96, 15] on icon at bounding box center [96, 17] width 6 height 6
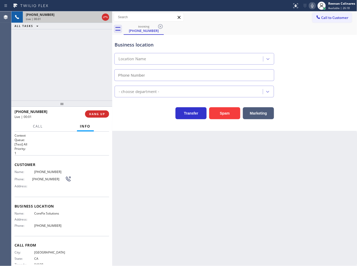
type input "(909) 637-4306"
click at [228, 113] on button "Spam" at bounding box center [224, 113] width 31 height 12
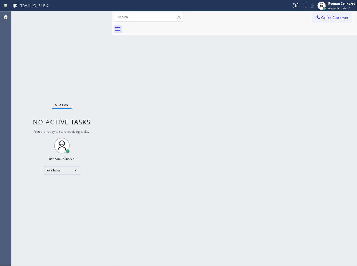
drag, startPoint x: 253, startPoint y: 110, endPoint x: 226, endPoint y: 108, distance: 26.8
click at [249, 108] on div "Back to Dashboard Change Sender ID Customers Technicians Select a contact Outbo…" at bounding box center [234, 138] width 245 height 254
click at [339, 6] on div "Reenan Colinares Available | 27:28" at bounding box center [343, 5] width 30 height 9
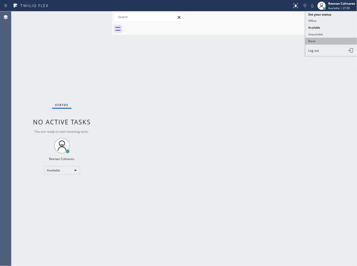
click at [317, 39] on button "Break" at bounding box center [332, 41] width 52 height 7
